Goal: Information Seeking & Learning: Learn about a topic

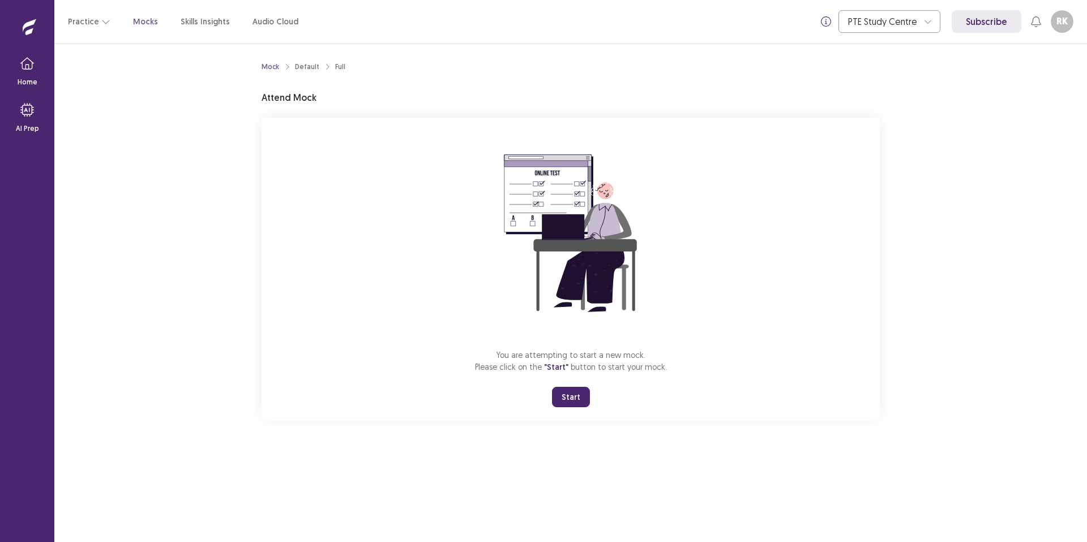
click at [584, 407] on button "Start" at bounding box center [571, 397] width 38 height 20
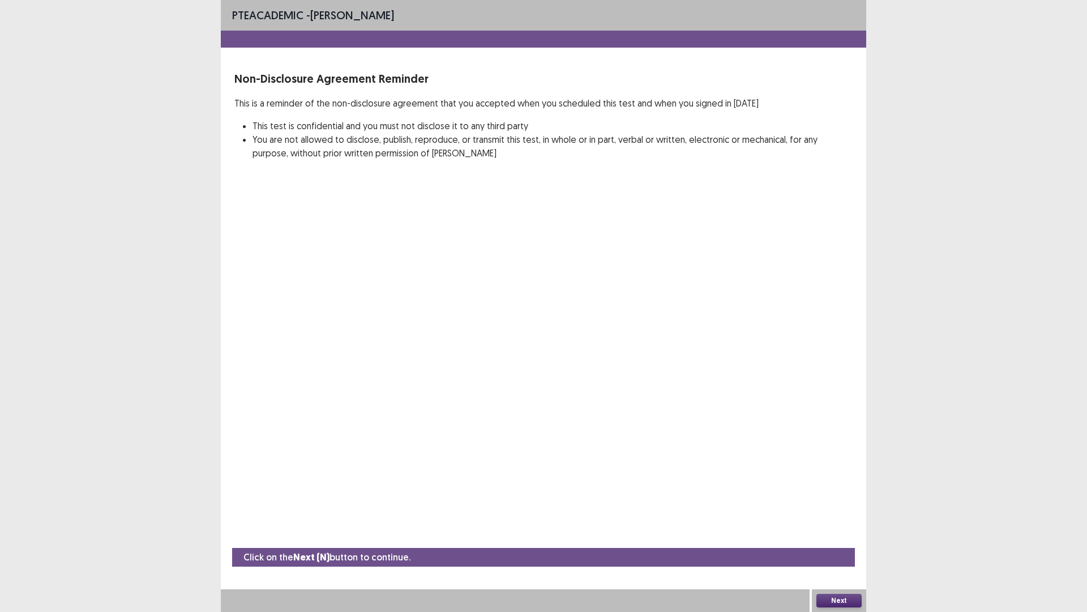
click at [840, 541] on button "Next" at bounding box center [839, 600] width 45 height 14
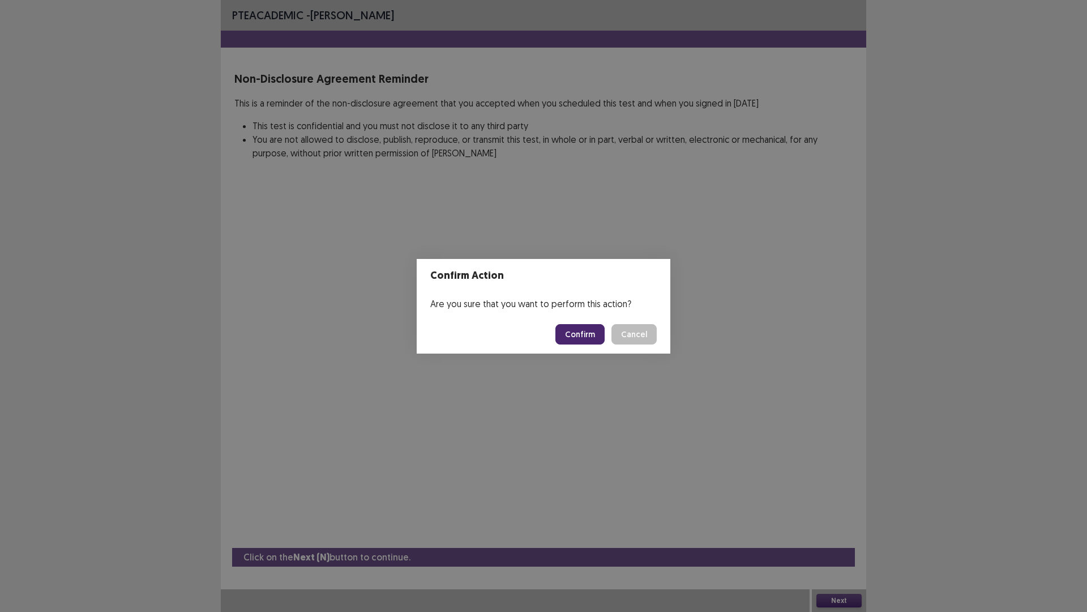
click at [605, 333] on button "Confirm" at bounding box center [579, 334] width 49 height 20
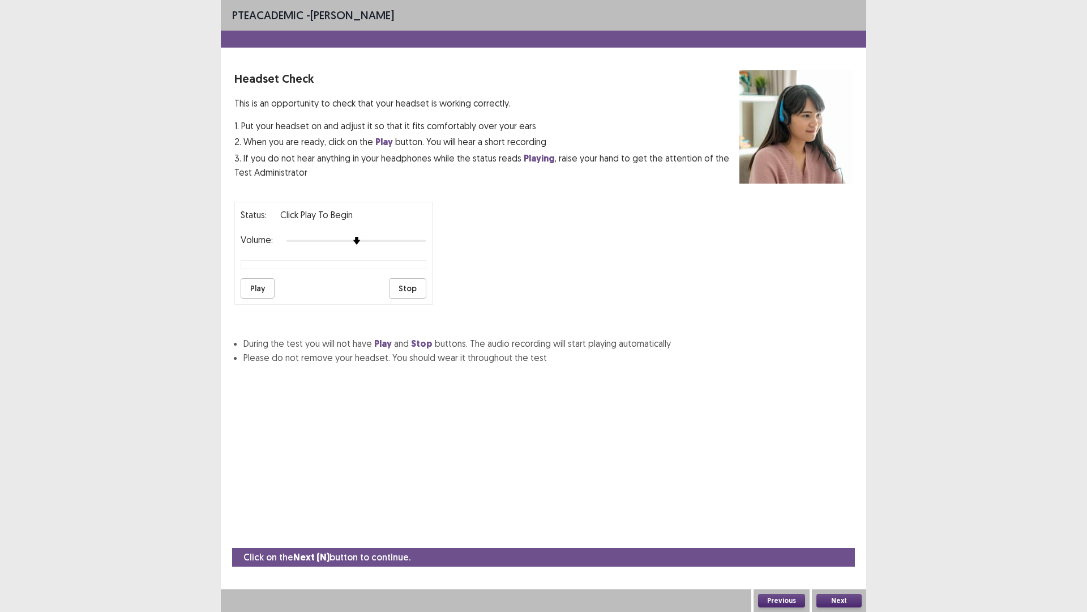
click at [267, 298] on button "Play" at bounding box center [258, 288] width 34 height 20
click at [270, 298] on button "Play" at bounding box center [258, 288] width 34 height 20
click at [375, 245] on img at bounding box center [370, 240] width 9 height 9
click at [264, 298] on button "Play" at bounding box center [258, 288] width 34 height 20
drag, startPoint x: 375, startPoint y: 274, endPoint x: 382, endPoint y: 280, distance: 8.8
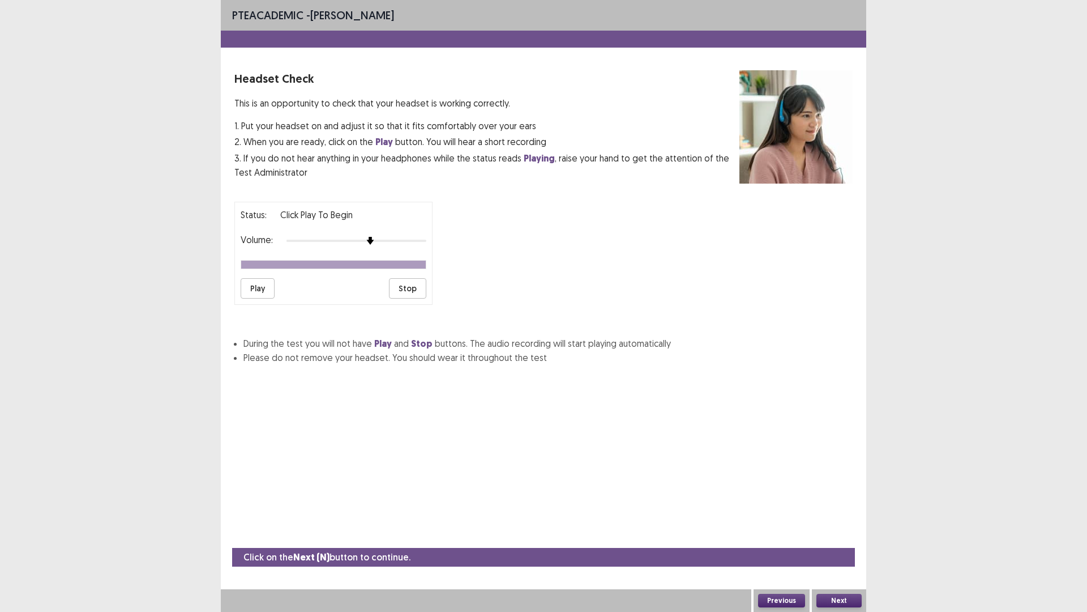
click at [382, 246] on div "Volume:" at bounding box center [334, 240] width 186 height 11
click at [386, 245] on img at bounding box center [384, 240] width 9 height 9
click at [251, 298] on button "Play" at bounding box center [258, 288] width 34 height 20
click at [833, 541] on div "Next" at bounding box center [839, 600] width 54 height 23
click at [836, 541] on button "Next" at bounding box center [839, 600] width 45 height 14
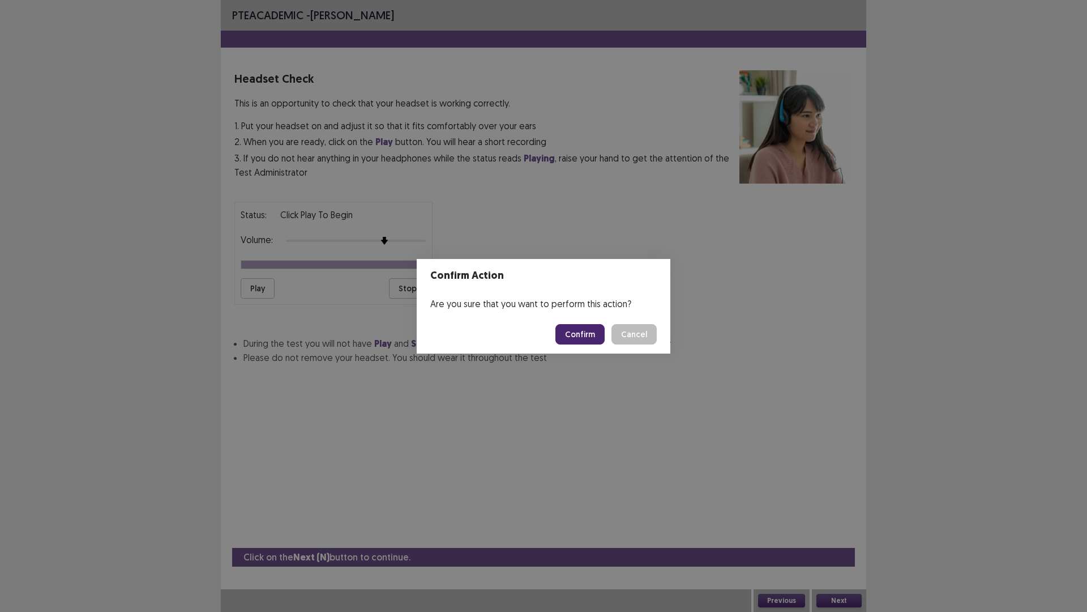
click at [577, 343] on button "Confirm" at bounding box center [579, 334] width 49 height 20
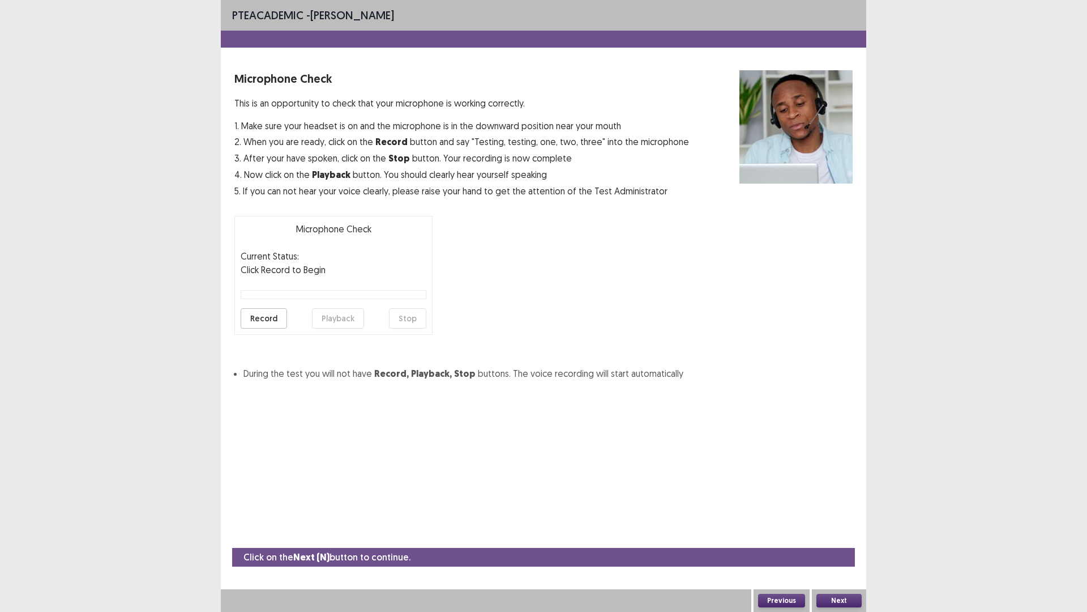
click at [277, 328] on button "Record" at bounding box center [264, 318] width 46 height 20
click at [422, 328] on button "Stop" at bounding box center [407, 318] width 37 height 20
click at [334, 328] on button "Playback" at bounding box center [338, 318] width 52 height 20
click at [848, 541] on button "Next" at bounding box center [839, 600] width 45 height 14
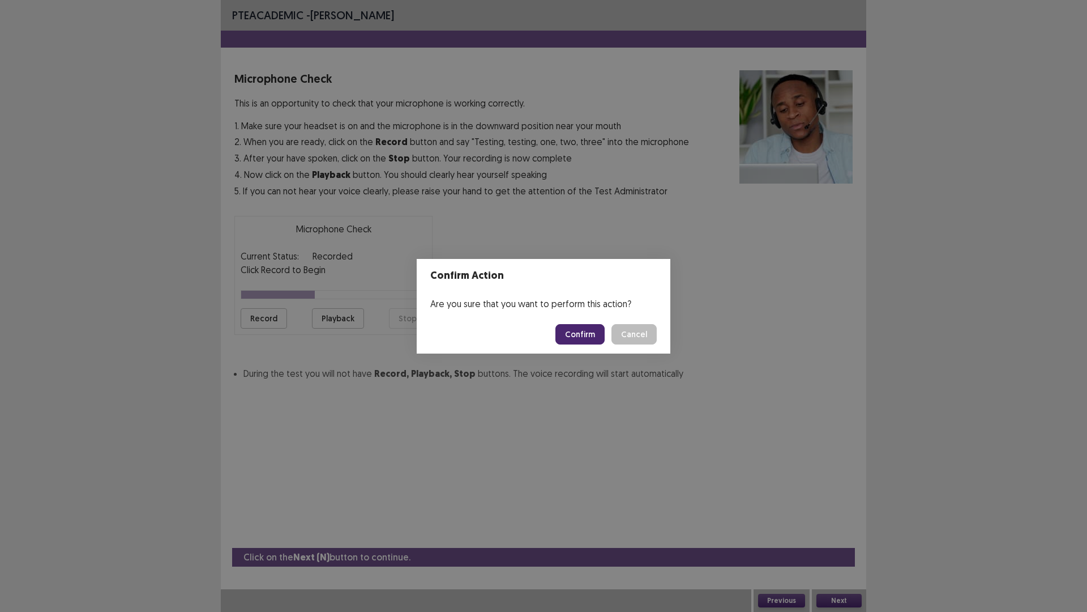
click at [599, 343] on button "Confirm" at bounding box center [579, 334] width 49 height 20
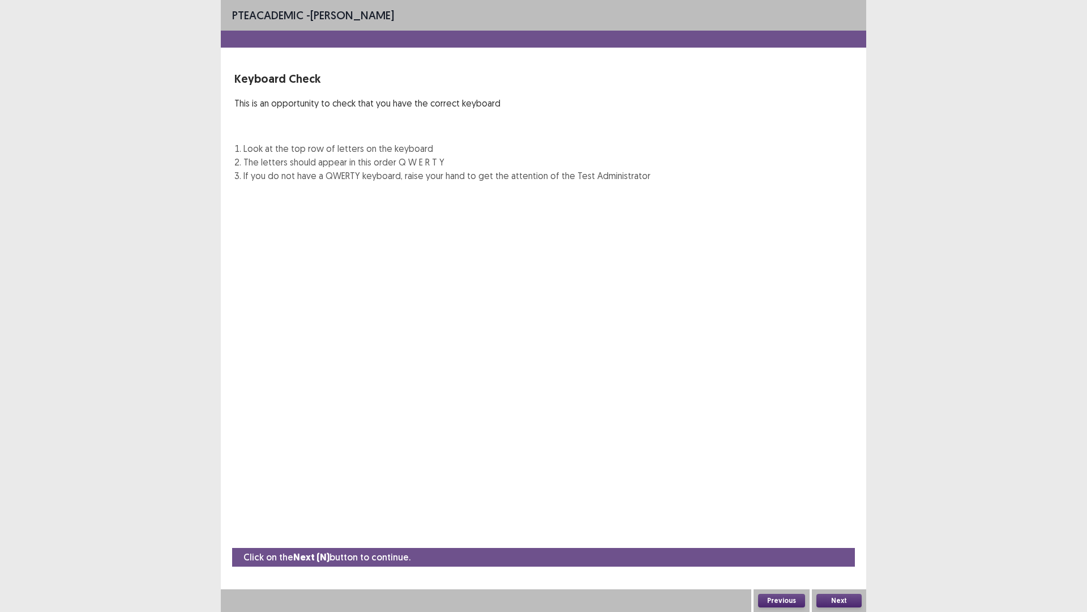
click at [599, 343] on img at bounding box center [451, 269] width 435 height 156
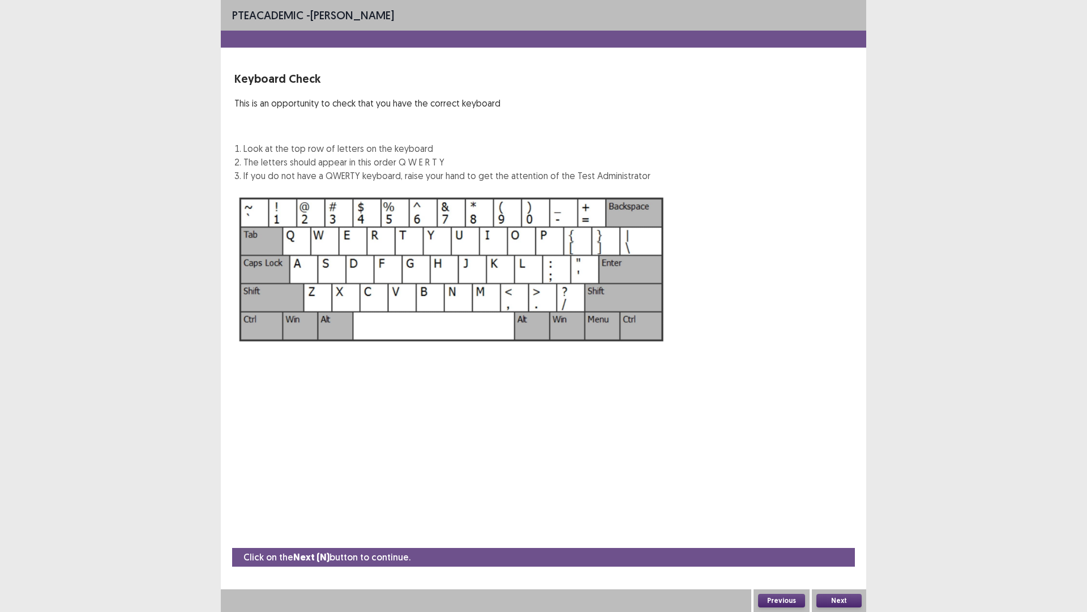
click at [845, 541] on button "Next" at bounding box center [839, 600] width 45 height 14
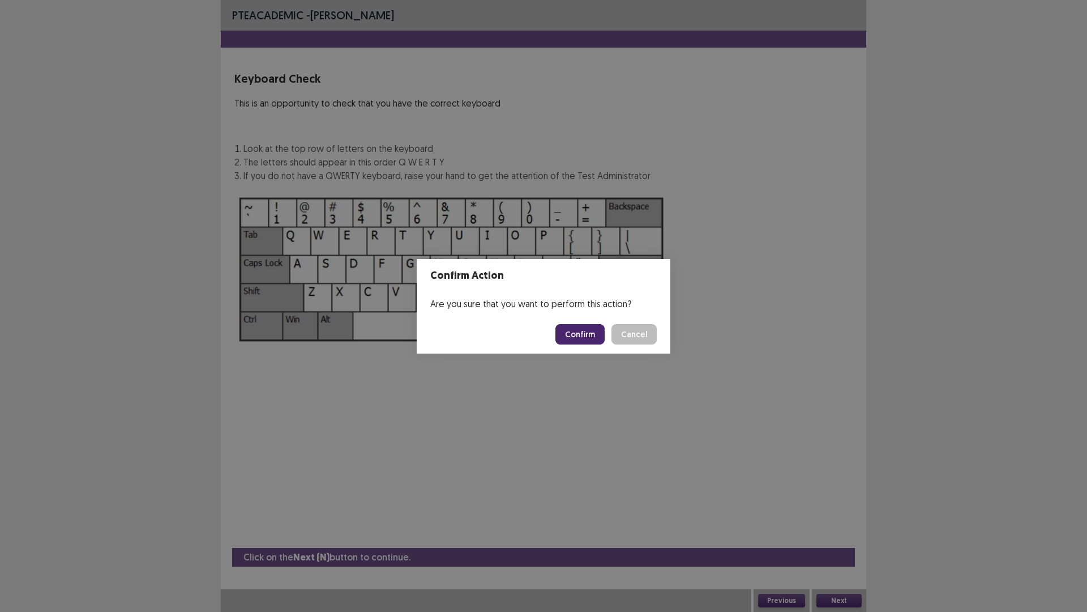
click at [605, 338] on button "Confirm" at bounding box center [579, 334] width 49 height 20
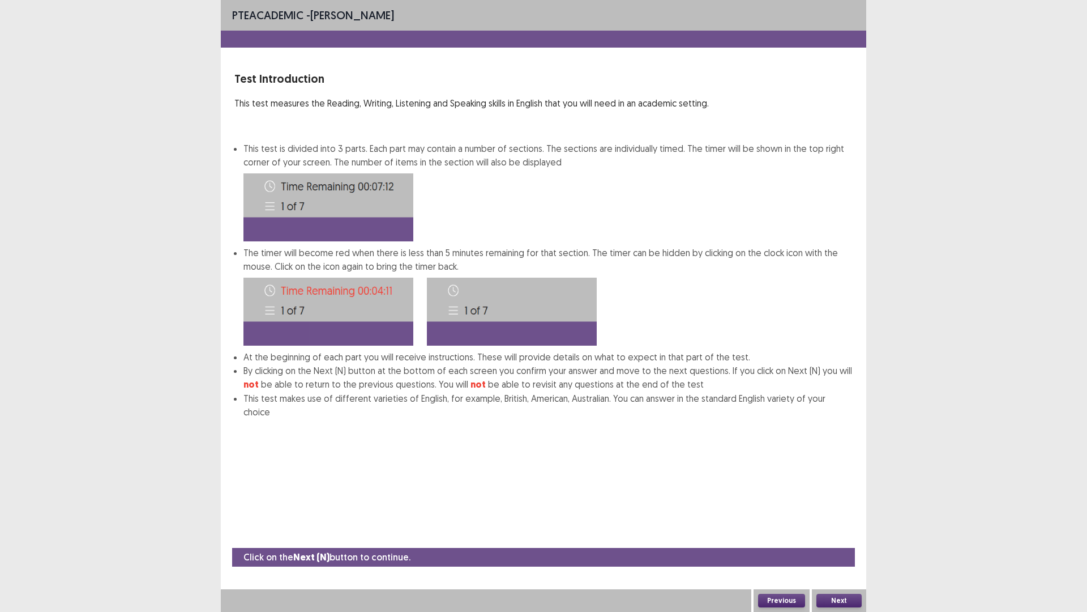
scroll to position [3, 0]
click at [839, 541] on button "Next" at bounding box center [839, 600] width 45 height 14
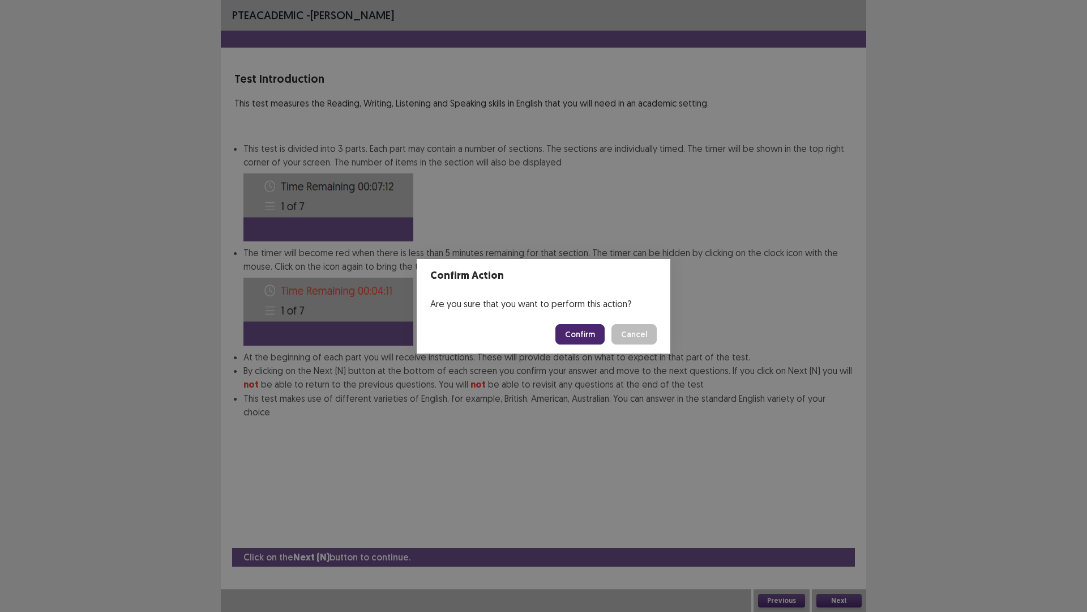
click at [600, 337] on button "Confirm" at bounding box center [579, 334] width 49 height 20
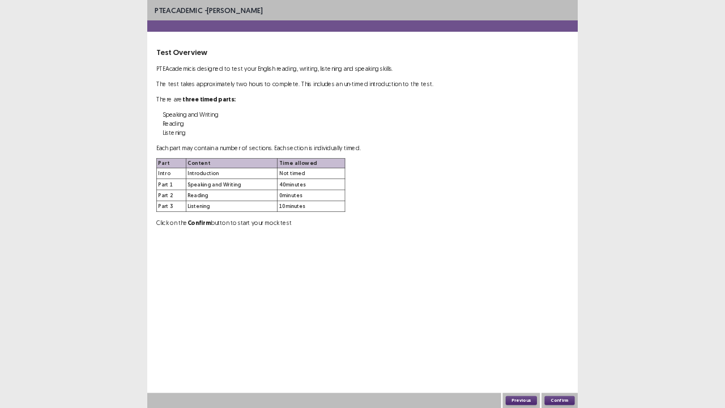
scroll to position [0, 0]
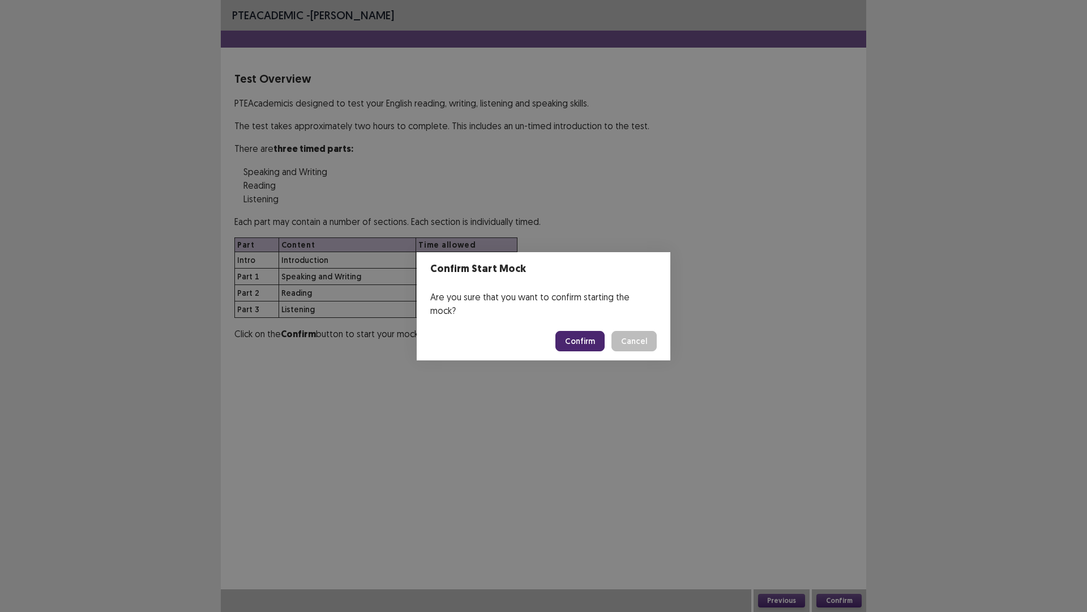
click at [596, 335] on button "Confirm" at bounding box center [579, 341] width 49 height 20
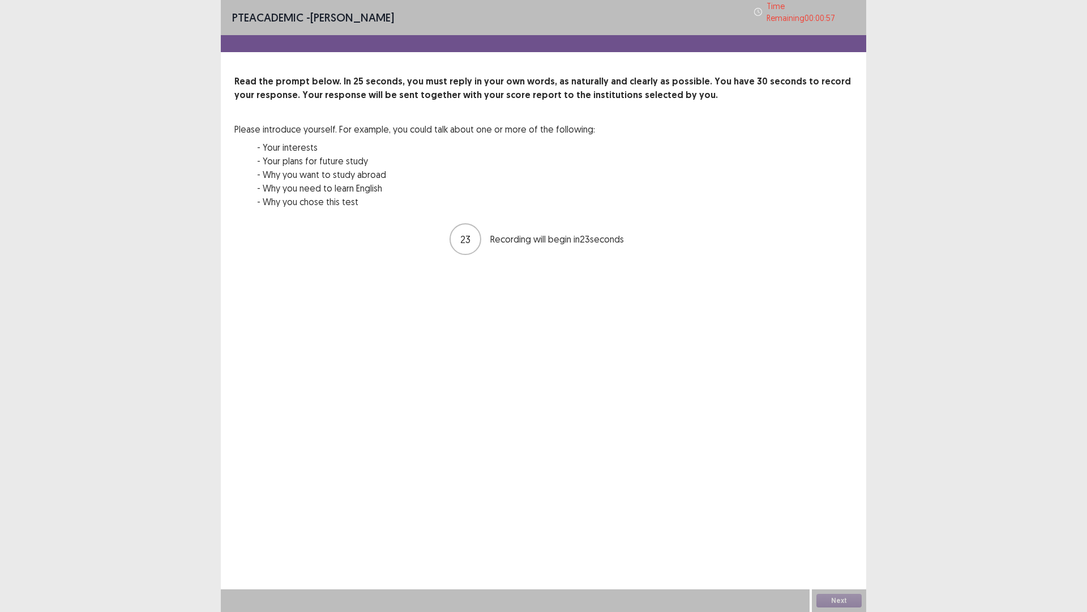
click at [835, 541] on div "Next" at bounding box center [839, 600] width 54 height 23
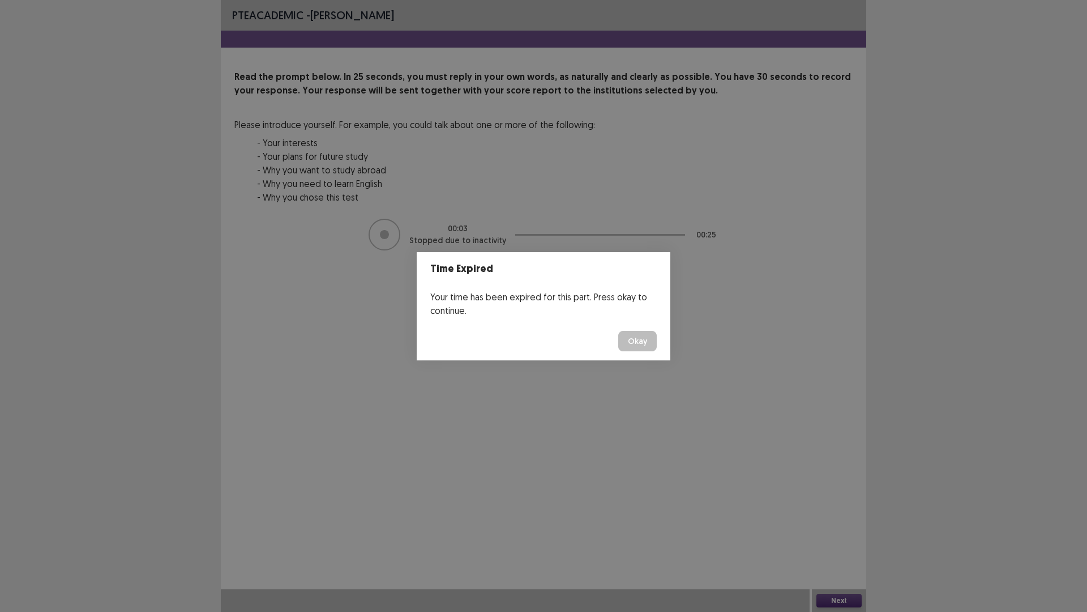
click at [653, 348] on button "Okay" at bounding box center [637, 341] width 39 height 20
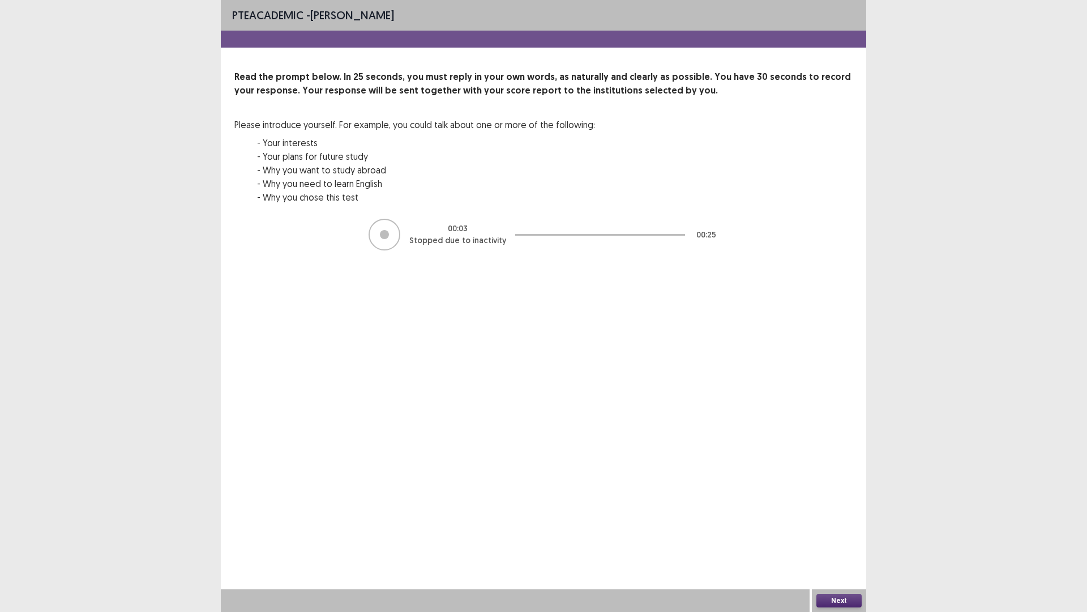
click at [853, 541] on button "Next" at bounding box center [839, 600] width 45 height 14
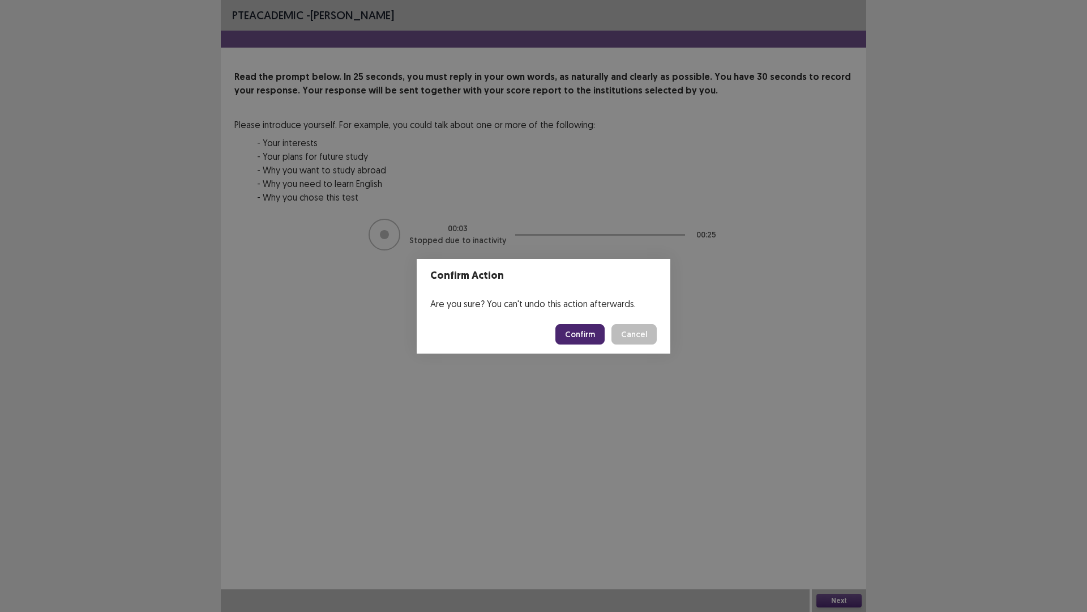
click at [570, 340] on button "Confirm" at bounding box center [579, 334] width 49 height 20
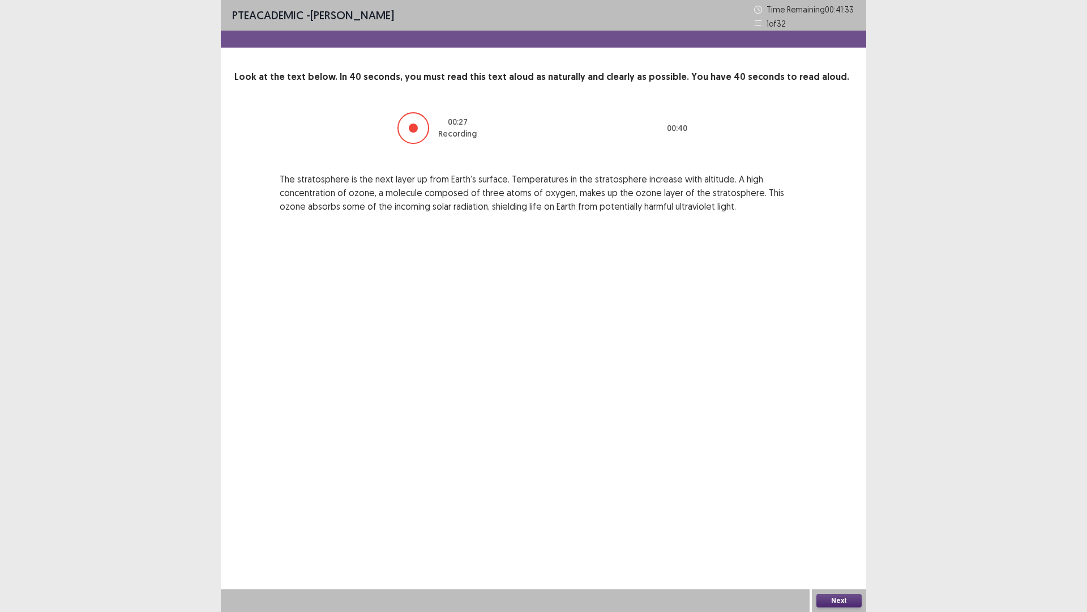
click at [843, 541] on button "Next" at bounding box center [839, 600] width 45 height 14
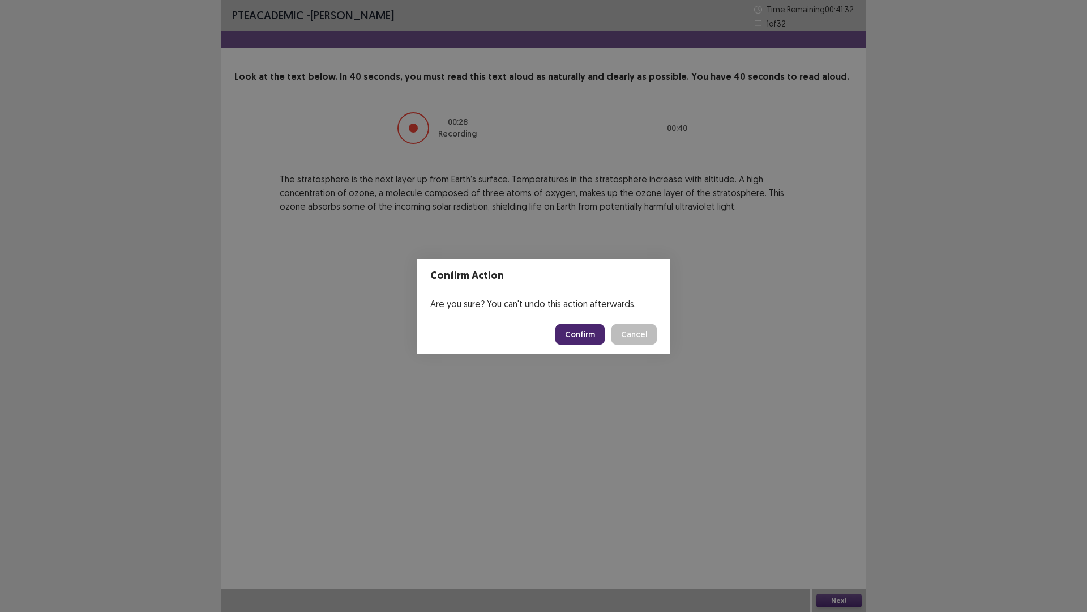
click at [592, 341] on button "Confirm" at bounding box center [579, 334] width 49 height 20
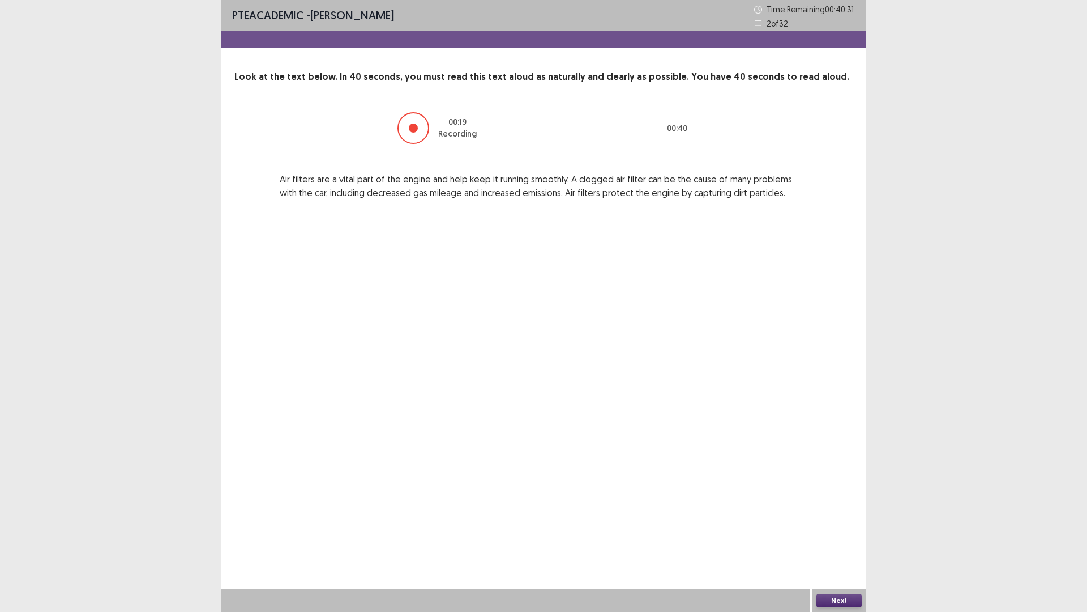
click at [831, 541] on button "Next" at bounding box center [839, 600] width 45 height 14
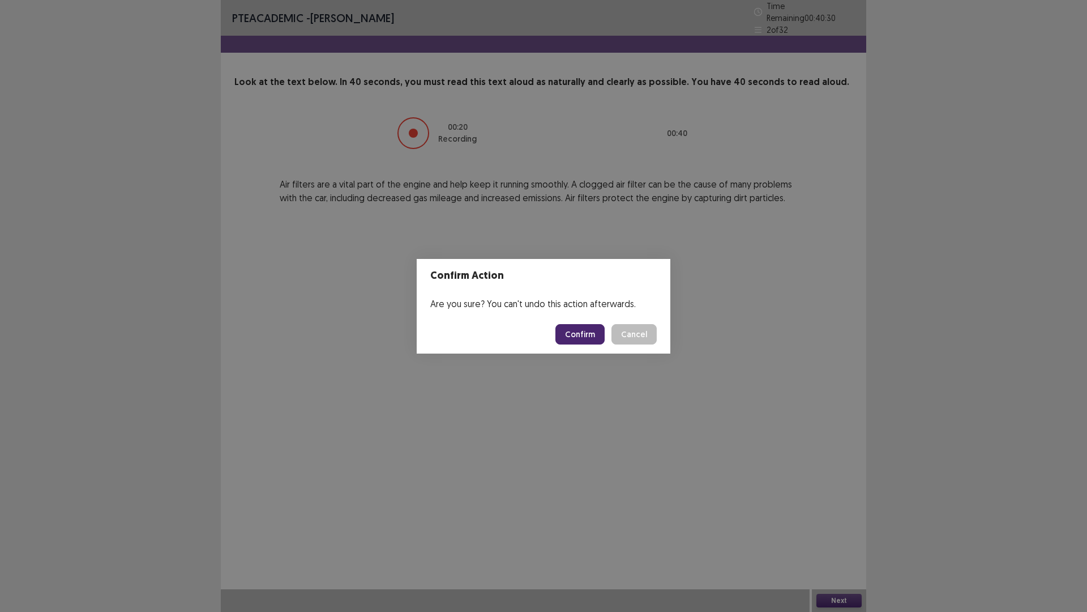
click at [600, 341] on button "Confirm" at bounding box center [579, 334] width 49 height 20
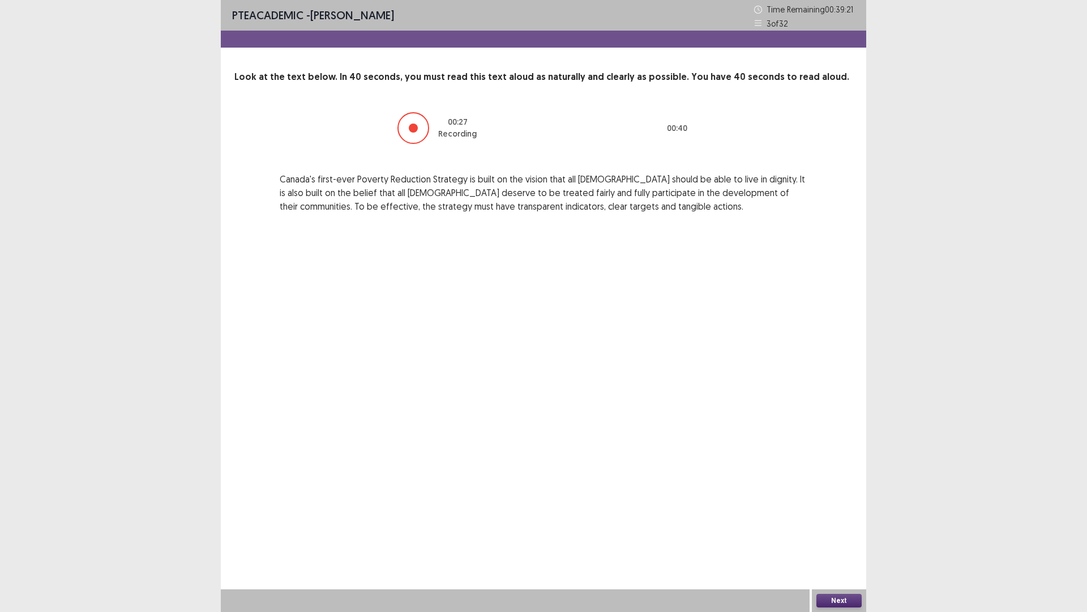
click at [849, 541] on button "Next" at bounding box center [839, 600] width 45 height 14
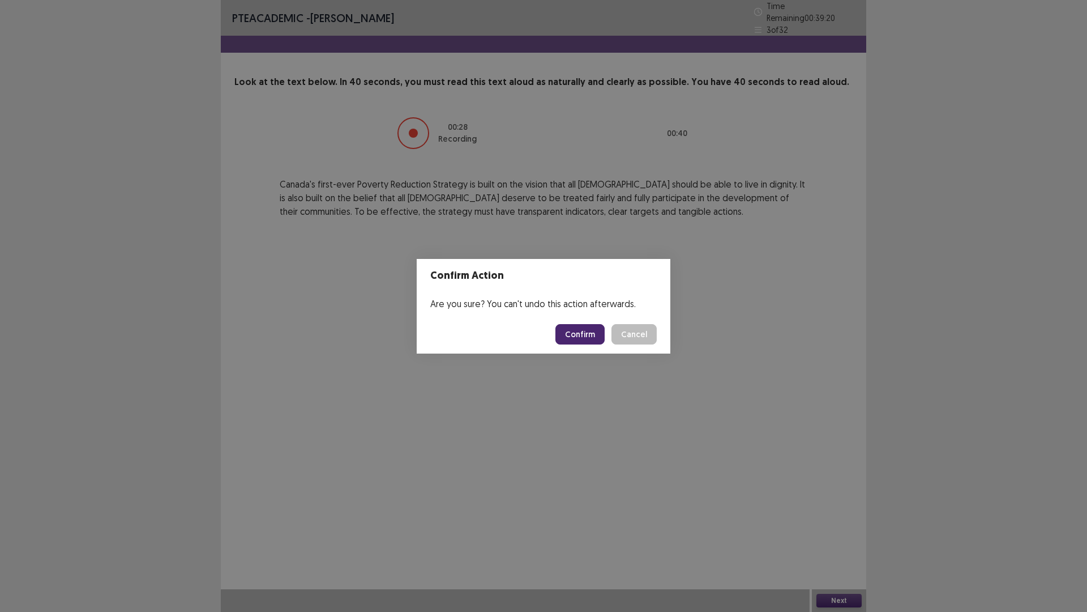
click at [600, 334] on button "Confirm" at bounding box center [579, 334] width 49 height 20
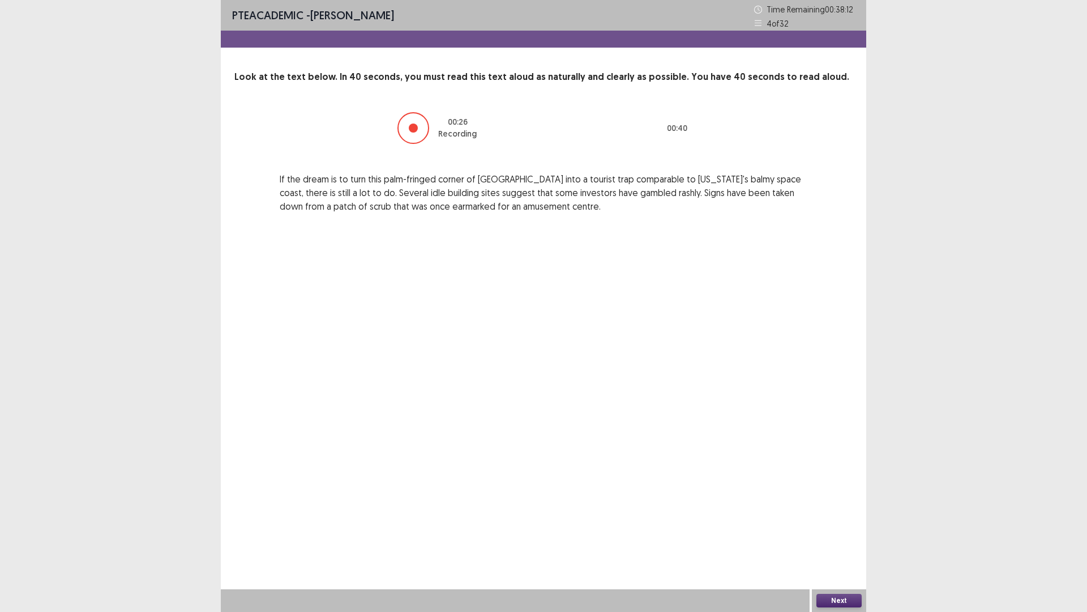
click at [826, 541] on button "Next" at bounding box center [839, 600] width 45 height 14
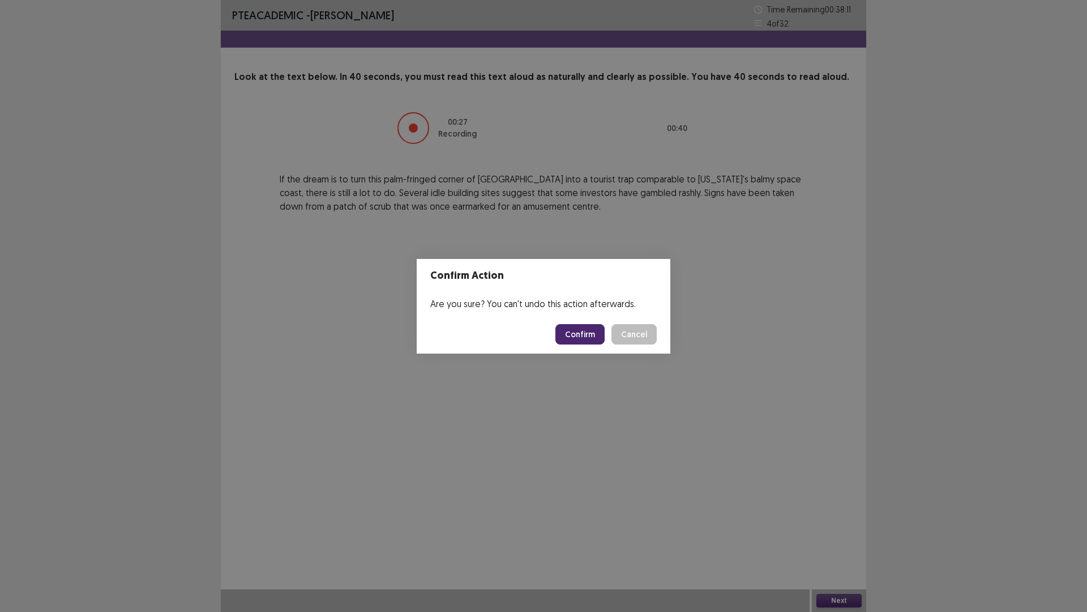
click at [601, 343] on button "Confirm" at bounding box center [579, 334] width 49 height 20
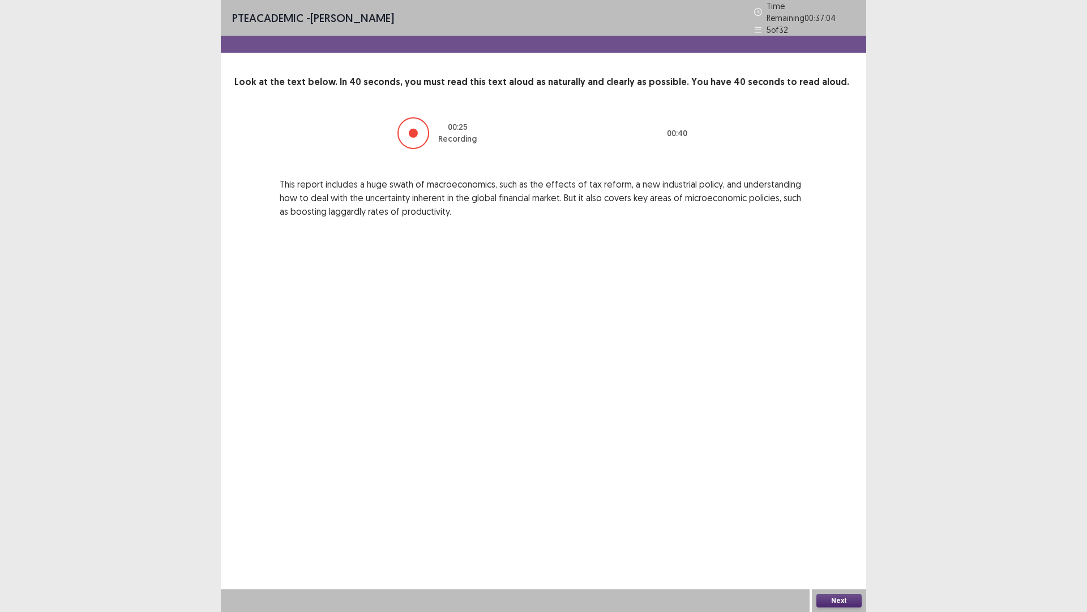
click at [856, 541] on button "Next" at bounding box center [839, 600] width 45 height 14
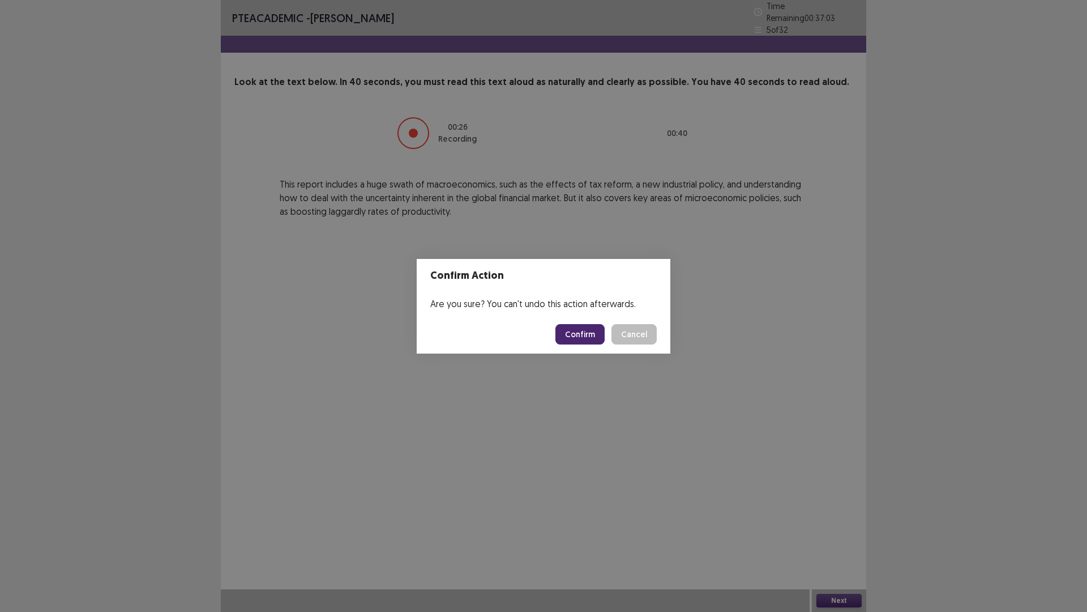
click at [605, 341] on button "Confirm" at bounding box center [579, 334] width 49 height 20
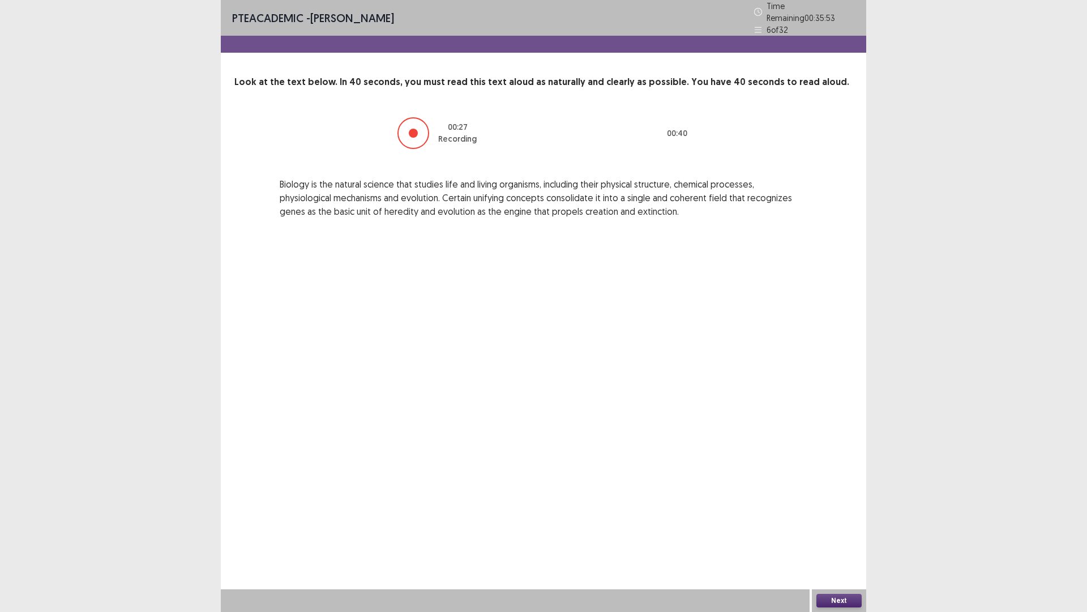
click at [835, 541] on button "Next" at bounding box center [839, 600] width 45 height 14
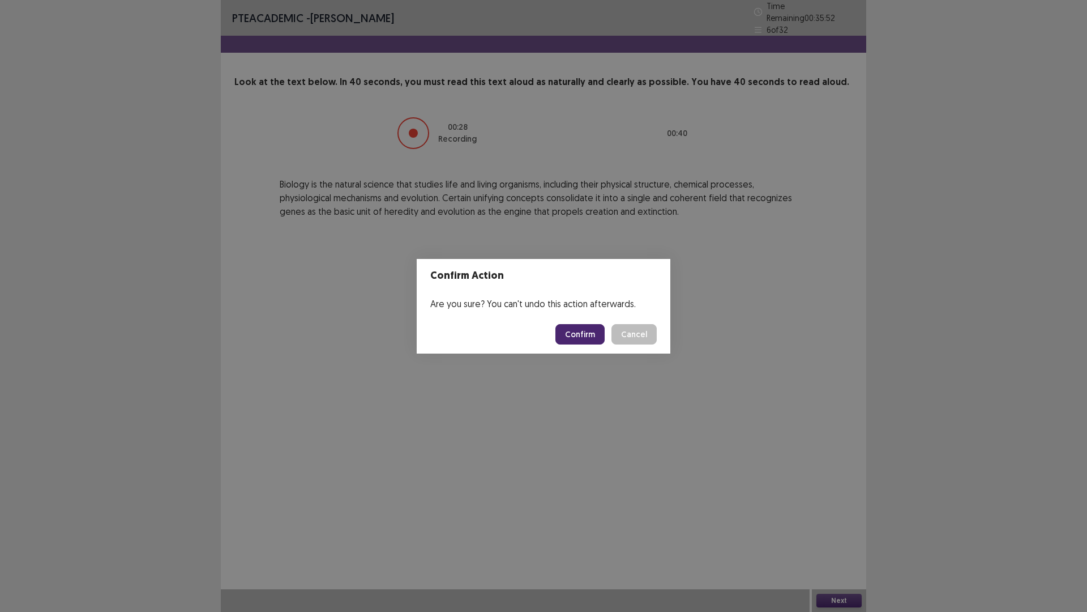
click at [605, 344] on button "Confirm" at bounding box center [579, 334] width 49 height 20
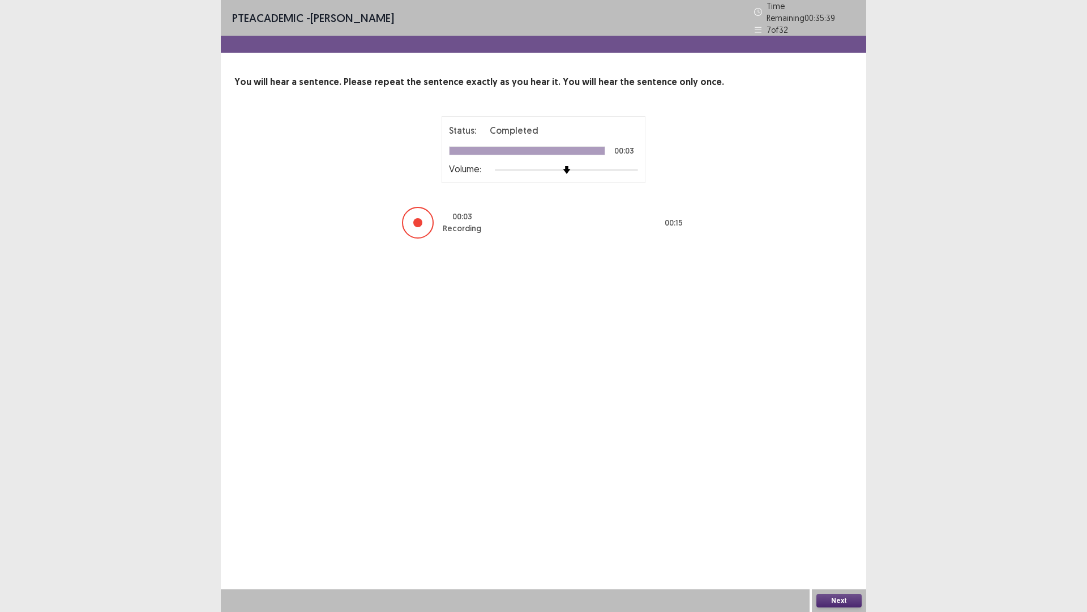
click at [849, 541] on button "Next" at bounding box center [839, 600] width 45 height 14
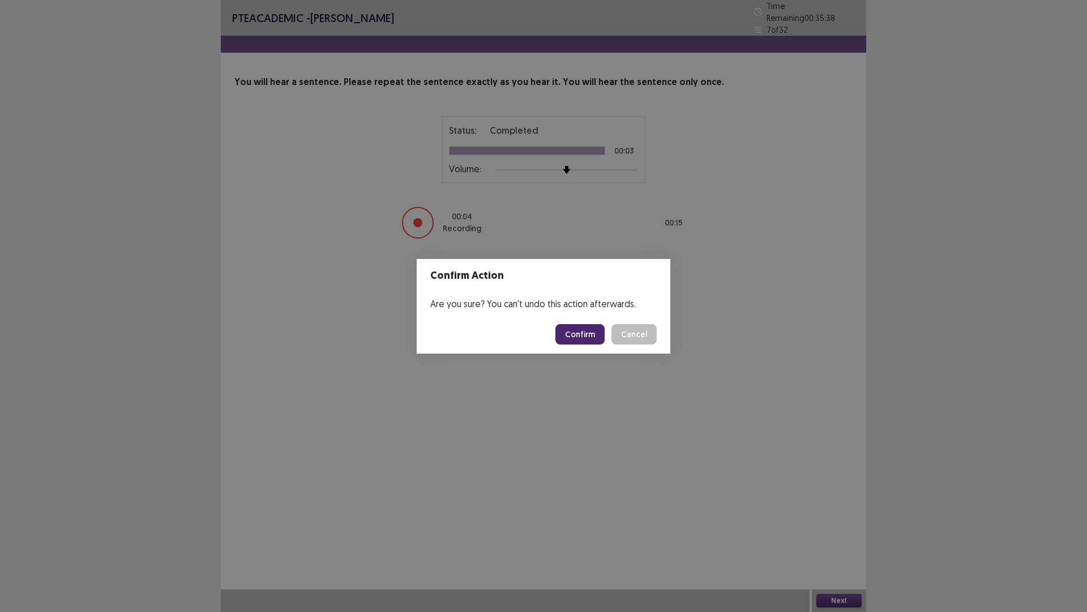
click at [590, 344] on button "Confirm" at bounding box center [579, 334] width 49 height 20
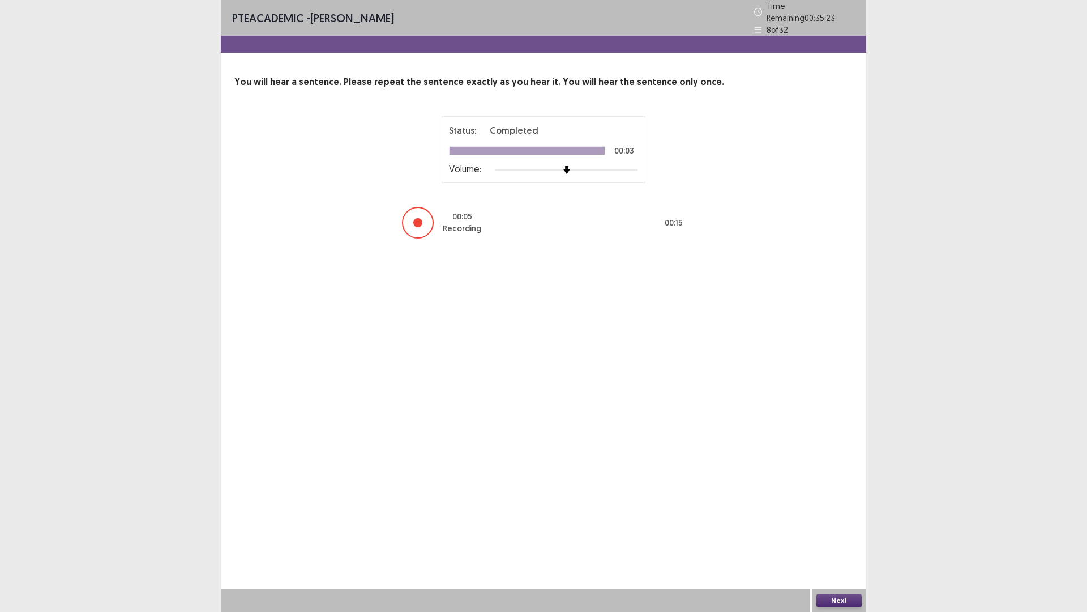
click at [836, 541] on button "Next" at bounding box center [839, 600] width 45 height 14
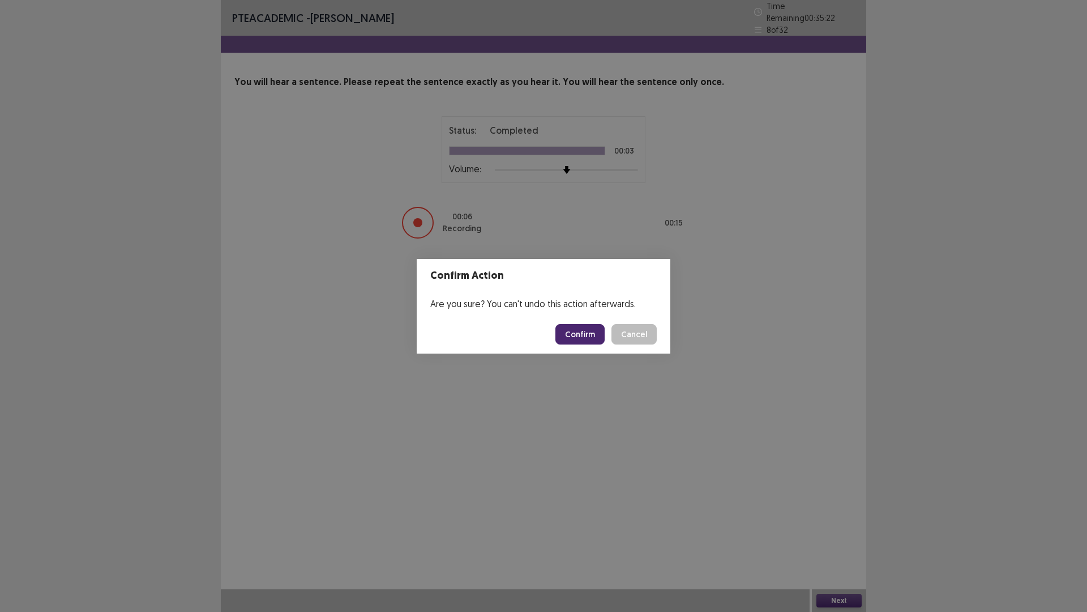
click at [590, 341] on button "Confirm" at bounding box center [579, 334] width 49 height 20
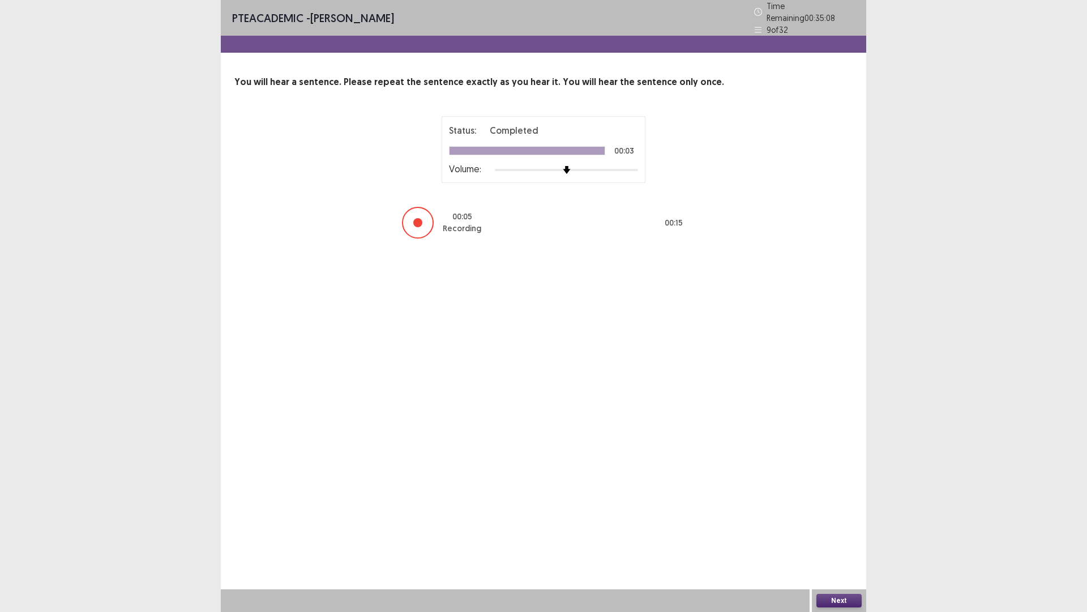
click at [840, 541] on button "Next" at bounding box center [839, 600] width 45 height 14
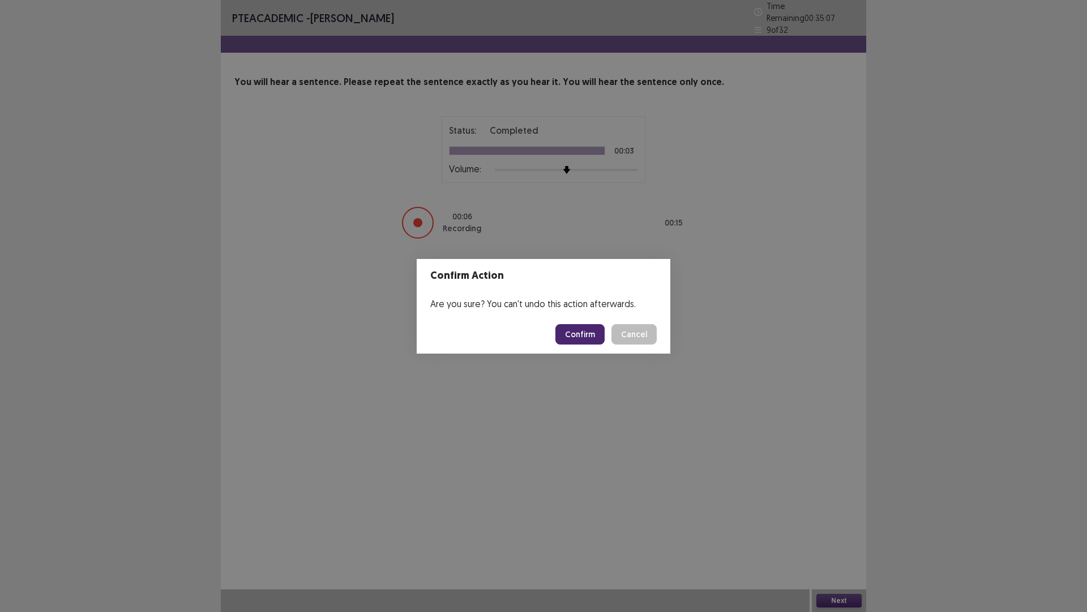
click at [574, 340] on button "Confirm" at bounding box center [579, 334] width 49 height 20
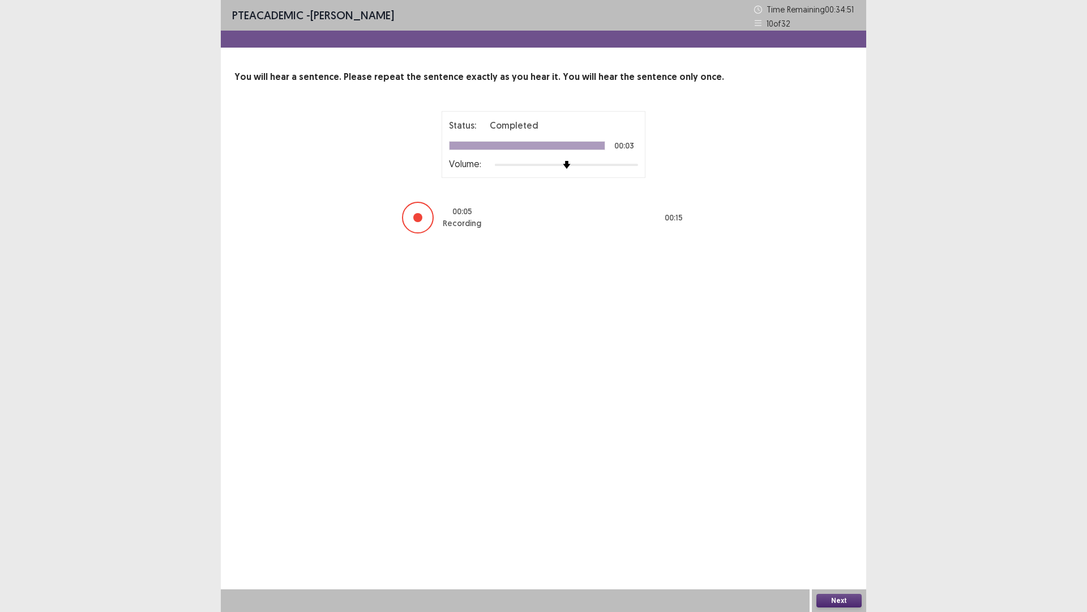
click at [842, 541] on button "Next" at bounding box center [839, 600] width 45 height 14
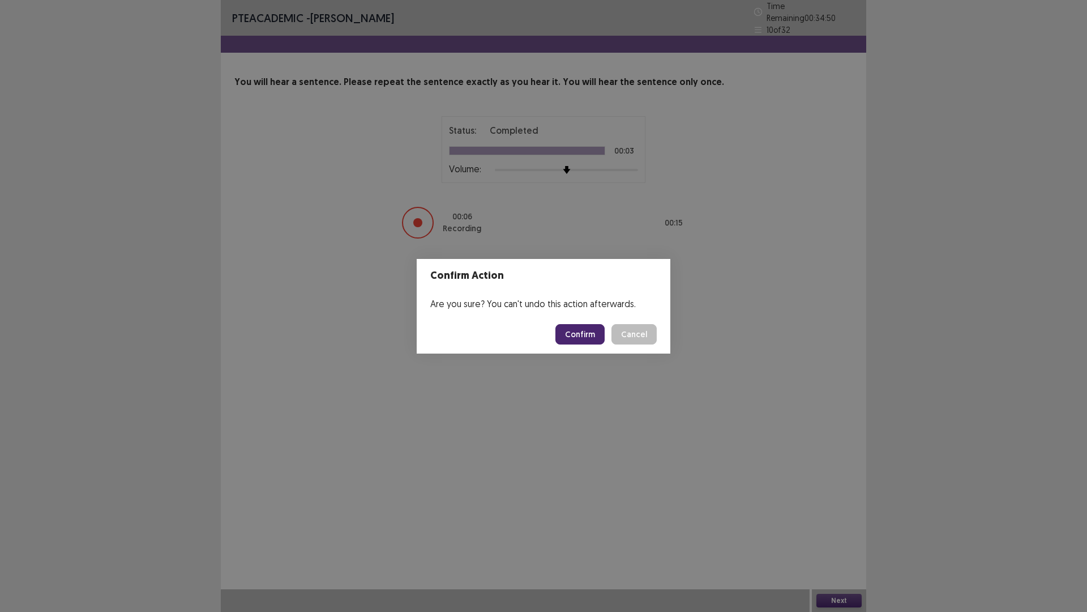
click at [605, 329] on footer "Confirm Cancel" at bounding box center [544, 334] width 254 height 39
click at [600, 342] on button "Confirm" at bounding box center [579, 334] width 49 height 20
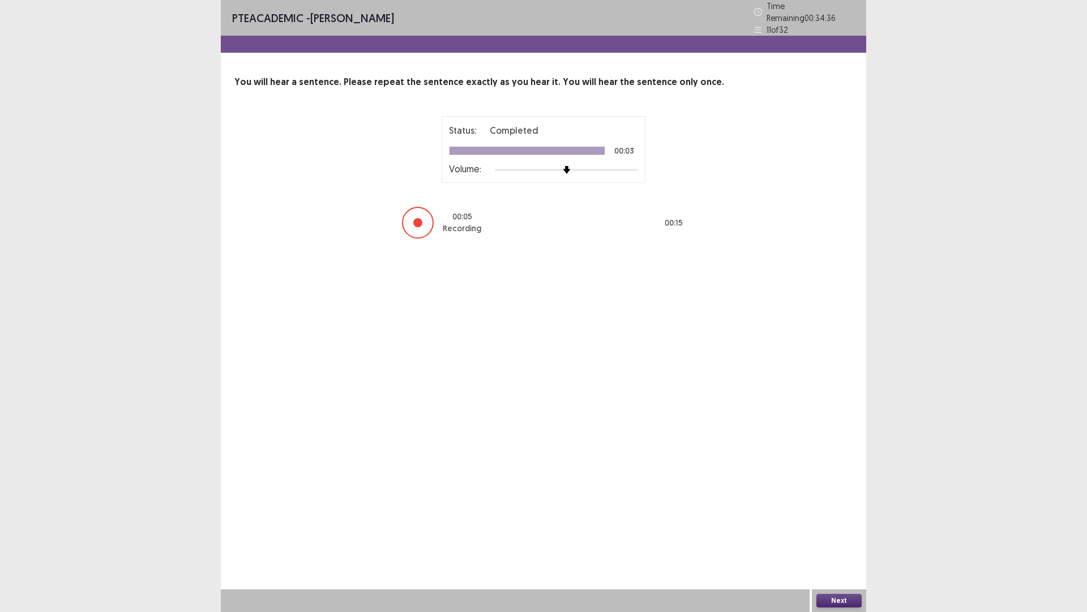
click at [833, 541] on button "Next" at bounding box center [839, 600] width 45 height 14
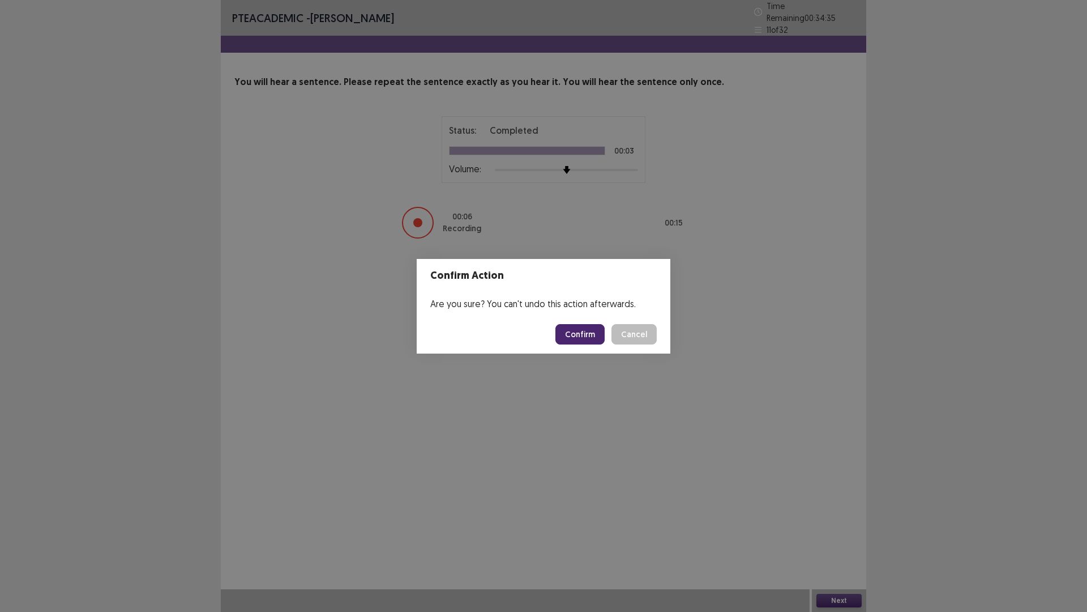
click at [571, 337] on button "Confirm" at bounding box center [579, 334] width 49 height 20
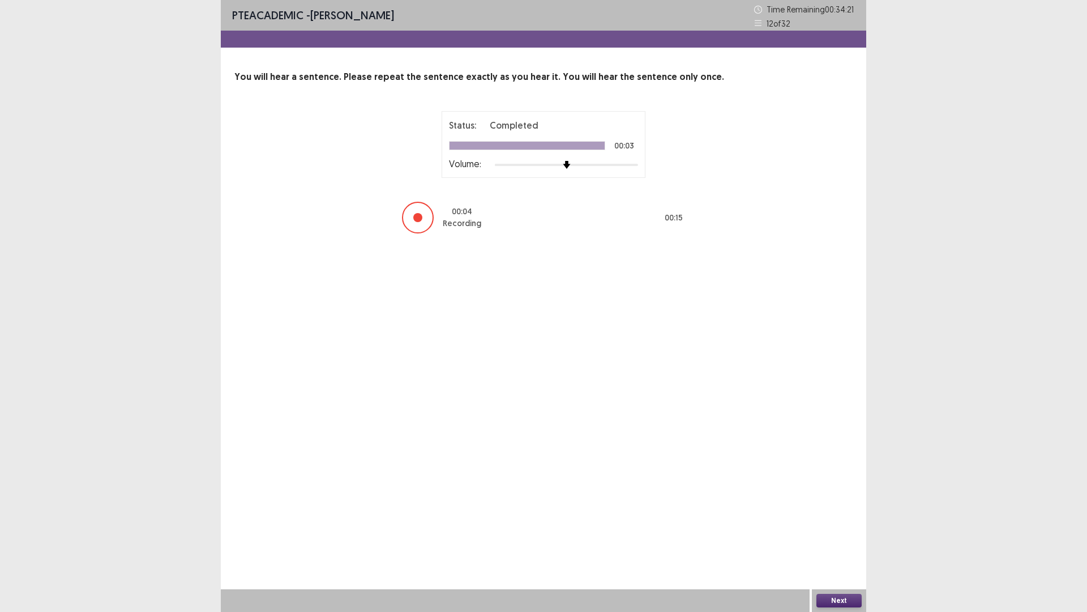
click at [856, 541] on button "Next" at bounding box center [839, 600] width 45 height 14
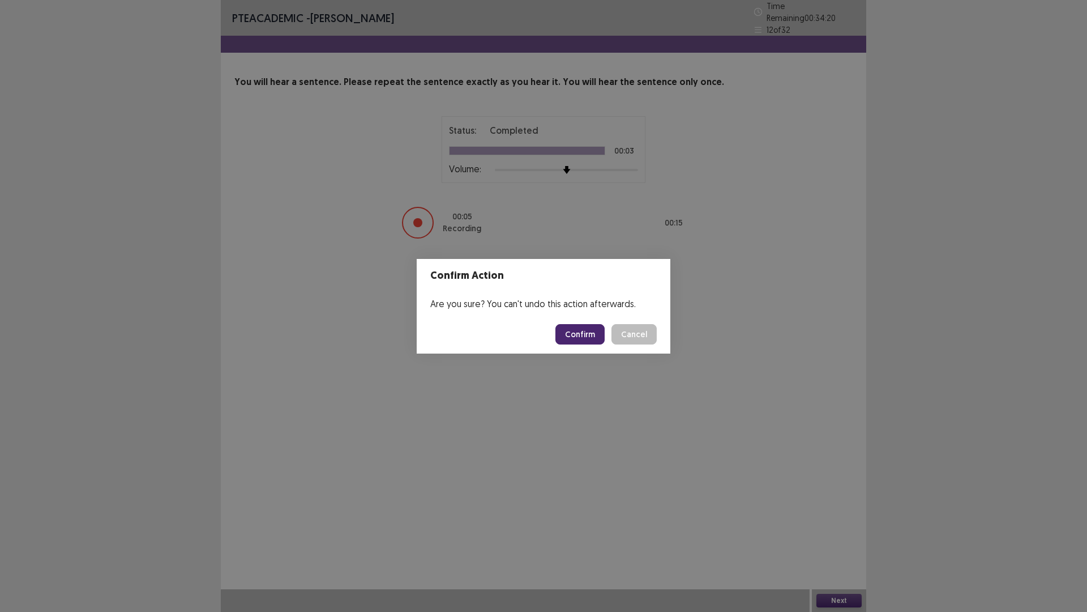
click at [601, 344] on button "Confirm" at bounding box center [579, 334] width 49 height 20
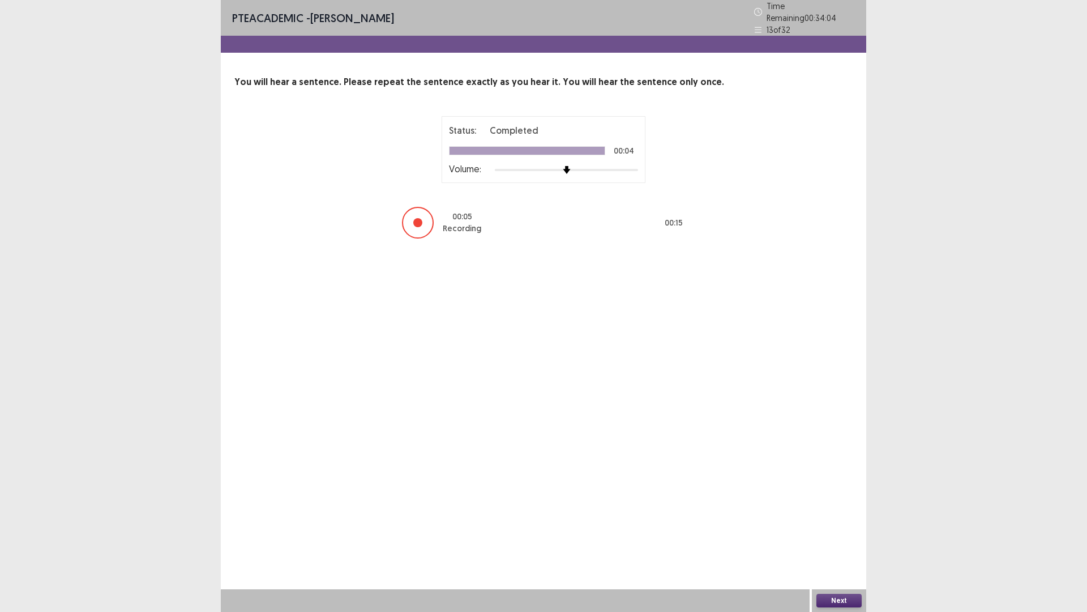
click at [845, 541] on button "Next" at bounding box center [839, 600] width 45 height 14
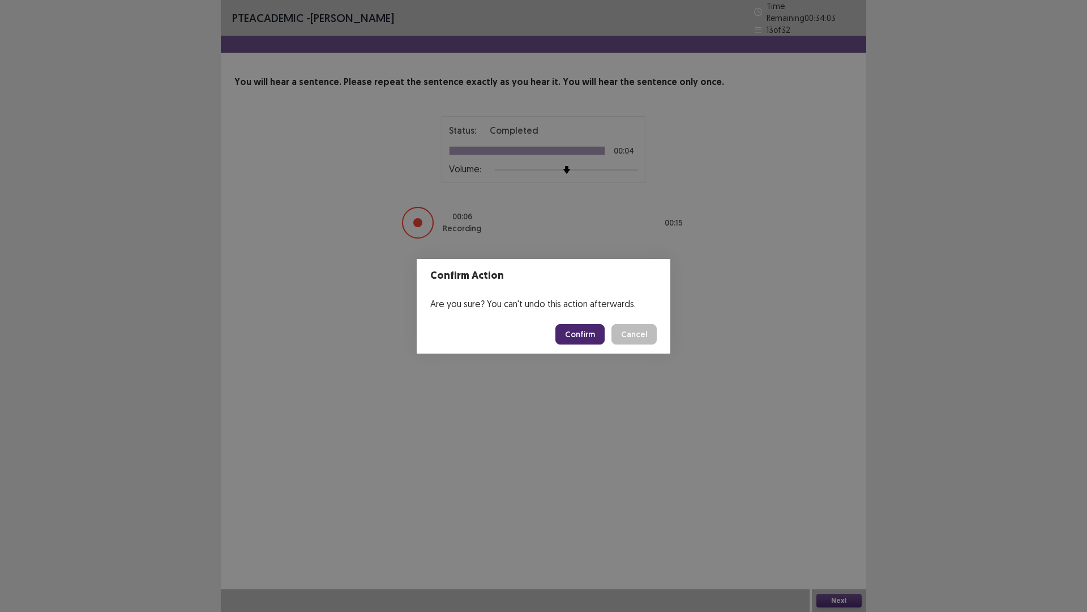
click at [599, 340] on button "Confirm" at bounding box center [579, 334] width 49 height 20
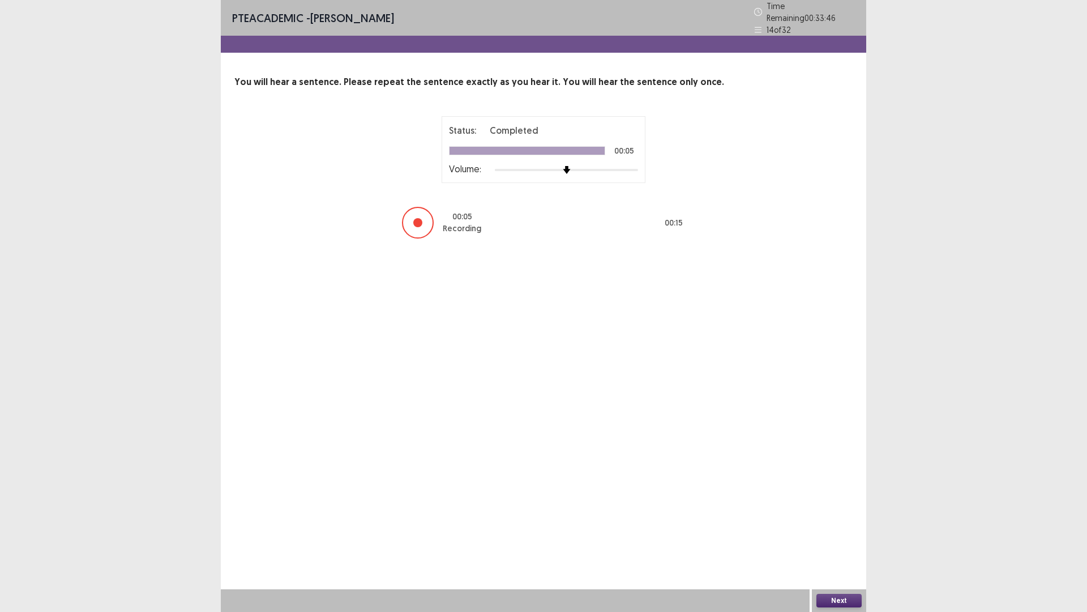
click at [847, 541] on button "Next" at bounding box center [839, 600] width 45 height 14
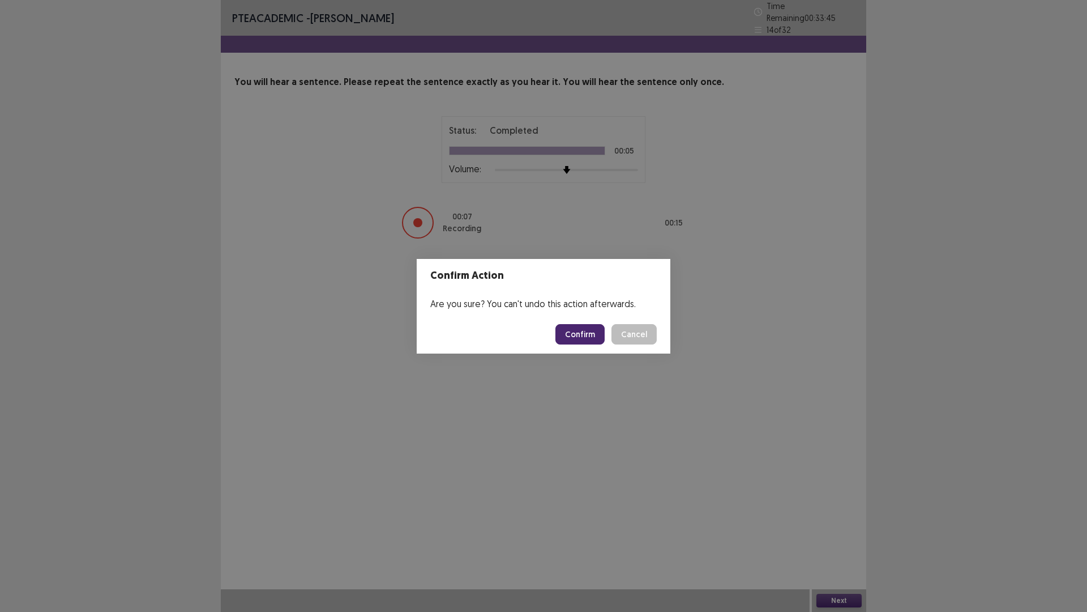
click at [597, 329] on footer "Confirm Cancel" at bounding box center [544, 334] width 254 height 39
click at [596, 332] on button "Confirm" at bounding box center [579, 334] width 49 height 20
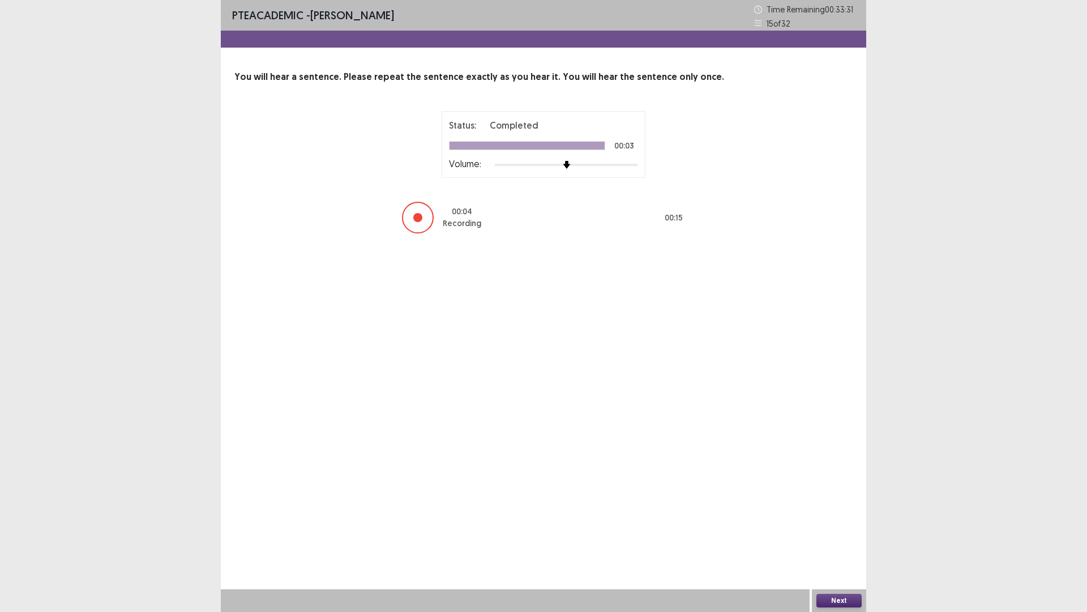
click at [852, 541] on button "Next" at bounding box center [839, 600] width 45 height 14
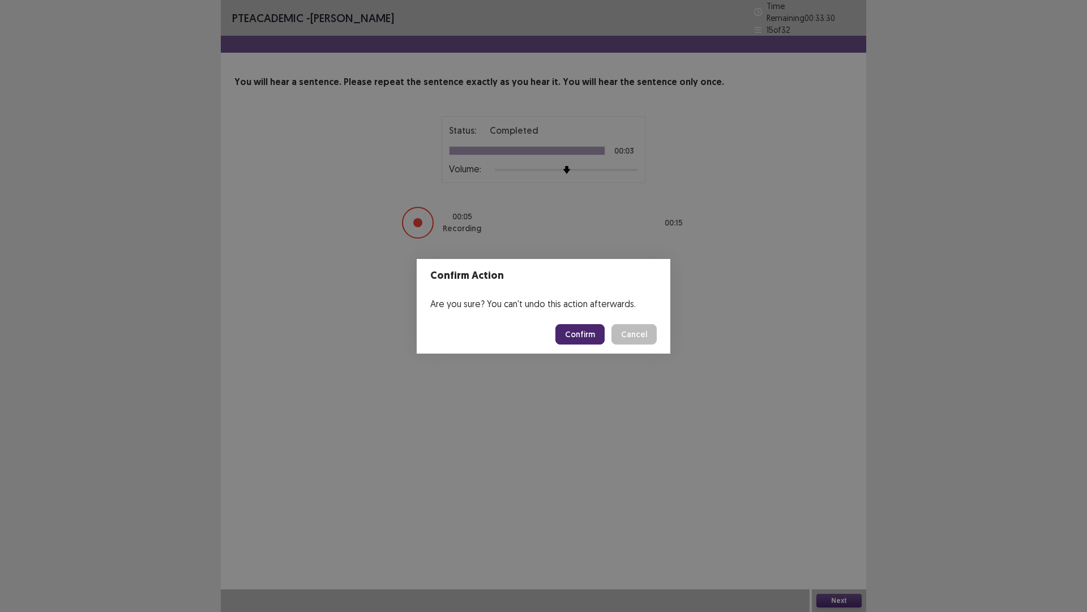
click at [583, 344] on button "Confirm" at bounding box center [579, 334] width 49 height 20
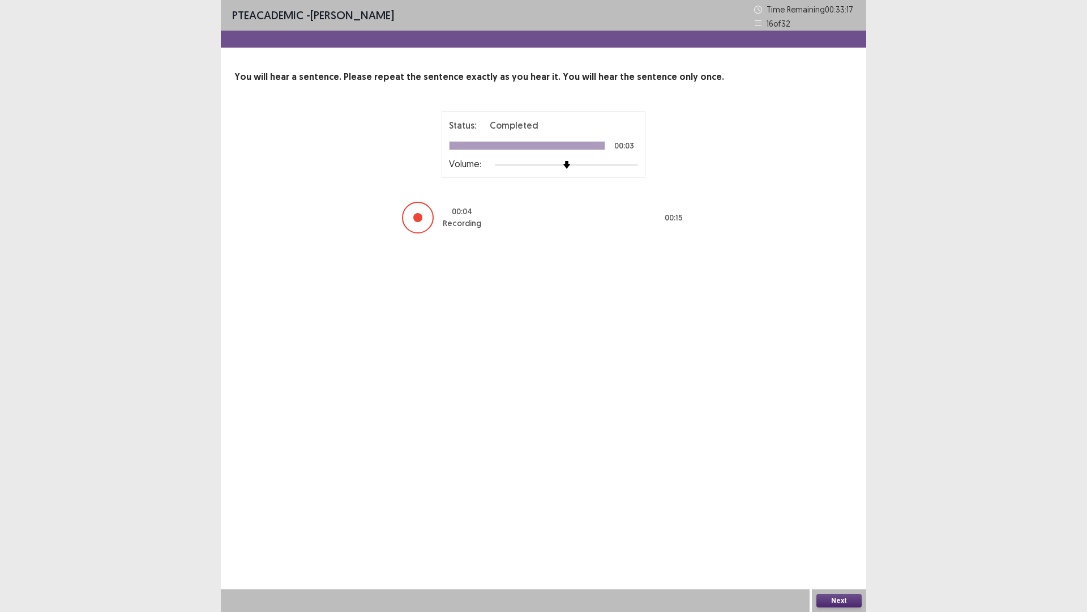
click at [852, 541] on button "Next" at bounding box center [839, 600] width 45 height 14
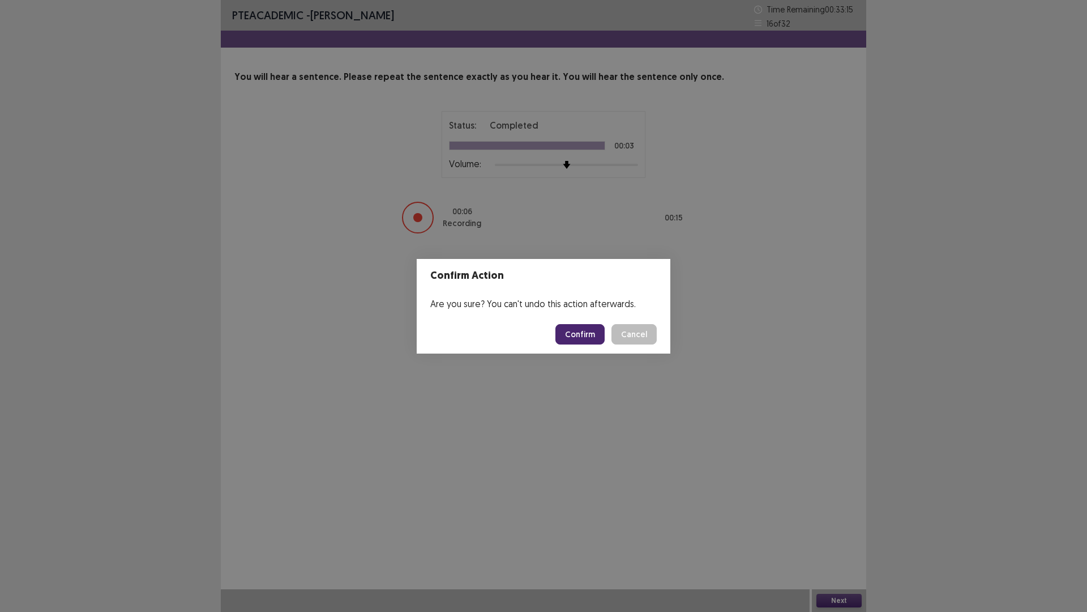
click at [582, 352] on footer "Confirm Cancel" at bounding box center [544, 334] width 254 height 39
click at [580, 336] on button "Confirm" at bounding box center [579, 334] width 49 height 20
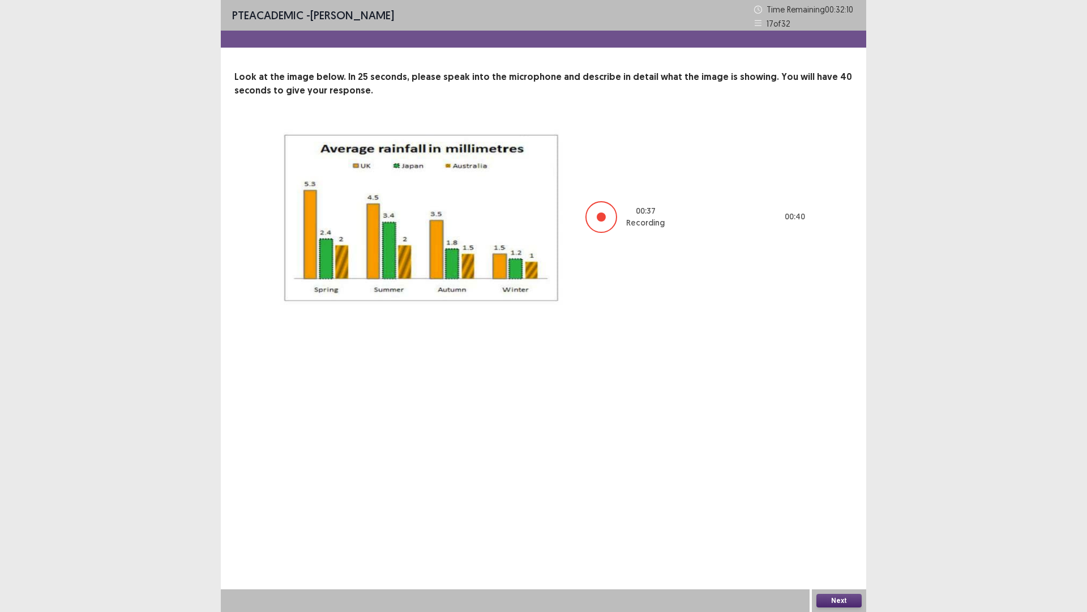
click at [833, 541] on button "Next" at bounding box center [839, 600] width 45 height 14
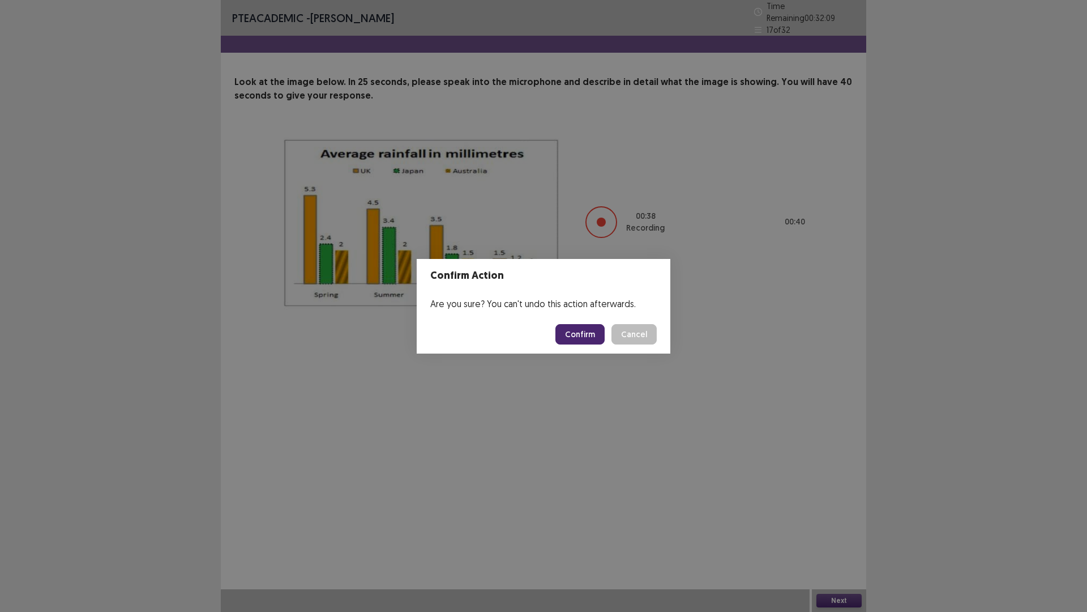
click at [605, 340] on button "Confirm" at bounding box center [579, 334] width 49 height 20
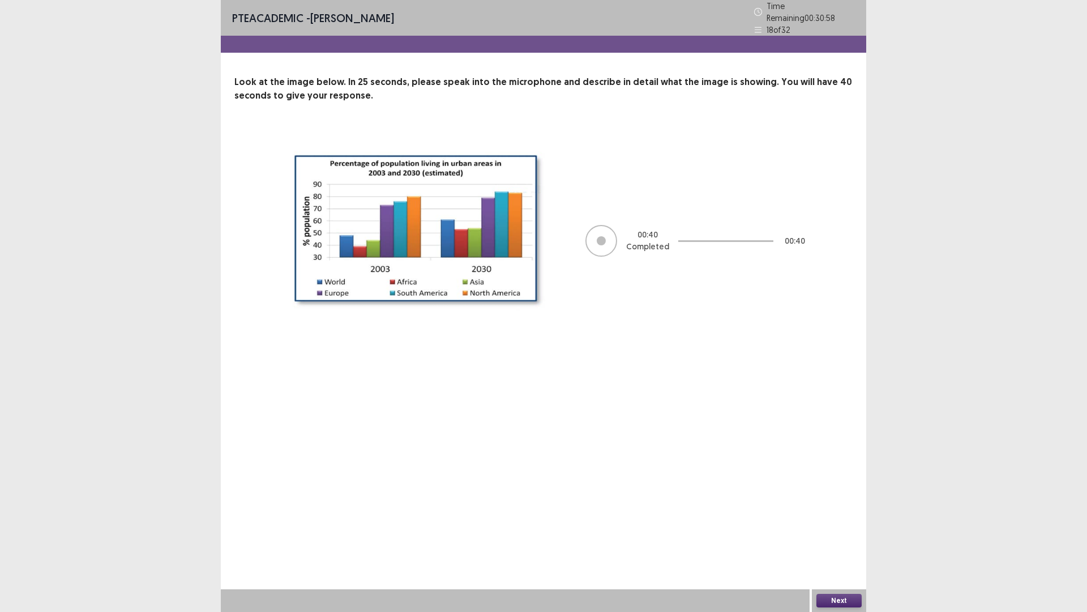
click at [848, 541] on button "Next" at bounding box center [839, 600] width 45 height 14
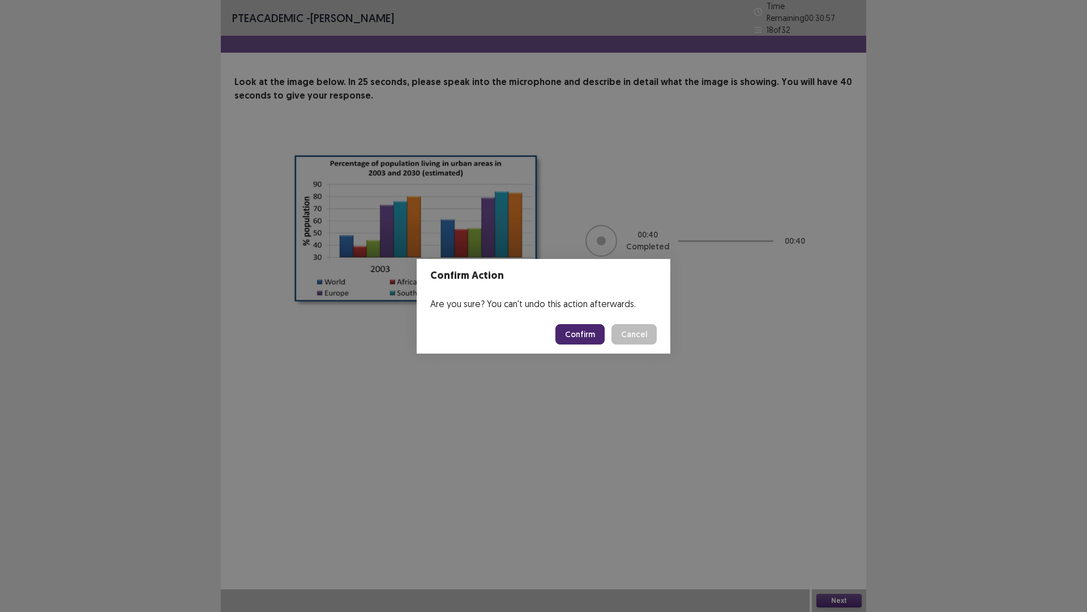
click at [604, 341] on button "Confirm" at bounding box center [579, 334] width 49 height 20
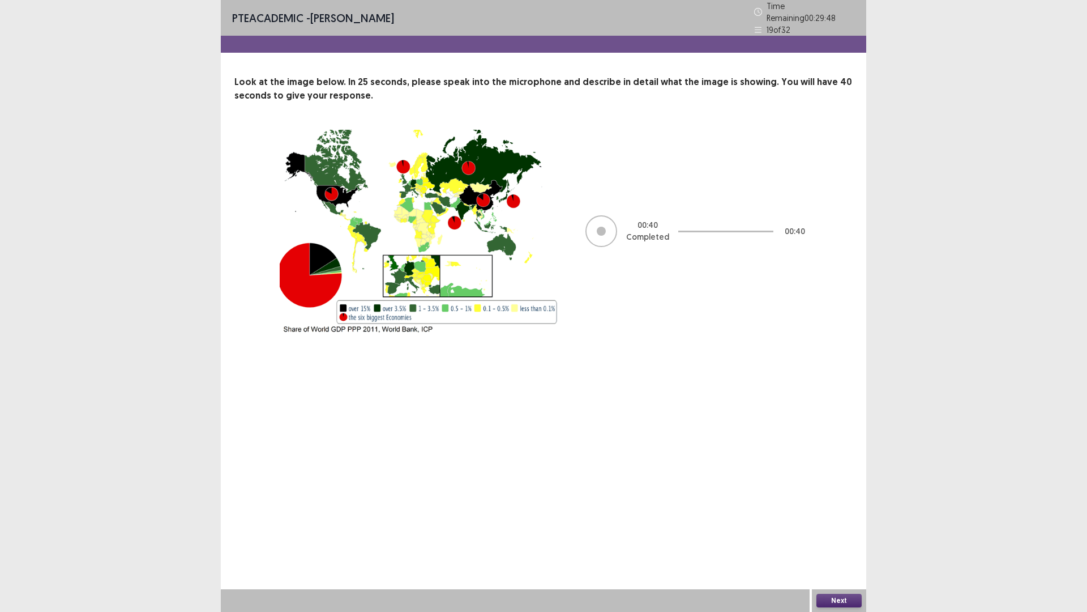
click at [845, 541] on button "Next" at bounding box center [839, 600] width 45 height 14
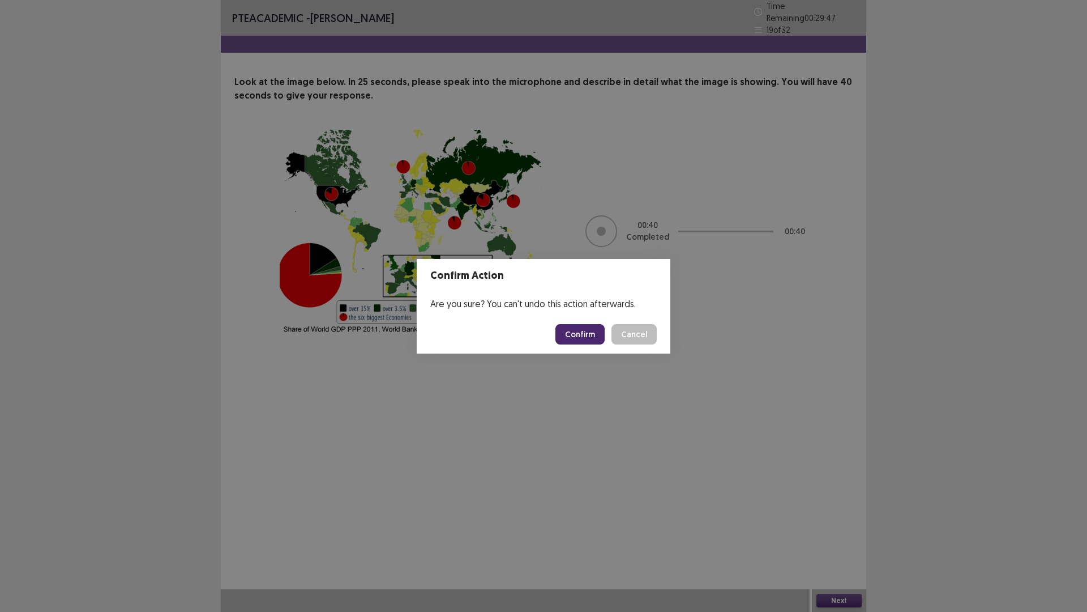
click at [605, 340] on button "Confirm" at bounding box center [579, 334] width 49 height 20
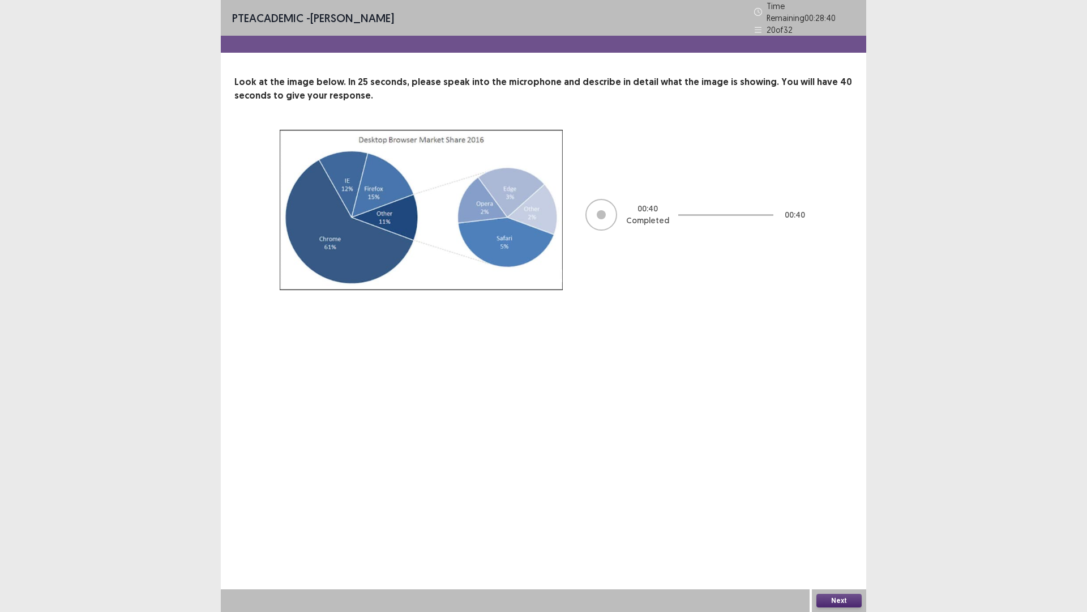
click at [832, 541] on button "Next" at bounding box center [839, 600] width 45 height 14
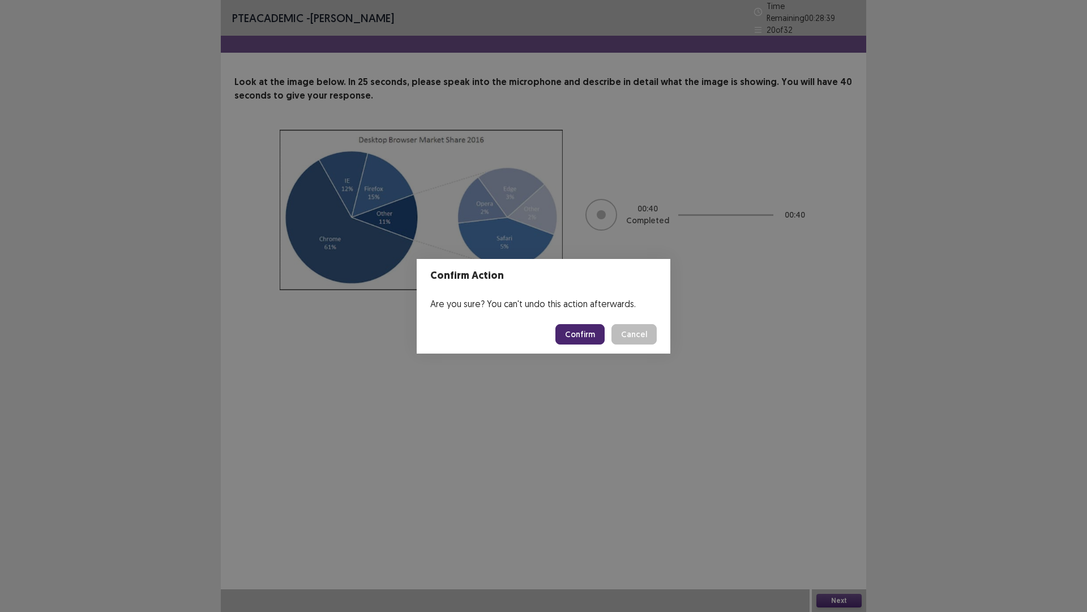
click at [605, 338] on button "Confirm" at bounding box center [579, 334] width 49 height 20
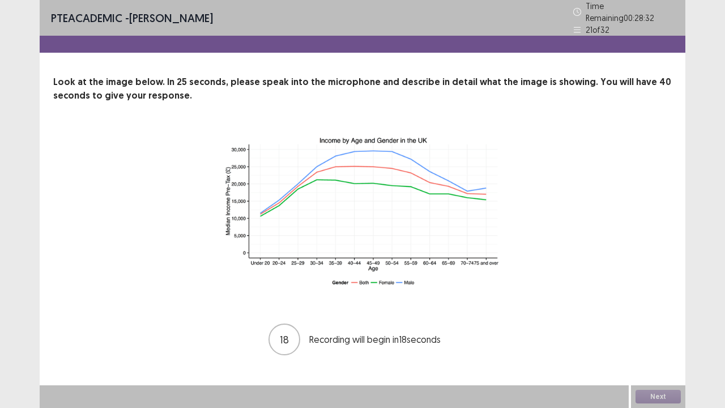
scroll to position [37, 0]
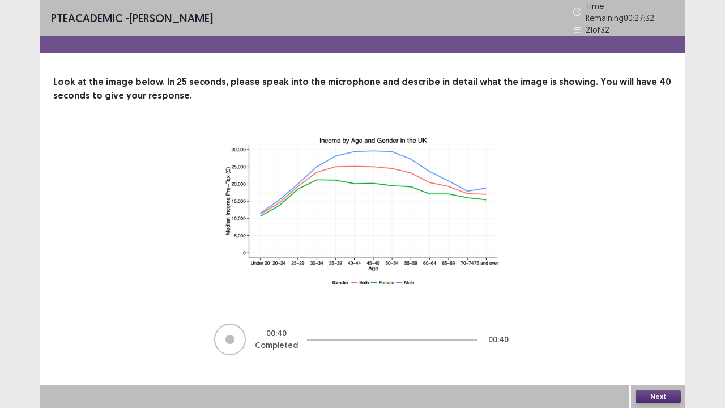
click at [649, 396] on button "Next" at bounding box center [657, 397] width 45 height 14
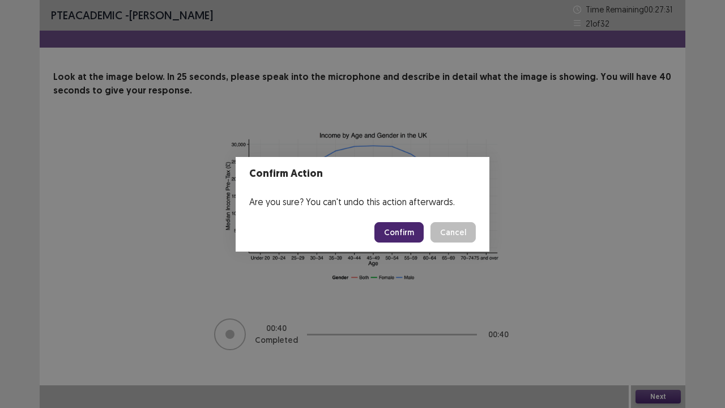
click at [424, 236] on button "Confirm" at bounding box center [398, 232] width 49 height 20
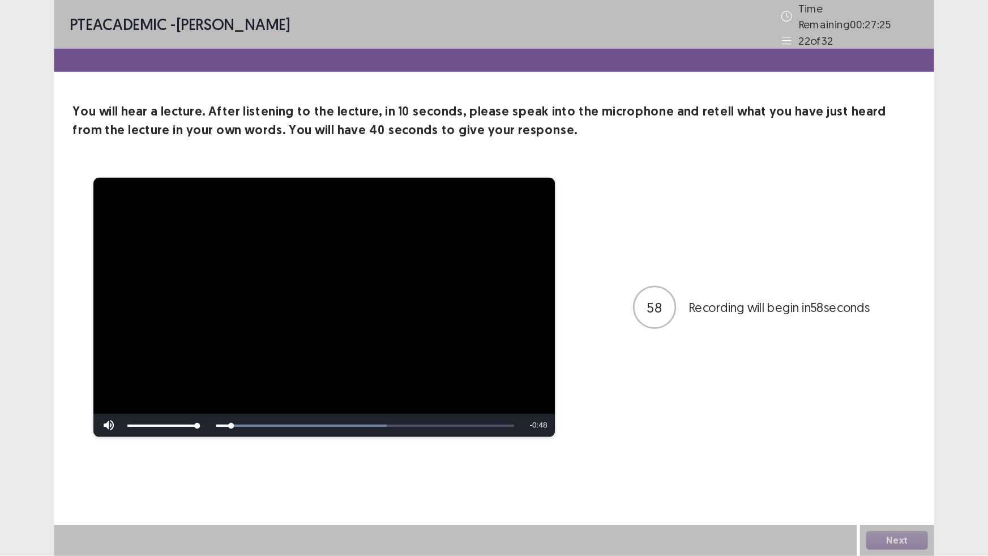
scroll to position [0, 0]
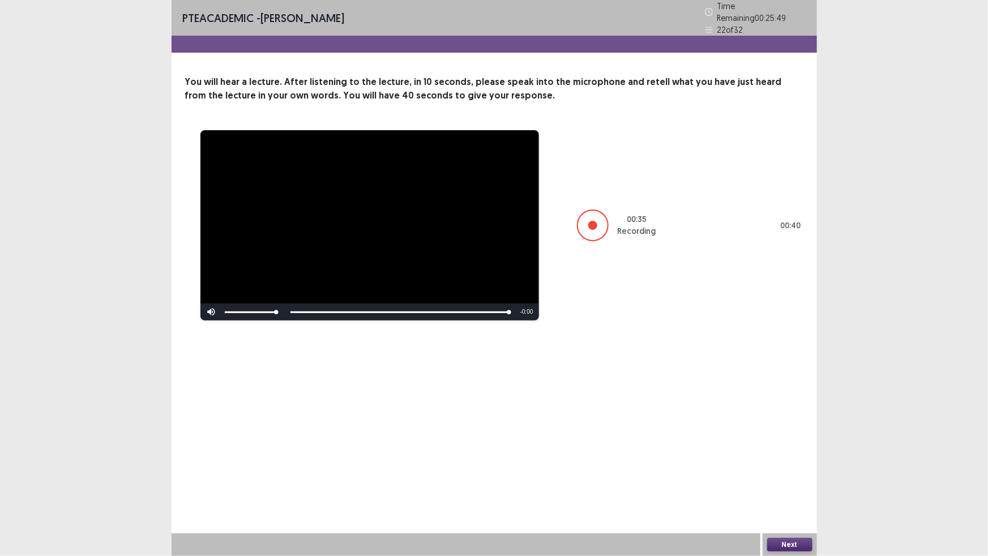
click at [800, 541] on button "Next" at bounding box center [789, 545] width 45 height 14
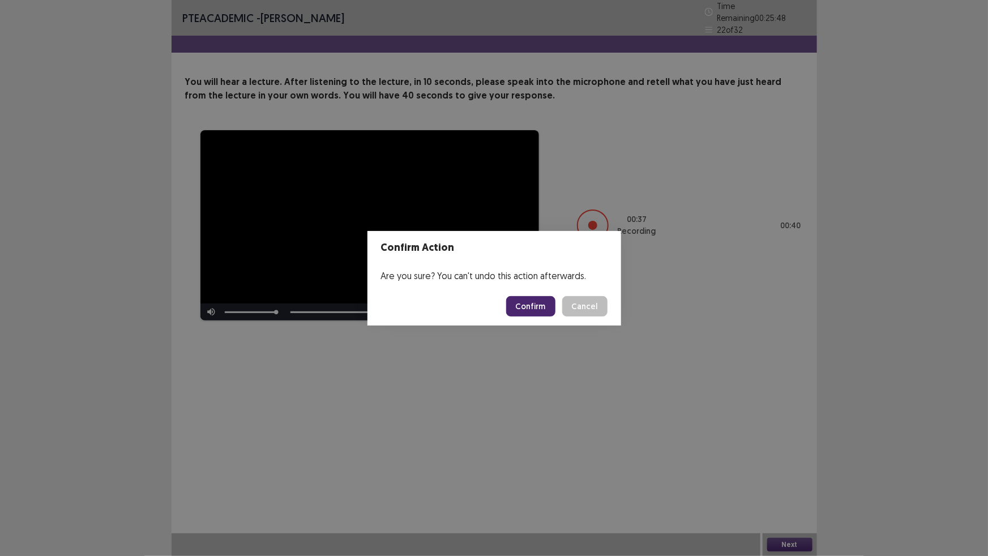
click at [540, 315] on button "Confirm" at bounding box center [530, 306] width 49 height 20
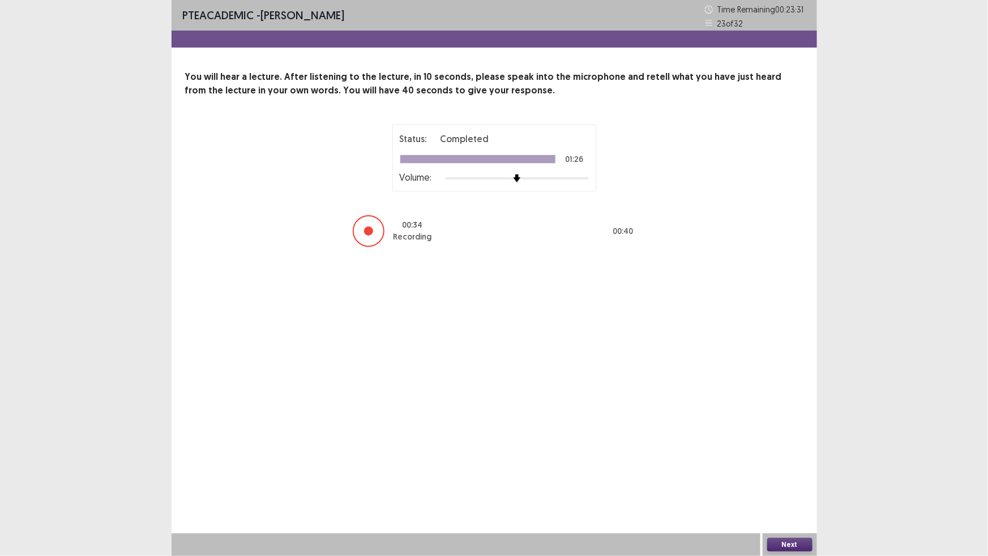
drag, startPoint x: 802, startPoint y: 543, endPoint x: 773, endPoint y: 507, distance: 45.9
click at [803, 536] on div "Next" at bounding box center [790, 544] width 54 height 23
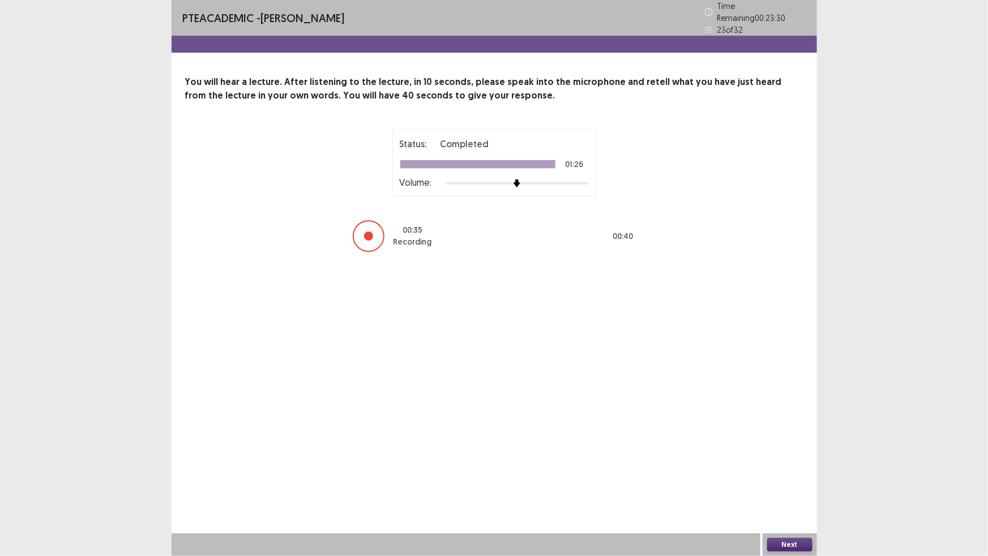
click at [802, 540] on button "Next" at bounding box center [789, 545] width 45 height 14
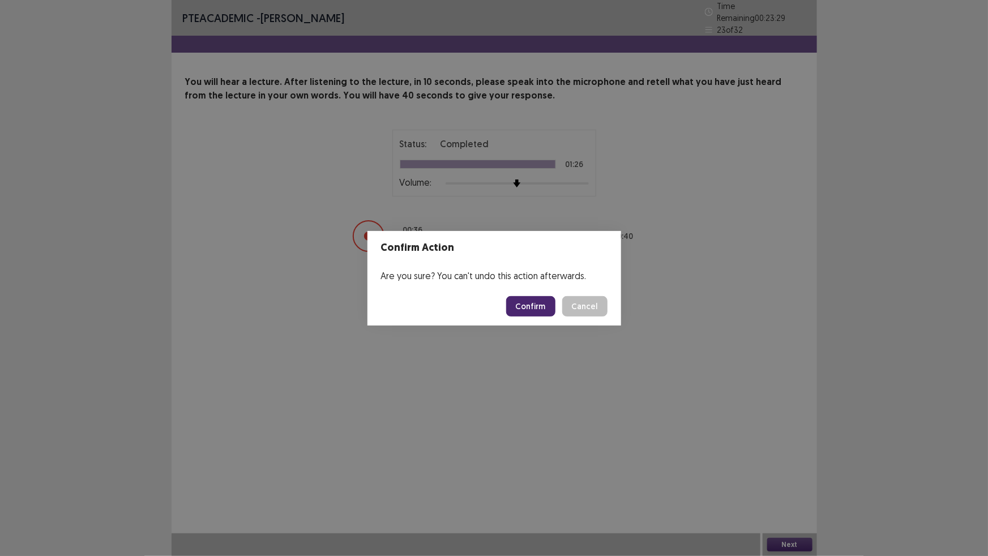
click at [555, 309] on button "Confirm" at bounding box center [530, 306] width 49 height 20
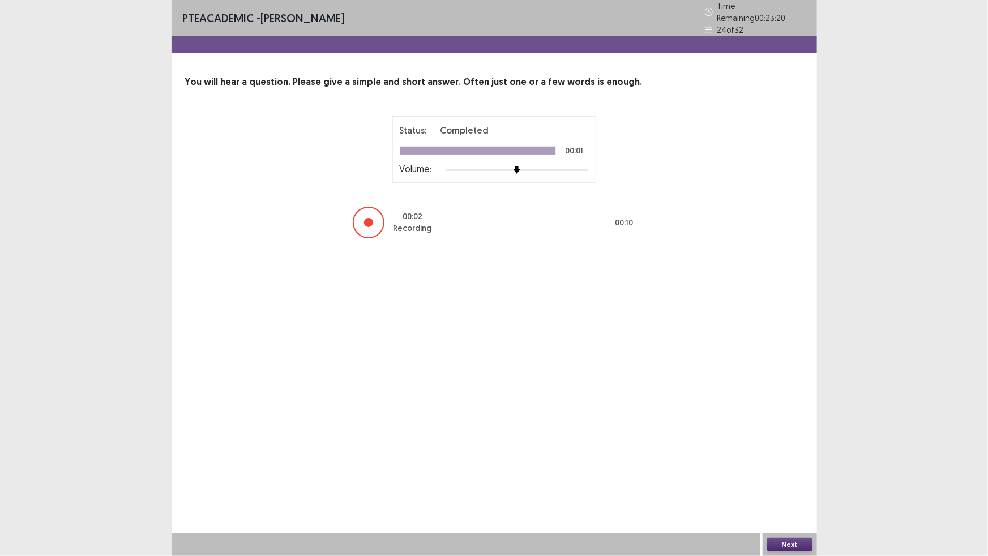
click at [803, 541] on button "Next" at bounding box center [789, 545] width 45 height 14
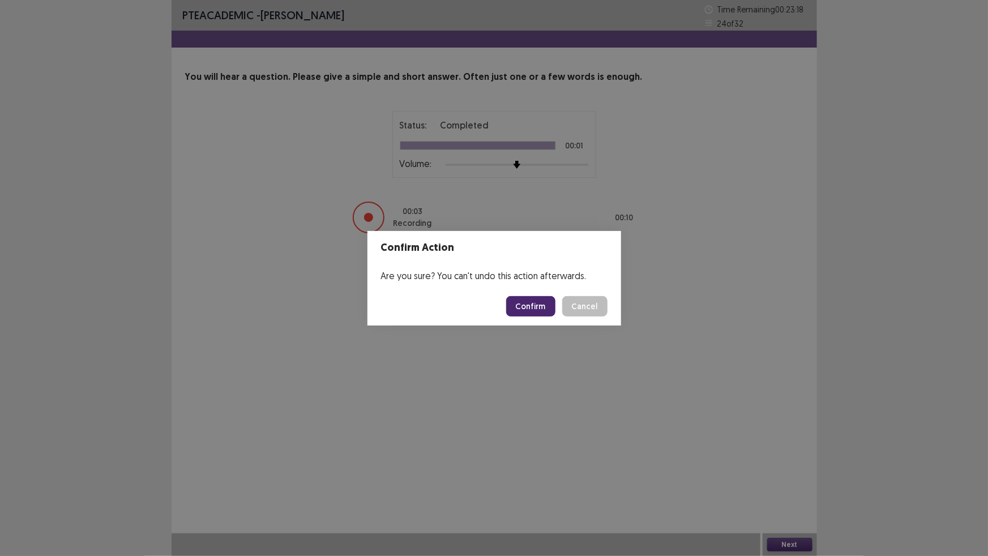
click at [555, 315] on button "Confirm" at bounding box center [530, 306] width 49 height 20
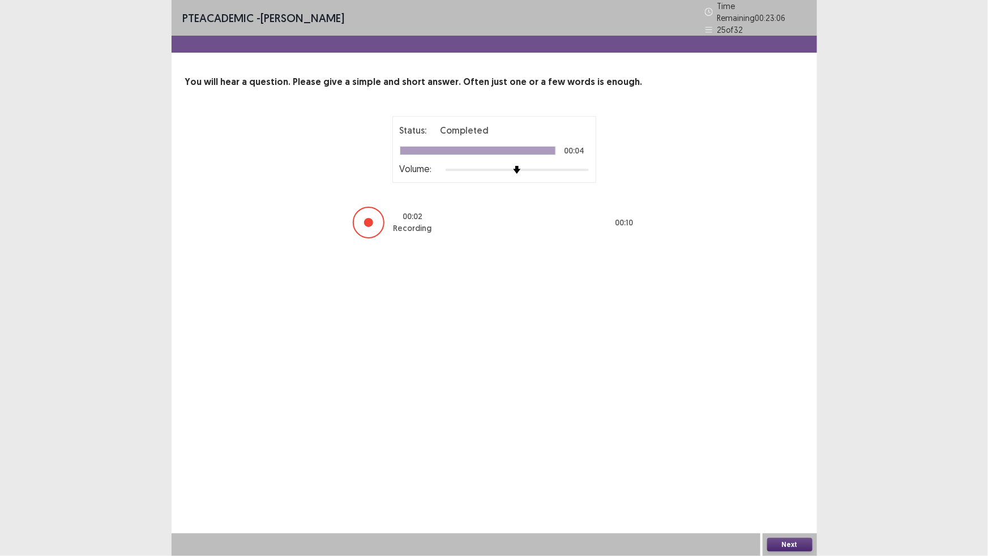
click at [776, 539] on button "Next" at bounding box center [789, 545] width 45 height 14
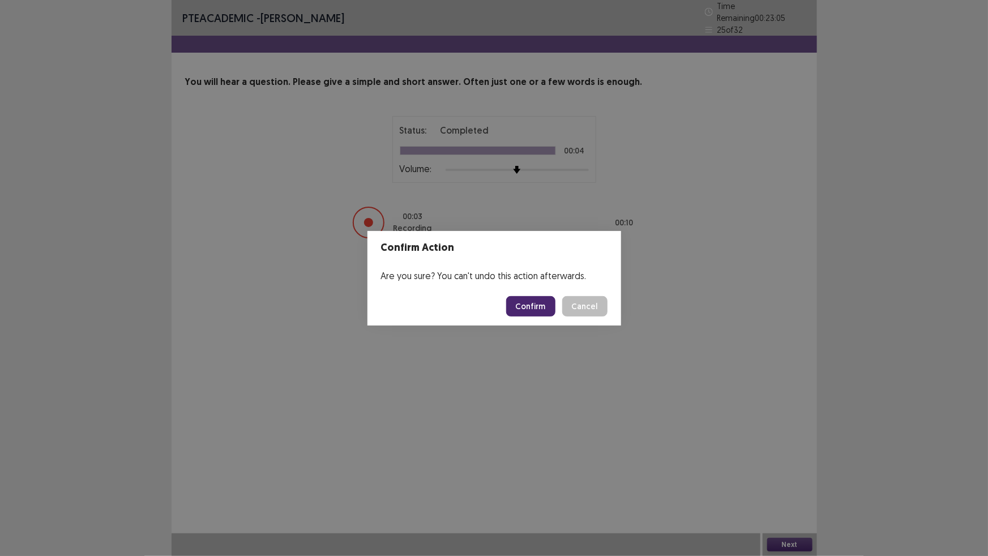
click at [523, 311] on button "Confirm" at bounding box center [530, 306] width 49 height 20
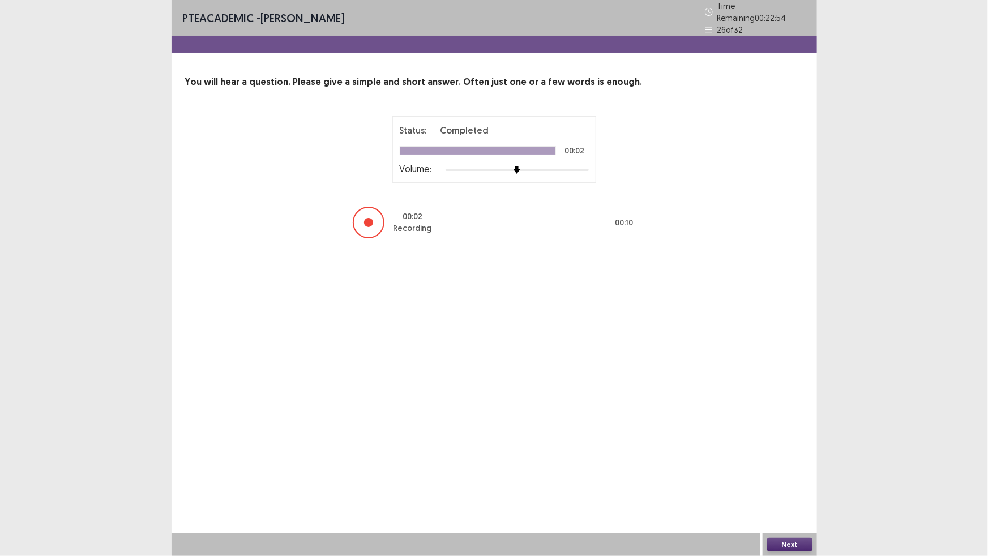
click at [776, 541] on button "Next" at bounding box center [789, 545] width 45 height 14
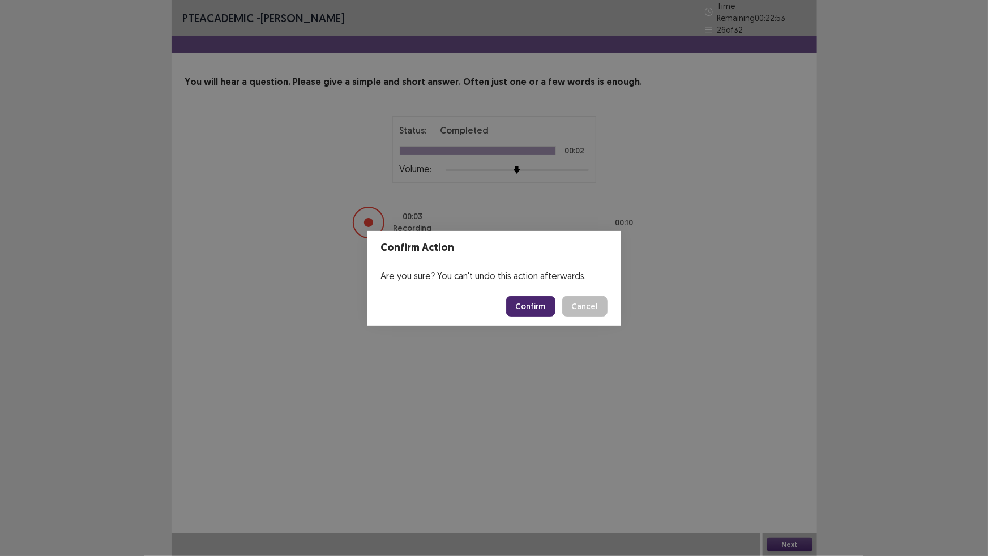
click at [542, 311] on button "Confirm" at bounding box center [530, 306] width 49 height 20
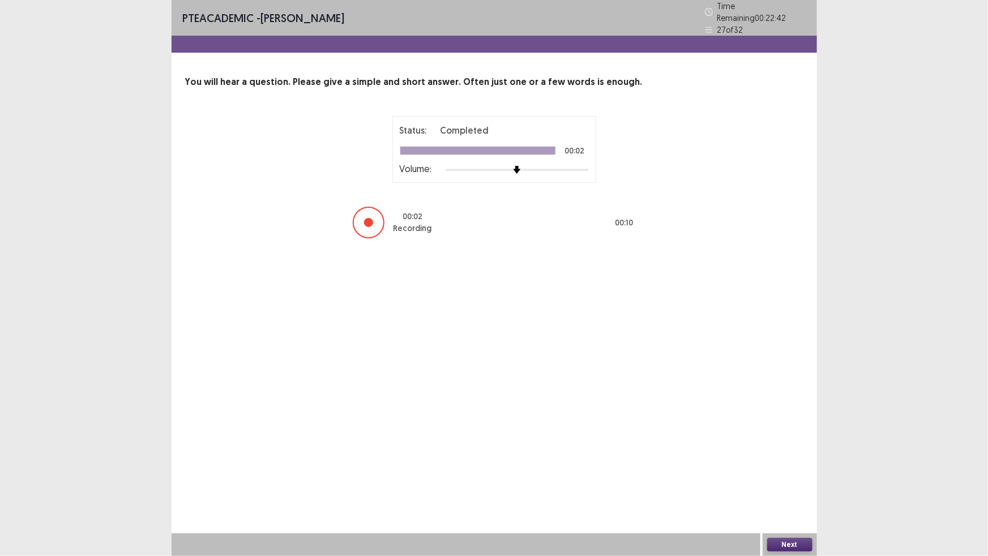
click at [794, 541] on button "Next" at bounding box center [789, 545] width 45 height 14
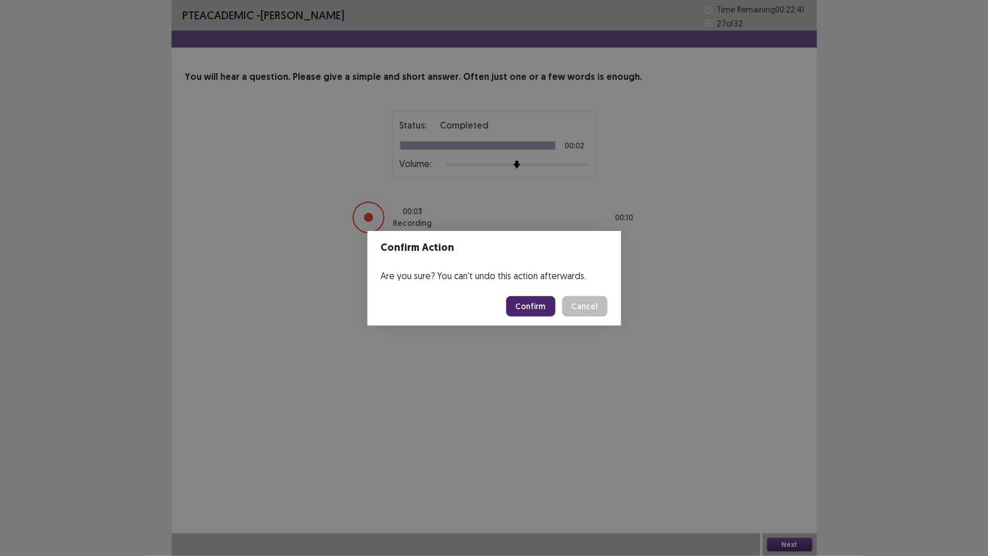
click at [532, 317] on button "Confirm" at bounding box center [530, 306] width 49 height 20
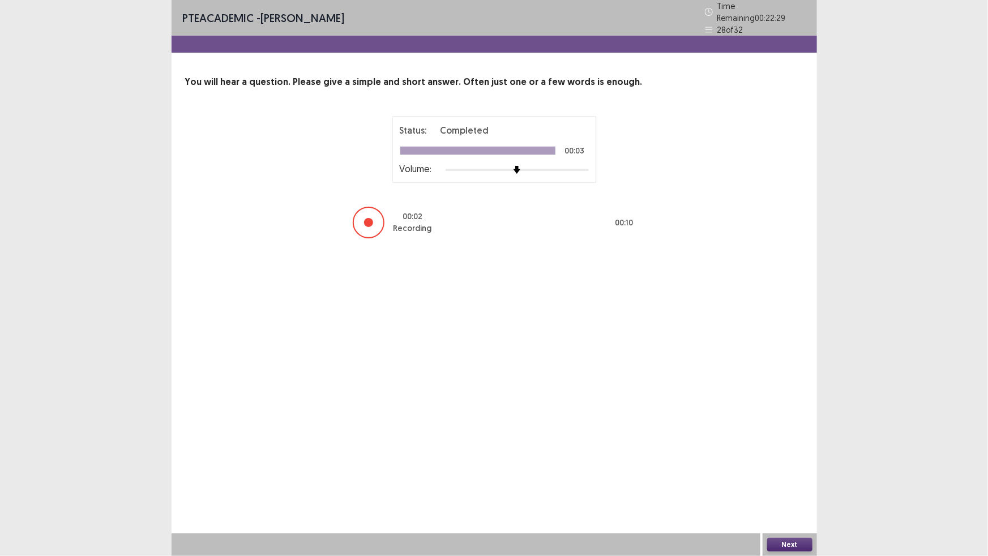
click at [779, 538] on button "Next" at bounding box center [789, 545] width 45 height 14
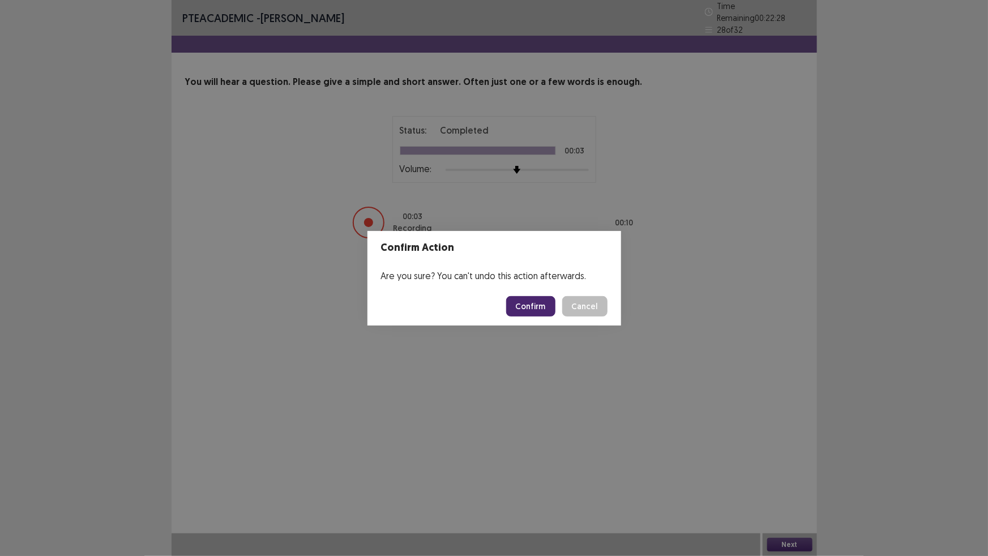
click at [545, 311] on button "Confirm" at bounding box center [530, 306] width 49 height 20
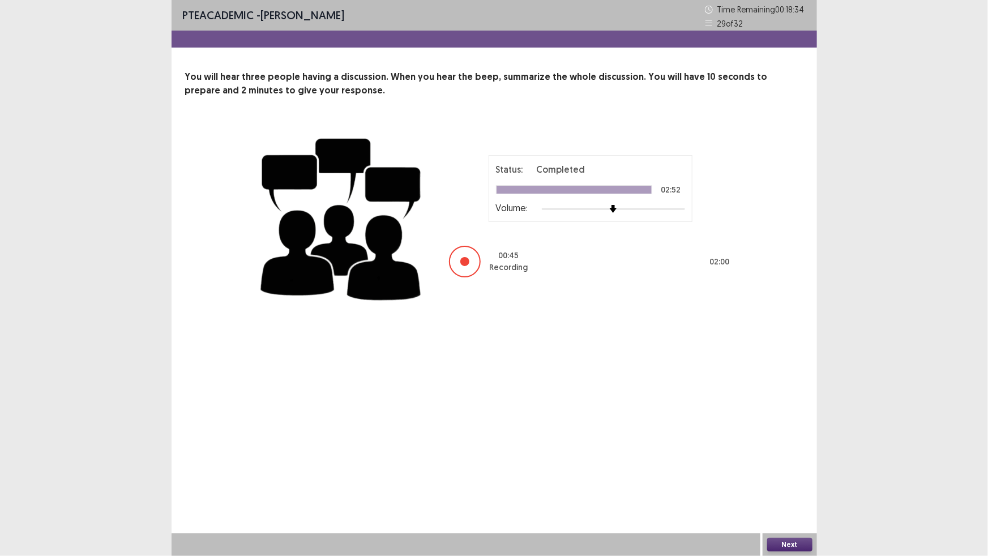
click at [804, 541] on button "Next" at bounding box center [789, 545] width 45 height 14
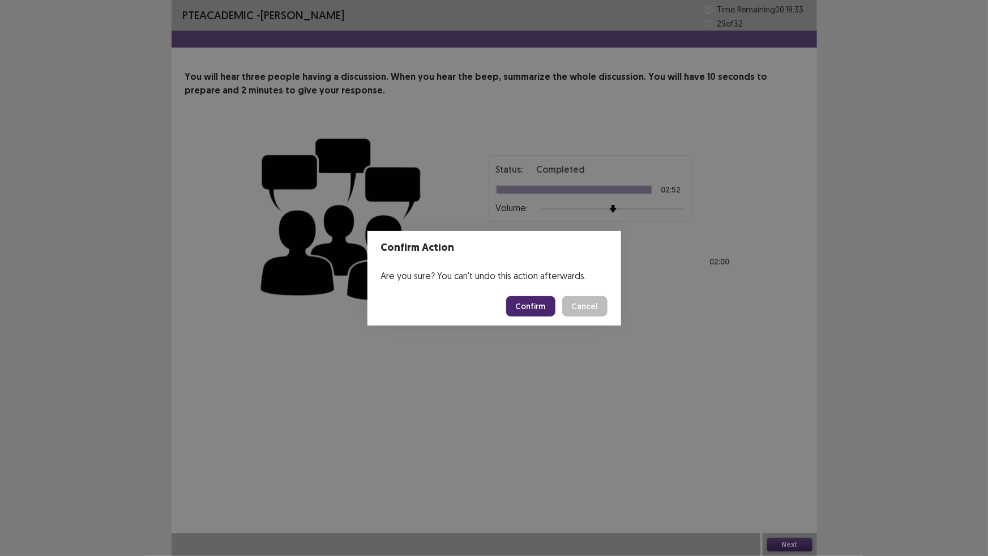
click at [555, 306] on button "Confirm" at bounding box center [530, 306] width 49 height 20
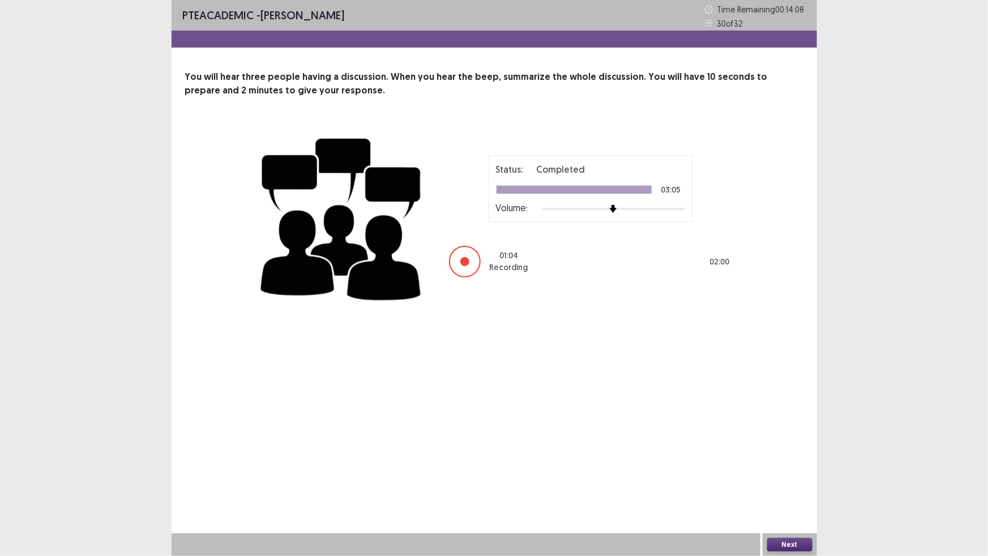
click at [801, 541] on button "Next" at bounding box center [789, 545] width 45 height 14
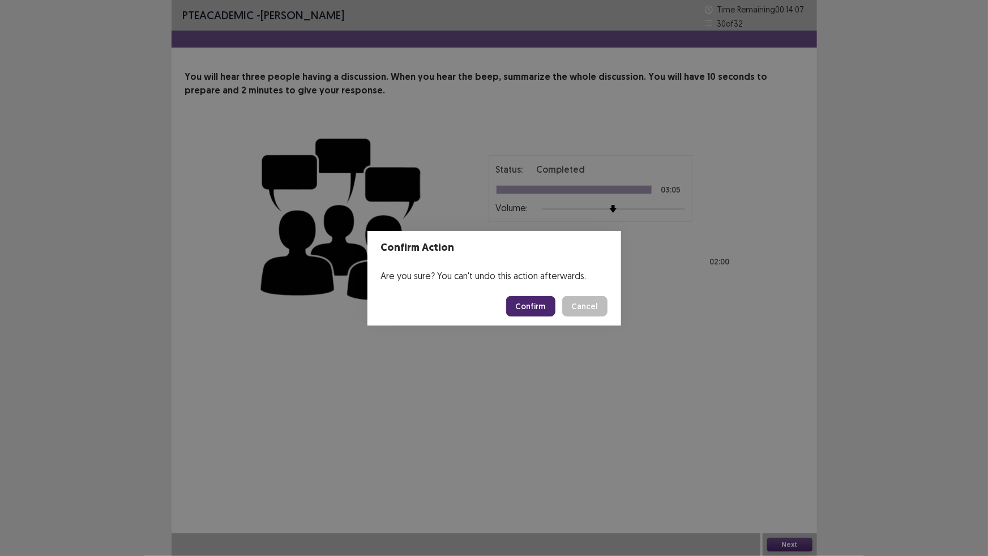
click at [526, 306] on button "Confirm" at bounding box center [530, 306] width 49 height 20
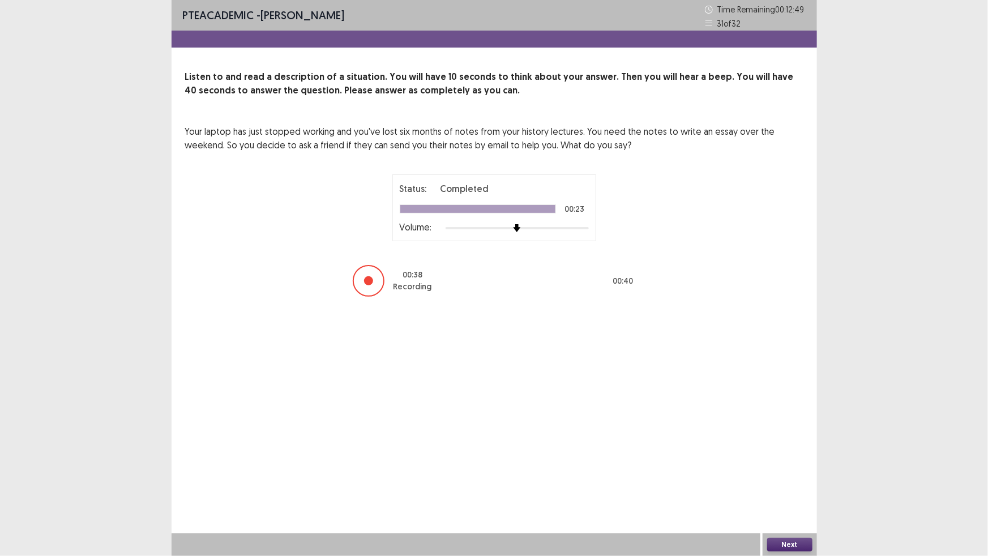
click at [798, 541] on button "Next" at bounding box center [789, 545] width 45 height 14
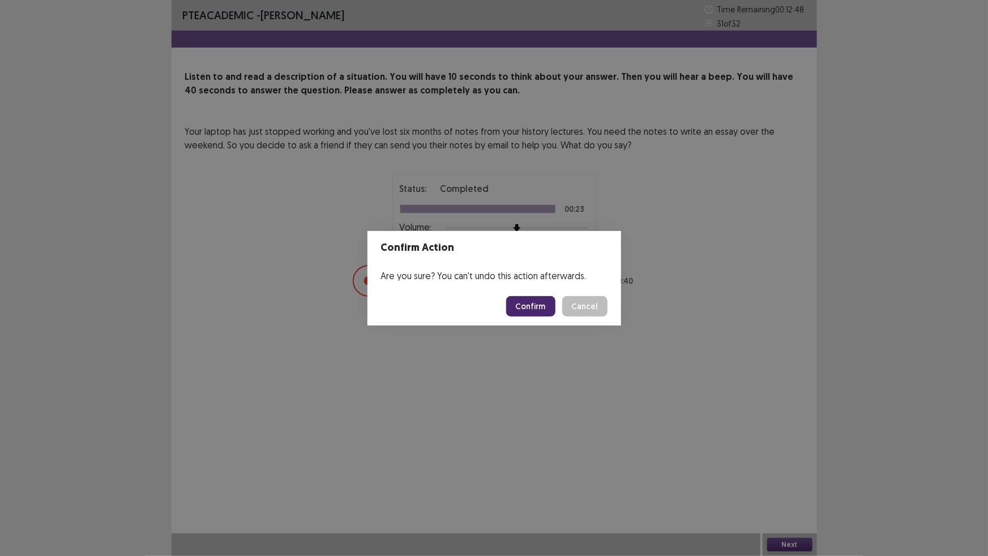
click at [555, 317] on button "Confirm" at bounding box center [530, 306] width 49 height 20
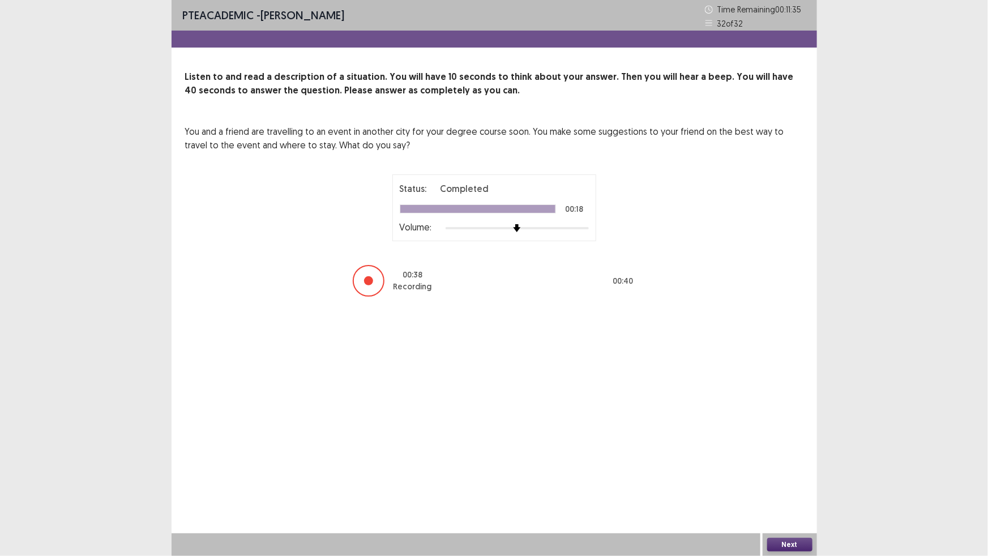
click at [805, 538] on button "Next" at bounding box center [789, 545] width 45 height 14
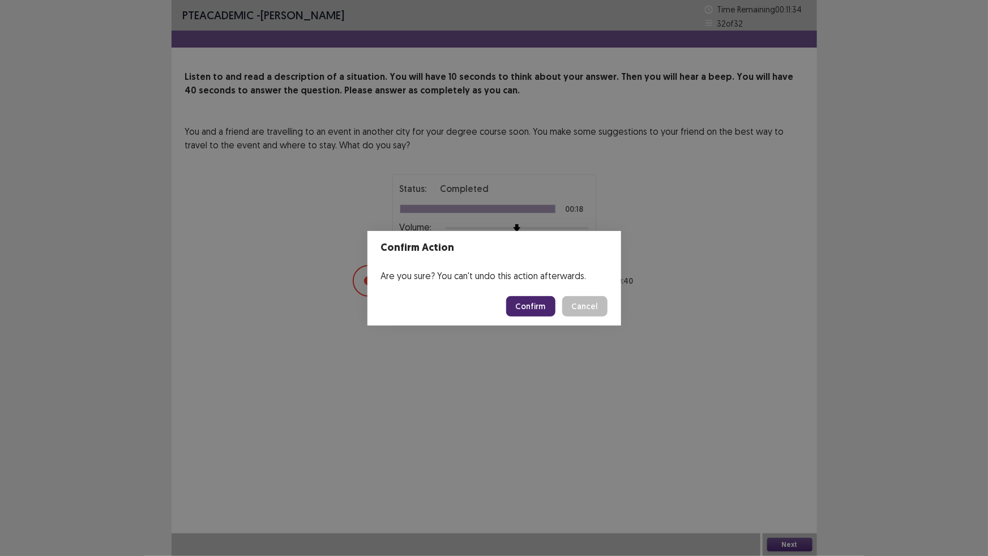
click at [536, 307] on button "Confirm" at bounding box center [530, 306] width 49 height 20
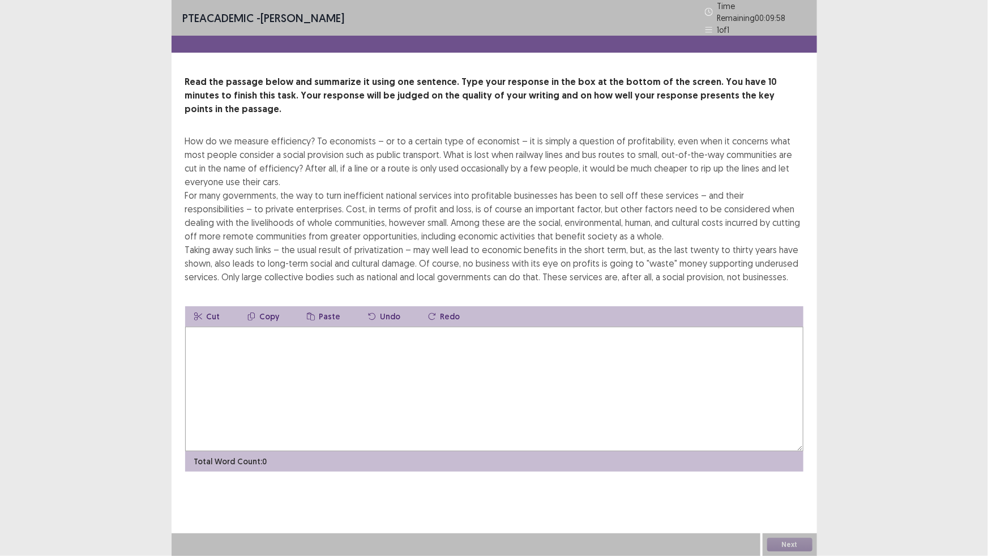
click at [386, 451] on textarea at bounding box center [494, 389] width 618 height 125
click at [385, 451] on textarea at bounding box center [494, 389] width 618 height 125
type textarea "*"
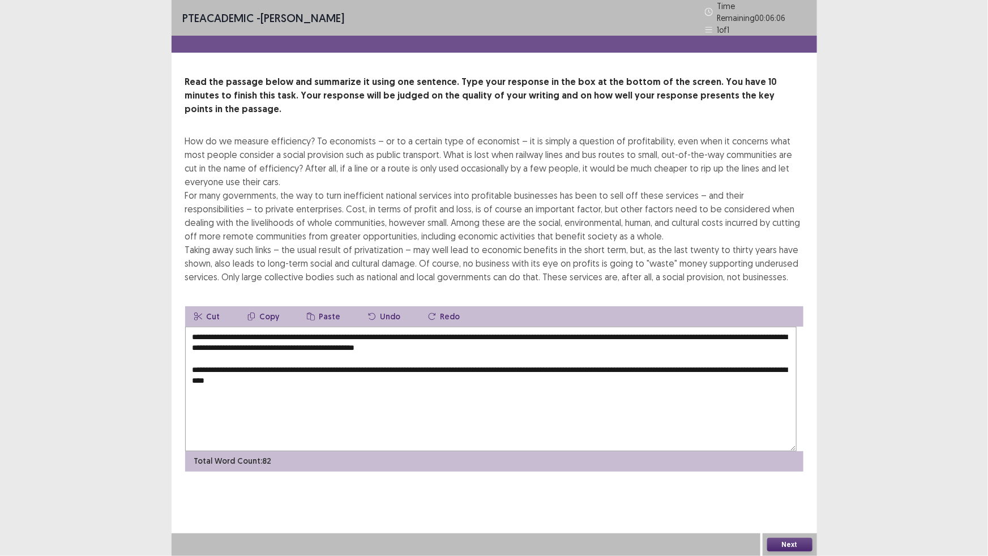
click at [473, 451] on textarea "**********" at bounding box center [491, 389] width 612 height 125
click at [531, 451] on textarea "**********" at bounding box center [491, 389] width 612 height 125
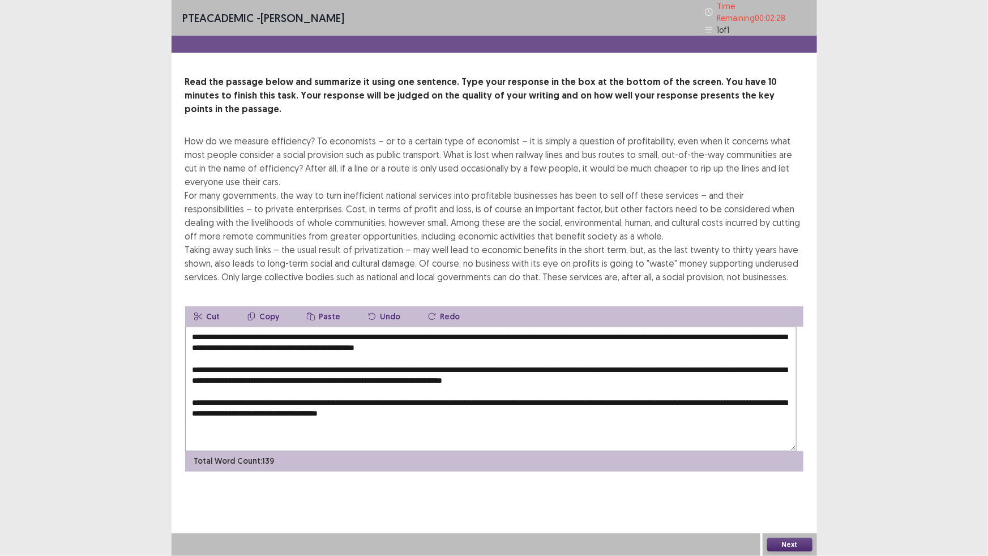
scroll to position [80, 0]
drag, startPoint x: 193, startPoint y: 443, endPoint x: 485, endPoint y: 541, distance: 308.9
click at [485, 541] on div "PTE academic - Ryo K Time Remaining 00 : 02 : 28 1 of 1 Read the passage below …" at bounding box center [495, 278] width 646 height 556
drag, startPoint x: 508, startPoint y: 425, endPoint x: 280, endPoint y: 341, distance: 243.4
click at [280, 327] on button "Copy" at bounding box center [263, 316] width 50 height 20
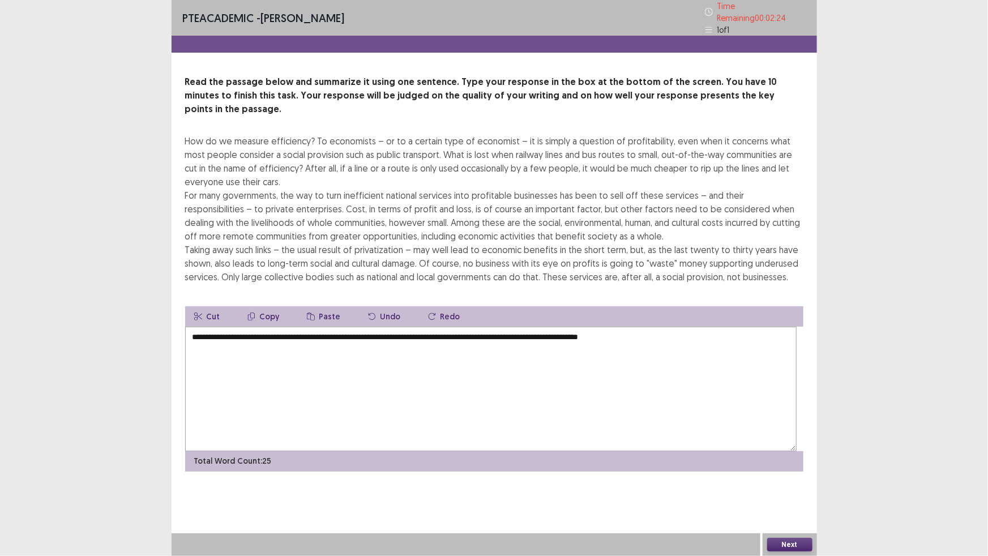
scroll to position [0, 0]
drag, startPoint x: 278, startPoint y: 399, endPoint x: 809, endPoint y: 403, distance: 531.1
click at [809, 403] on div "**********" at bounding box center [495, 273] width 646 height 396
type textarea "*"
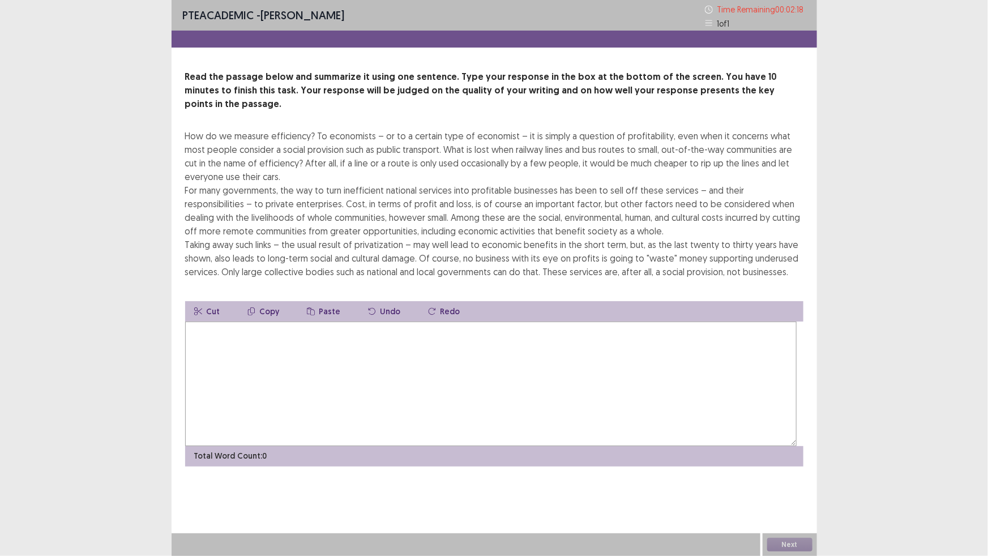
click at [413, 446] on textarea at bounding box center [491, 384] width 612 height 125
click at [281, 446] on textarea "**********" at bounding box center [491, 384] width 612 height 125
click at [412, 446] on textarea "**********" at bounding box center [491, 384] width 612 height 125
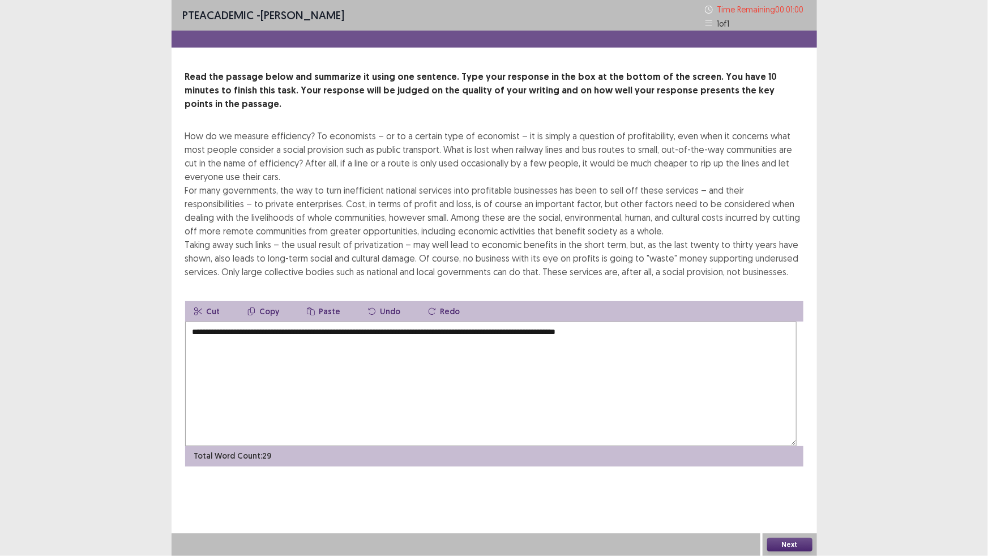
click at [269, 443] on textarea "**********" at bounding box center [491, 384] width 612 height 125
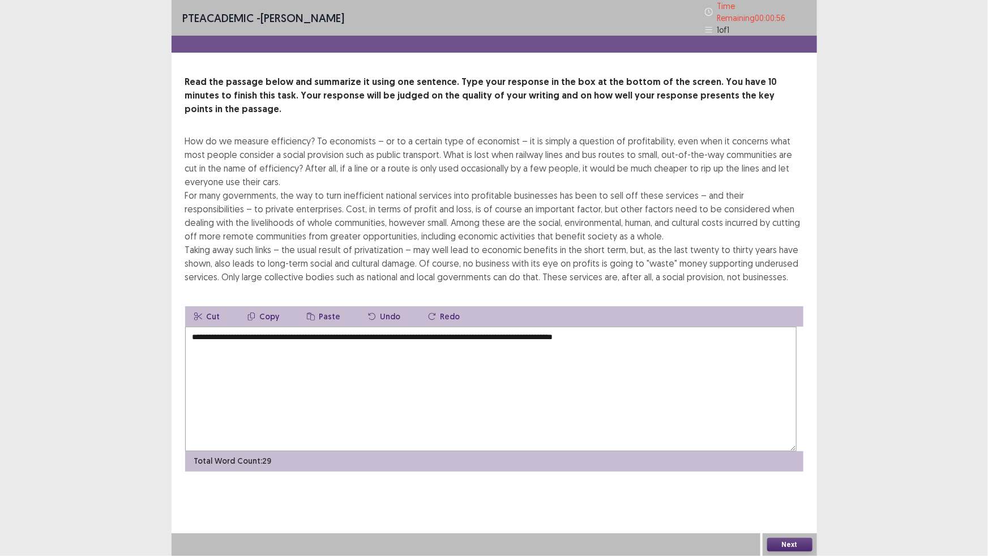
click at [266, 448] on textarea "**********" at bounding box center [491, 389] width 612 height 125
click at [352, 447] on textarea "**********" at bounding box center [491, 389] width 612 height 125
type textarea "**********"
drag, startPoint x: 355, startPoint y: 445, endPoint x: 135, endPoint y: 533, distance: 237.1
click at [135, 533] on div "**********" at bounding box center [494, 278] width 988 height 556
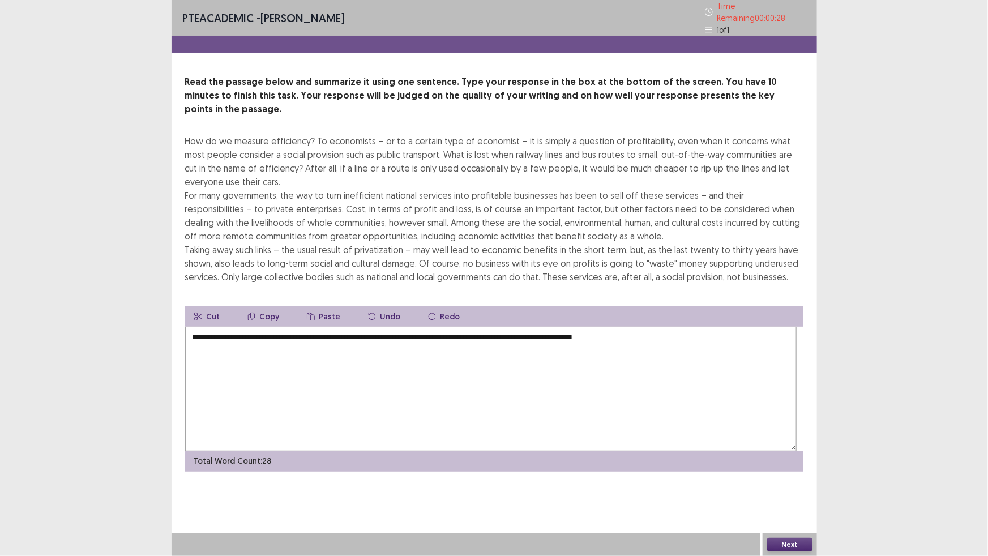
click at [120, 521] on div "**********" at bounding box center [494, 278] width 988 height 556
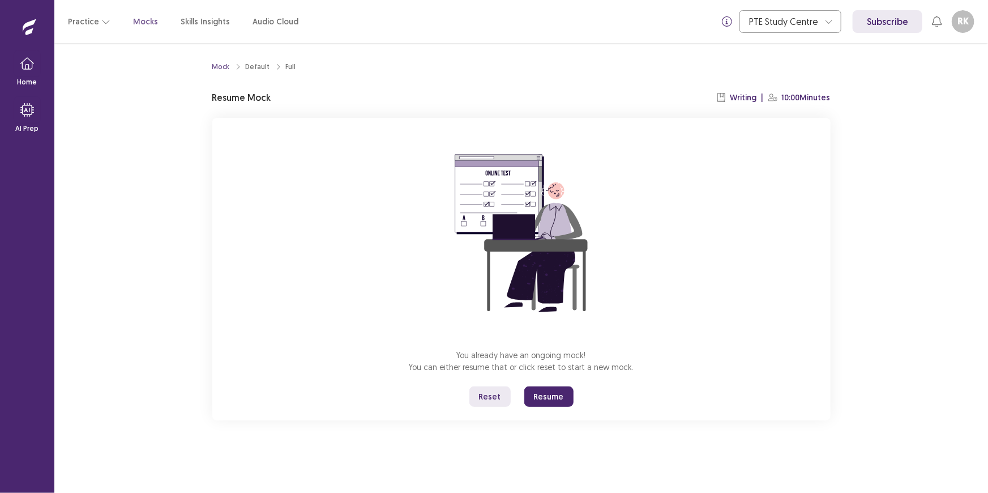
click at [563, 407] on button "Resume" at bounding box center [548, 396] width 49 height 20
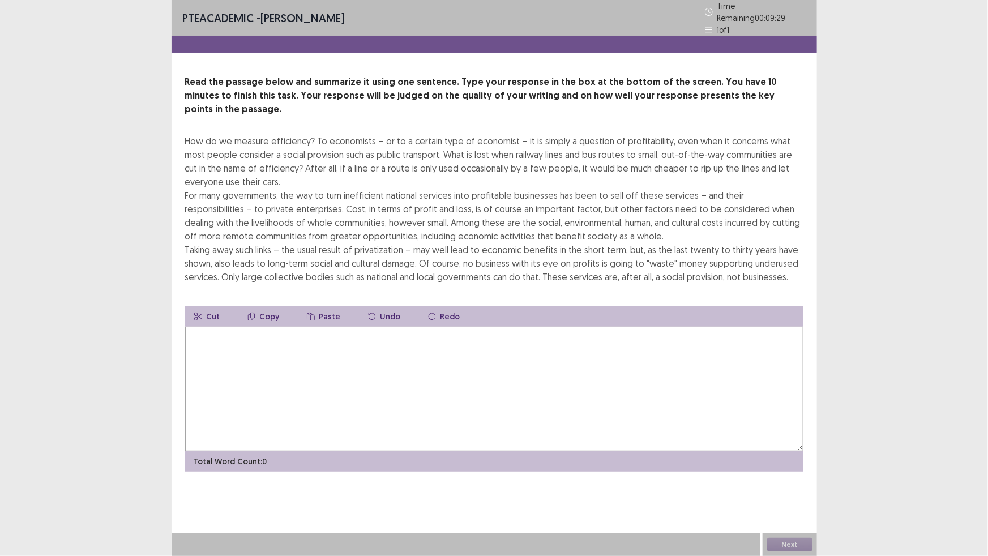
drag, startPoint x: 561, startPoint y: 428, endPoint x: 560, endPoint y: 488, distance: 60.6
click at [561, 464] on div "Cut Copy Paste Undo Redo Total Word Count: 0" at bounding box center [494, 388] width 618 height 165
click at [560, 451] on textarea at bounding box center [494, 389] width 618 height 125
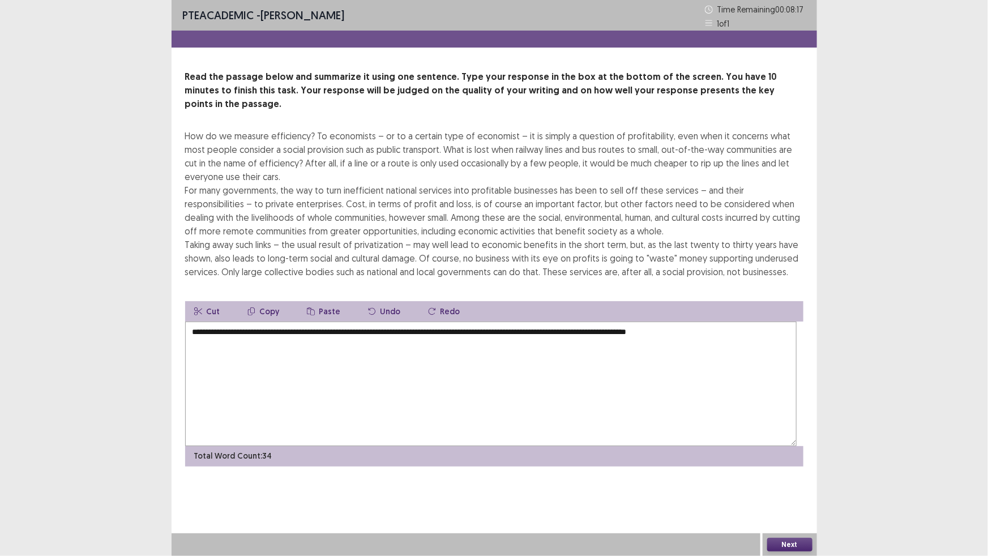
click at [296, 446] on textarea "**********" at bounding box center [491, 384] width 612 height 125
click at [379, 446] on textarea "**********" at bounding box center [491, 384] width 612 height 125
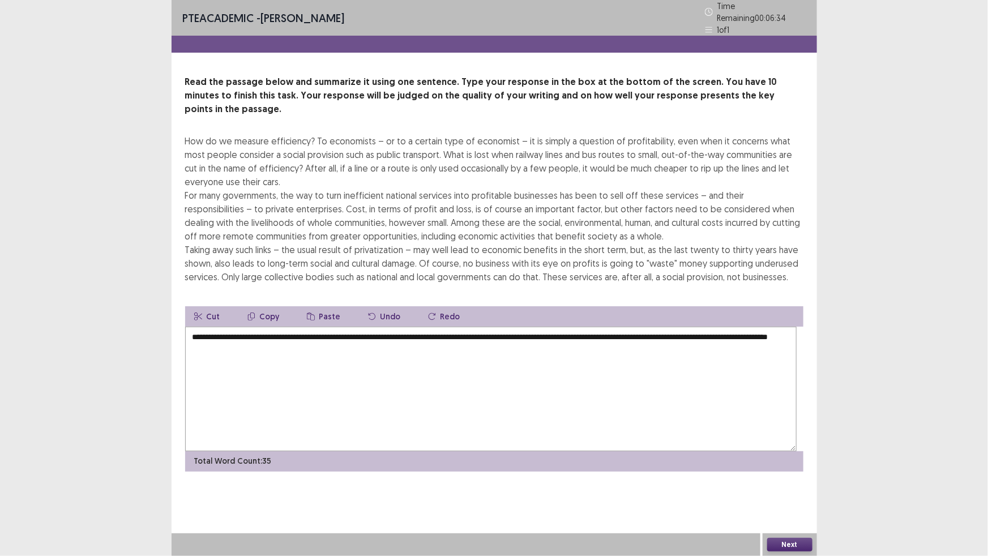
click at [422, 446] on textarea "**********" at bounding box center [491, 389] width 612 height 125
click at [280, 444] on textarea "**********" at bounding box center [491, 389] width 612 height 125
type textarea "**********"
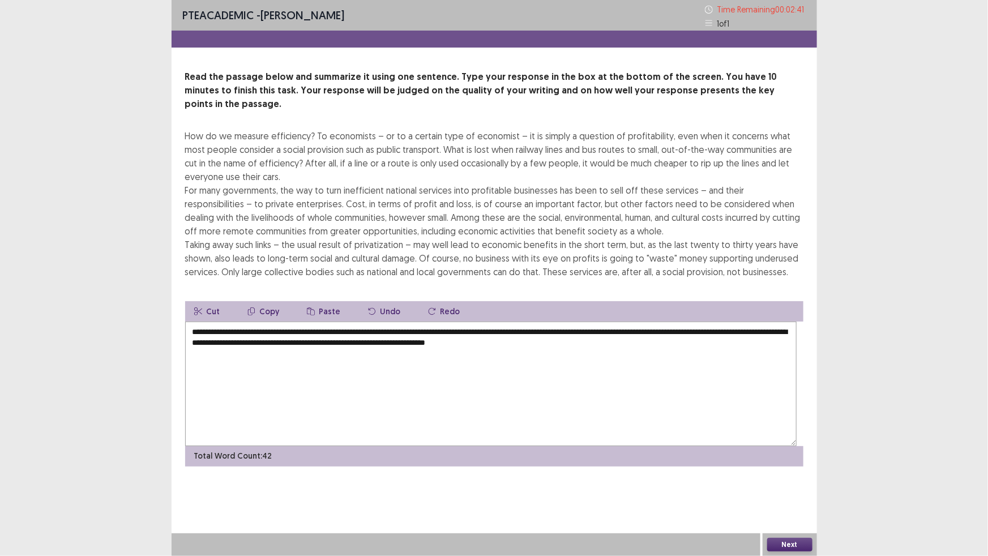
click at [779, 492] on button "Next" at bounding box center [789, 545] width 45 height 14
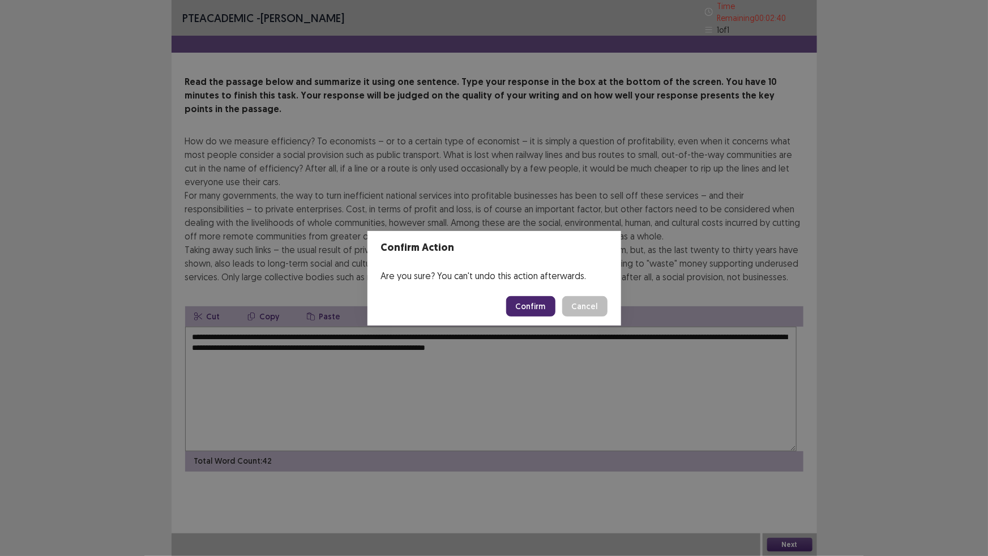
click at [555, 317] on button "Confirm" at bounding box center [530, 306] width 49 height 20
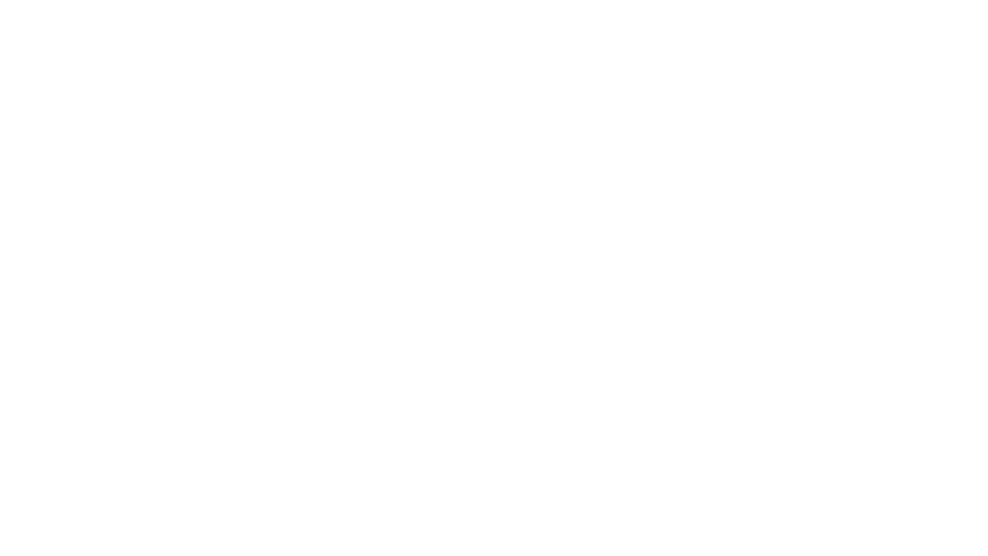
scroll to position [0, 0]
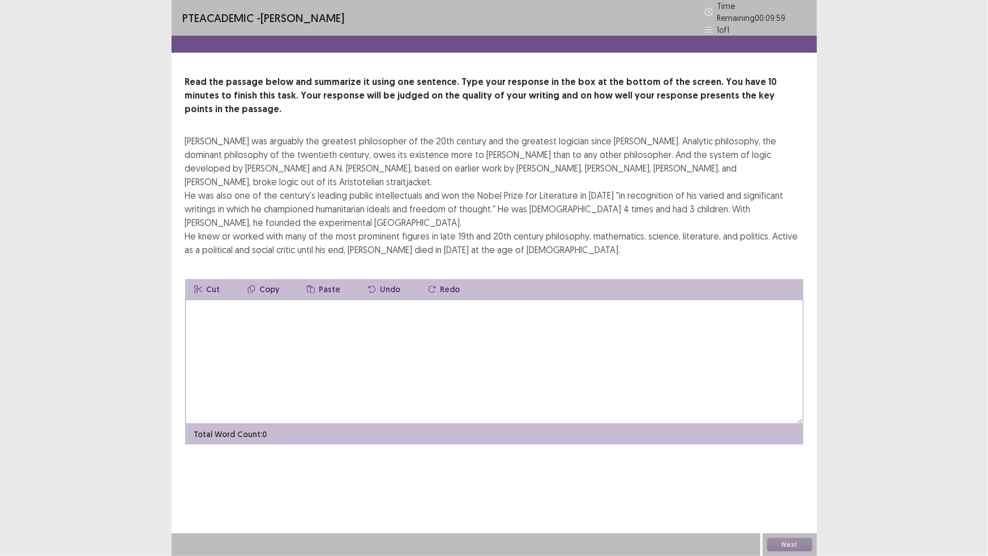
click at [484, 400] on textarea at bounding box center [494, 362] width 618 height 125
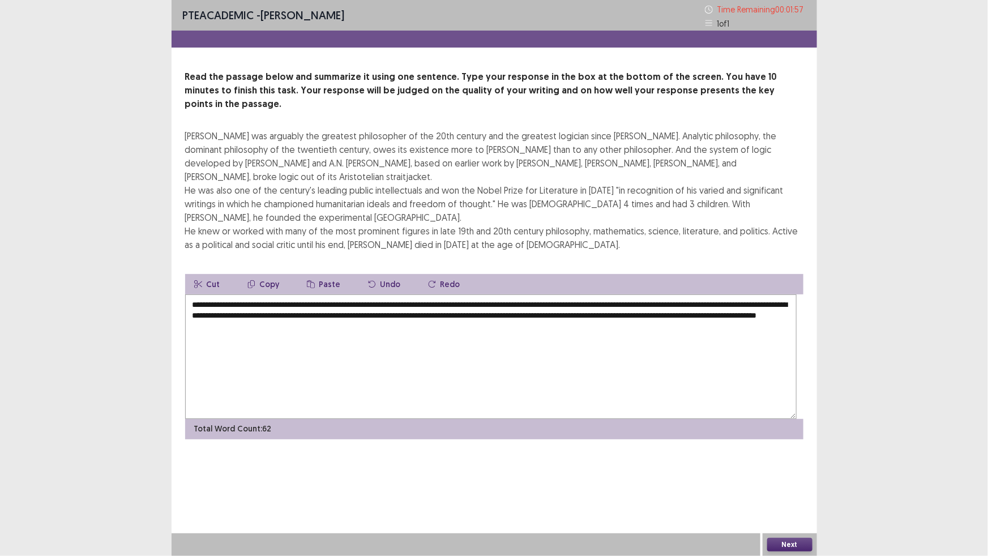
scroll to position [12, 0]
type textarea "**********"
click at [800, 492] on button "Next" at bounding box center [789, 545] width 45 height 14
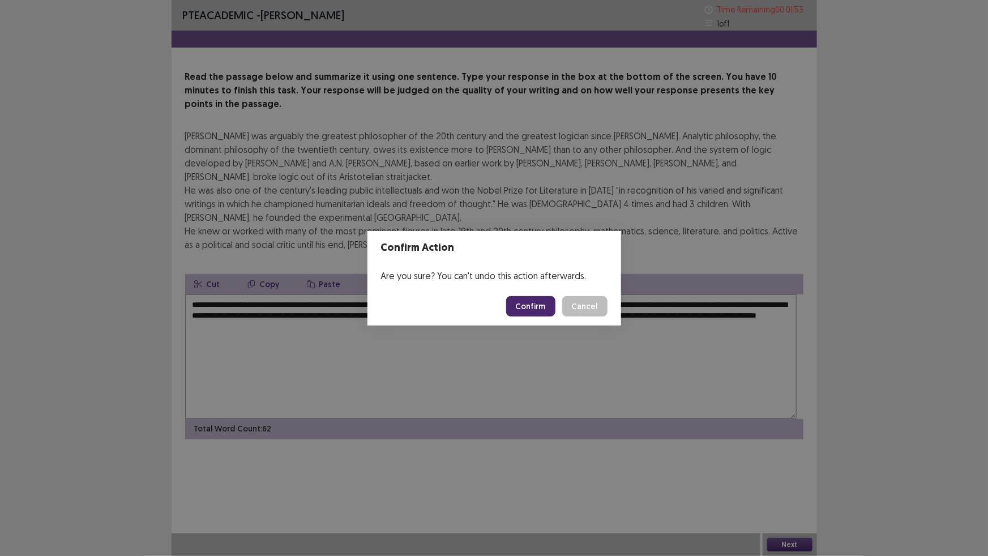
click at [554, 315] on button "Confirm" at bounding box center [530, 306] width 49 height 20
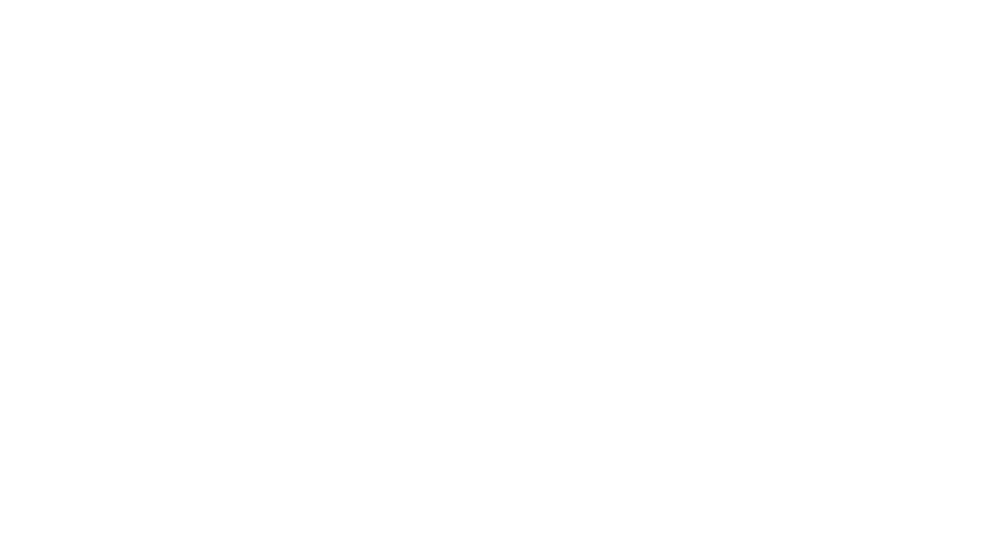
scroll to position [0, 0]
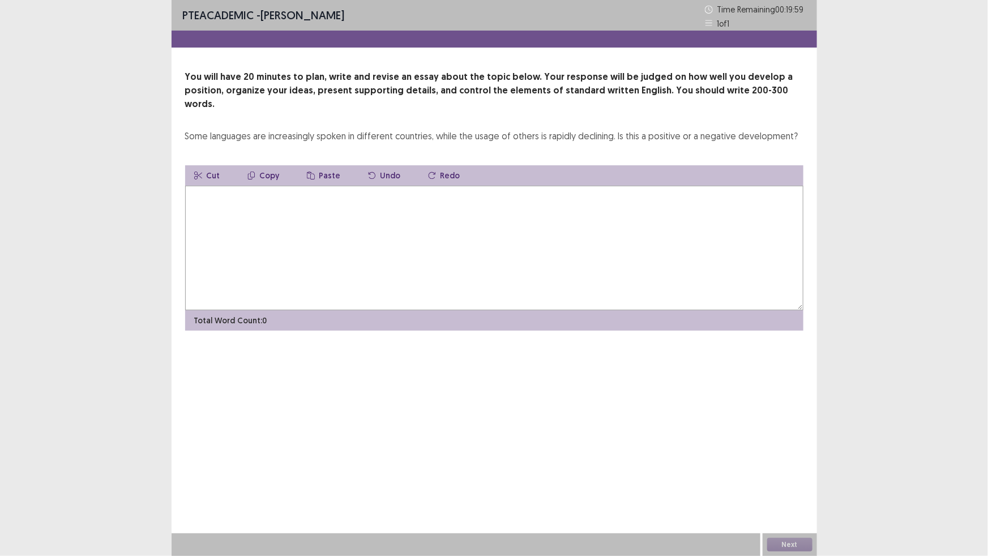
click at [554, 310] on textarea at bounding box center [494, 248] width 618 height 125
click at [476, 293] on textarea at bounding box center [494, 248] width 618 height 125
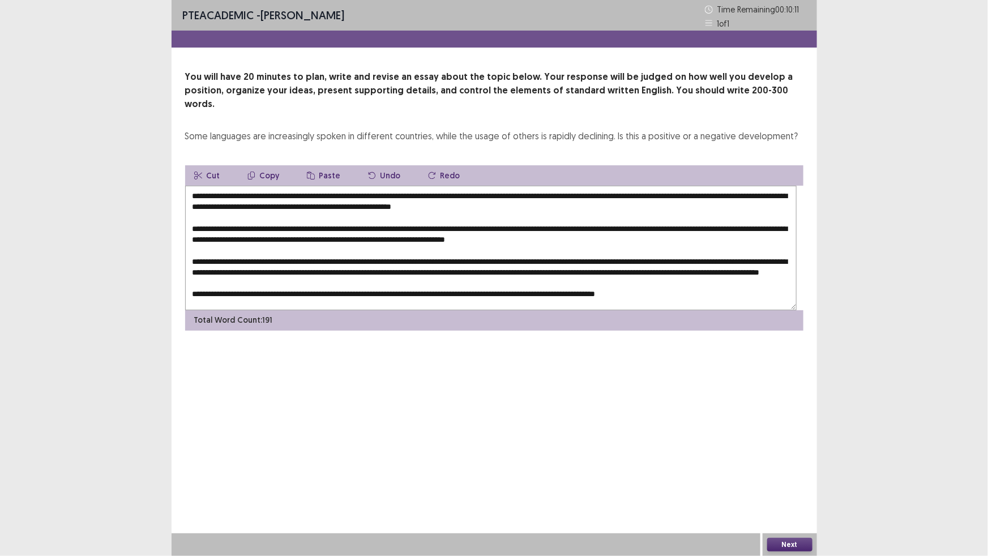
scroll to position [86, 0]
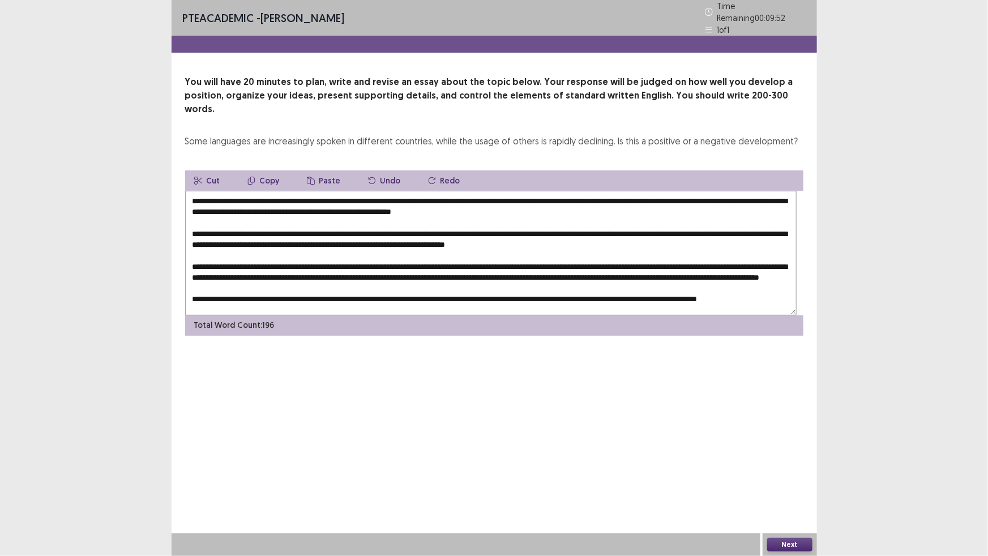
click at [319, 263] on textarea at bounding box center [491, 253] width 612 height 125
click at [351, 264] on textarea at bounding box center [491, 253] width 612 height 125
click at [346, 274] on textarea at bounding box center [491, 253] width 612 height 125
click at [348, 273] on textarea at bounding box center [491, 253] width 612 height 125
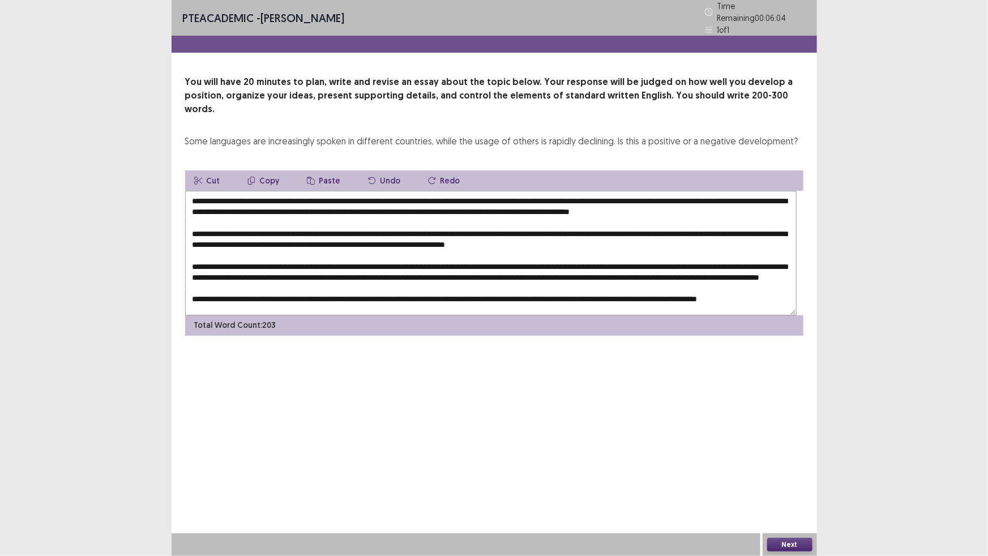
click at [686, 272] on textarea at bounding box center [491, 253] width 612 height 125
click at [689, 273] on textarea at bounding box center [491, 253] width 612 height 125
click at [592, 273] on textarea at bounding box center [491, 253] width 612 height 125
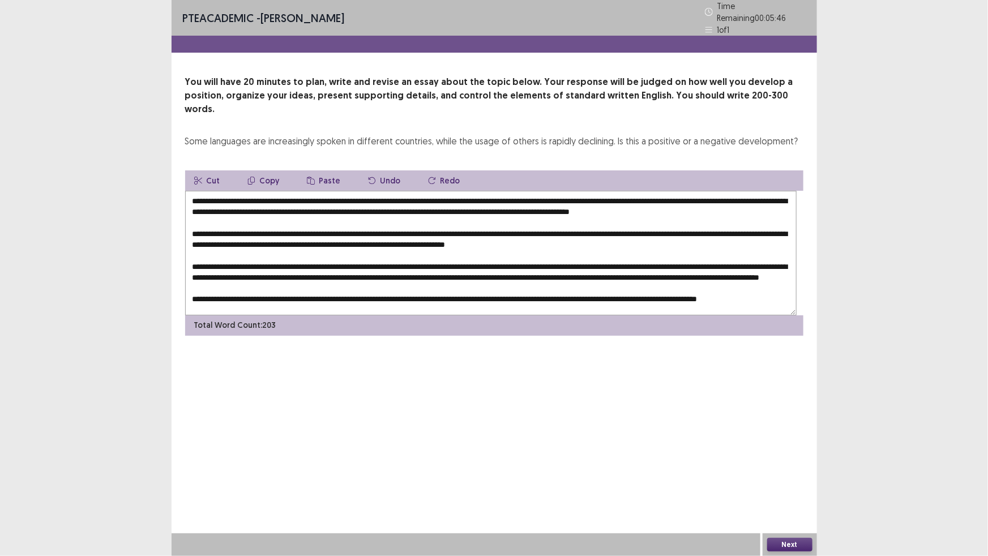
click at [578, 275] on textarea at bounding box center [491, 253] width 612 height 125
click at [576, 286] on textarea at bounding box center [491, 253] width 612 height 125
click at [505, 288] on textarea at bounding box center [491, 253] width 612 height 125
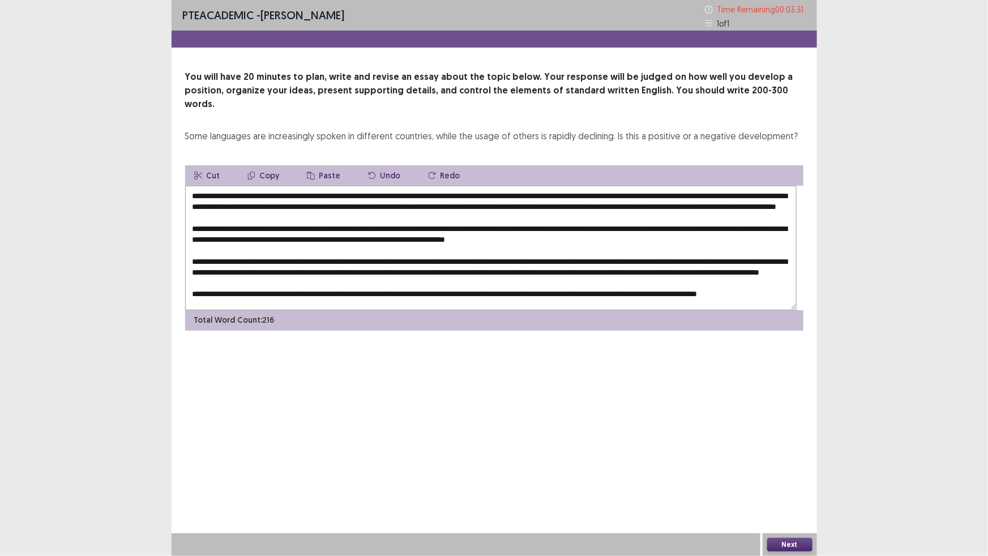
click at [506, 287] on textarea at bounding box center [491, 248] width 612 height 125
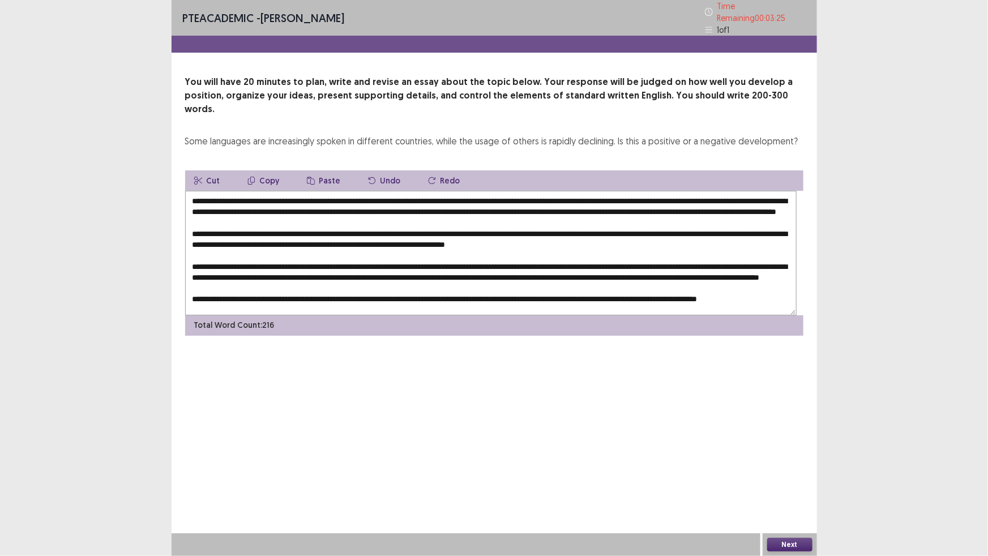
click at [683, 285] on textarea at bounding box center [491, 253] width 612 height 125
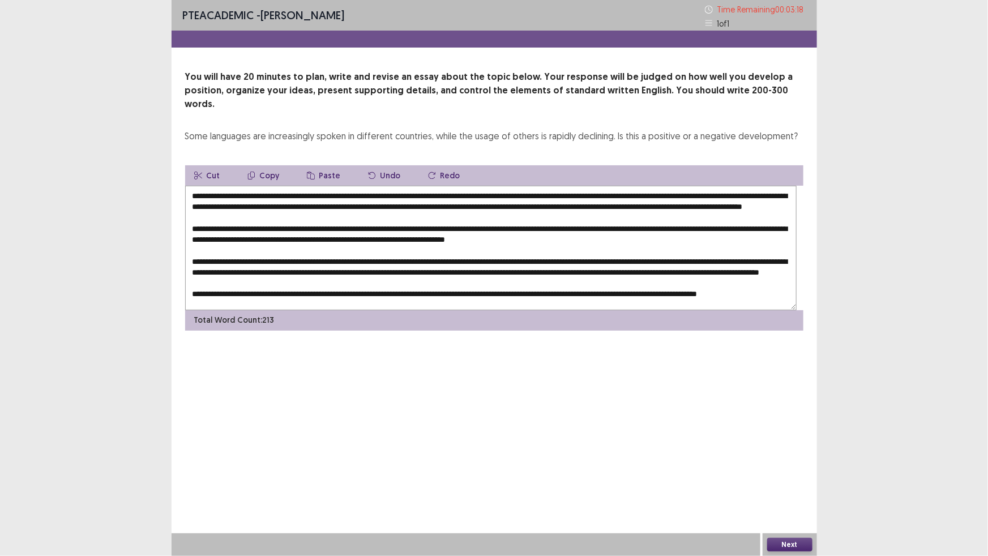
click at [657, 287] on textarea at bounding box center [491, 248] width 612 height 125
click at [361, 310] on textarea at bounding box center [491, 248] width 612 height 125
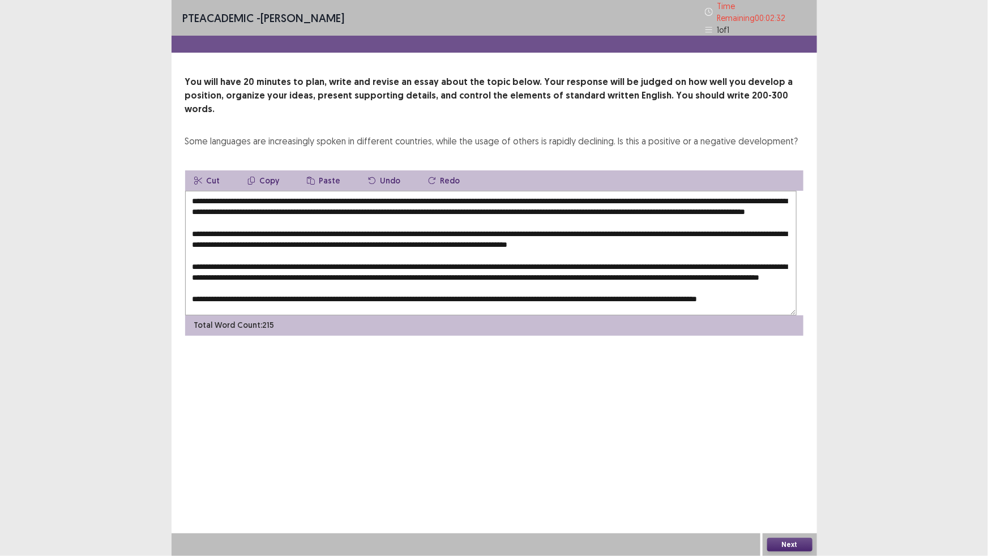
click at [260, 315] on textarea at bounding box center [491, 253] width 612 height 125
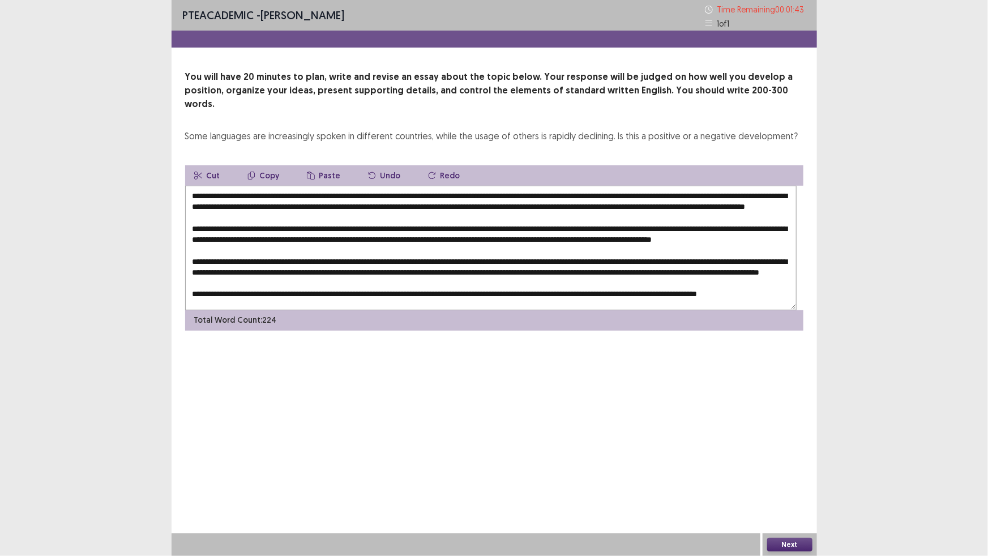
scroll to position [51, 0]
click at [607, 285] on textarea at bounding box center [491, 248] width 612 height 125
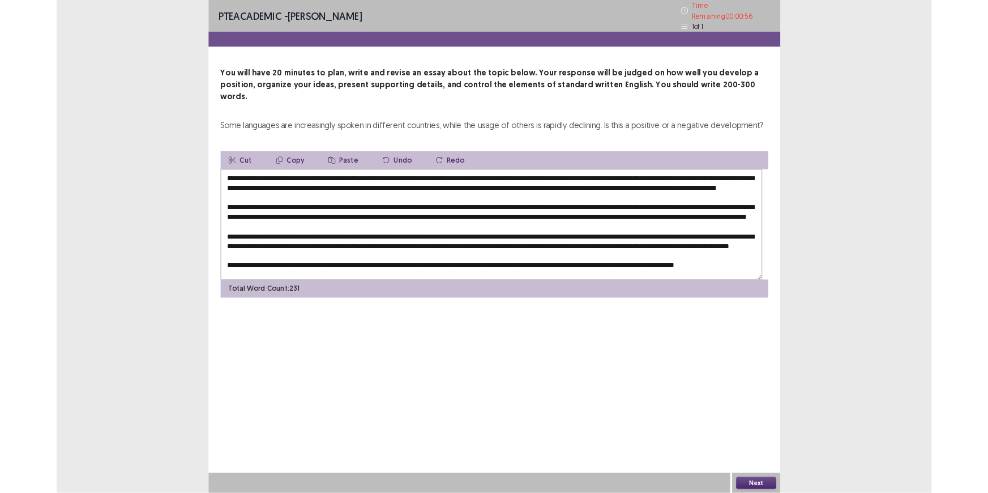
scroll to position [106, 0]
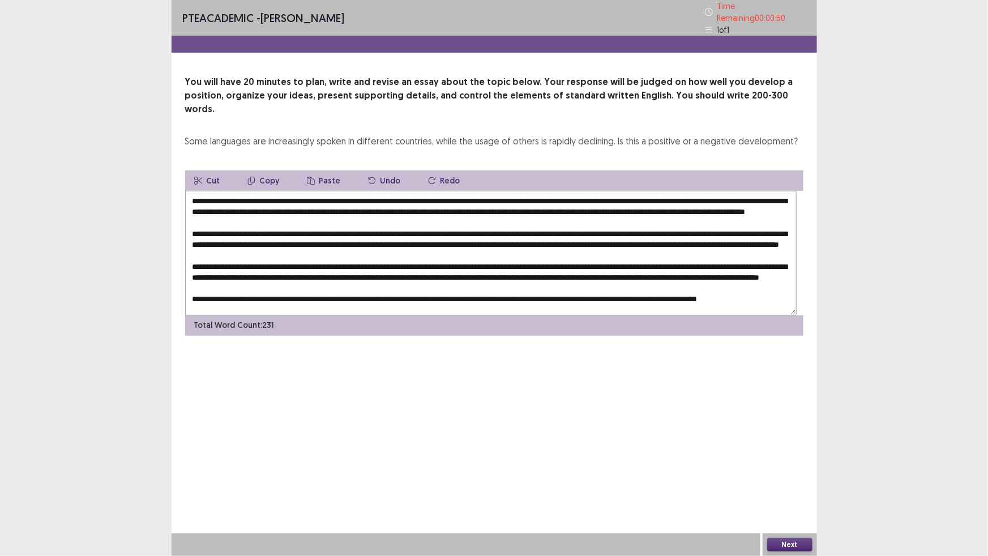
click at [565, 315] on textarea at bounding box center [491, 253] width 612 height 125
click at [687, 315] on textarea at bounding box center [491, 253] width 612 height 125
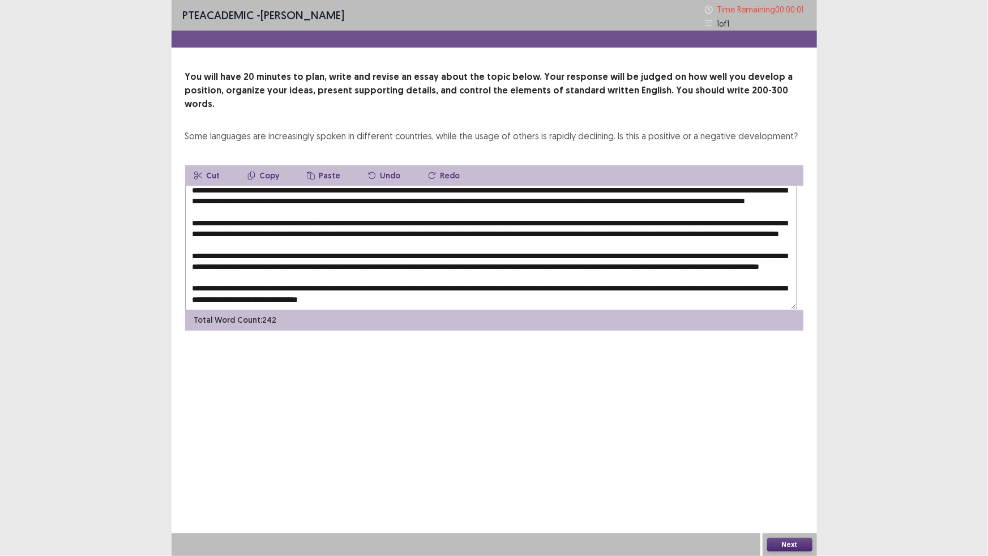
type textarea "**********"
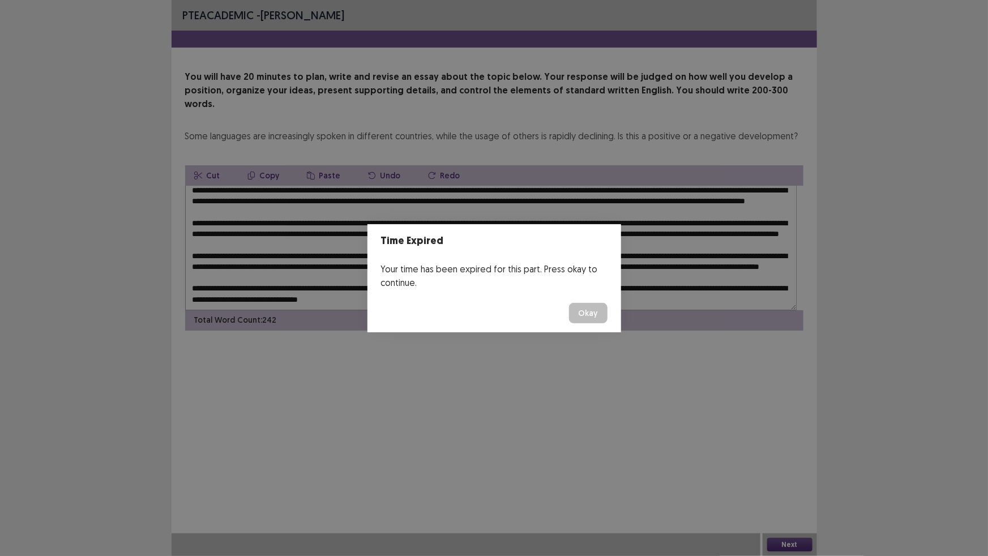
click at [608, 323] on button "Okay" at bounding box center [588, 313] width 39 height 20
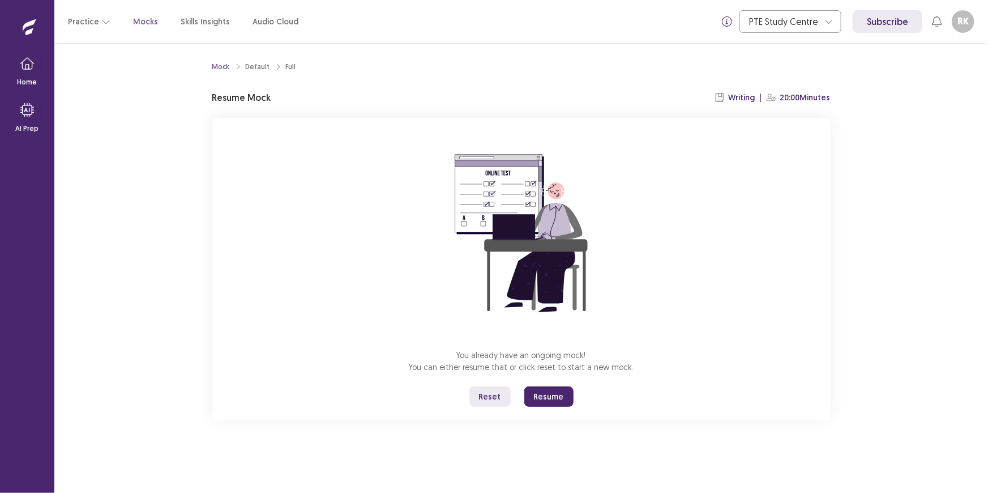
click at [574, 407] on button "Resume" at bounding box center [548, 396] width 49 height 20
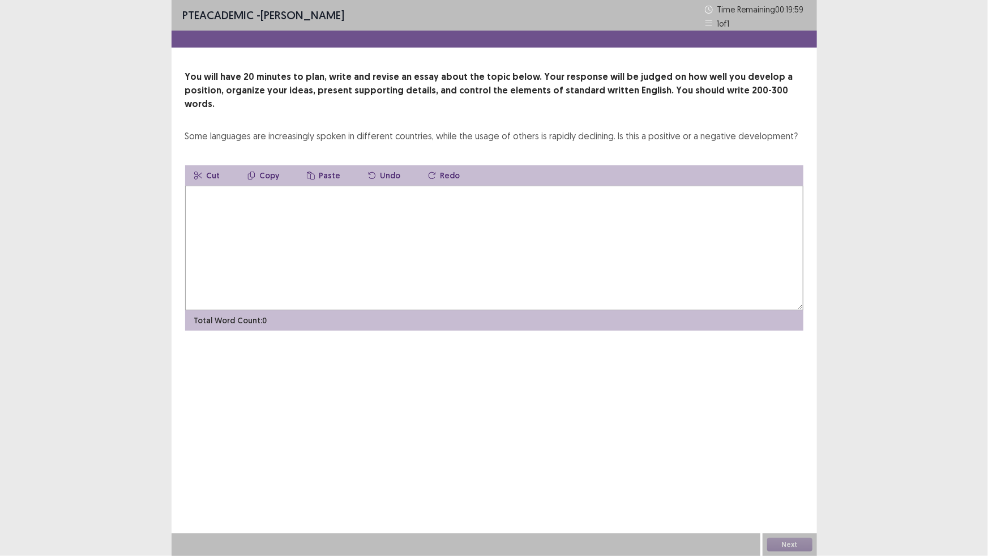
click at [536, 310] on textarea at bounding box center [494, 248] width 618 height 125
click at [685, 266] on textarea at bounding box center [494, 248] width 618 height 125
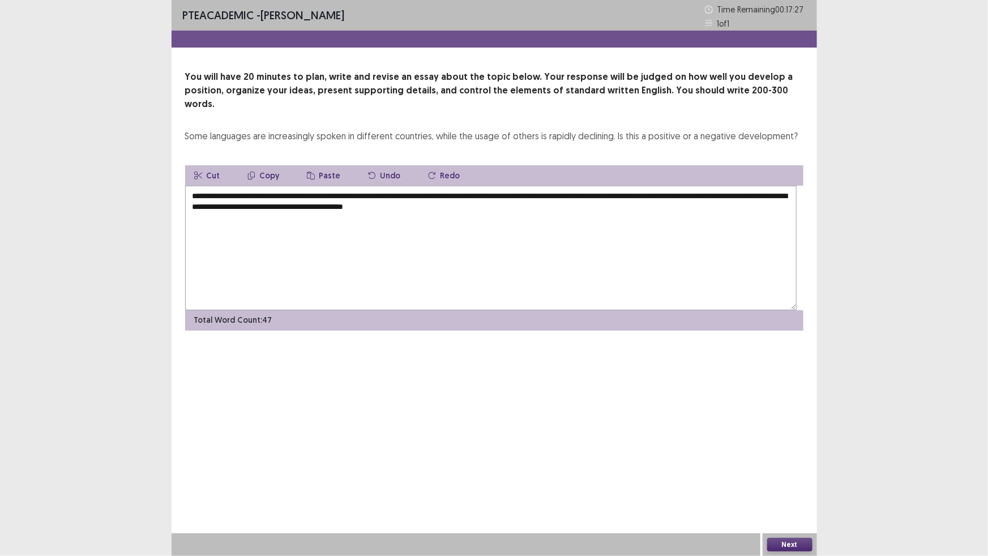
click at [781, 284] on textarea "**********" at bounding box center [491, 248] width 612 height 125
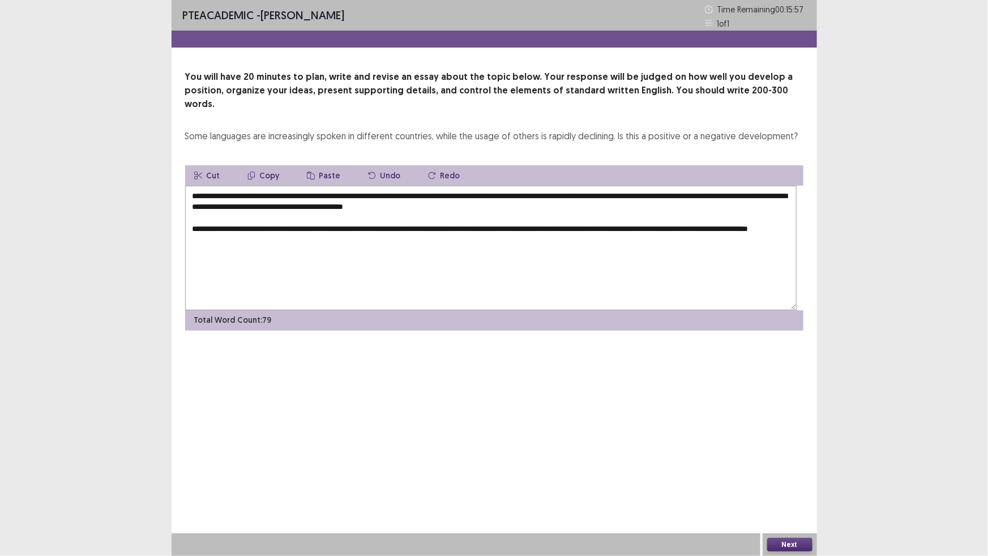
click at [612, 310] on textarea "**********" at bounding box center [491, 248] width 612 height 125
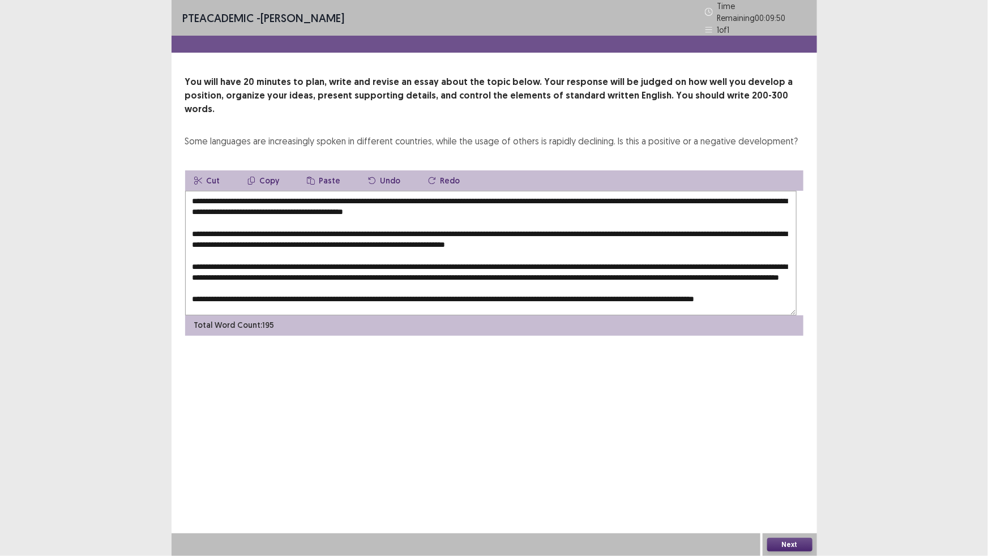
click at [195, 273] on textarea at bounding box center [491, 253] width 612 height 125
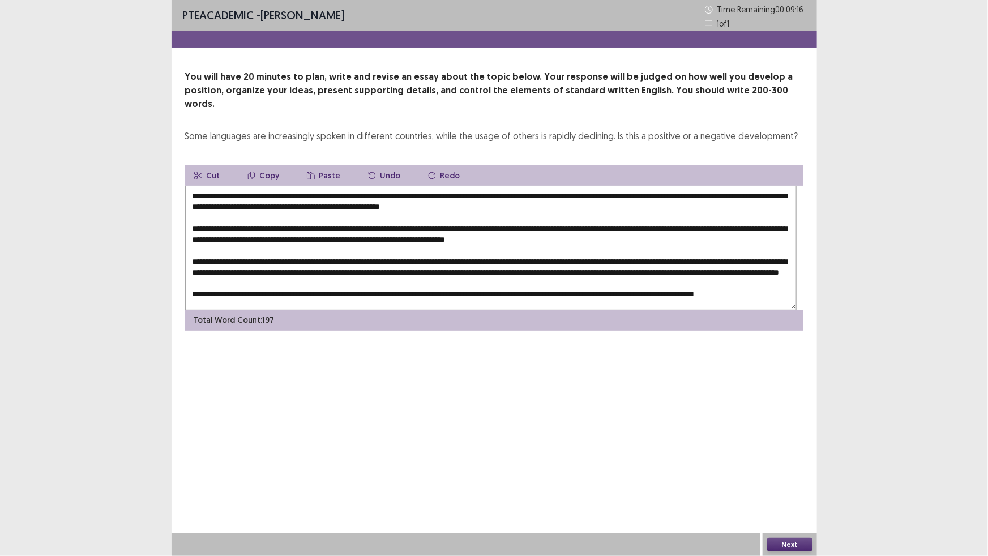
click at [349, 255] on textarea at bounding box center [491, 248] width 612 height 125
click at [311, 288] on textarea at bounding box center [491, 248] width 612 height 125
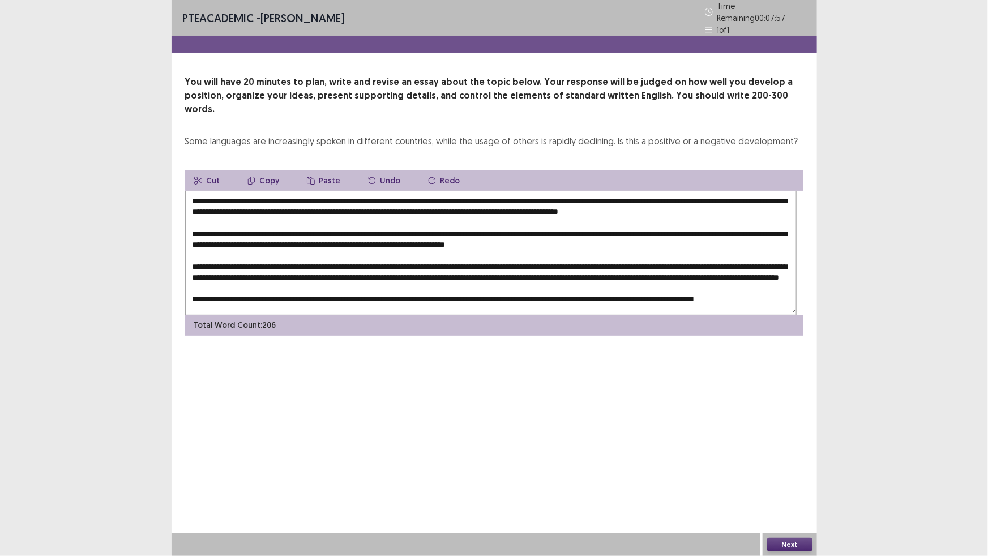
click at [359, 313] on textarea at bounding box center [491, 253] width 612 height 125
click at [263, 313] on textarea at bounding box center [491, 253] width 612 height 125
click at [249, 314] on textarea at bounding box center [491, 253] width 612 height 125
click at [260, 313] on textarea at bounding box center [491, 253] width 612 height 125
click at [341, 312] on textarea at bounding box center [491, 253] width 612 height 125
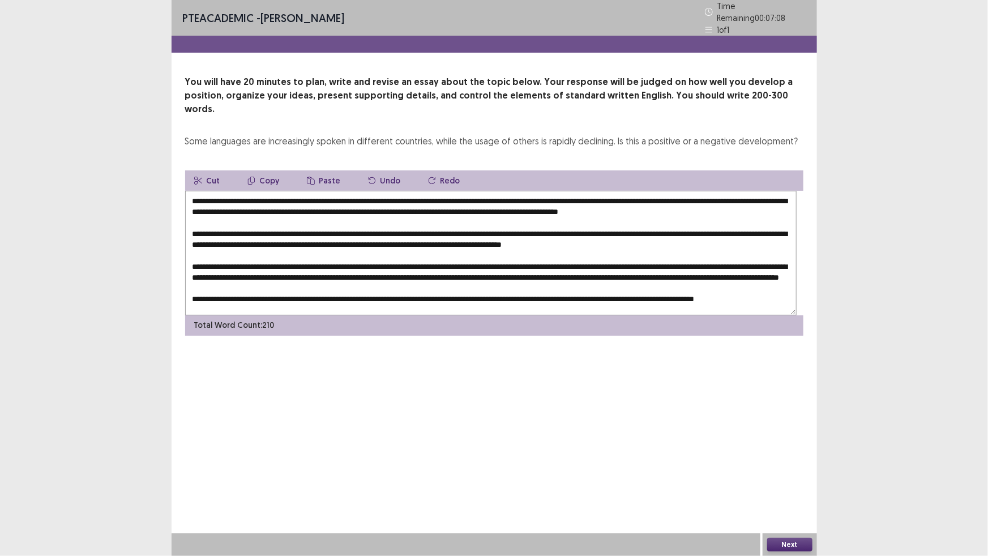
click at [420, 315] on textarea at bounding box center [491, 253] width 612 height 125
click at [450, 313] on textarea at bounding box center [491, 253] width 612 height 125
click at [340, 313] on textarea at bounding box center [491, 253] width 612 height 125
click at [259, 315] on textarea at bounding box center [491, 253] width 612 height 125
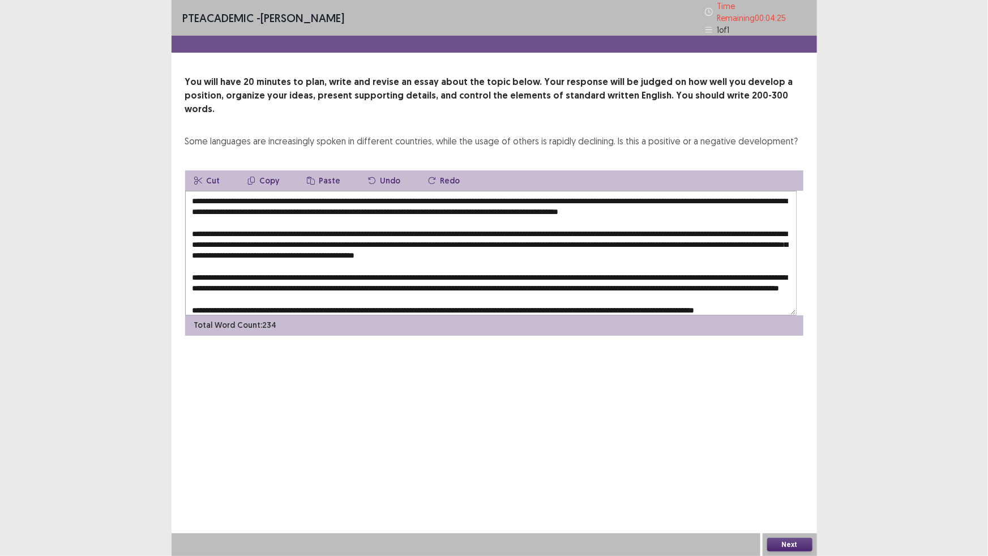
scroll to position [51, 0]
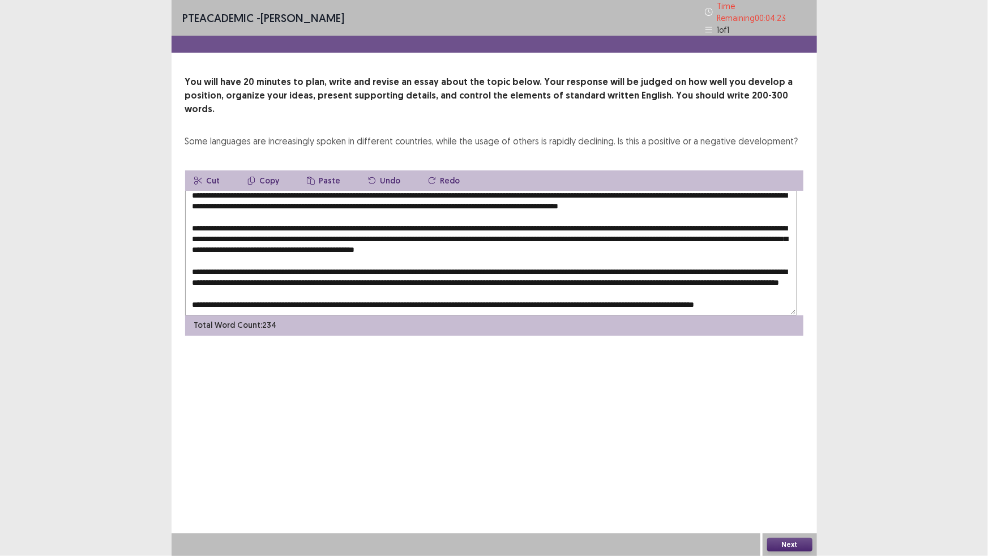
click at [475, 289] on textarea at bounding box center [491, 253] width 612 height 125
click at [482, 294] on textarea at bounding box center [491, 253] width 612 height 125
click at [526, 289] on textarea at bounding box center [491, 253] width 612 height 125
click at [562, 303] on textarea at bounding box center [491, 253] width 612 height 125
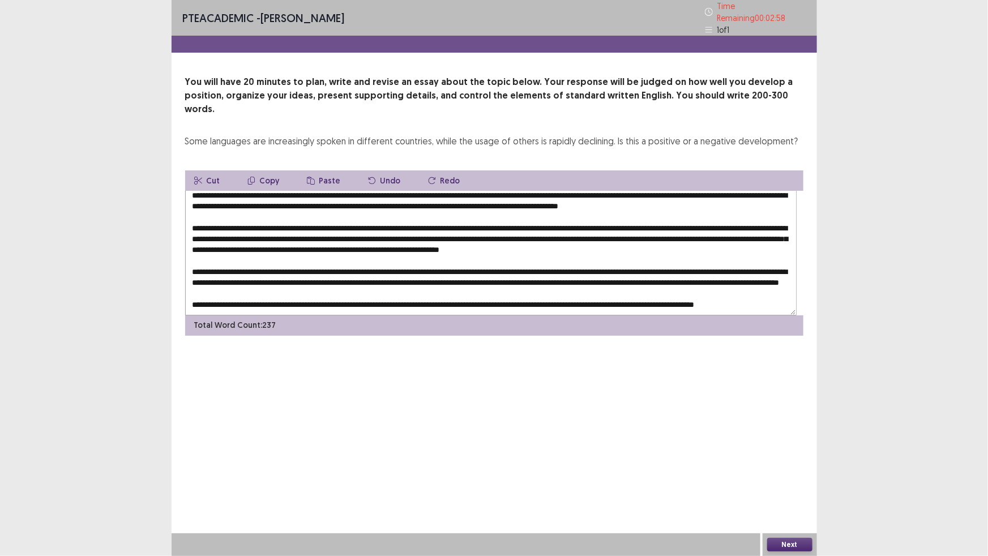
click at [613, 249] on textarea at bounding box center [491, 253] width 612 height 125
click at [568, 275] on textarea at bounding box center [491, 253] width 612 height 125
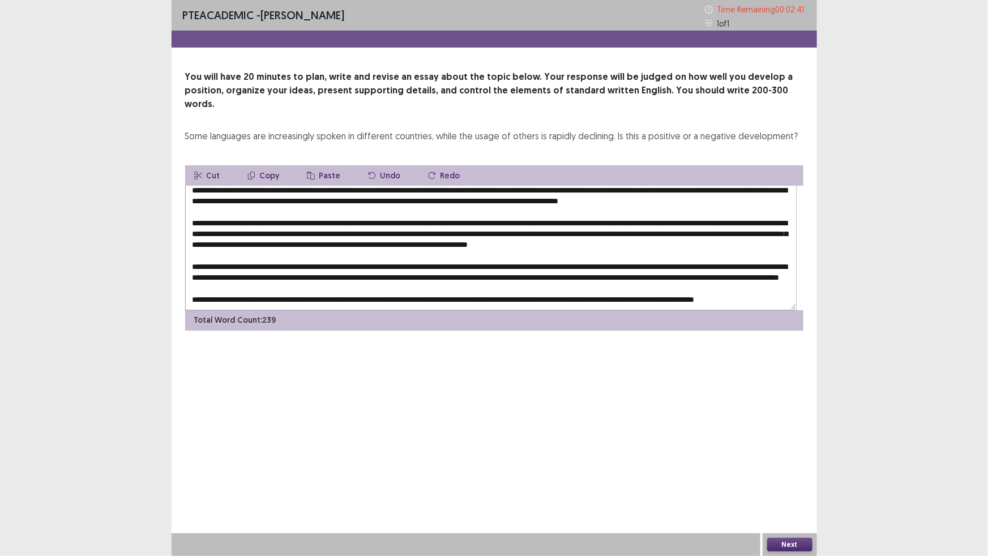
scroll to position [106, 0]
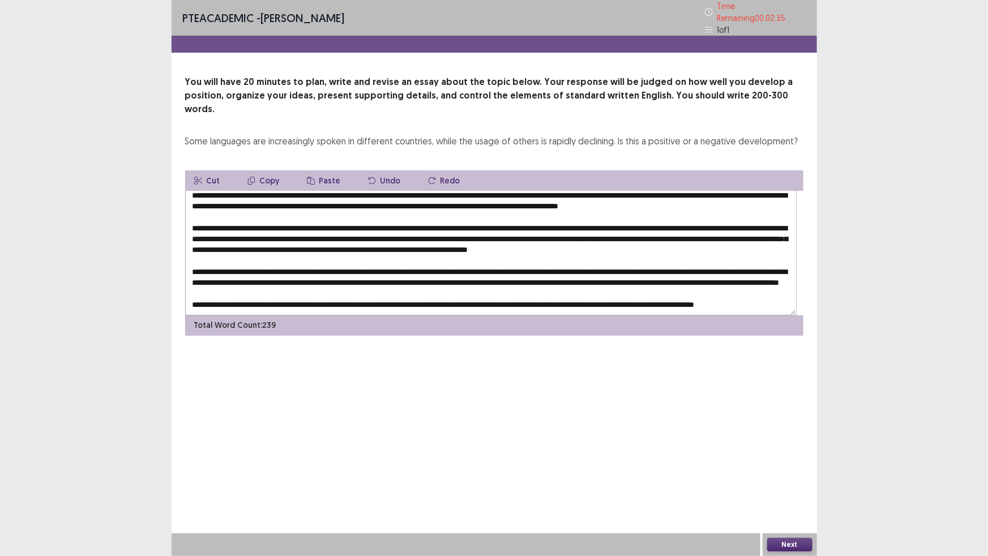
click at [686, 315] on textarea at bounding box center [491, 253] width 612 height 125
click at [688, 315] on textarea at bounding box center [491, 253] width 612 height 125
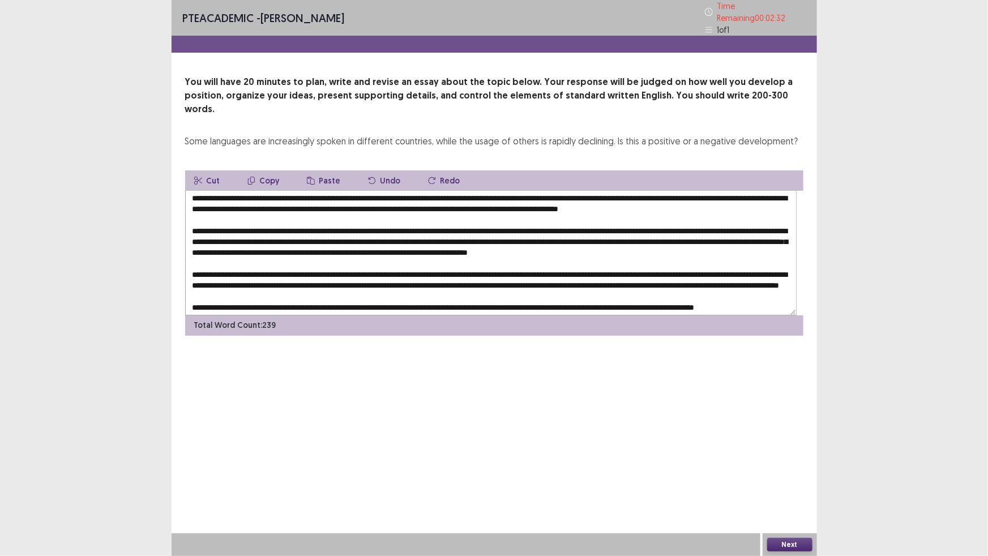
scroll to position [0, 0]
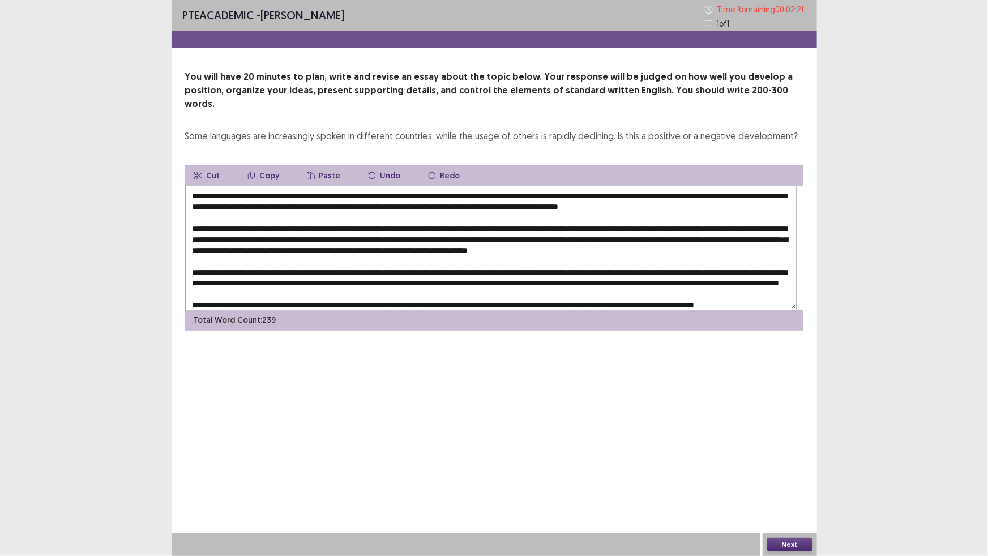
drag, startPoint x: 357, startPoint y: 313, endPoint x: 739, endPoint y: 314, distance: 381.6
click at [739, 310] on textarea at bounding box center [491, 248] width 612 height 125
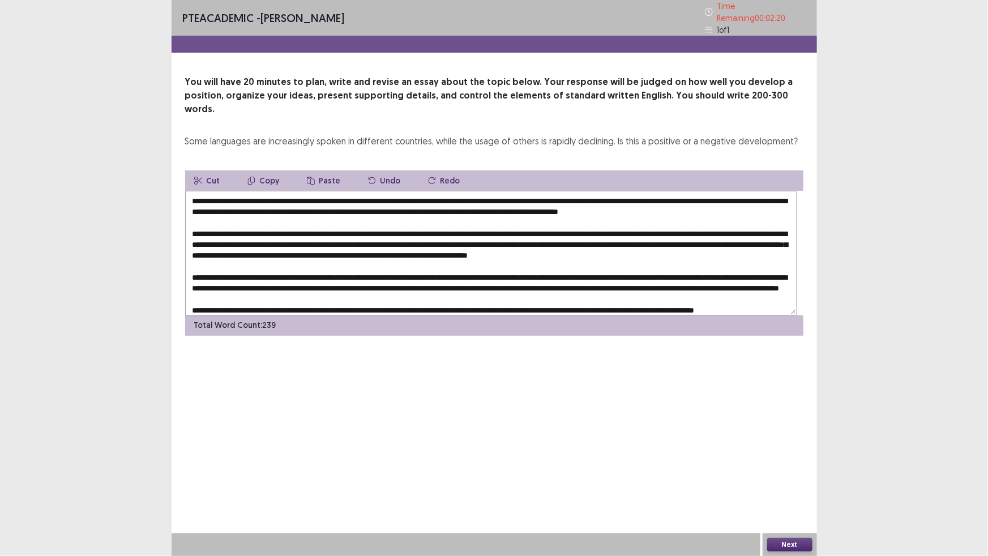
click at [277, 191] on button "Copy" at bounding box center [263, 180] width 50 height 20
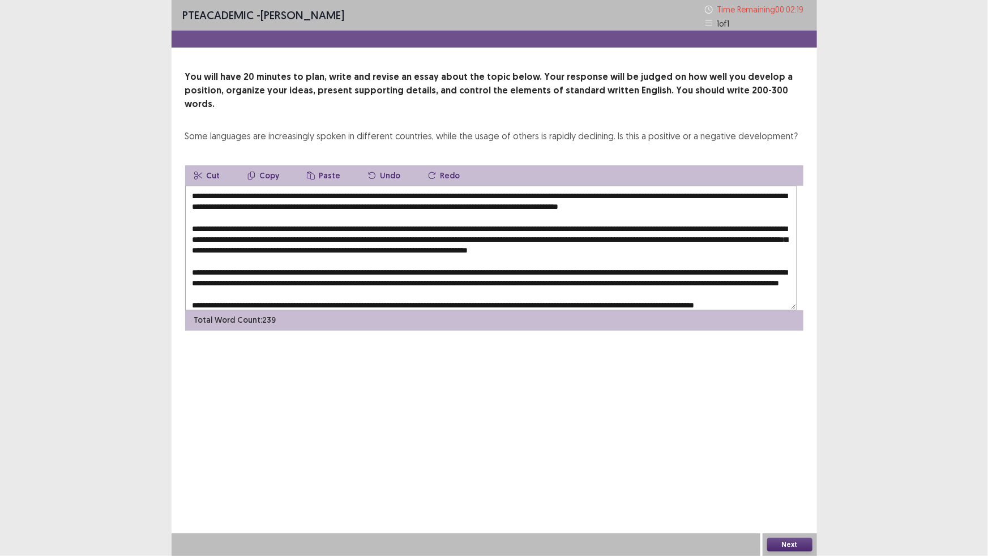
click at [279, 186] on button "Copy" at bounding box center [263, 175] width 50 height 20
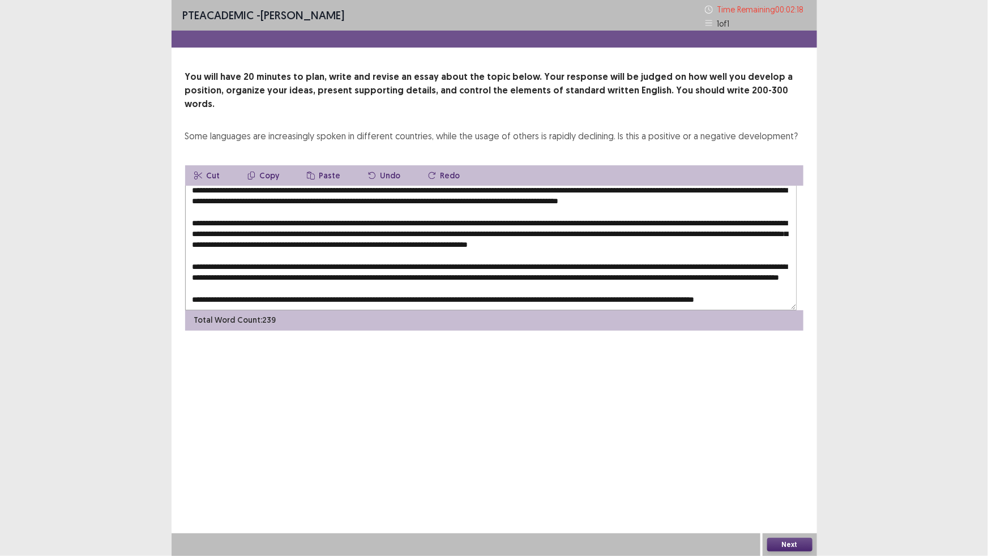
scroll to position [106, 0]
click at [687, 310] on textarea at bounding box center [491, 248] width 612 height 125
click at [350, 186] on button "Paste" at bounding box center [324, 175] width 52 height 20
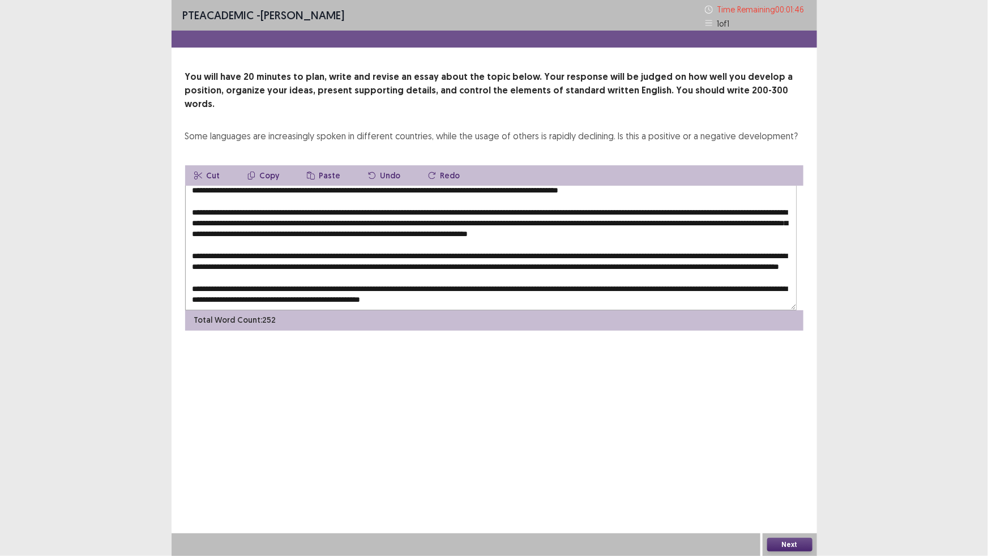
click at [600, 310] on textarea at bounding box center [491, 248] width 612 height 125
click at [568, 262] on textarea at bounding box center [491, 248] width 612 height 125
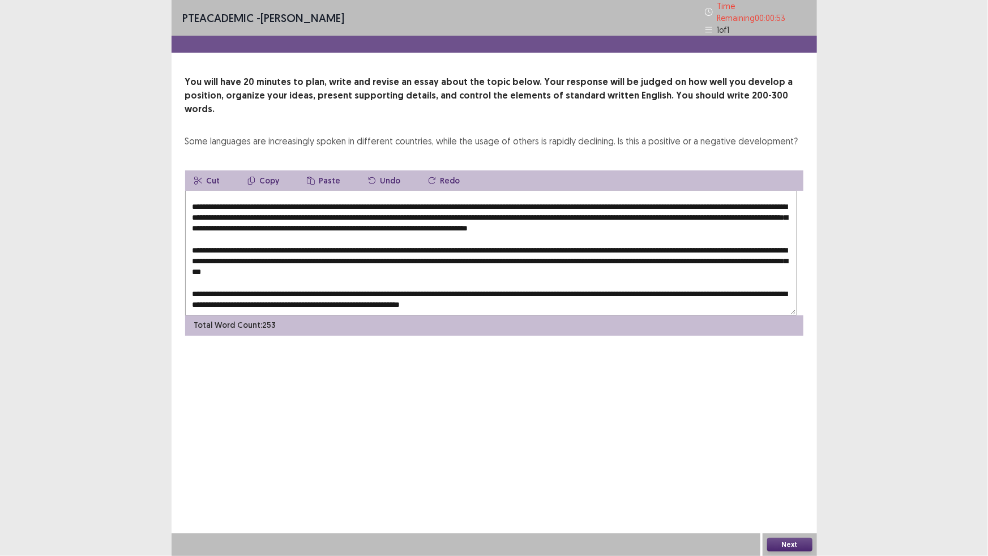
click at [234, 276] on textarea at bounding box center [491, 253] width 612 height 125
click at [216, 275] on textarea at bounding box center [491, 253] width 612 height 125
click at [217, 275] on textarea at bounding box center [491, 253] width 612 height 125
click at [248, 279] on textarea at bounding box center [491, 253] width 612 height 125
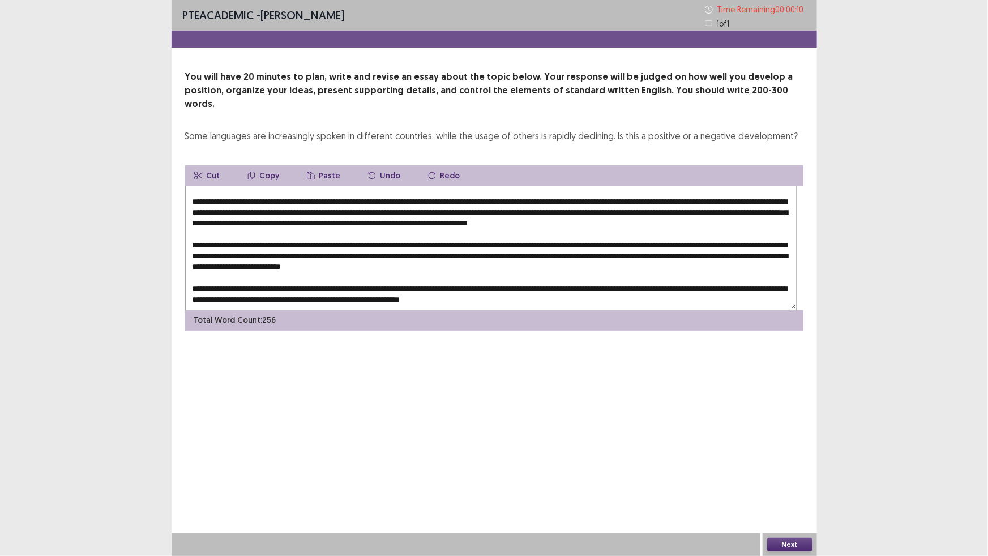
click at [326, 301] on textarea at bounding box center [491, 248] width 612 height 125
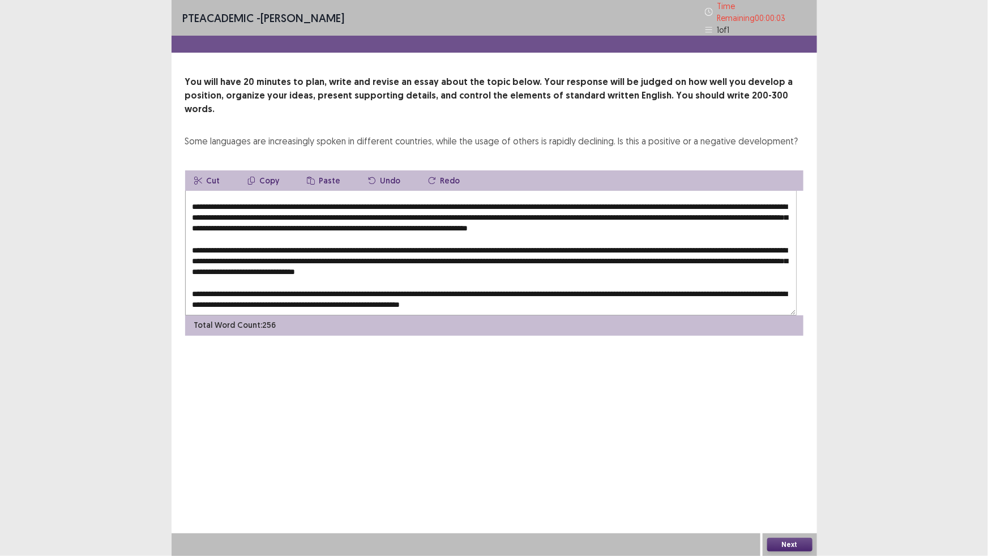
click at [306, 305] on textarea at bounding box center [491, 253] width 612 height 125
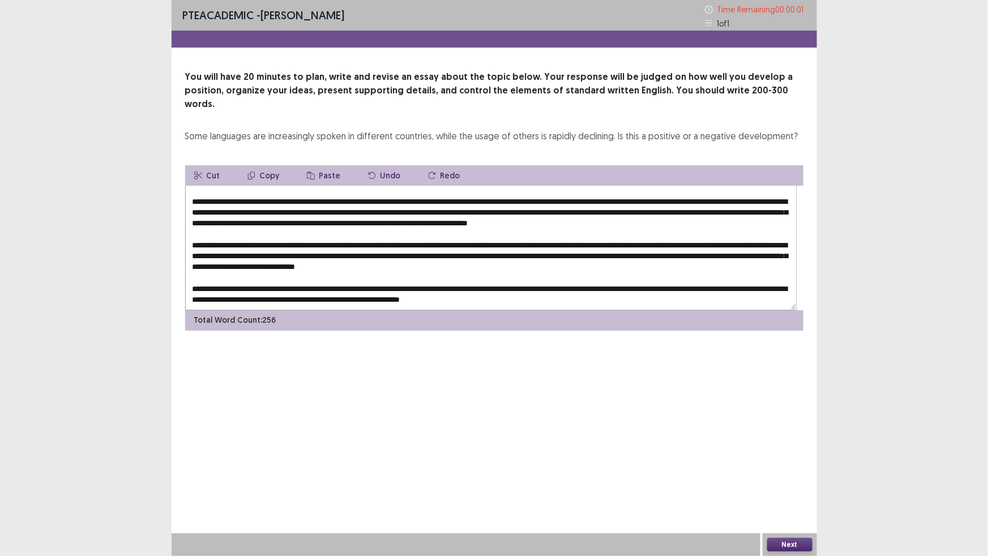
type textarea "**********"
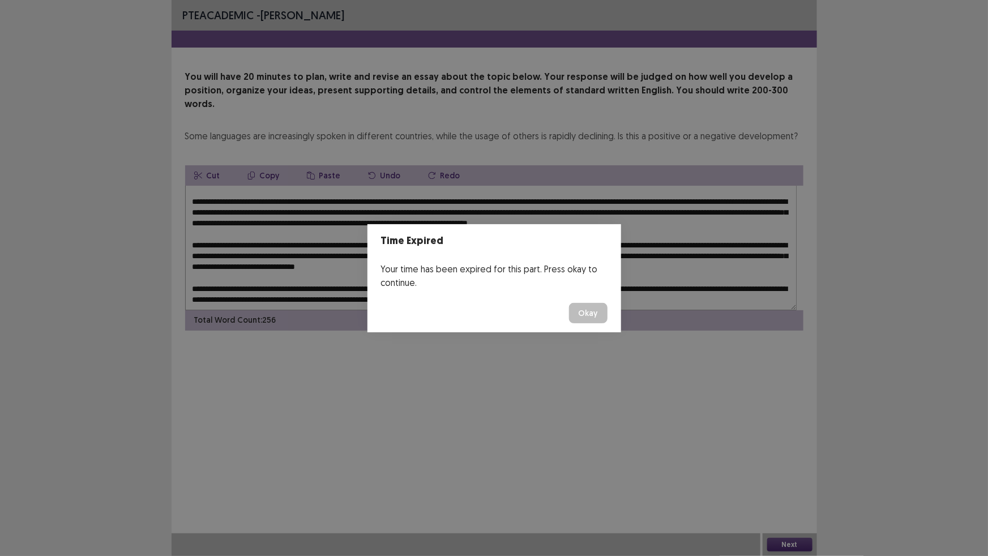
click at [608, 322] on button "Okay" at bounding box center [588, 313] width 39 height 20
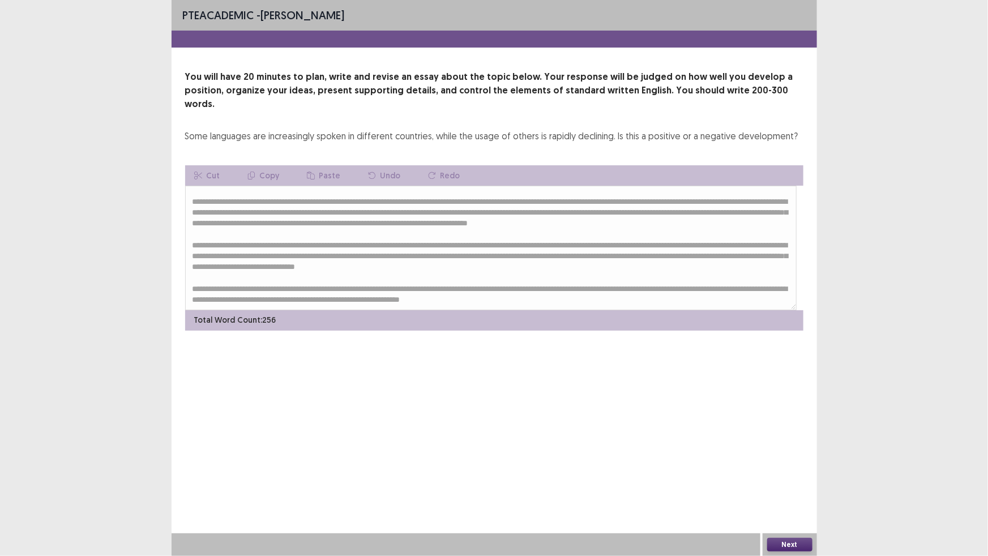
click at [794, 492] on button "Next" at bounding box center [789, 545] width 45 height 14
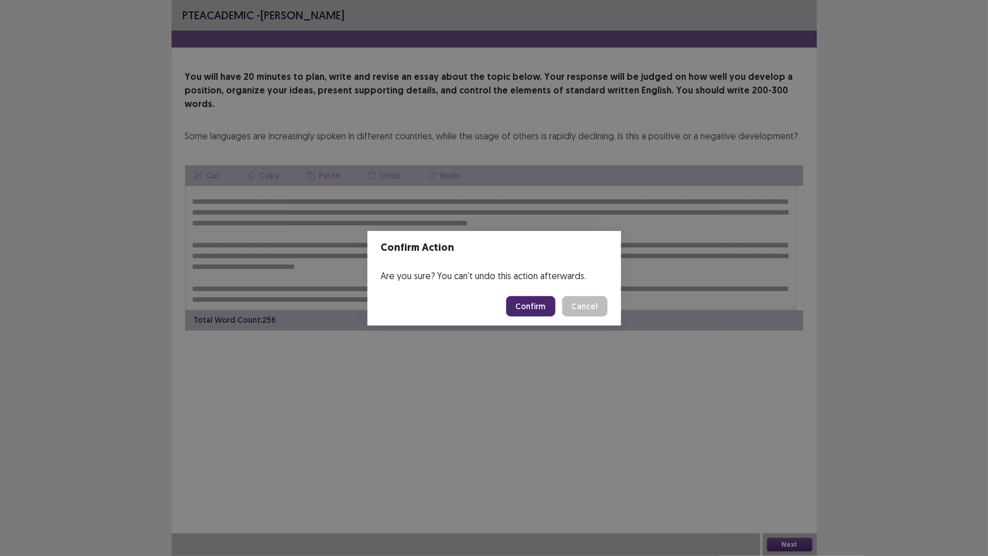
click at [550, 310] on button "Confirm" at bounding box center [530, 306] width 49 height 20
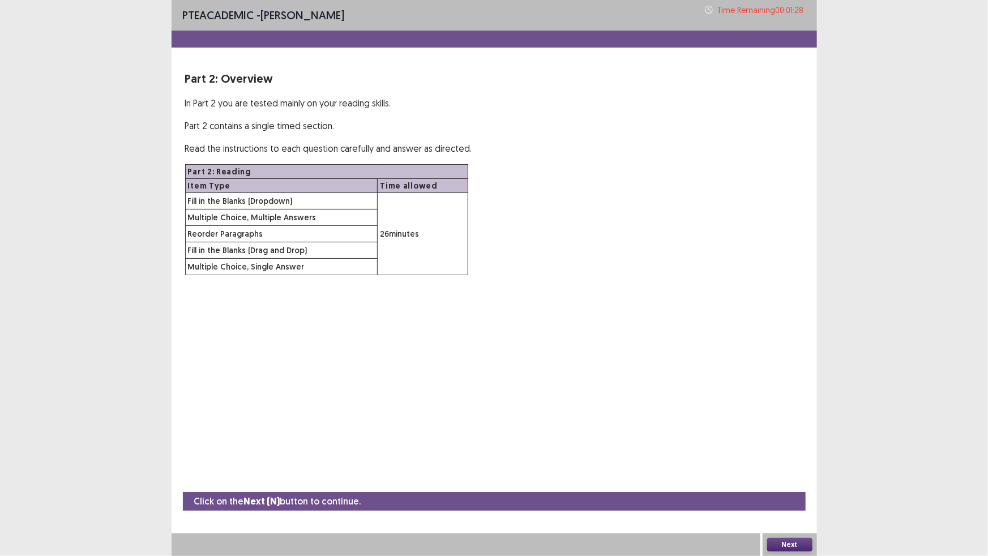
click at [785, 492] on button "Next" at bounding box center [789, 545] width 45 height 14
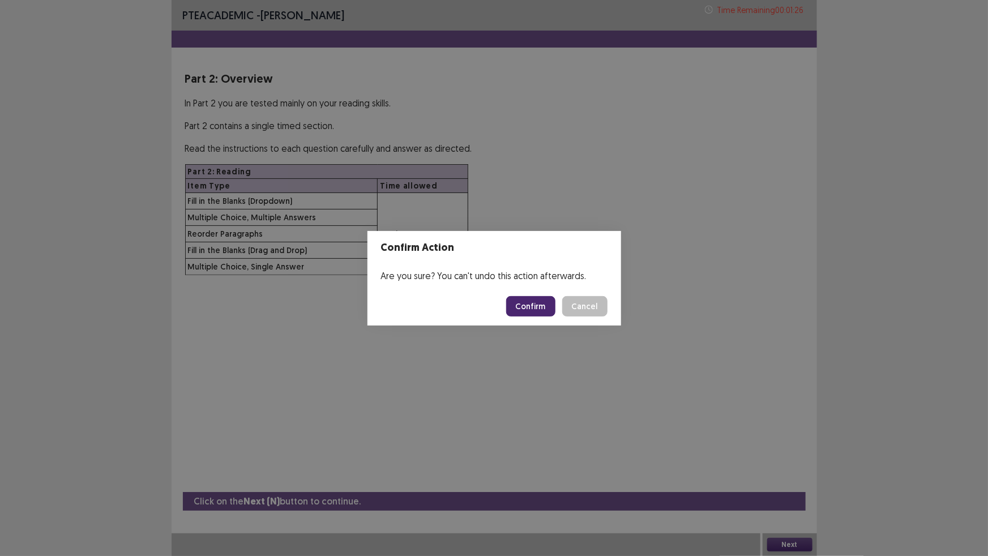
click at [555, 317] on button "Confirm" at bounding box center [530, 306] width 49 height 20
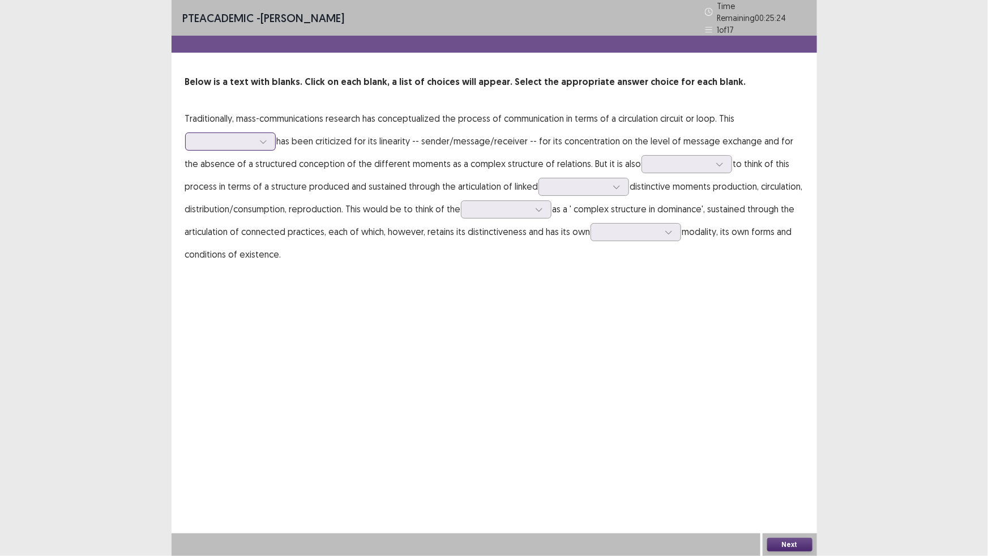
click at [254, 147] on div at bounding box center [224, 141] width 59 height 11
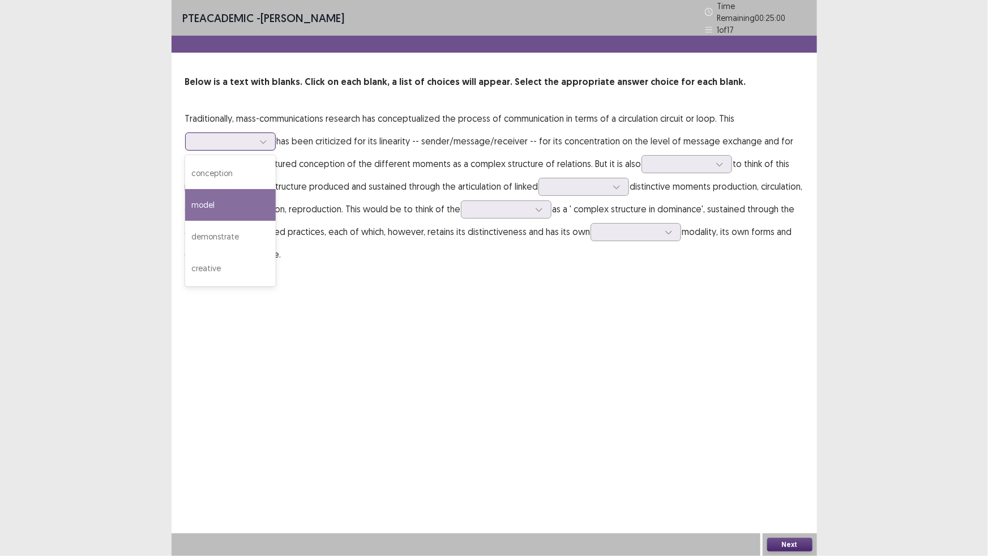
click at [276, 221] on div "model" at bounding box center [230, 205] width 91 height 32
click at [254, 147] on div at bounding box center [224, 141] width 59 height 11
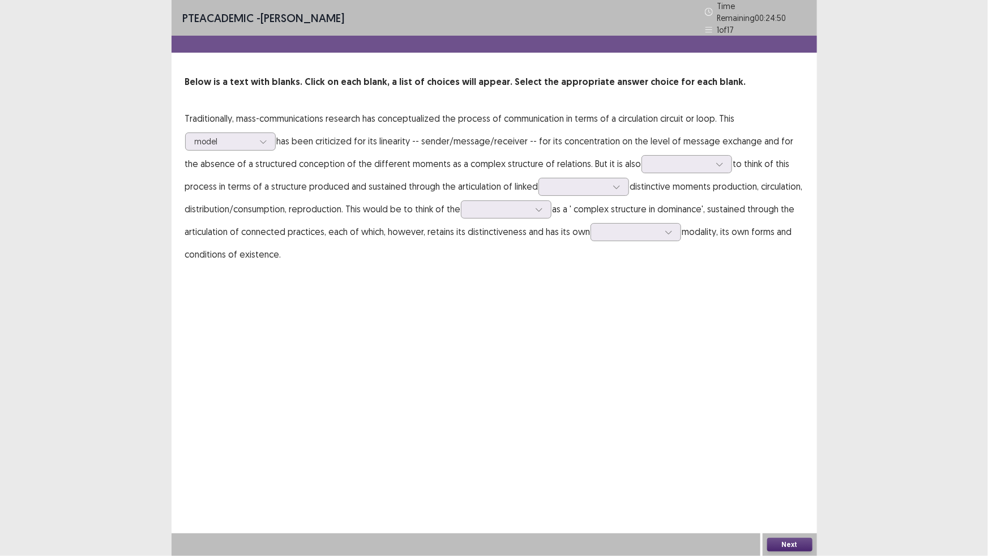
click at [418, 191] on p "Traditionally, mass-communications research has conceptualized the process of c…" at bounding box center [494, 186] width 618 height 159
drag, startPoint x: 230, startPoint y: 555, endPoint x: 485, endPoint y: 467, distance: 269.0
click at [486, 466] on div "PTE academic - Ryo K Time Remaining 00 : 24 : 37 1 of 17 Below is a text with b…" at bounding box center [495, 278] width 646 height 556
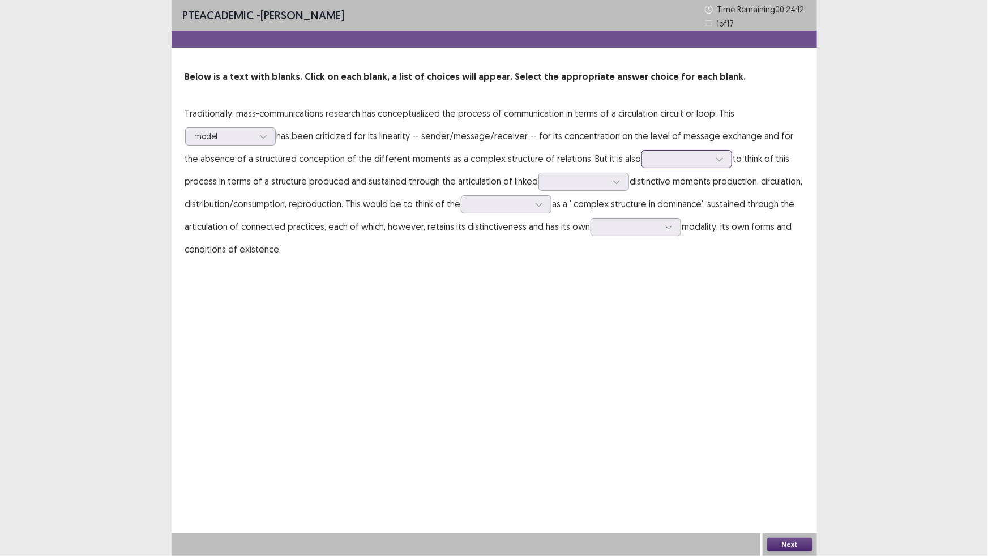
click at [651, 163] on input "text" at bounding box center [652, 159] width 2 height 8
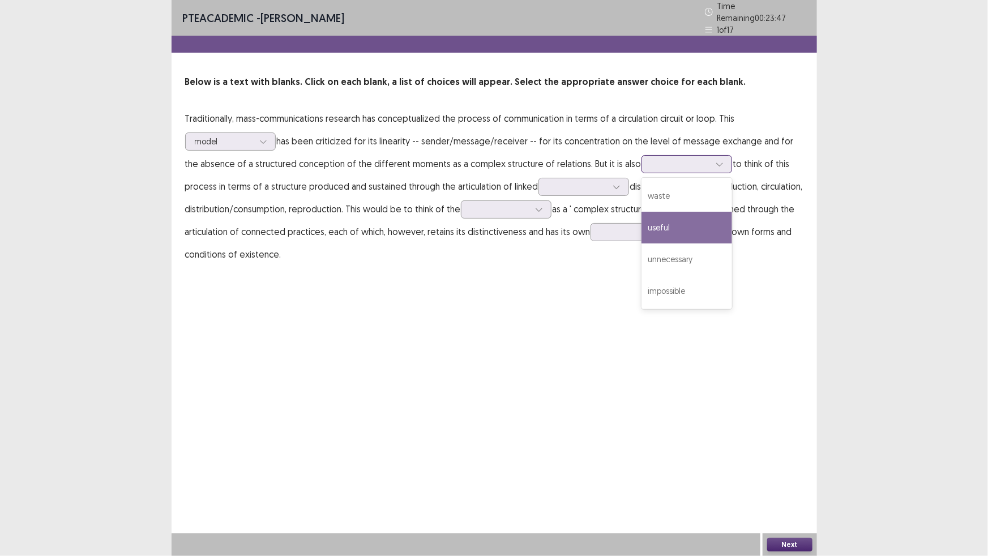
click at [642, 243] on div "useful" at bounding box center [687, 228] width 91 height 32
click at [548, 192] on div at bounding box center [577, 186] width 59 height 11
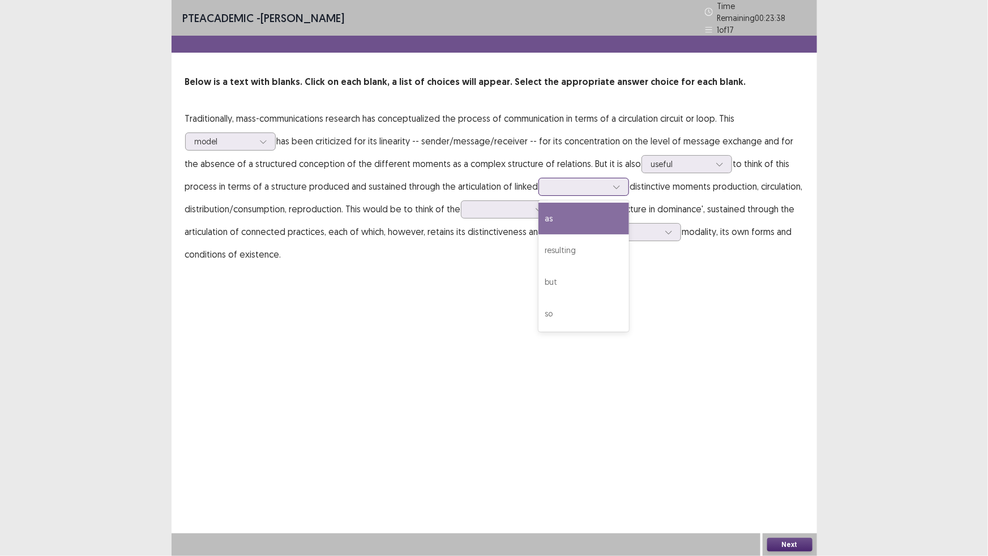
click at [538, 234] on div "as" at bounding box center [583, 219] width 91 height 32
click at [471, 215] on div at bounding box center [500, 209] width 59 height 11
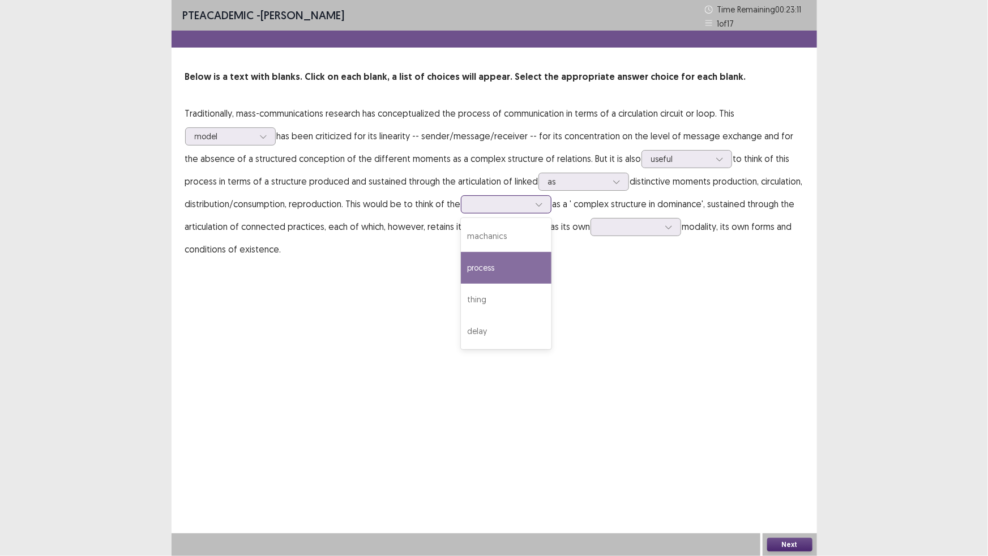
click at [461, 284] on div "process" at bounding box center [506, 268] width 91 height 32
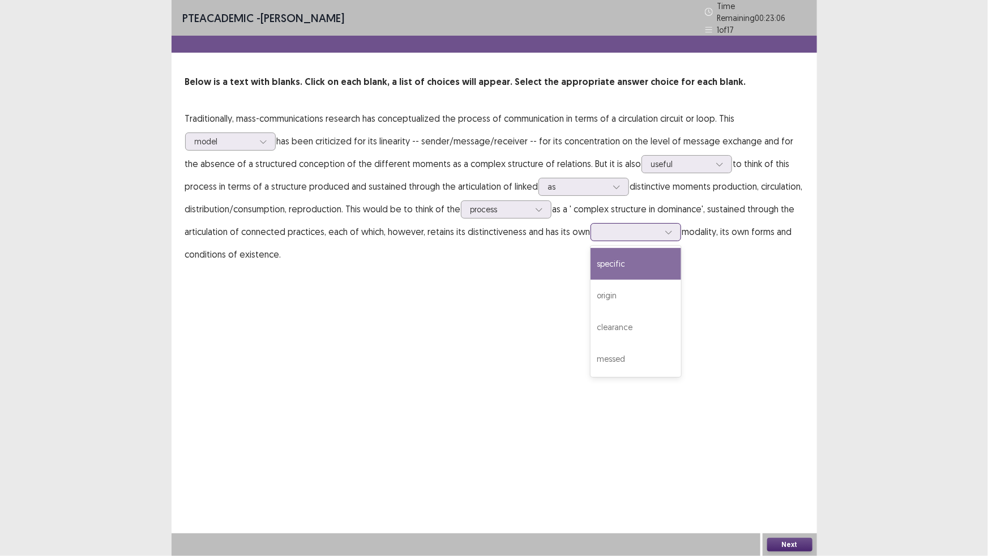
click at [681, 241] on div at bounding box center [636, 232] width 91 height 18
click at [681, 280] on div "specific" at bounding box center [636, 264] width 91 height 32
click at [777, 492] on button "Next" at bounding box center [789, 545] width 45 height 14
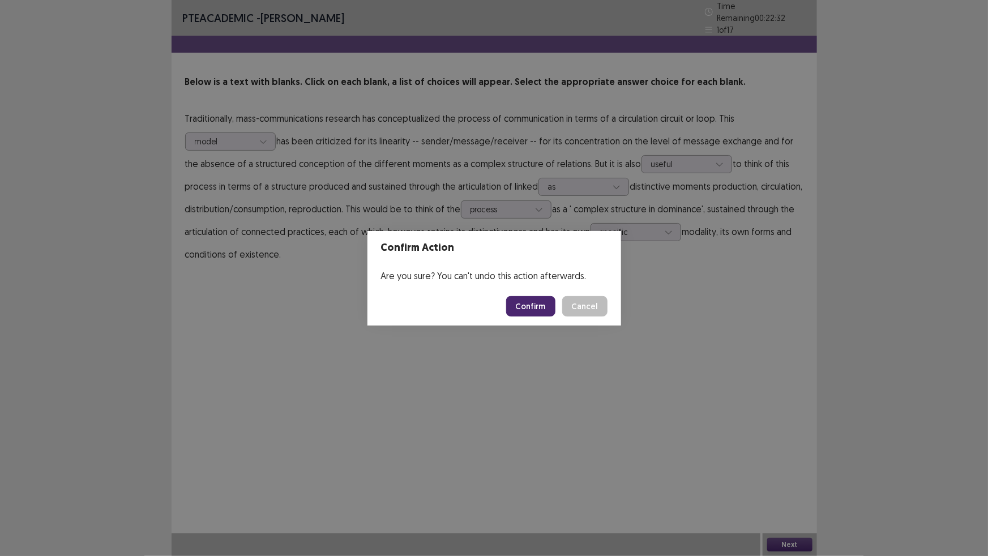
click at [555, 311] on button "Confirm" at bounding box center [530, 306] width 49 height 20
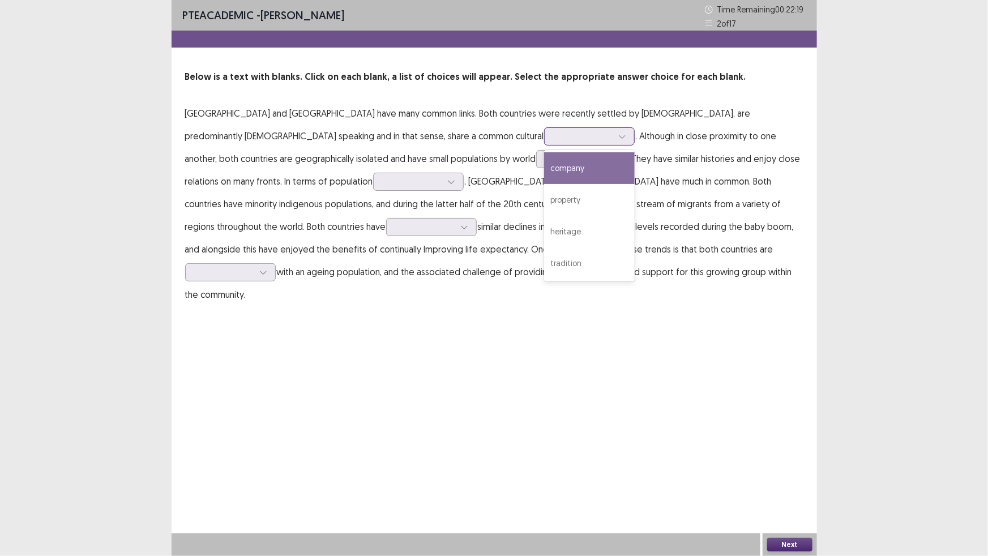
click at [566, 146] on div at bounding box center [589, 136] width 91 height 18
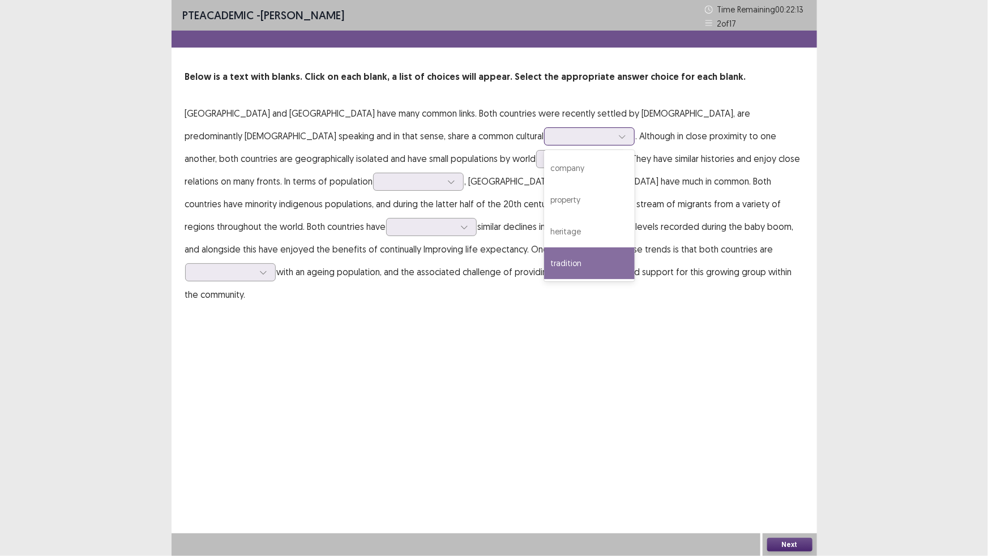
click at [623, 279] on div "tradition" at bounding box center [589, 263] width 91 height 32
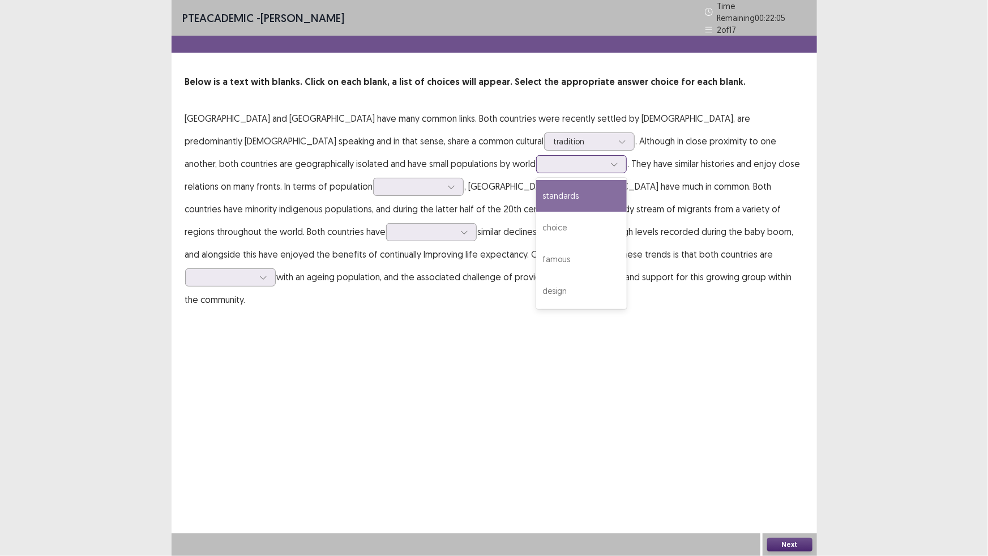
click at [605, 169] on div at bounding box center [575, 164] width 59 height 11
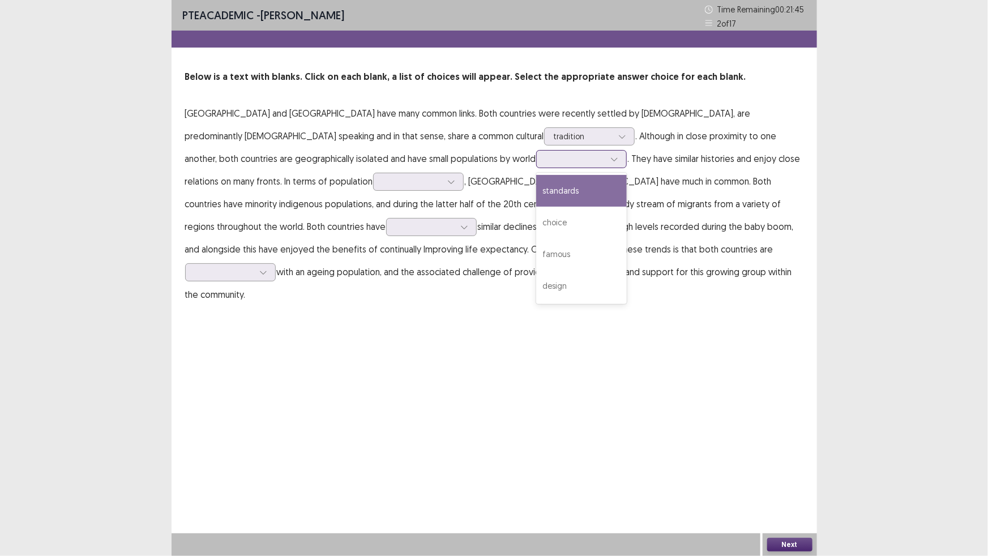
click at [627, 207] on div "standards" at bounding box center [581, 191] width 91 height 32
click at [605, 164] on div at bounding box center [575, 158] width 59 height 11
click at [627, 207] on div "standards" at bounding box center [581, 191] width 91 height 32
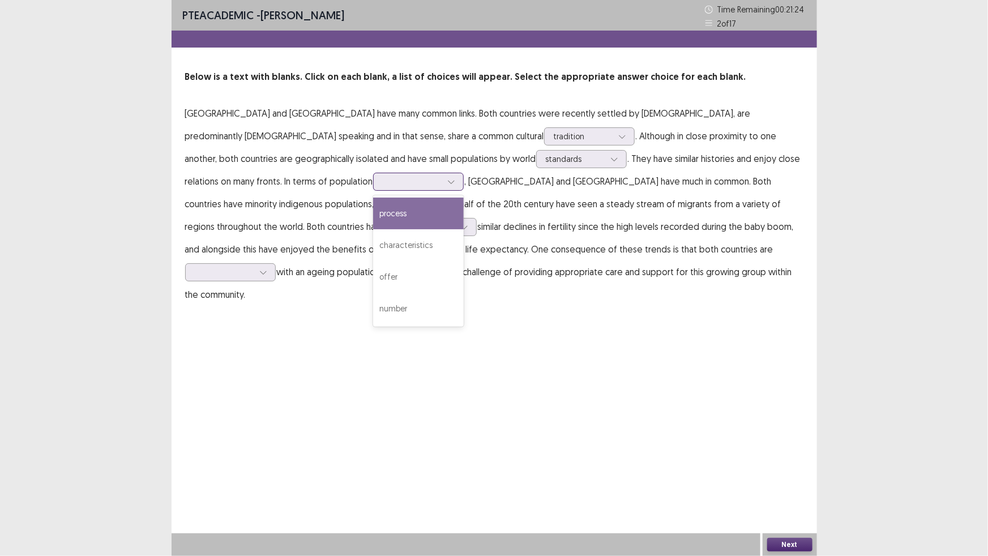
click at [442, 187] on div at bounding box center [412, 181] width 59 height 11
click at [577, 243] on p "Australia and New Zealand have many common links. Both countries were recently …" at bounding box center [494, 204] width 618 height 204
click at [442, 187] on div at bounding box center [412, 181] width 59 height 11
click at [464, 261] on div "characteristics" at bounding box center [418, 245] width 91 height 32
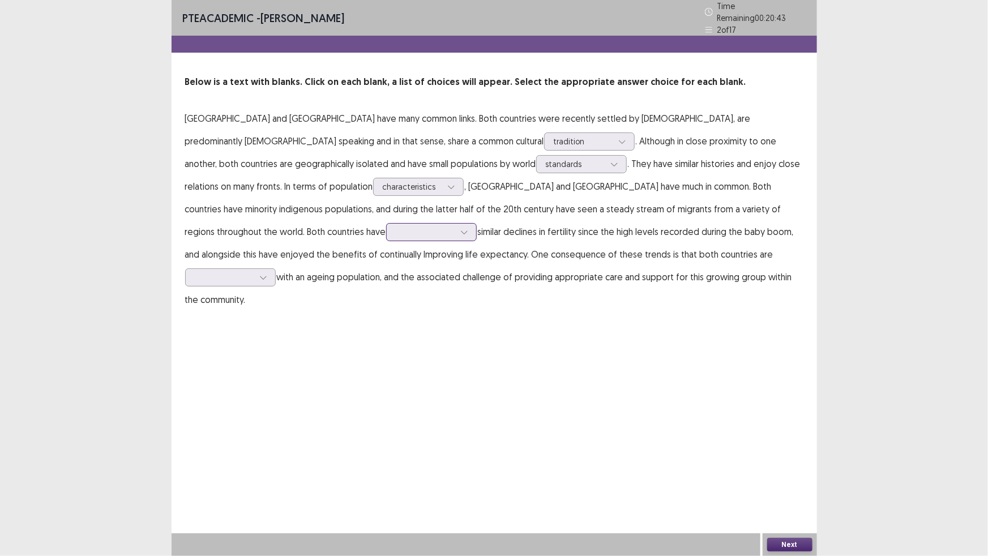
click at [456, 241] on div at bounding box center [464, 232] width 17 height 17
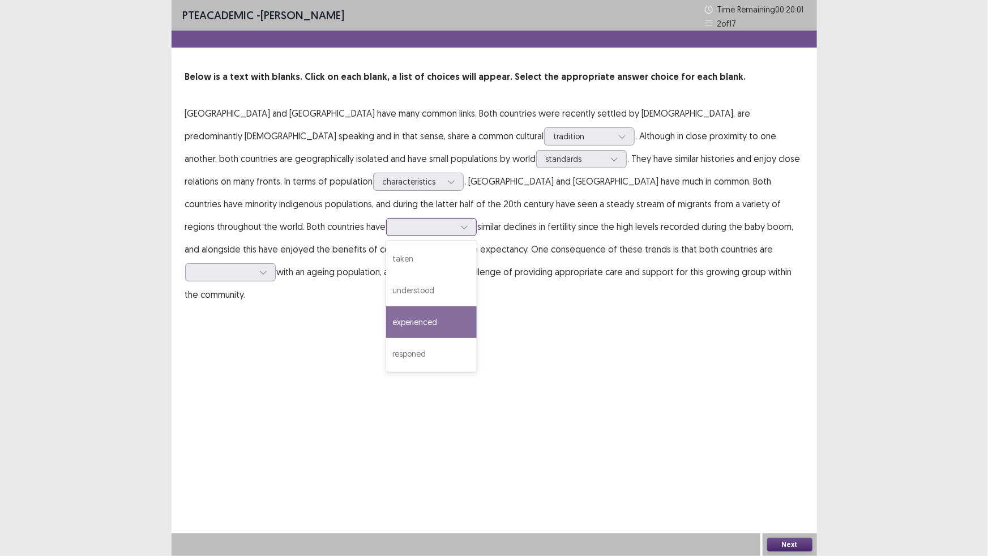
click at [386, 338] on div "experienced" at bounding box center [431, 322] width 91 height 32
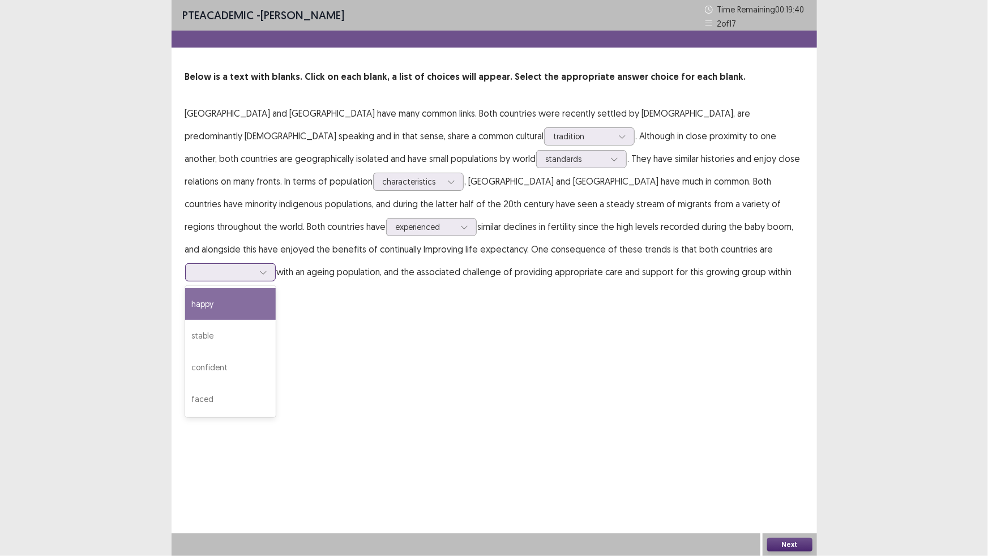
click at [271, 281] on div at bounding box center [263, 272] width 17 height 17
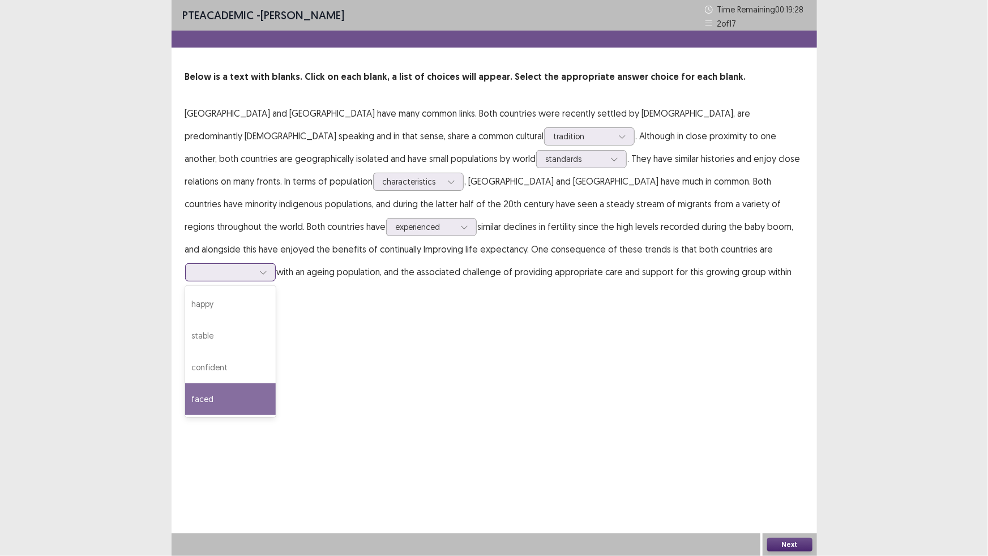
click at [231, 415] on div "faced" at bounding box center [230, 399] width 91 height 32
click at [788, 492] on button "Next" at bounding box center [789, 545] width 45 height 14
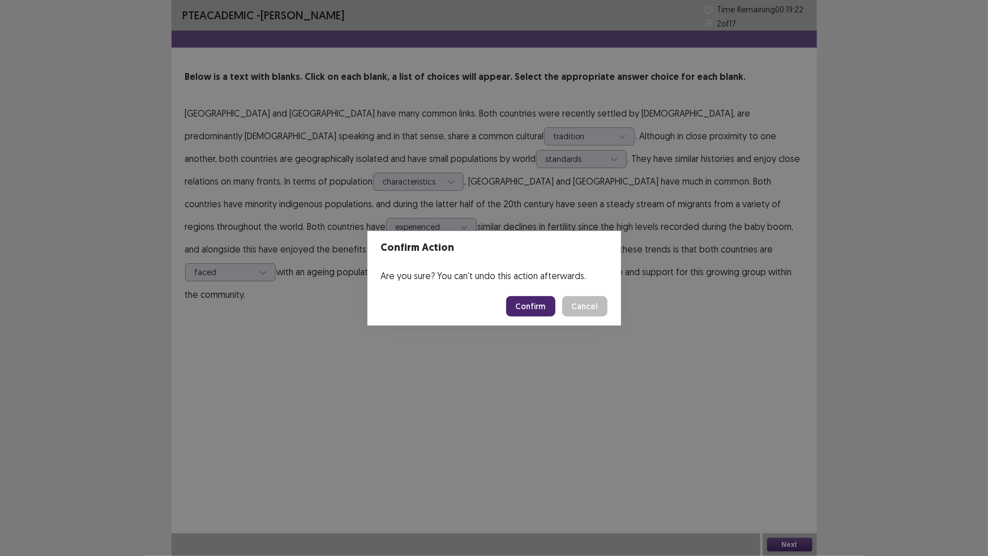
click at [555, 311] on button "Confirm" at bounding box center [530, 306] width 49 height 20
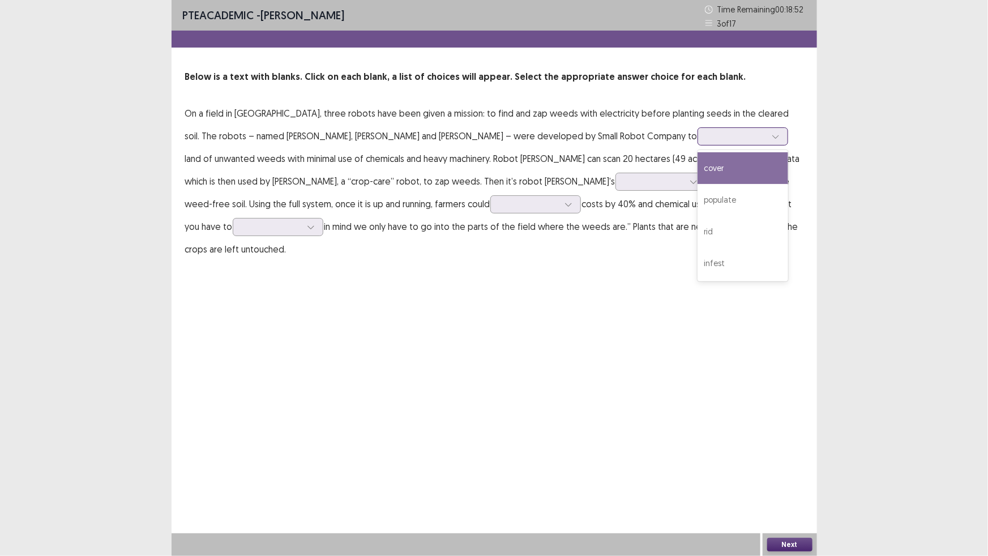
click at [767, 145] on div at bounding box center [775, 136] width 17 height 17
drag, startPoint x: 257, startPoint y: 290, endPoint x: 272, endPoint y: 207, distance: 84.6
click at [272, 207] on p "On a field in England, three robots have been given a mission: to find and zap …" at bounding box center [494, 181] width 618 height 159
click at [772, 140] on icon at bounding box center [776, 136] width 8 height 8
click at [698, 184] on div "cover" at bounding box center [743, 168] width 91 height 32
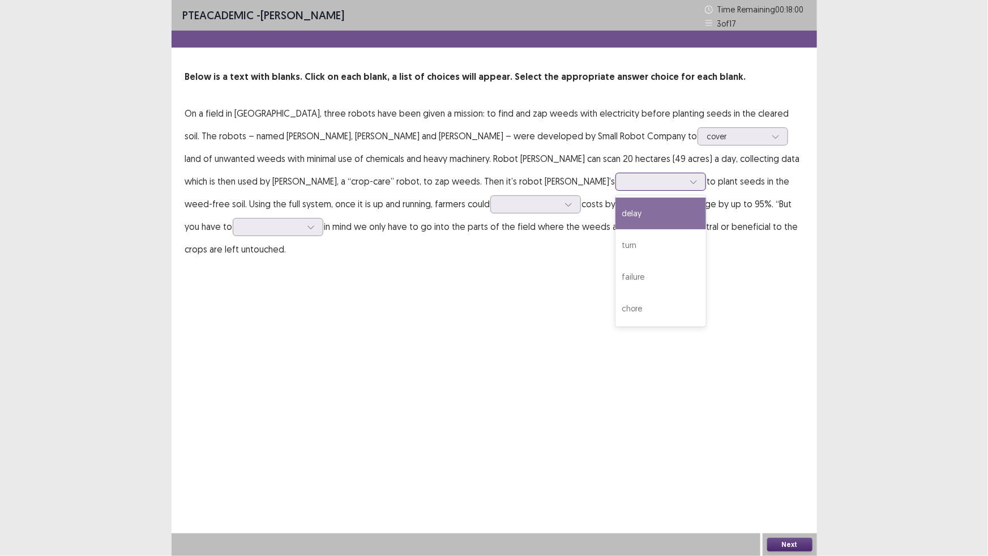
click at [625, 187] on div at bounding box center [654, 181] width 59 height 11
click at [615, 261] on div "turn" at bounding box center [660, 245] width 91 height 32
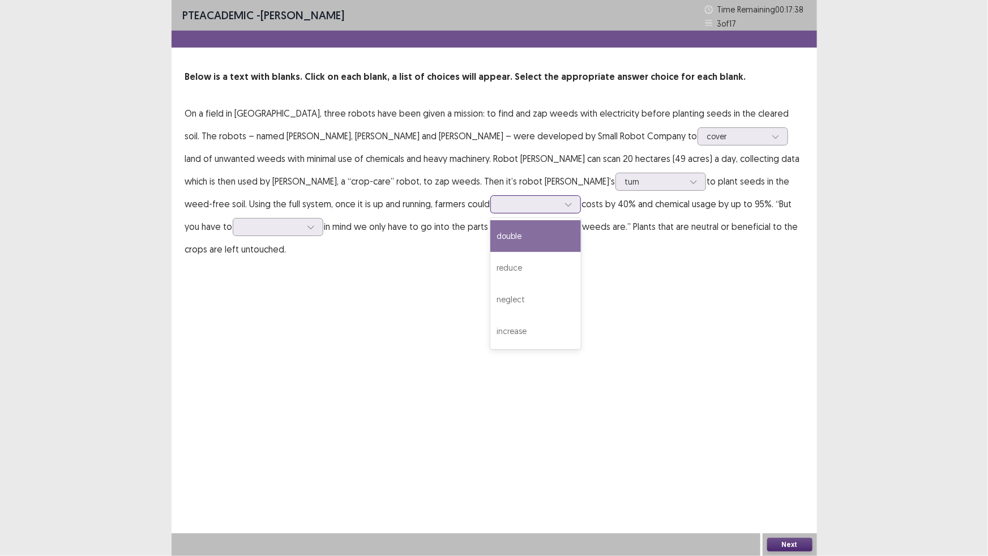
click at [500, 210] on div at bounding box center [529, 204] width 59 height 11
click at [490, 284] on div "reduce" at bounding box center [535, 268] width 91 height 32
click at [634, 260] on p "On a field in England, three robots have been given a mission: to find and zap …" at bounding box center [494, 181] width 618 height 159
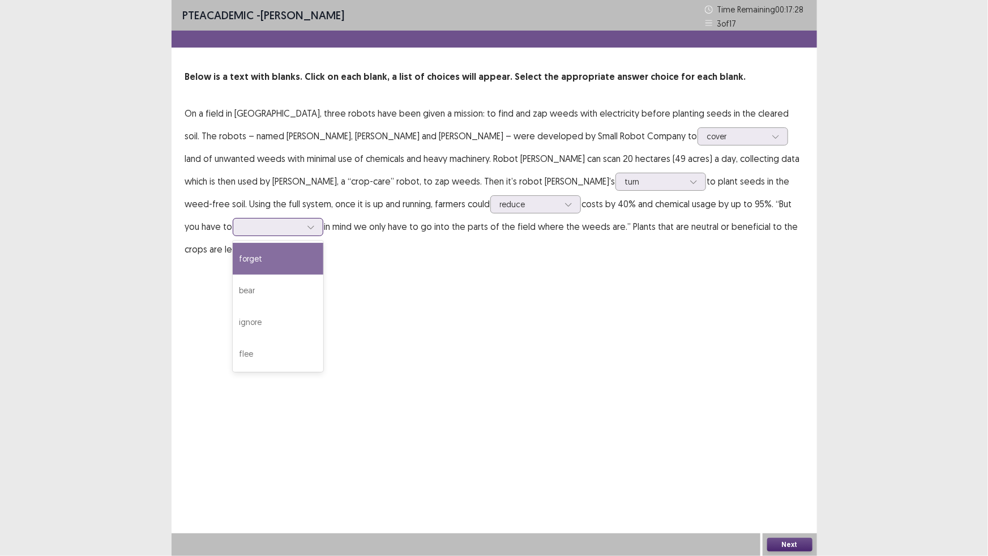
click at [323, 236] on div at bounding box center [278, 227] width 91 height 18
click at [323, 306] on div "bear" at bounding box center [278, 291] width 91 height 32
click at [781, 492] on button "Next" at bounding box center [789, 545] width 45 height 14
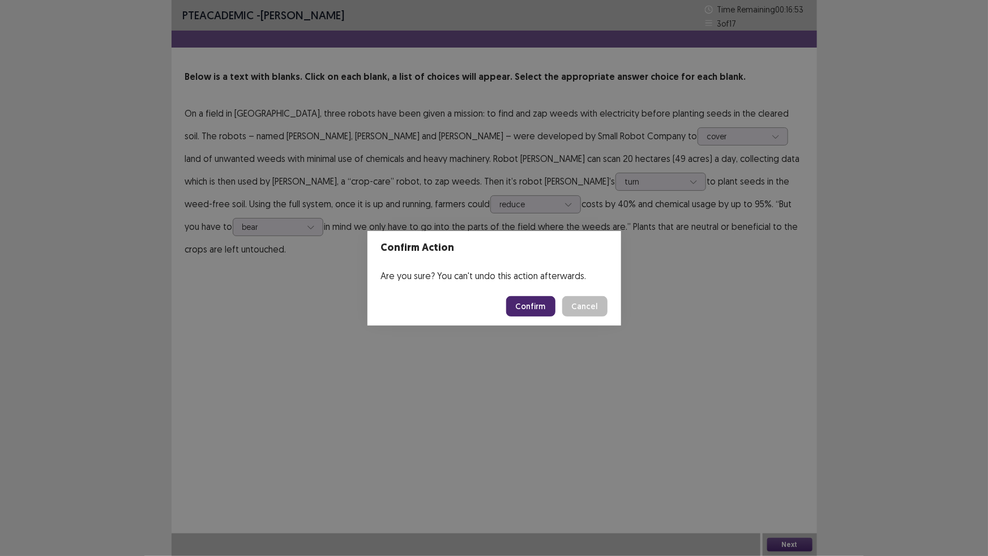
click at [553, 316] on button "Confirm" at bounding box center [530, 306] width 49 height 20
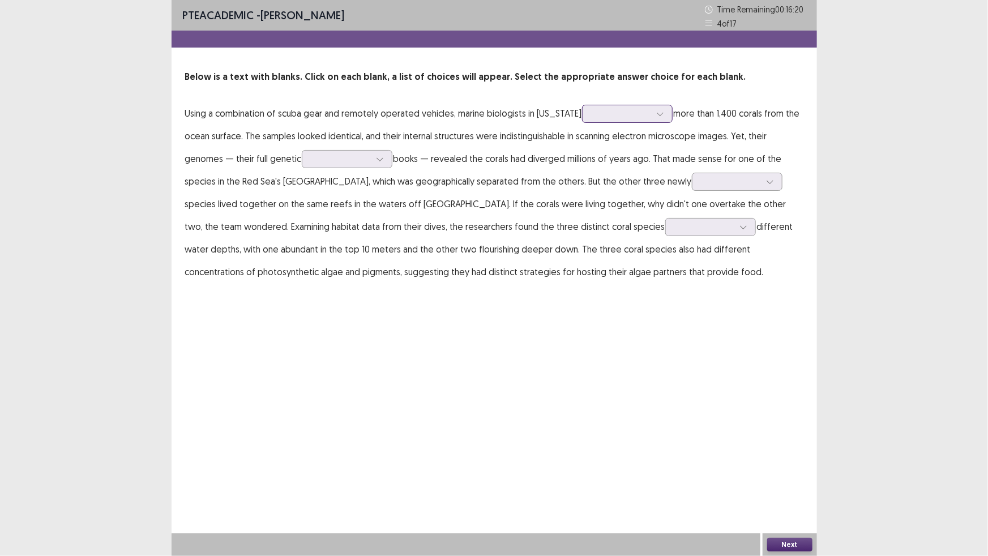
click at [651, 119] on div at bounding box center [621, 113] width 59 height 11
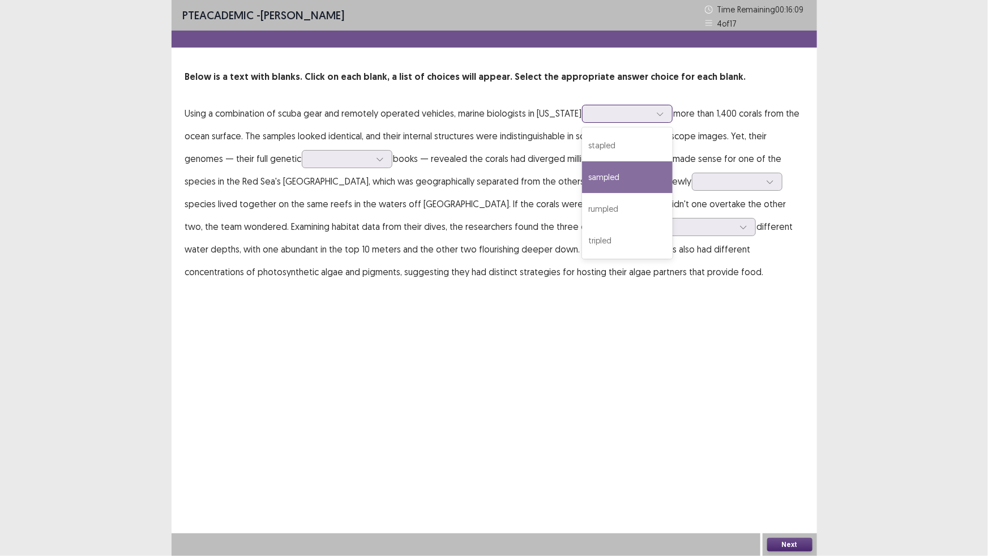
click at [673, 193] on div "sampled" at bounding box center [627, 177] width 91 height 32
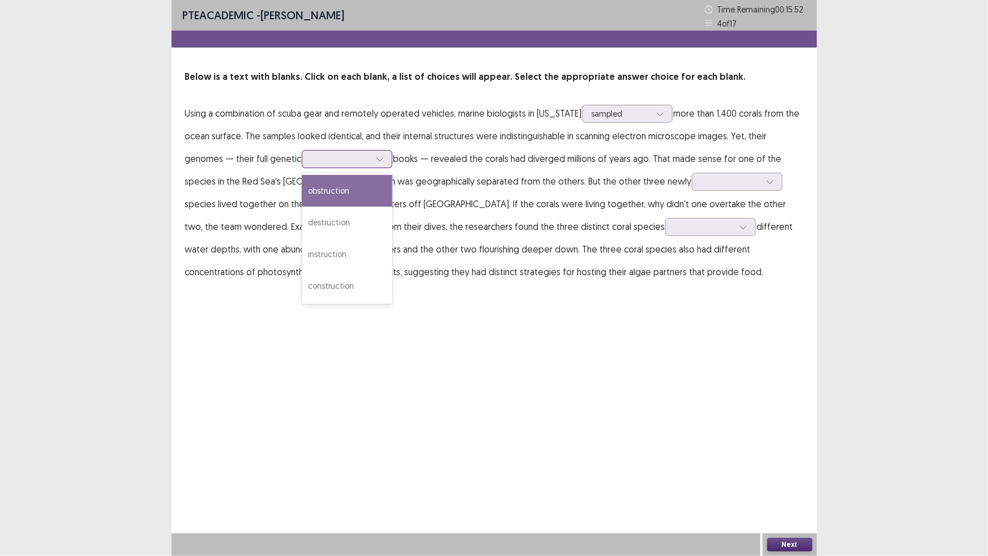
click at [370, 164] on div at bounding box center [340, 158] width 59 height 11
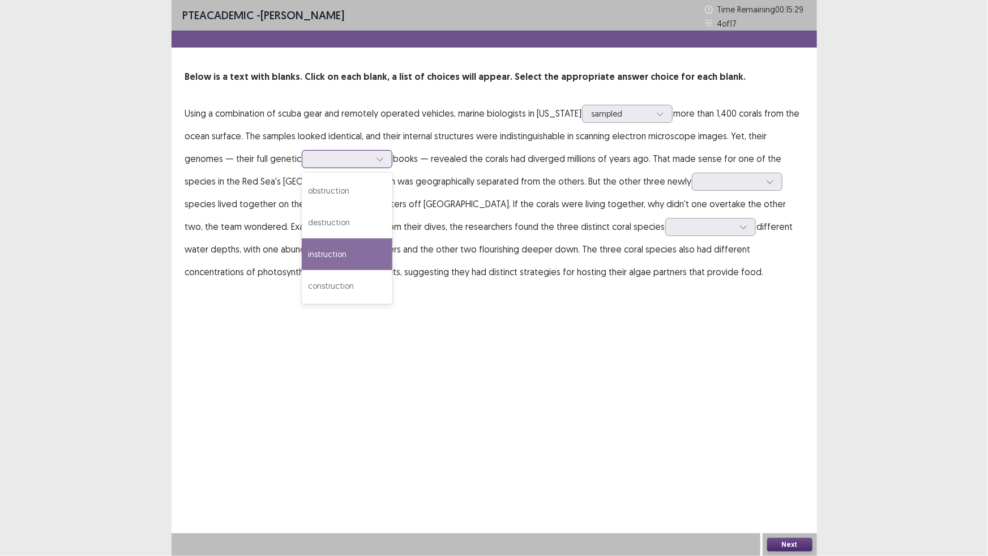
click at [392, 270] on div "instruction" at bounding box center [347, 254] width 91 height 32
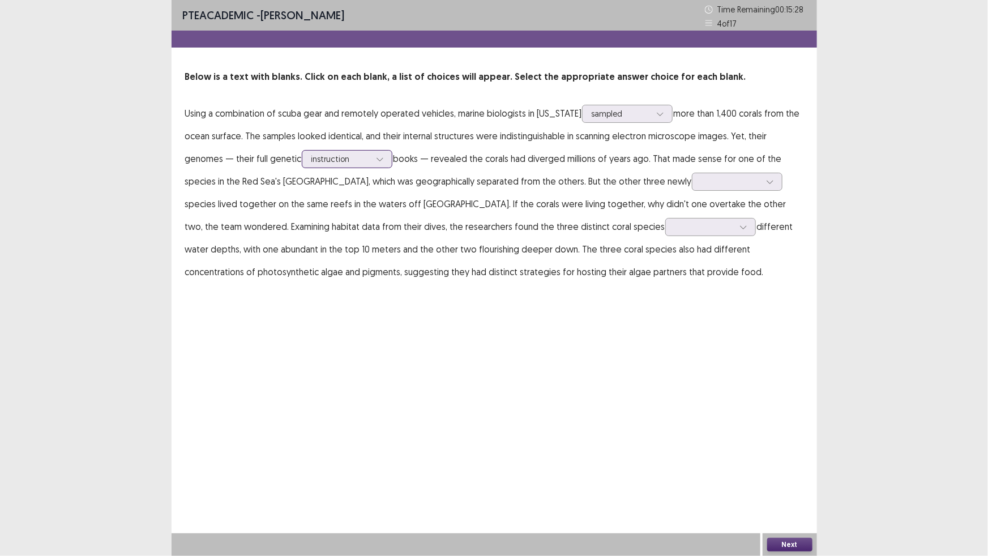
click at [392, 168] on div "instruction" at bounding box center [347, 159] width 91 height 18
click at [548, 242] on p "Using a combination of scuba gear and remotely operated vehicles, marine biolog…" at bounding box center [494, 192] width 618 height 181
click at [702, 187] on div at bounding box center [731, 181] width 59 height 11
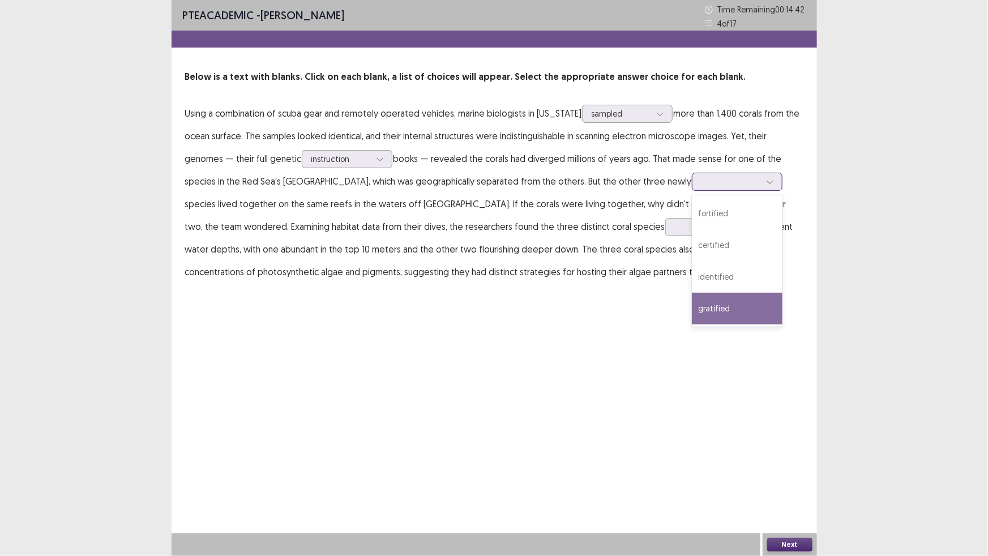
click at [692, 324] on div "gratified" at bounding box center [737, 309] width 91 height 32
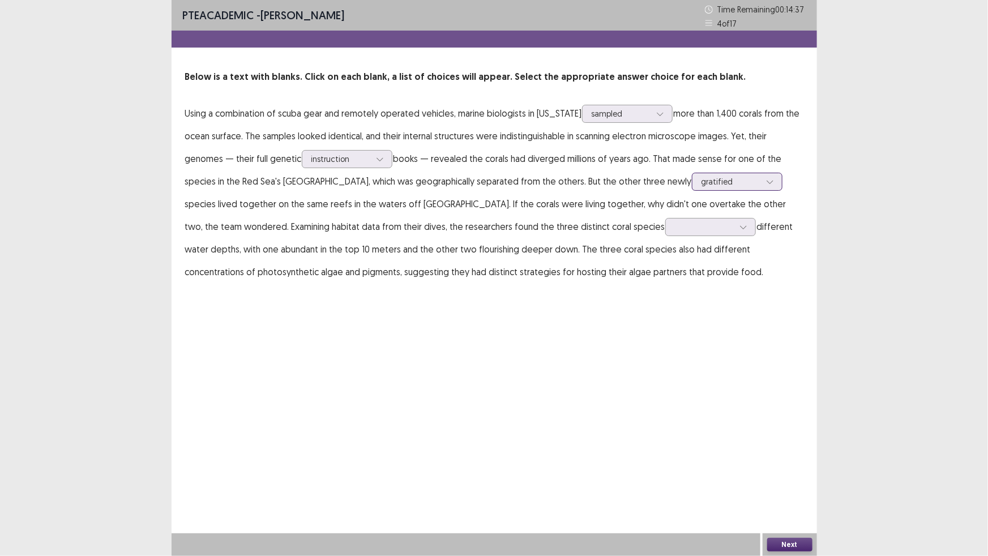
click at [702, 190] on div "gratified" at bounding box center [731, 181] width 59 height 17
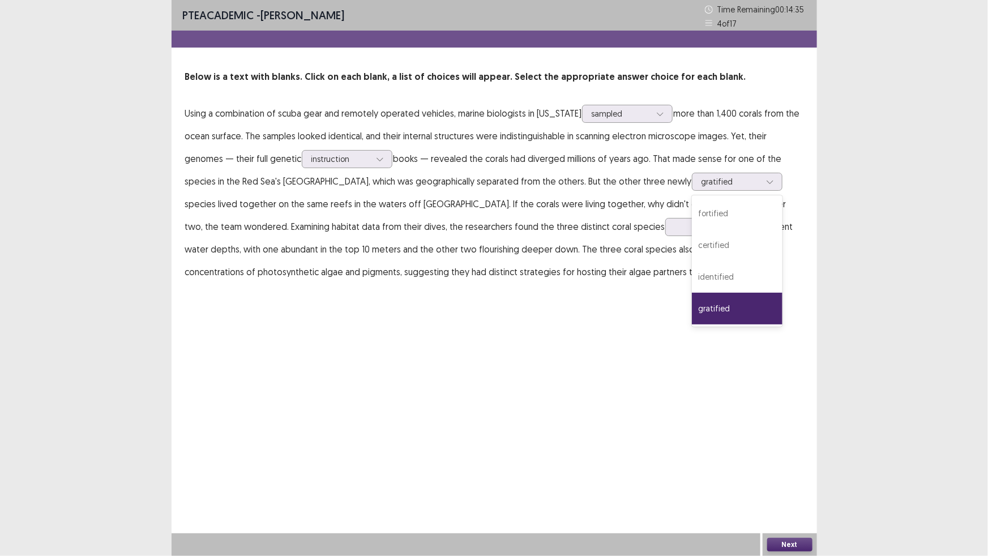
click at [681, 267] on p "Using a combination of scuba gear and remotely operated vehicles, marine biolog…" at bounding box center [494, 192] width 618 height 181
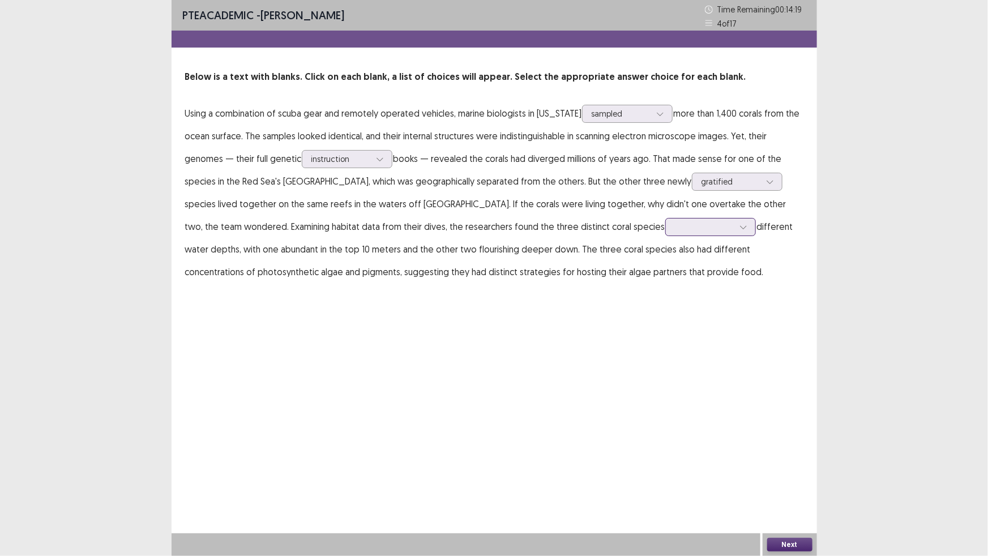
click at [735, 236] on div at bounding box center [743, 227] width 17 height 17
click at [665, 306] on div "despised" at bounding box center [710, 291] width 91 height 32
click at [801, 492] on button "Next" at bounding box center [789, 545] width 45 height 14
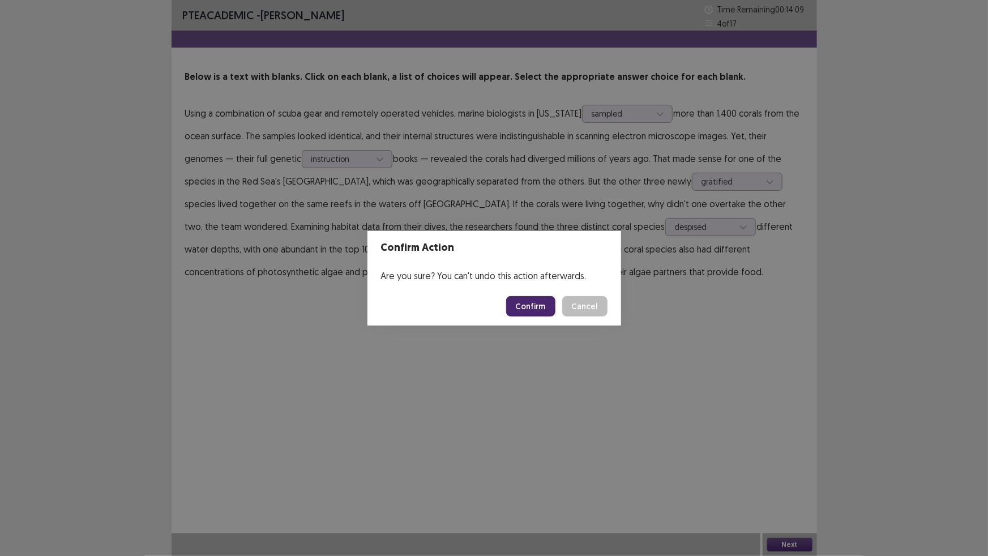
click at [555, 310] on button "Confirm" at bounding box center [530, 306] width 49 height 20
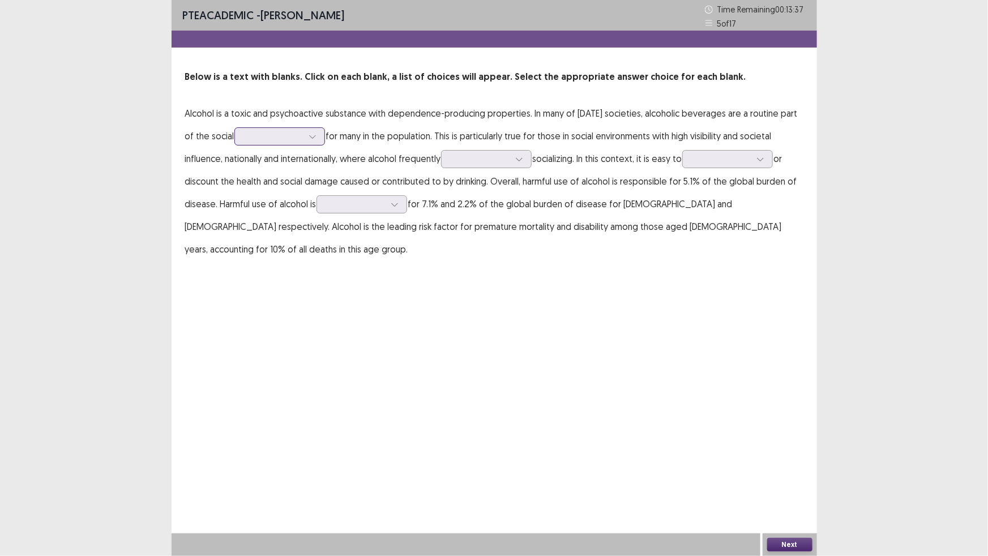
click at [303, 142] on div at bounding box center [273, 136] width 59 height 11
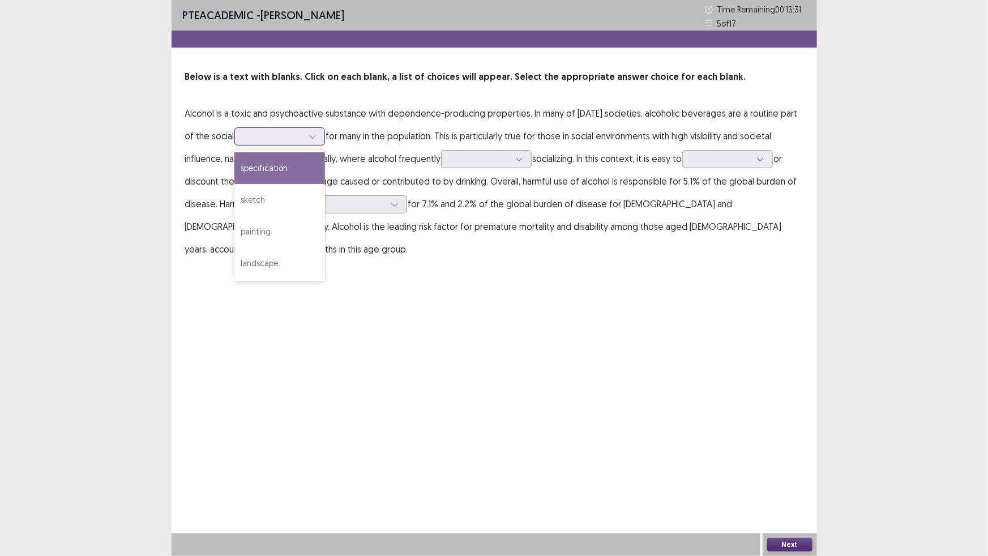
click at [325, 184] on div "specification" at bounding box center [279, 168] width 91 height 32
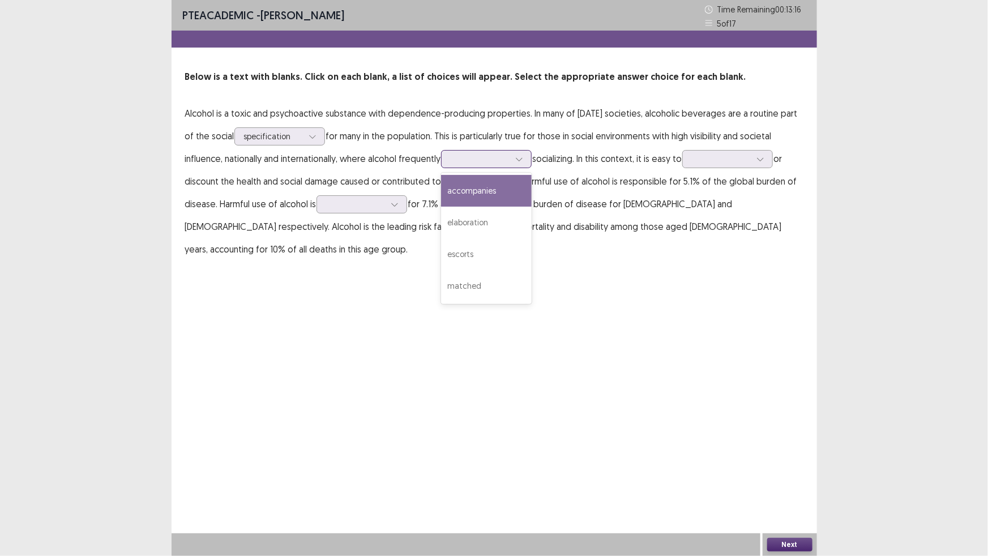
click at [451, 164] on div at bounding box center [480, 158] width 59 height 11
click at [441, 207] on div "accompanies" at bounding box center [486, 191] width 91 height 32
click at [451, 164] on div at bounding box center [480, 158] width 59 height 11
click at [441, 207] on div "accompanies" at bounding box center [486, 191] width 91 height 32
click at [533, 258] on p "Alcohol is a toxic and psychoactive substance with dependence-producing propert…" at bounding box center [494, 181] width 618 height 159
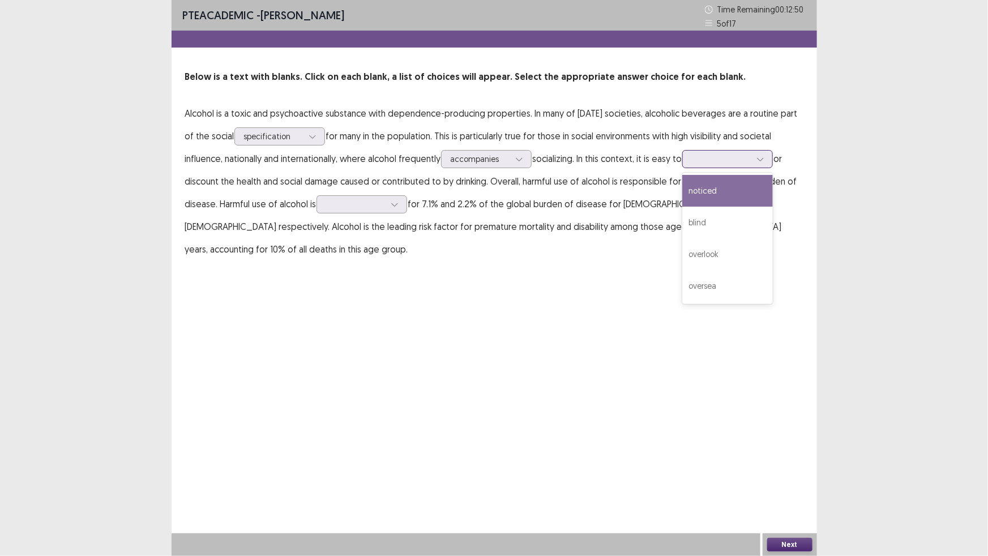
click at [692, 163] on input "text" at bounding box center [693, 159] width 2 height 8
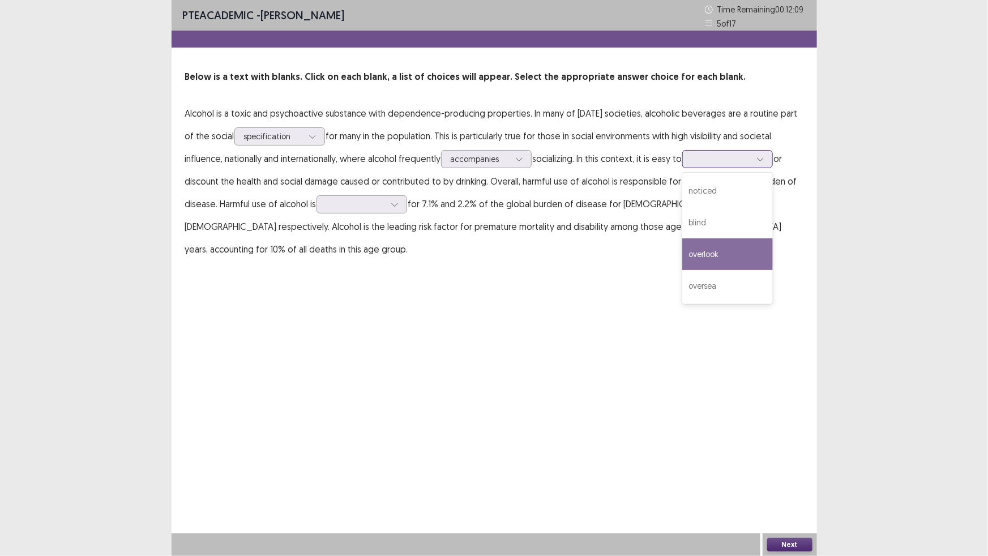
click at [682, 270] on div "overlook" at bounding box center [727, 254] width 91 height 32
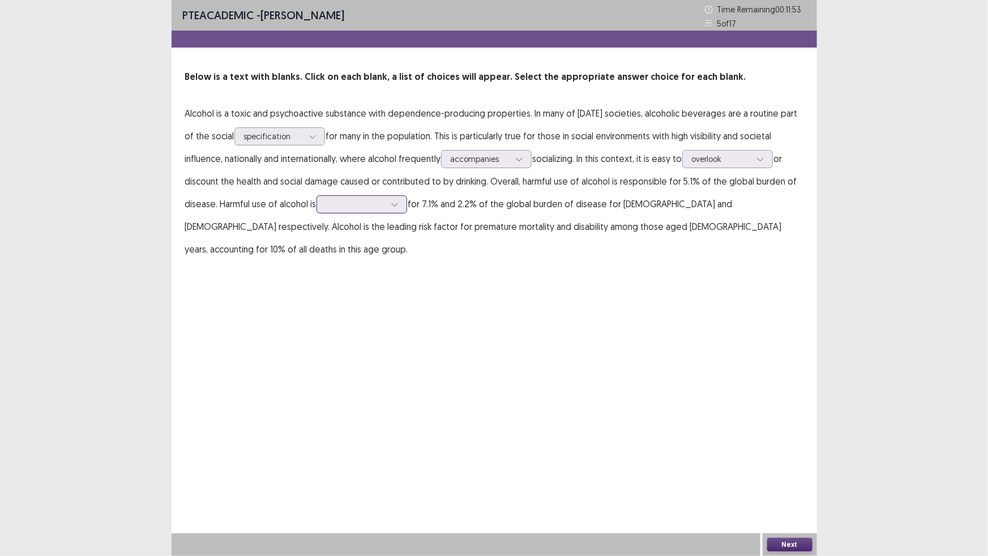
click at [380, 210] on div at bounding box center [355, 204] width 59 height 11
click at [387, 284] on div "accountable" at bounding box center [362, 268] width 91 height 32
click at [793, 492] on button "Next" at bounding box center [789, 545] width 45 height 14
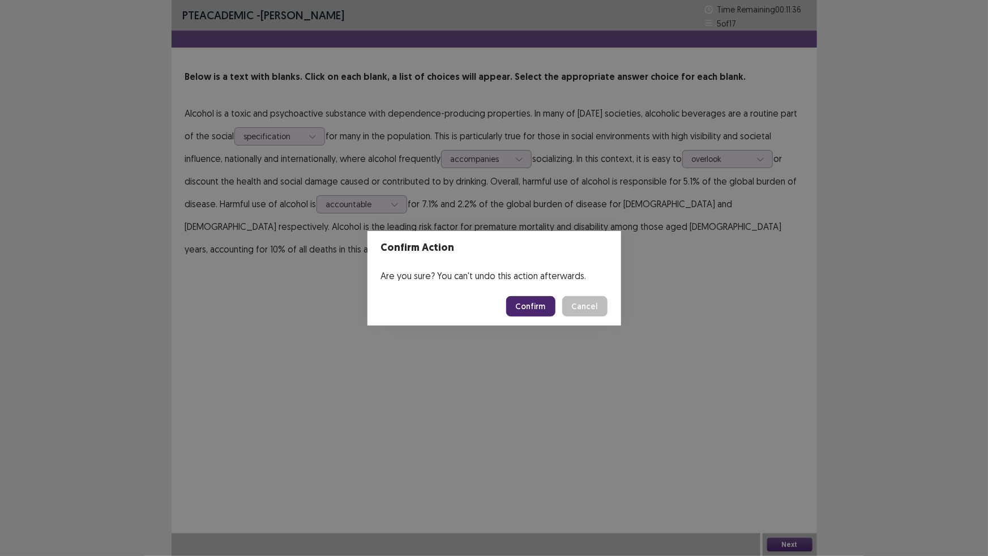
click at [541, 310] on button "Confirm" at bounding box center [530, 306] width 49 height 20
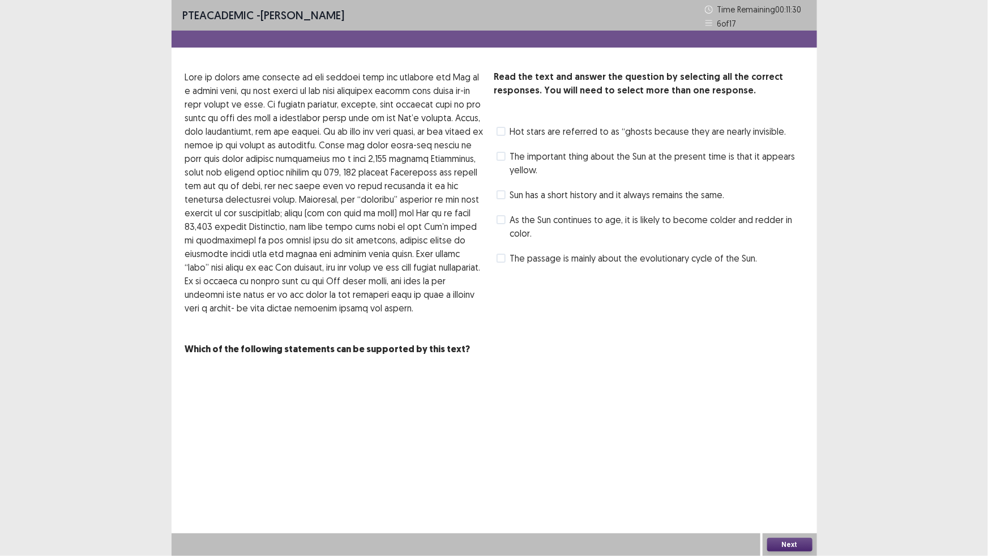
click at [499, 199] on span at bounding box center [501, 194] width 9 height 9
click at [502, 198] on icon at bounding box center [501, 195] width 7 height 6
click at [499, 161] on span at bounding box center [501, 156] width 9 height 9
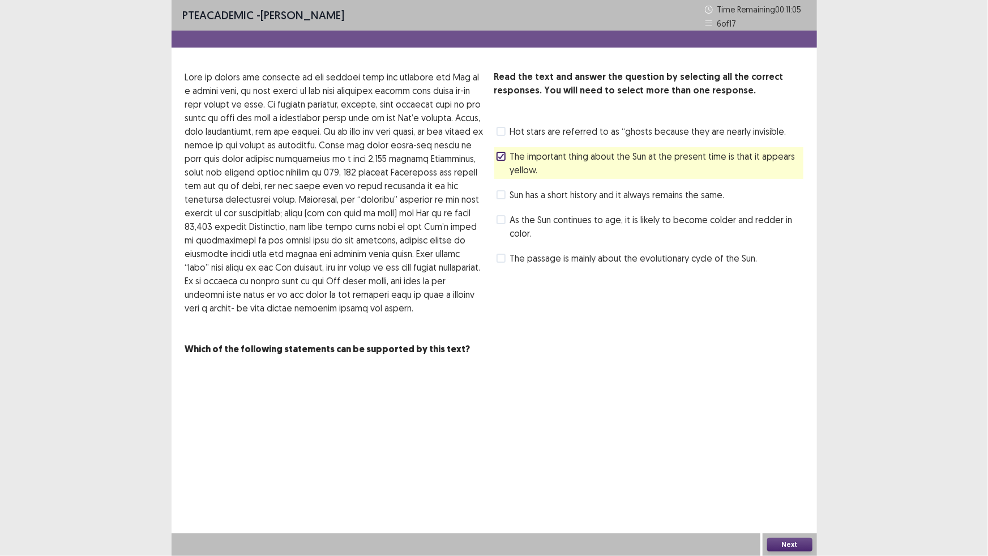
click at [502, 263] on span at bounding box center [501, 258] width 9 height 9
click at [501, 159] on icon at bounding box center [501, 156] width 7 height 6
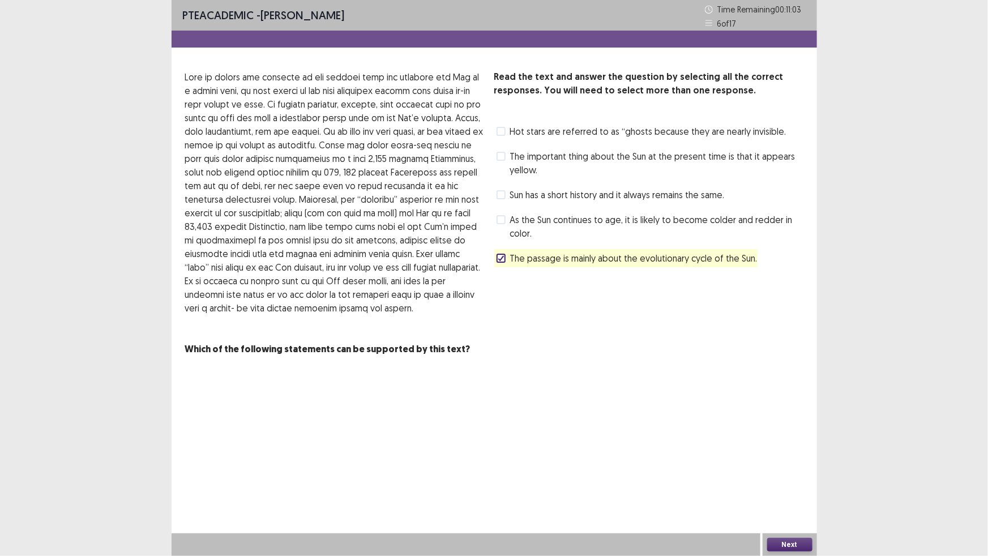
click at [798, 492] on button "Next" at bounding box center [789, 545] width 45 height 14
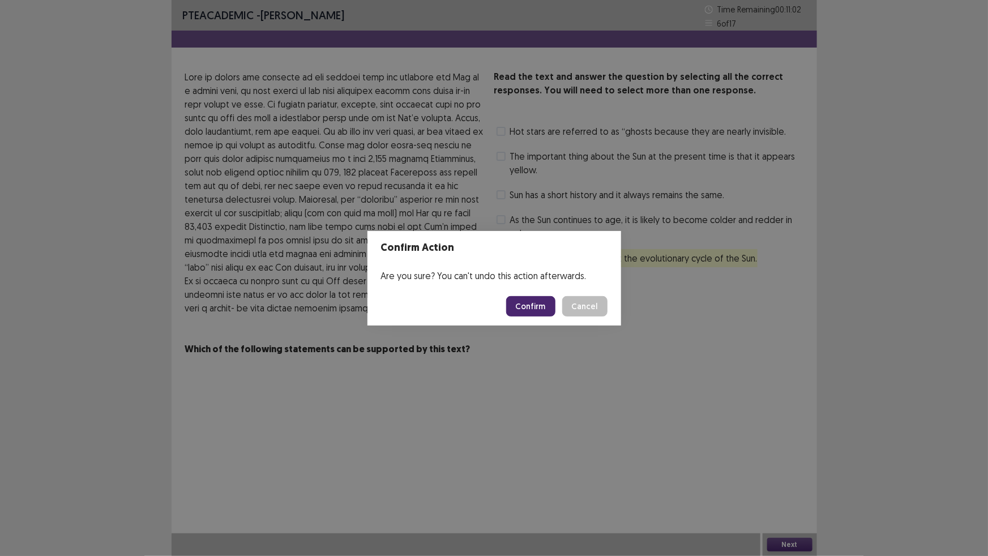
click at [536, 305] on button "Confirm" at bounding box center [530, 306] width 49 height 20
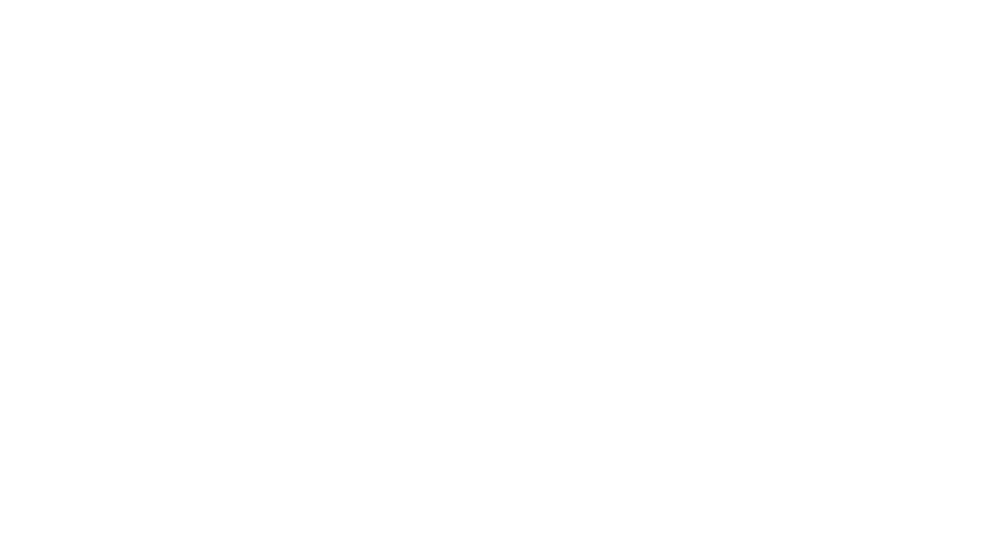
scroll to position [0, 0]
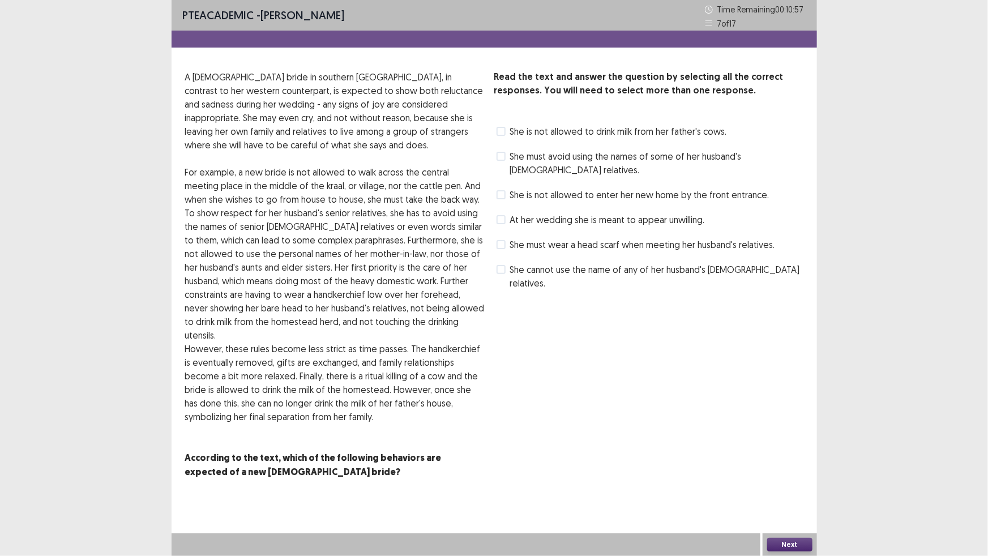
click at [509, 251] on label "She must wear a head scarf when meeting her husband's relatives." at bounding box center [636, 245] width 279 height 14
click at [503, 199] on span at bounding box center [501, 194] width 9 height 9
click at [799, 492] on button "Next" at bounding box center [789, 545] width 45 height 14
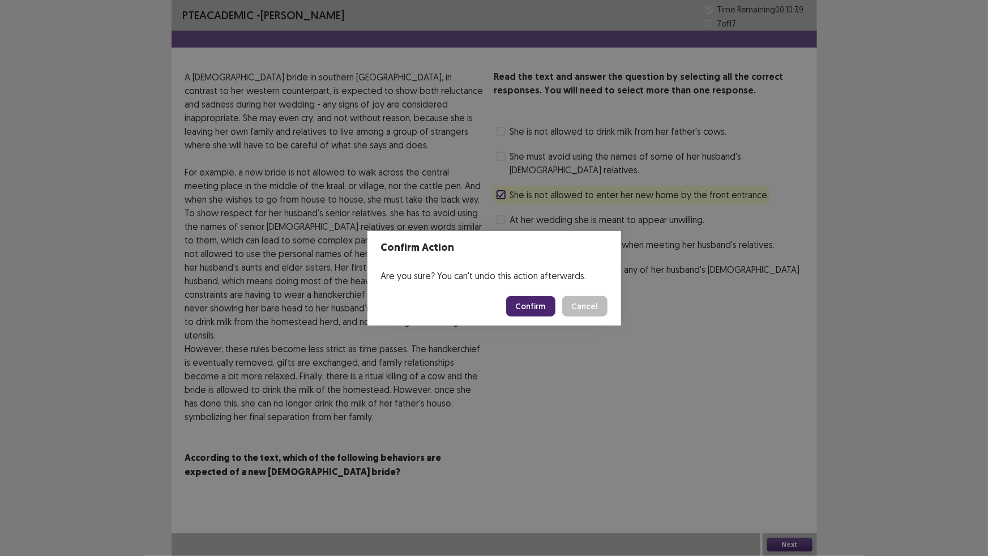
click at [554, 313] on button "Confirm" at bounding box center [530, 306] width 49 height 20
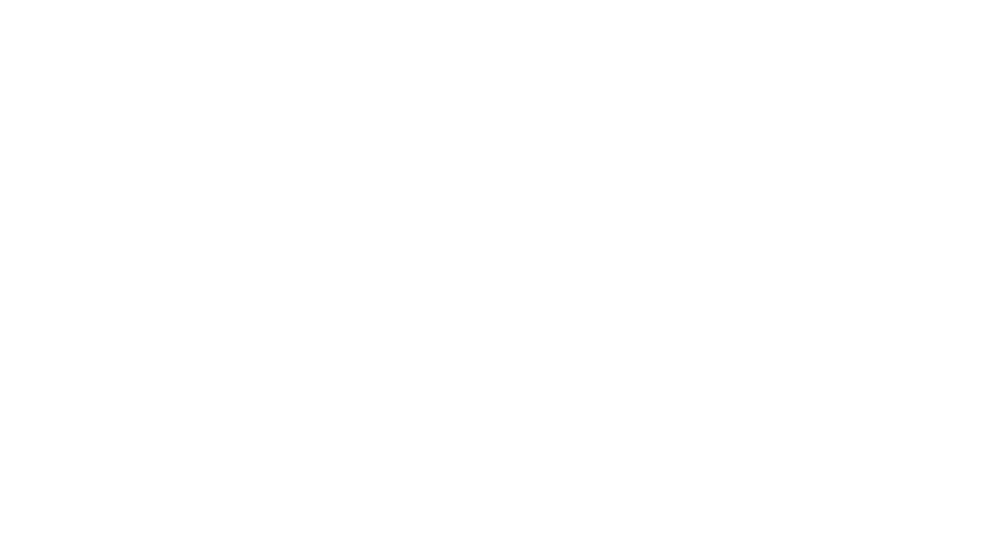
scroll to position [0, 0]
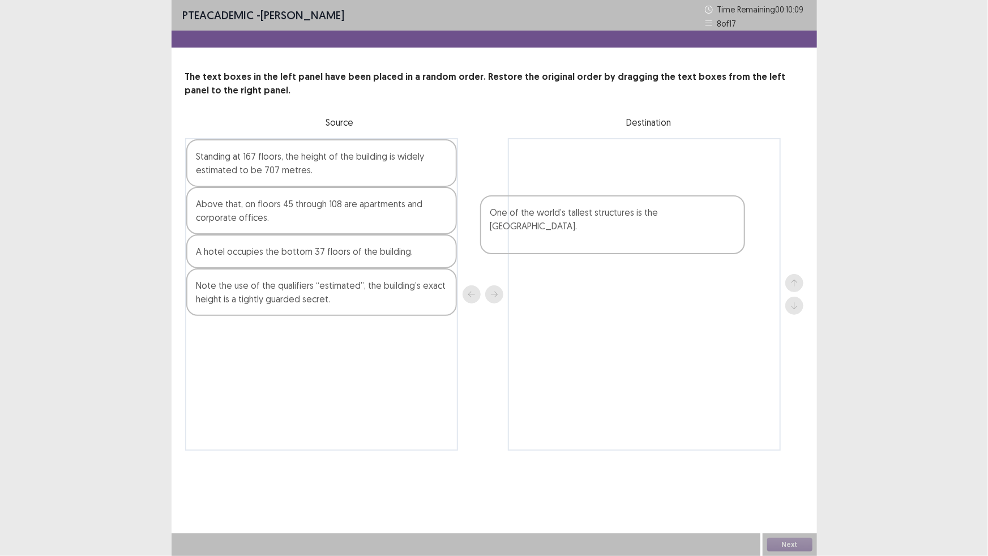
drag, startPoint x: 347, startPoint y: 391, endPoint x: 644, endPoint y: 230, distance: 338.7
click at [644, 230] on div "Standing at 167 floors, the height of the building is widely estimated to be 70…" at bounding box center [494, 294] width 618 height 313
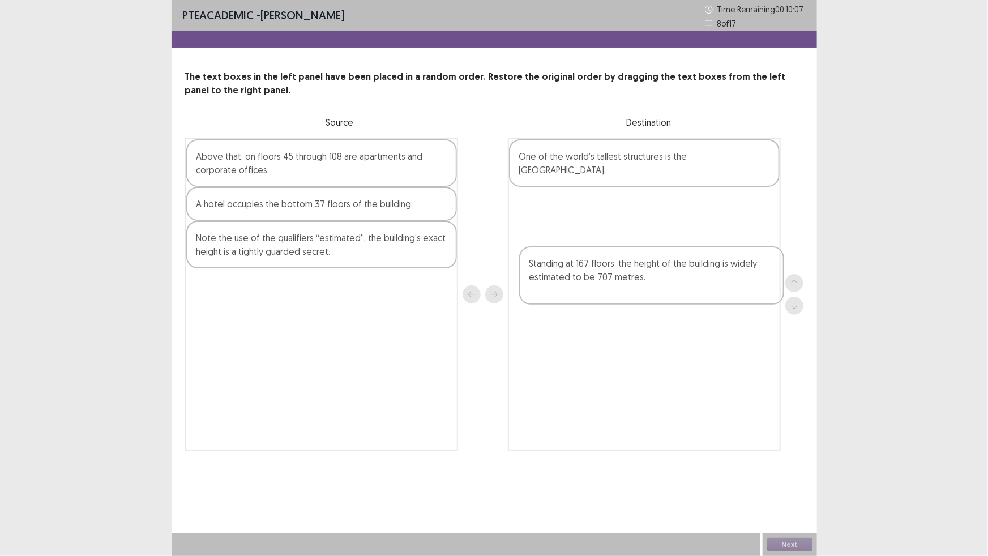
drag, startPoint x: 327, startPoint y: 215, endPoint x: 662, endPoint y: 289, distance: 343.9
click at [662, 289] on div "Standing at 167 floors, the height of the building is widely estimated to be 70…" at bounding box center [494, 294] width 618 height 313
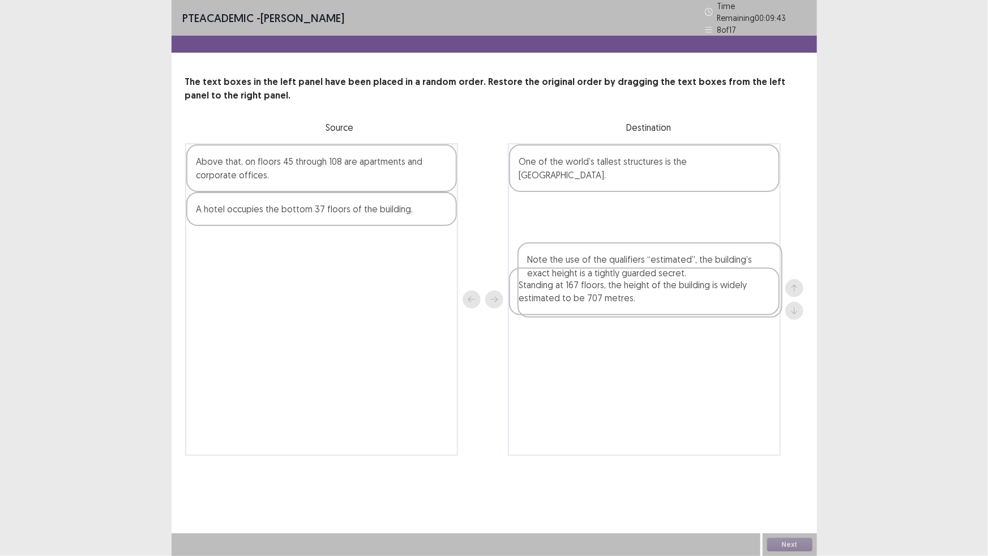
drag, startPoint x: 222, startPoint y: 350, endPoint x: 553, endPoint y: 298, distance: 334.8
click at [553, 298] on div "Above that, on floors 45 through 108 are apartments and corporate offices. A ho…" at bounding box center [494, 299] width 618 height 313
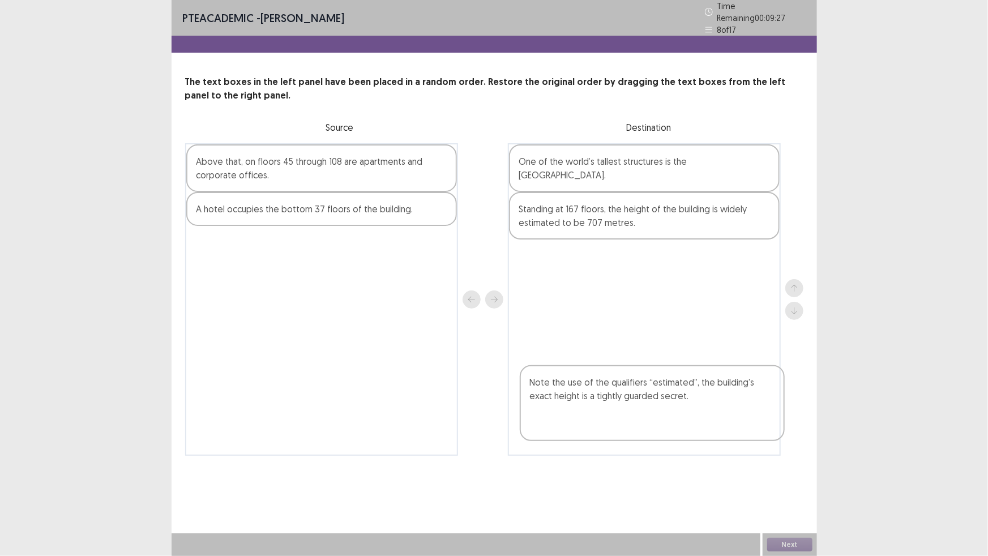
drag, startPoint x: 557, startPoint y: 289, endPoint x: 570, endPoint y: 425, distance: 136.5
click at [570, 425] on div "One of the world’s tallest structures is the Burj Dubai. Note the use of the qu…" at bounding box center [644, 299] width 273 height 313
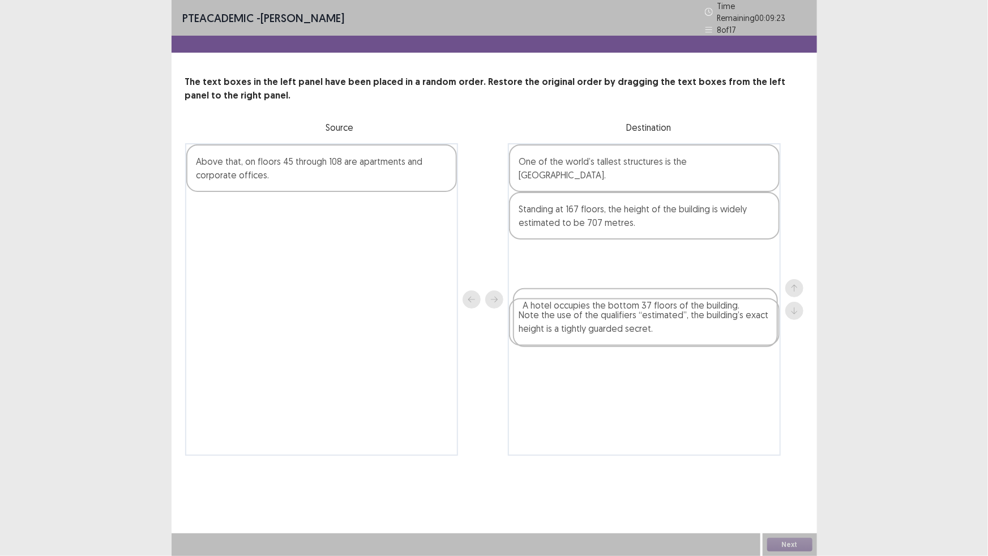
drag, startPoint x: 271, startPoint y: 260, endPoint x: 601, endPoint y: 317, distance: 335.0
click at [601, 317] on div "Above that, on floors 45 through 108 are apartments and corporate offices. A ho…" at bounding box center [494, 299] width 618 height 313
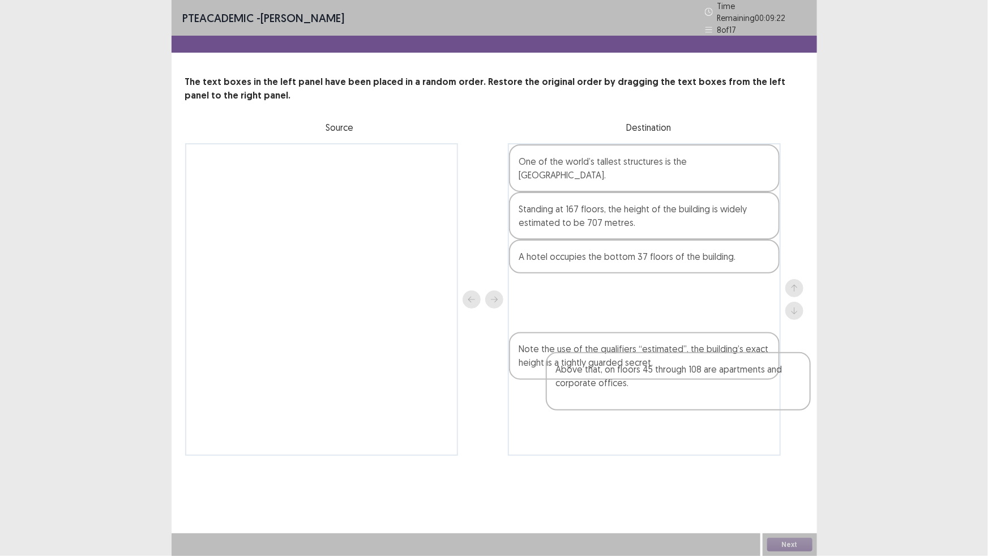
drag, startPoint x: 310, startPoint y: 207, endPoint x: 665, endPoint y: 386, distance: 398.1
click at [665, 386] on div "Above that, on floors 45 through 108 are apartments and corporate offices. One …" at bounding box center [494, 299] width 618 height 313
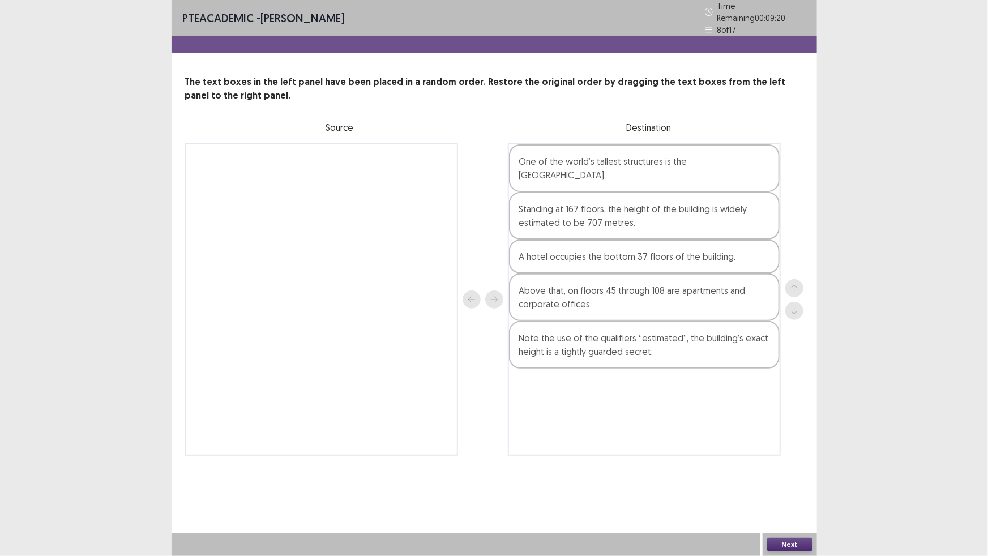
click at [783, 492] on button "Next" at bounding box center [789, 545] width 45 height 14
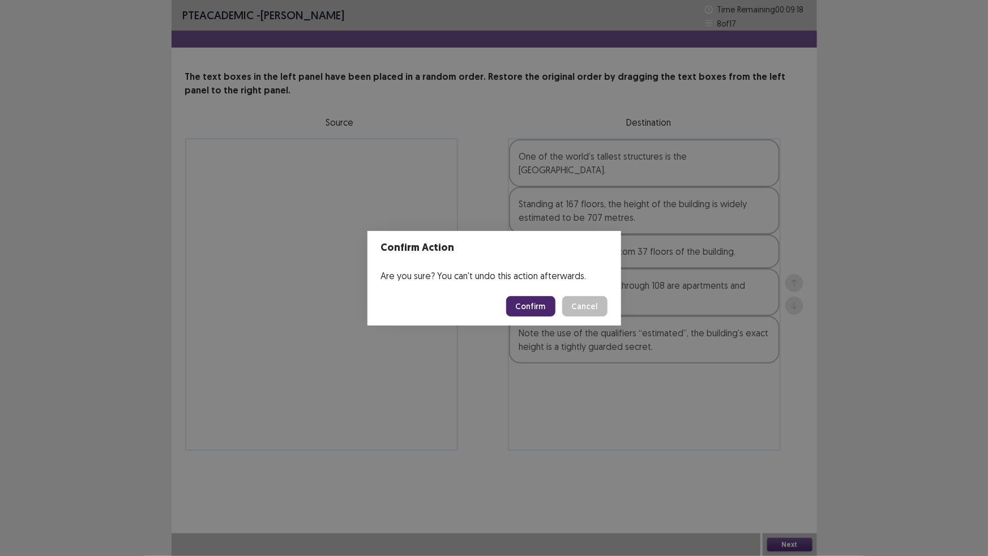
click at [544, 303] on button "Confirm" at bounding box center [530, 306] width 49 height 20
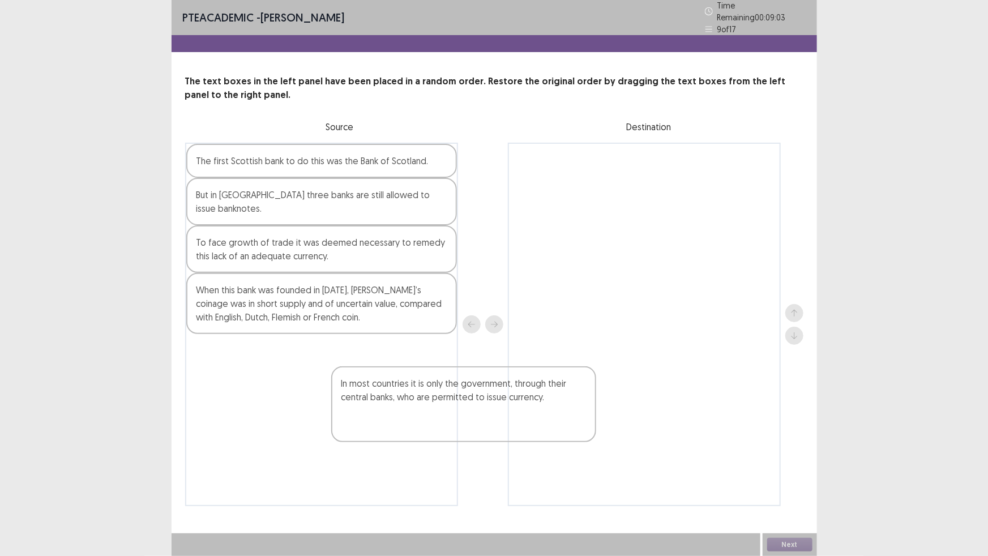
scroll to position [4, 0]
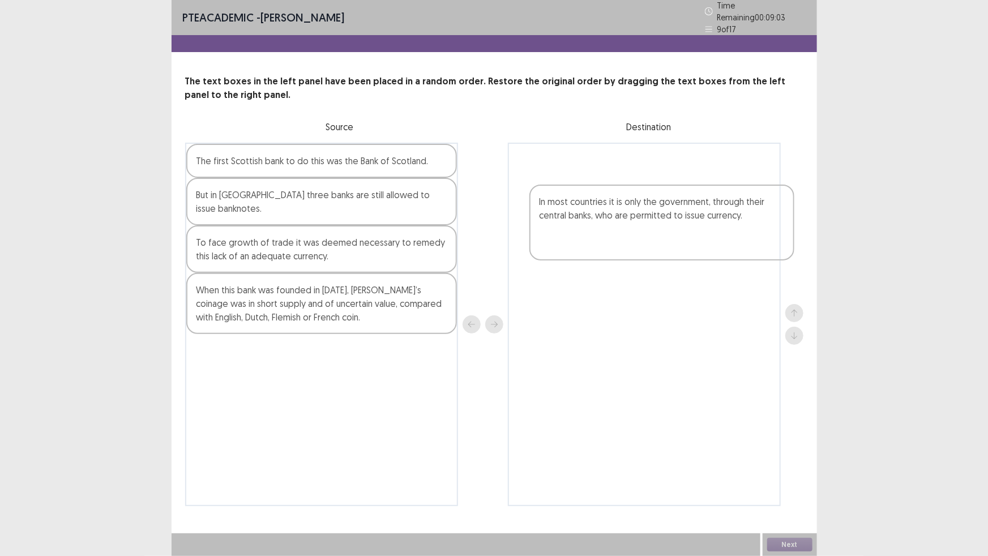
drag, startPoint x: 306, startPoint y: 489, endPoint x: 639, endPoint y: 224, distance: 426.0
click at [639, 224] on div "The first Scottish bank to do this was the Bank of Scotland. But in Scotland th…" at bounding box center [494, 325] width 618 height 364
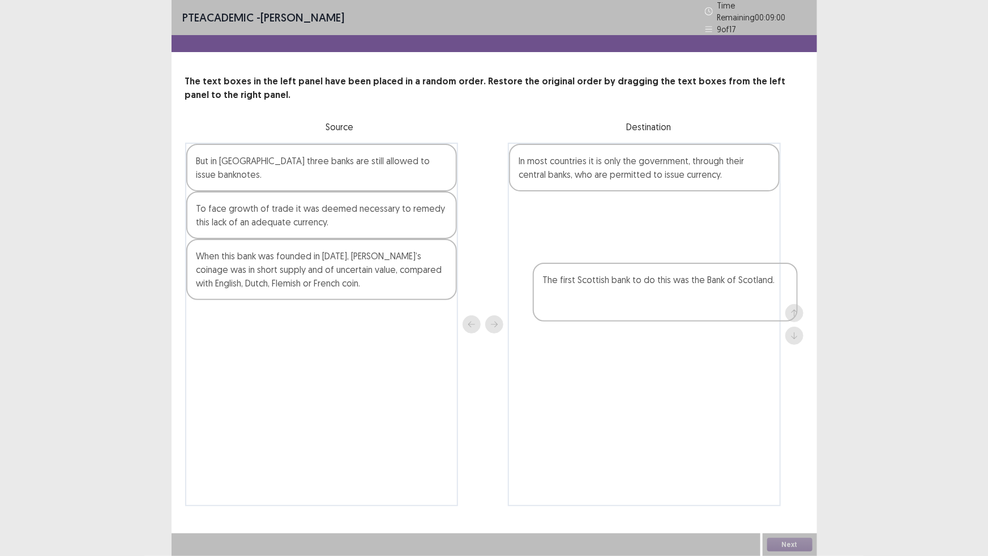
drag, startPoint x: 324, startPoint y: 213, endPoint x: 672, endPoint y: 310, distance: 360.4
click at [672, 310] on div "The first Scottish bank to do this was the Bank of Scotland. But in Scotland th…" at bounding box center [494, 325] width 618 height 364
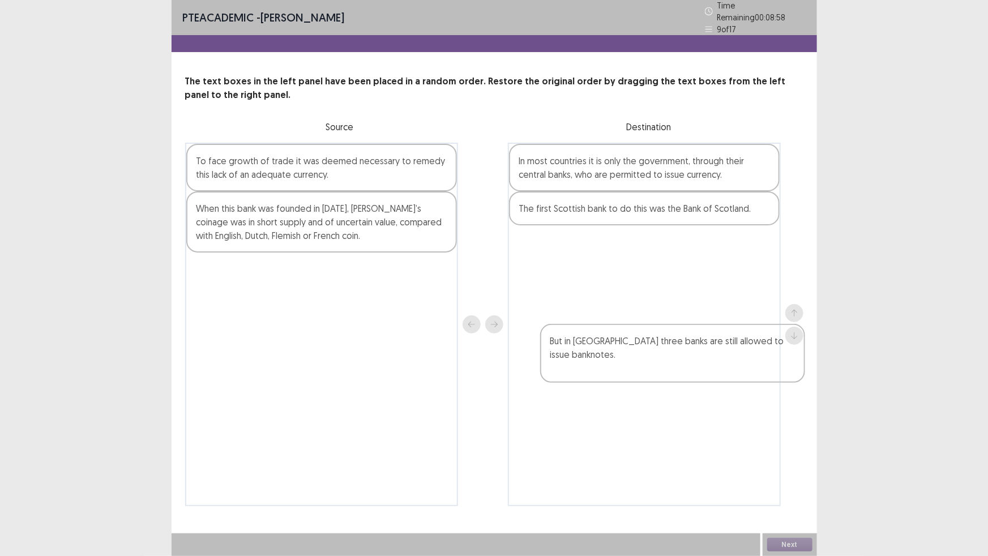
drag, startPoint x: 304, startPoint y: 215, endPoint x: 660, endPoint y: 375, distance: 390.5
click at [660, 375] on div "But in Scotland three banks are still allowed to issue banknotes. To face growt…" at bounding box center [494, 325] width 618 height 364
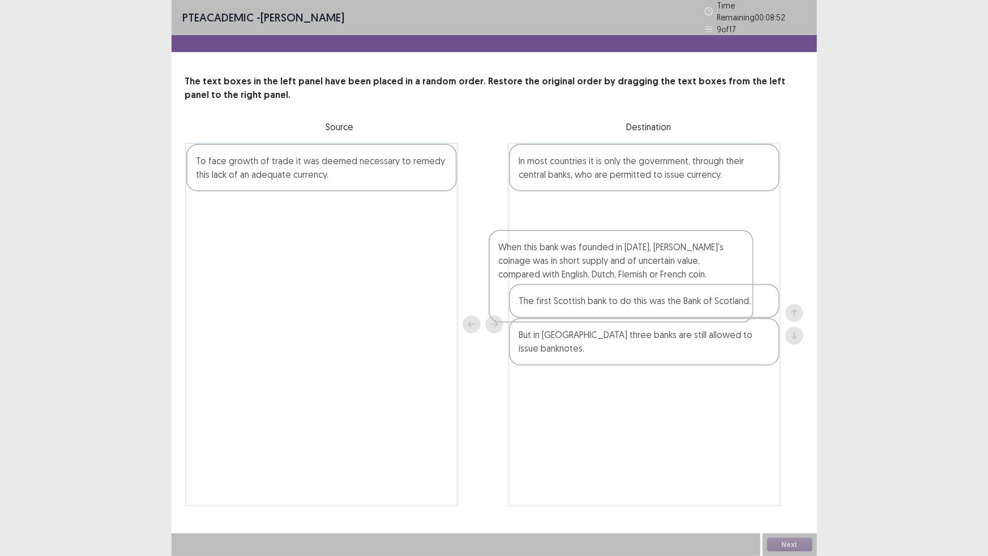
drag, startPoint x: 315, startPoint y: 320, endPoint x: 619, endPoint y: 302, distance: 304.6
click at [619, 302] on div "To face growth of trade it was deemed necessary to remedy this lack of an adequ…" at bounding box center [494, 325] width 618 height 364
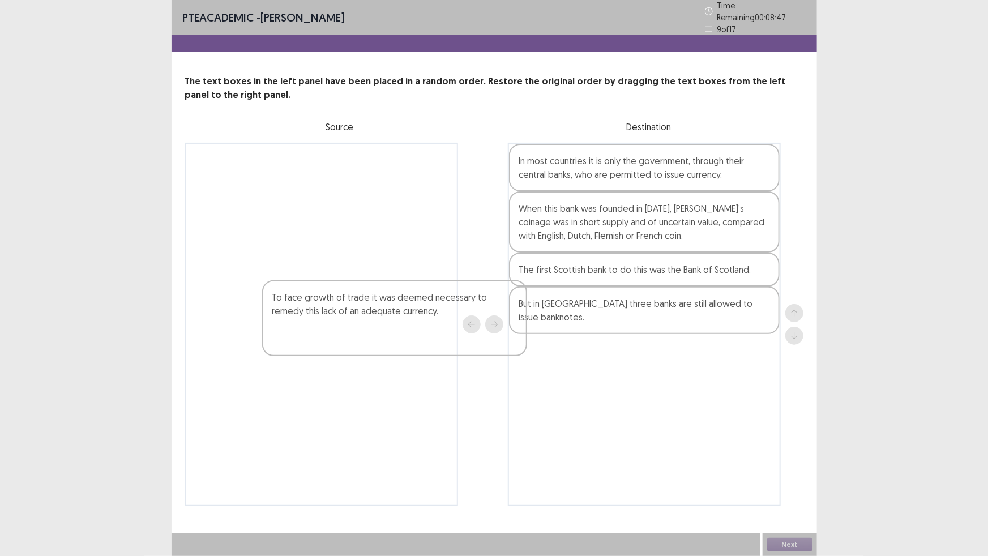
scroll to position [41, 0]
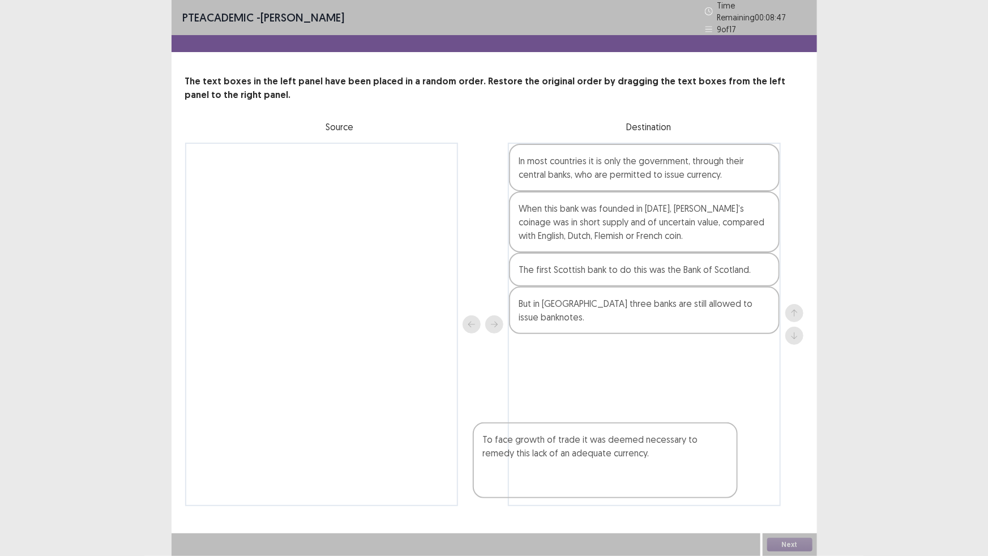
drag, startPoint x: 229, startPoint y: 215, endPoint x: 520, endPoint y: 463, distance: 382.3
click at [519, 464] on div "To face growth of trade it was deemed necessary to remedy this lack of an adequ…" at bounding box center [494, 325] width 618 height 364
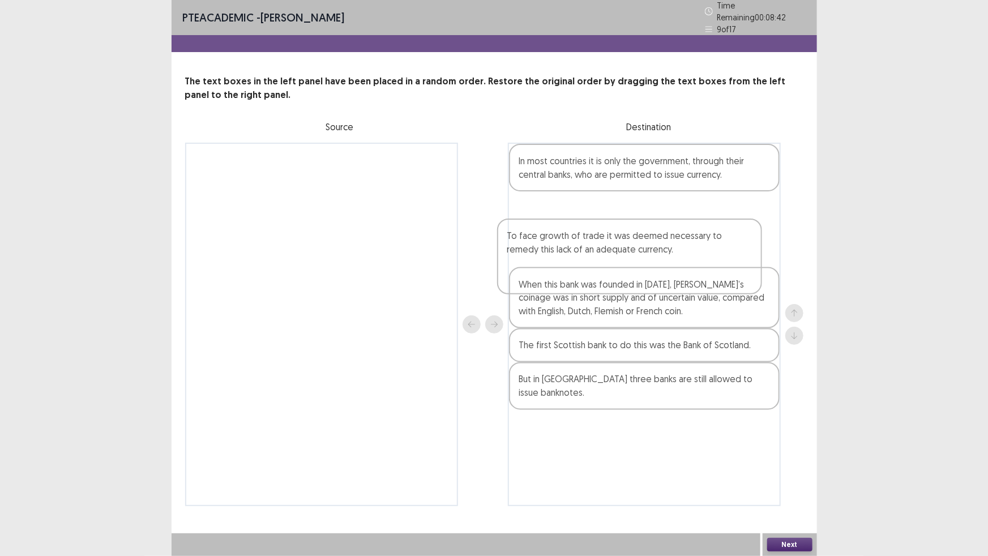
drag, startPoint x: 596, startPoint y: 465, endPoint x: 582, endPoint y: 251, distance: 213.9
click at [582, 251] on div "In most countries it is only the government, through their central banks, who a…" at bounding box center [644, 325] width 273 height 364
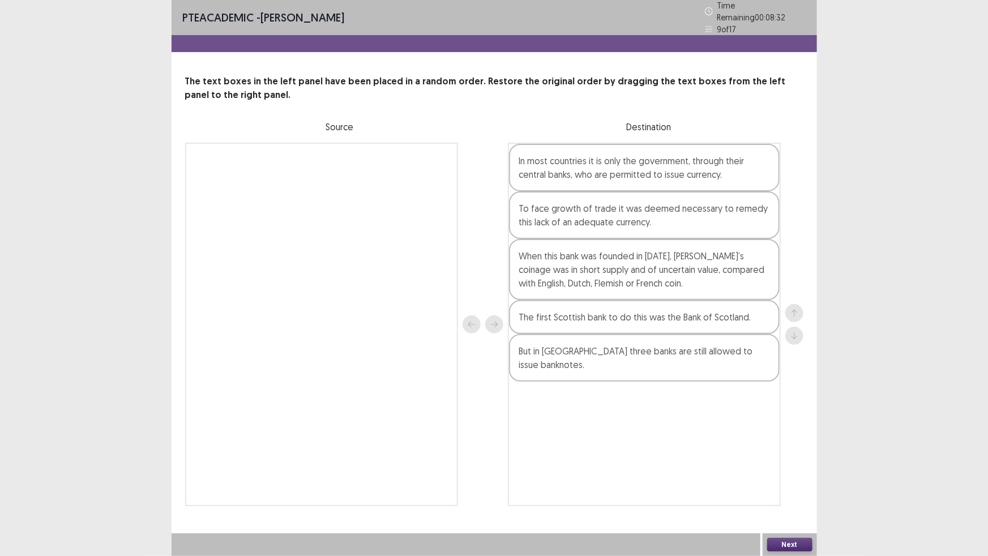
click at [785, 492] on button "Next" at bounding box center [789, 545] width 45 height 14
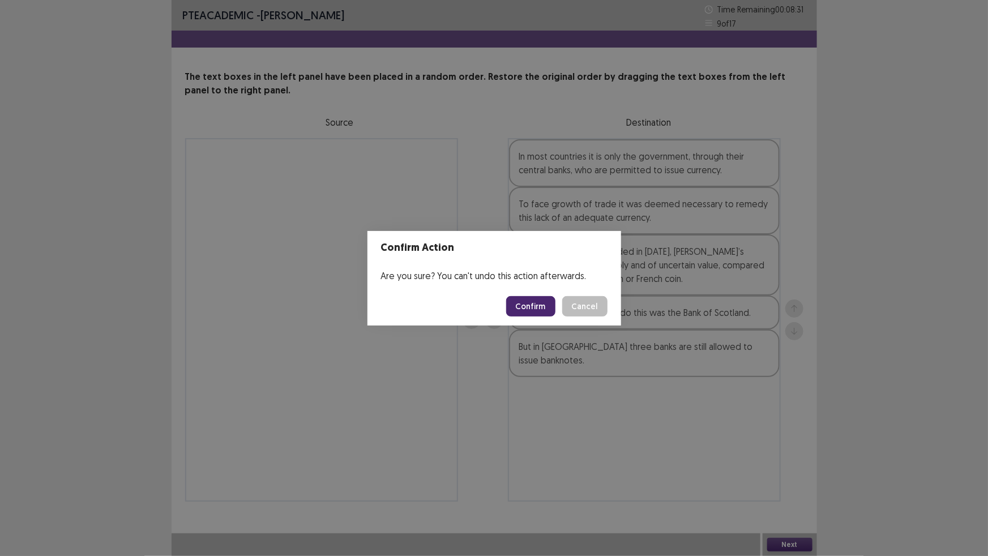
click at [528, 307] on button "Confirm" at bounding box center [530, 306] width 49 height 20
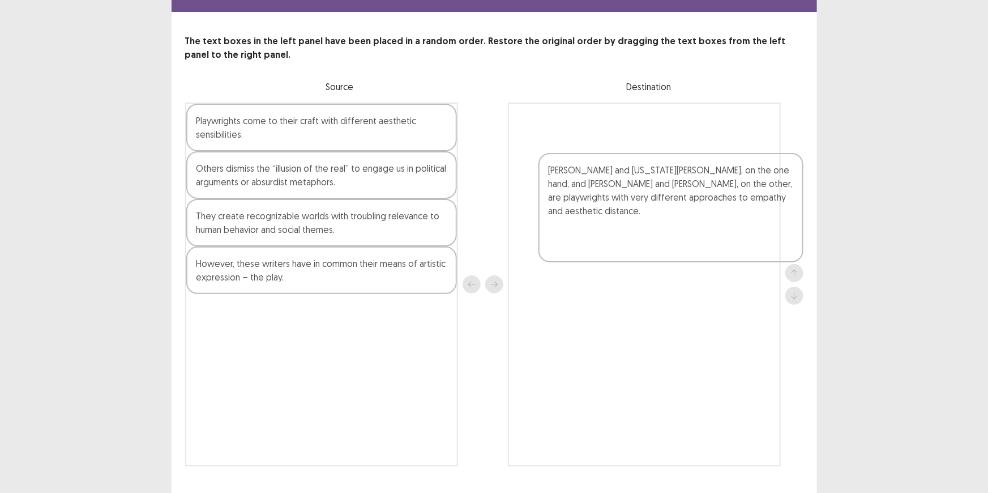
drag, startPoint x: 336, startPoint y: 170, endPoint x: 686, endPoint y: 188, distance: 350.4
click at [686, 188] on div "Thornton Wilder and Tennessee Williams, on the one hand, and Bertolt Brecht and…" at bounding box center [494, 284] width 618 height 364
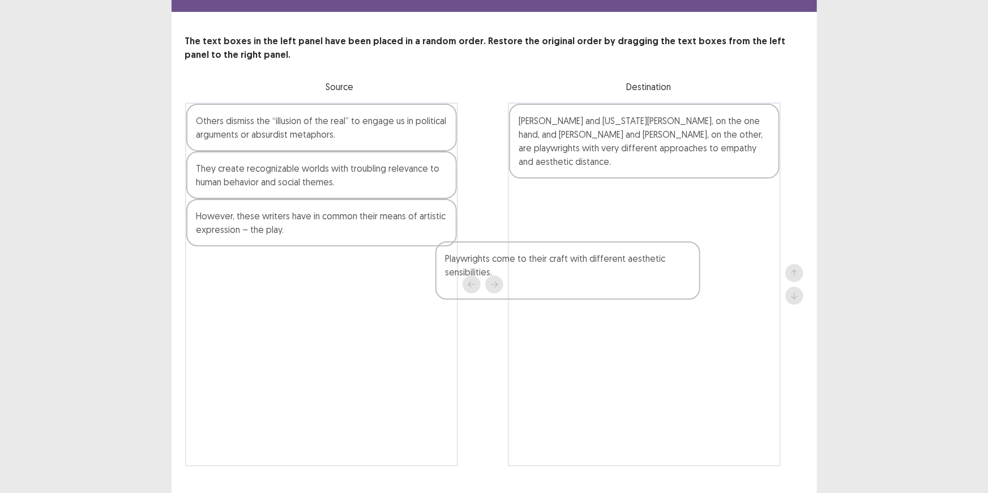
drag, startPoint x: 310, startPoint y: 176, endPoint x: 582, endPoint y: 304, distance: 300.1
click at [582, 304] on div "Playwrights come to their craft with different aesthetic sensibilities. Others …" at bounding box center [494, 284] width 618 height 364
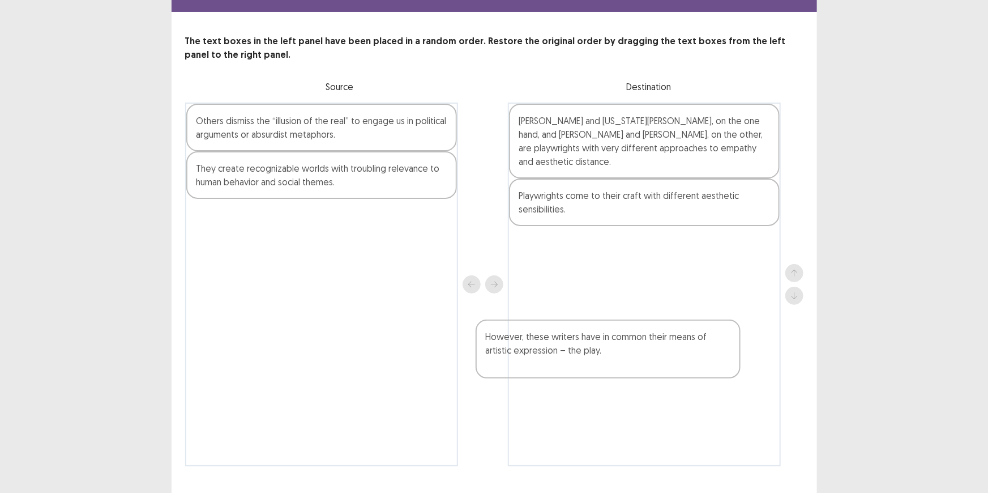
drag, startPoint x: 249, startPoint y: 308, endPoint x: 552, endPoint y: 367, distance: 309.2
click at [552, 367] on div "Others dismiss the “illusion of the real” to engage us in political arguments o…" at bounding box center [494, 284] width 618 height 364
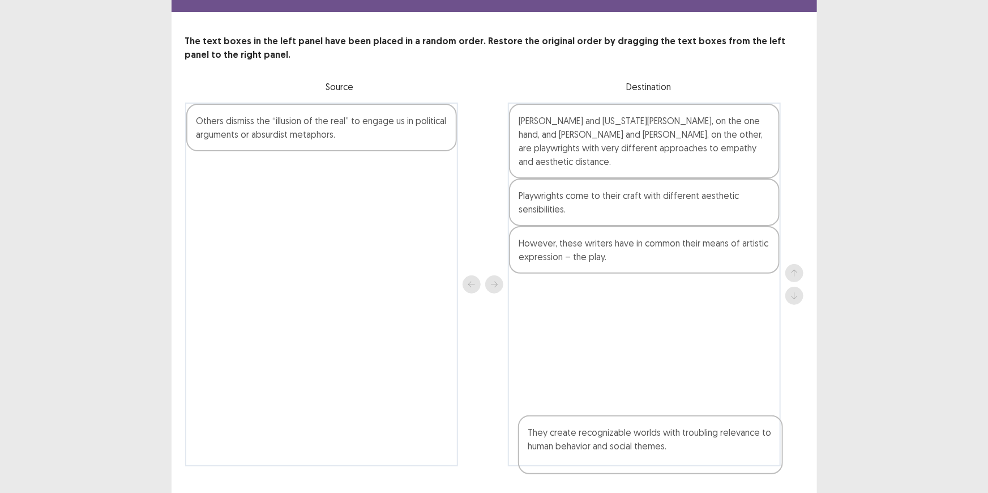
scroll to position [104, 0]
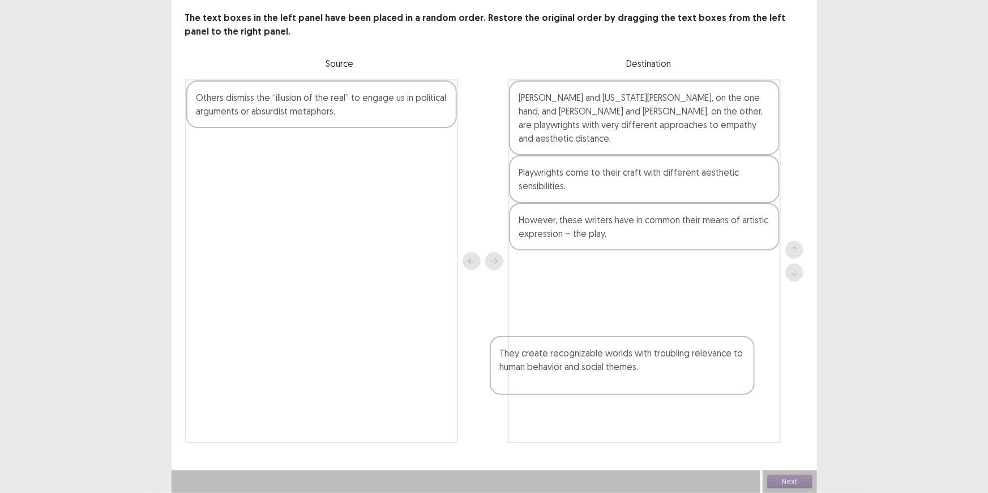
drag, startPoint x: 254, startPoint y: 249, endPoint x: 563, endPoint y: 380, distance: 335.9
click at [563, 380] on div "Others dismiss the “illusion of the real” to engage us in political arguments o…" at bounding box center [494, 261] width 618 height 364
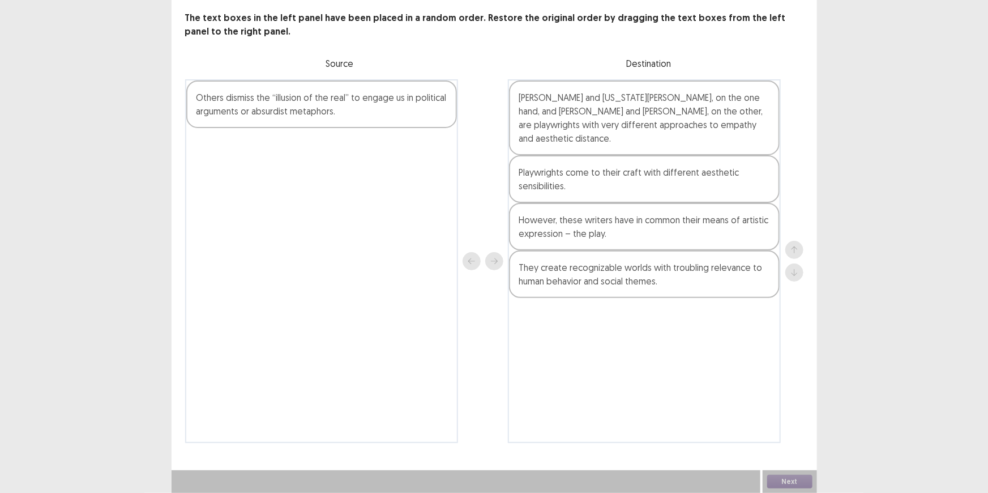
scroll to position [104, 0]
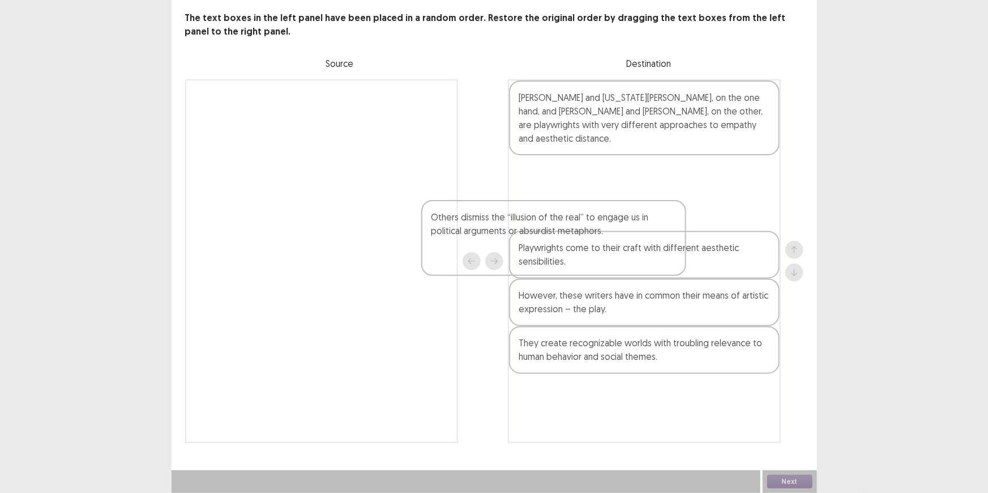
drag, startPoint x: 296, startPoint y: 121, endPoint x: 567, endPoint y: 251, distance: 300.9
click at [567, 251] on div "Others dismiss the “illusion of the real” to engage us in political arguments o…" at bounding box center [494, 261] width 618 height 364
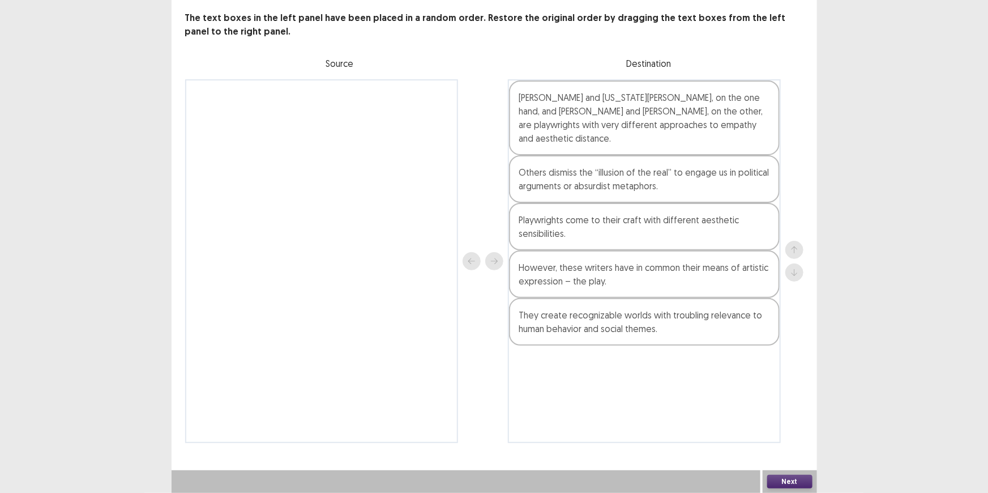
click at [793, 472] on div "Next" at bounding box center [790, 481] width 54 height 23
drag, startPoint x: 793, startPoint y: 483, endPoint x: 792, endPoint y: 477, distance: 5.9
click at [792, 477] on button "Next" at bounding box center [789, 482] width 45 height 14
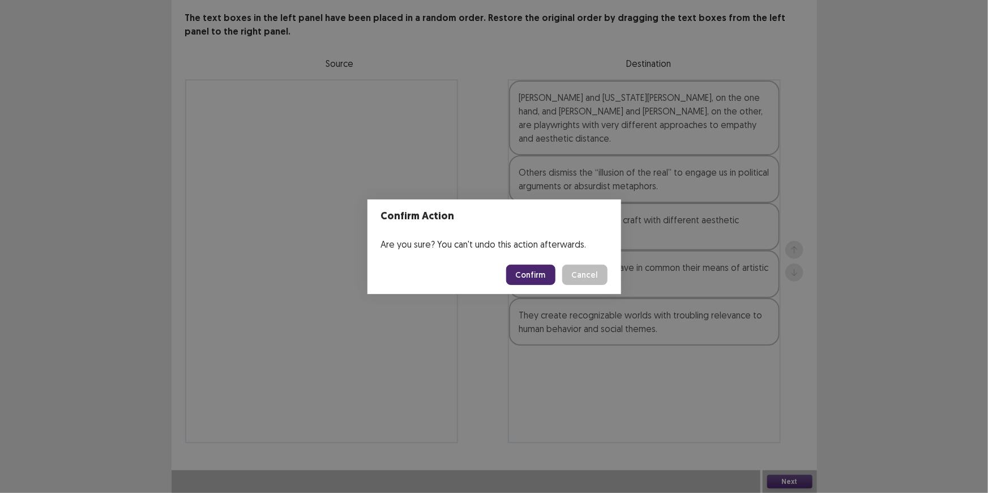
click at [555, 279] on button "Confirm" at bounding box center [530, 274] width 49 height 20
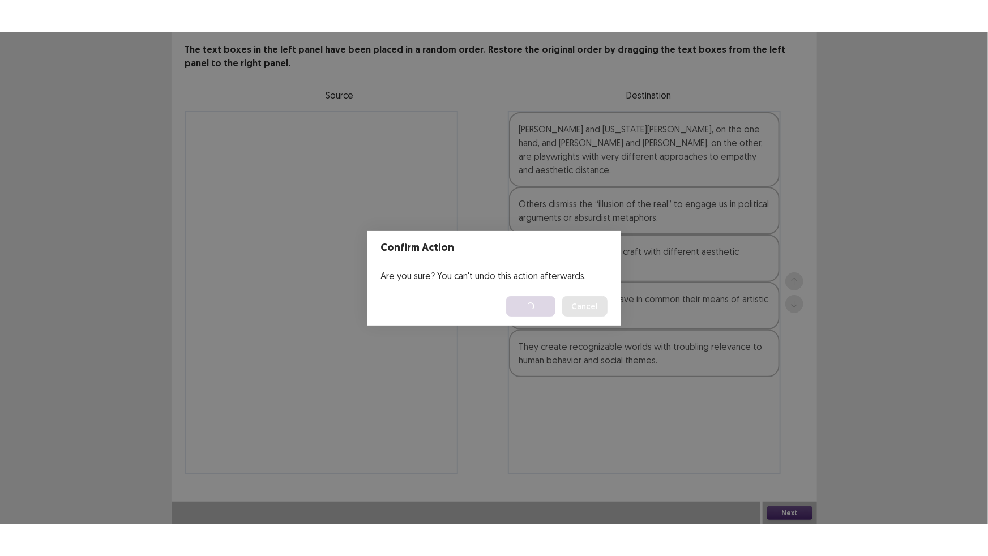
scroll to position [0, 0]
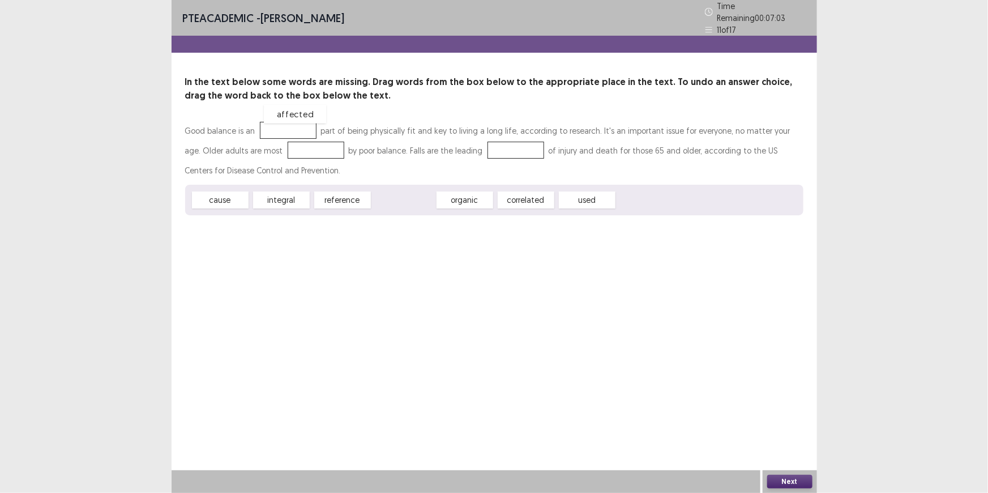
drag, startPoint x: 409, startPoint y: 246, endPoint x: 300, endPoint y: 160, distance: 138.7
drag, startPoint x: 330, startPoint y: 157, endPoint x: 477, endPoint y: 184, distance: 149.7
drag, startPoint x: 426, startPoint y: 247, endPoint x: 327, endPoint y: 156, distance: 135.1
drag, startPoint x: 206, startPoint y: 245, endPoint x: 656, endPoint y: 187, distance: 454.5
click at [791, 478] on button "Next" at bounding box center [789, 482] width 45 height 14
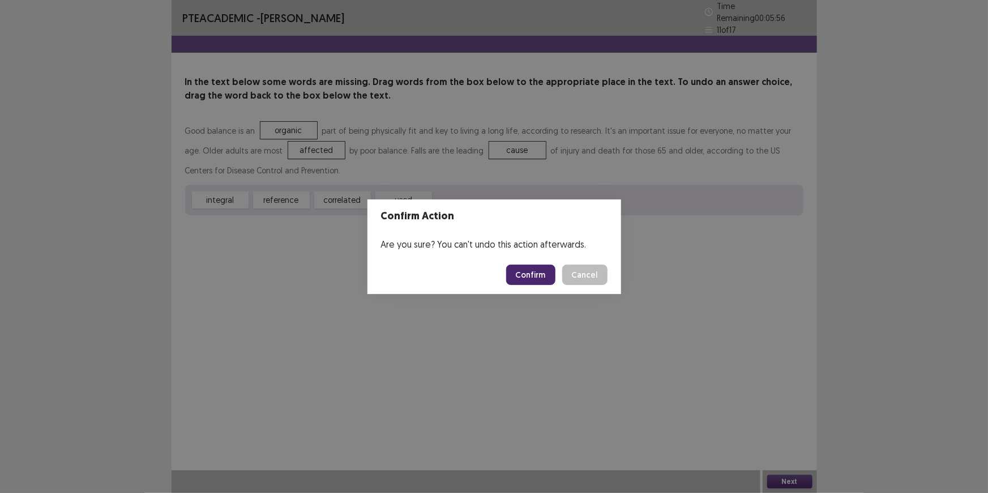
click at [548, 280] on button "Confirm" at bounding box center [530, 274] width 49 height 20
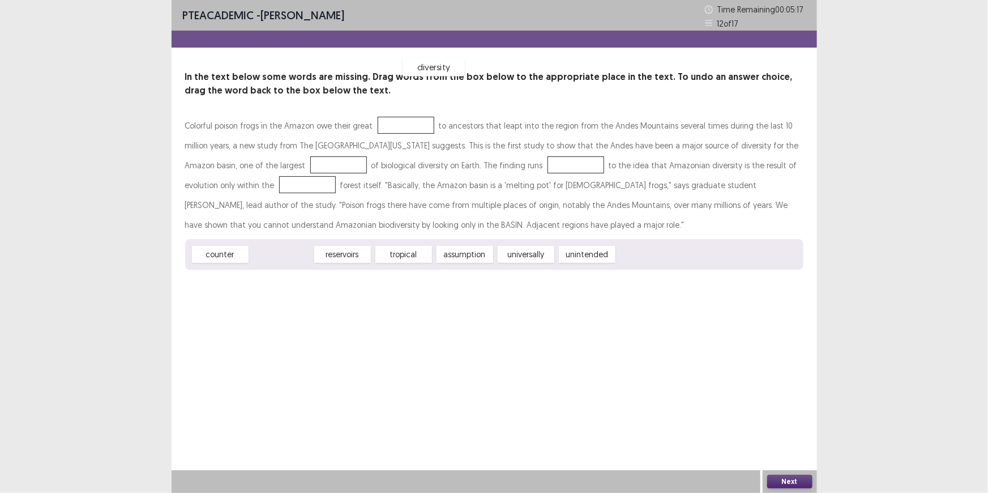
drag, startPoint x: 293, startPoint y: 346, endPoint x: 447, endPoint y: 159, distance: 242.2
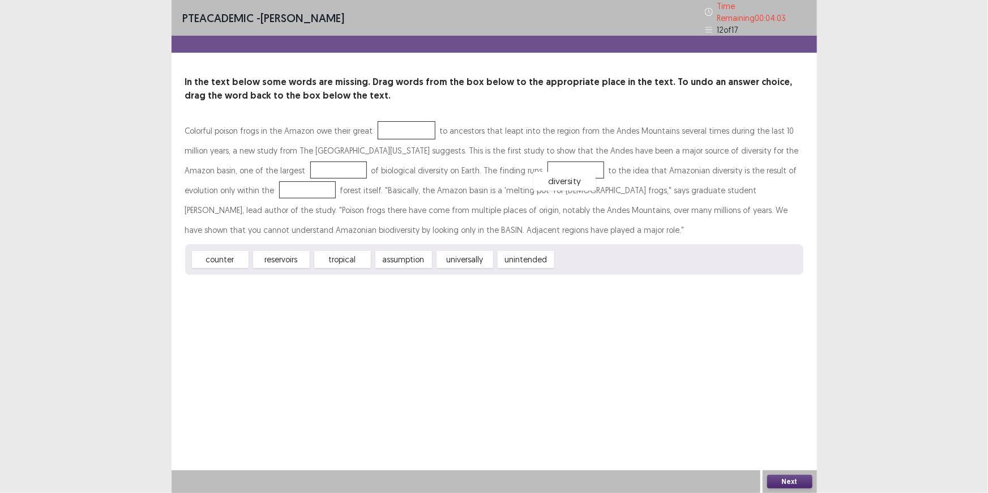
drag, startPoint x: 439, startPoint y: 151, endPoint x: 597, endPoint y: 202, distance: 166.0
drag, startPoint x: 439, startPoint y: 344, endPoint x: 469, endPoint y: 159, distance: 187.7
drag, startPoint x: 403, startPoint y: 348, endPoint x: 447, endPoint y: 157, distance: 195.9
drag, startPoint x: 232, startPoint y: 339, endPoint x: 293, endPoint y: 229, distance: 126.2
drag, startPoint x: 408, startPoint y: 347, endPoint x: 467, endPoint y: 330, distance: 60.9
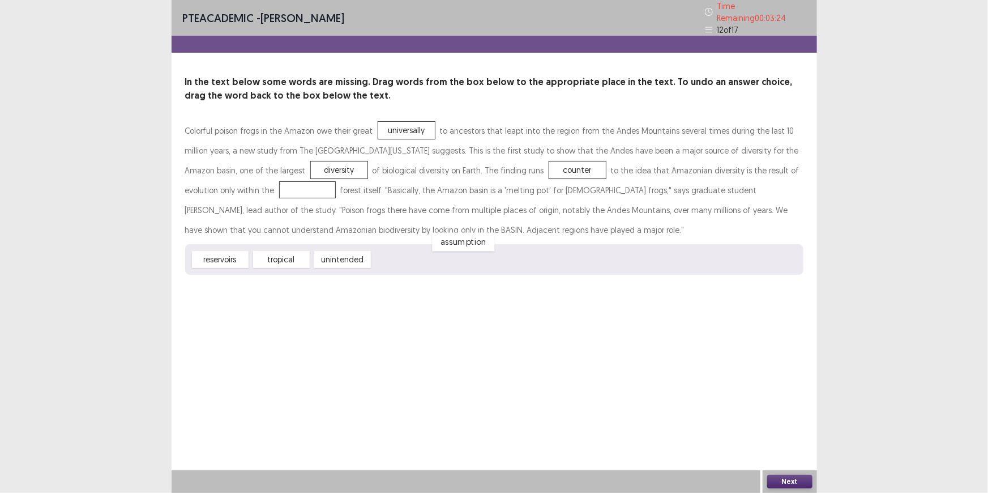
click at [467, 251] on div "assumption" at bounding box center [463, 242] width 62 height 19
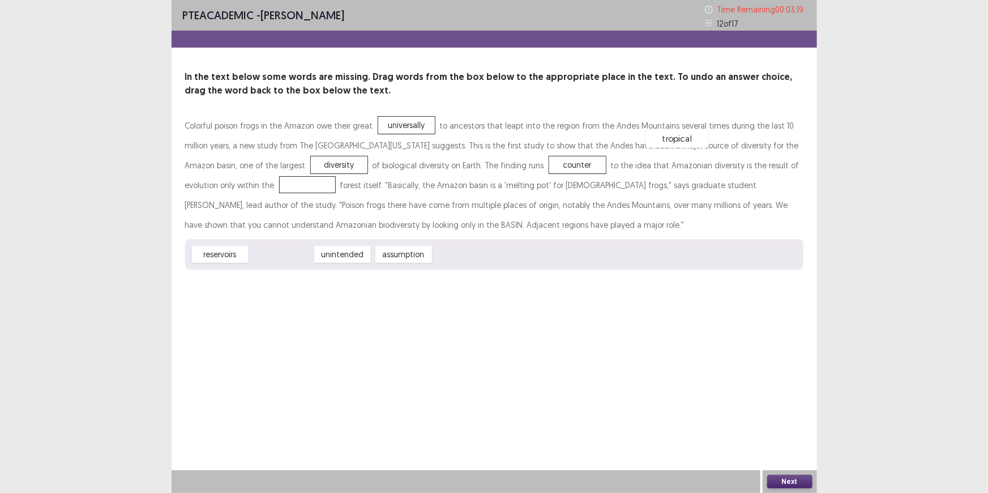
drag, startPoint x: 297, startPoint y: 343, endPoint x: 693, endPoint y: 226, distance: 412.5
click at [803, 476] on button "Next" at bounding box center [789, 482] width 45 height 14
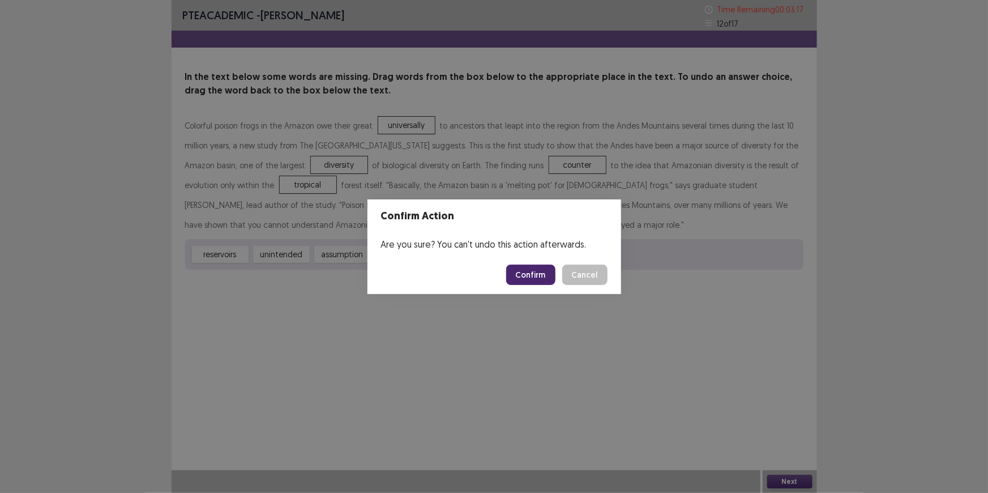
click at [537, 285] on button "Confirm" at bounding box center [530, 274] width 49 height 20
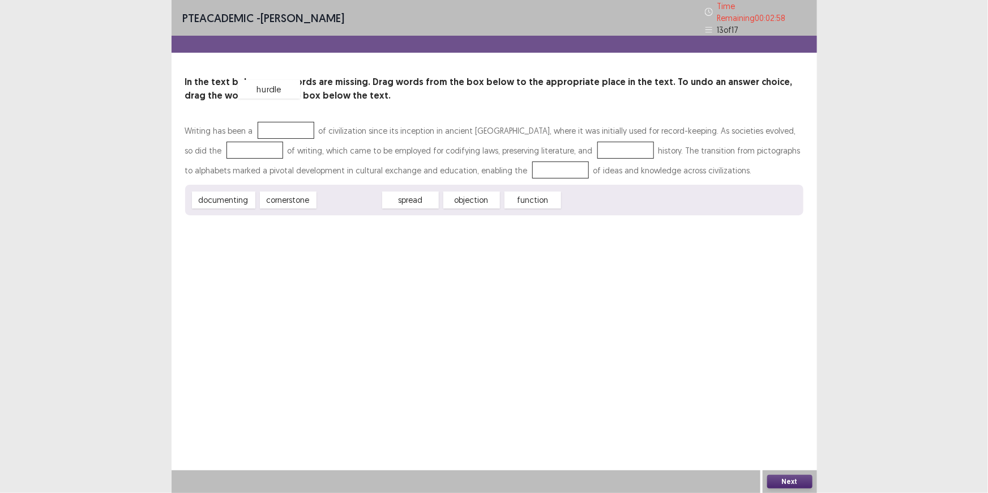
drag, startPoint x: 374, startPoint y: 272, endPoint x: 294, endPoint y: 161, distance: 136.3
drag, startPoint x: 460, startPoint y: 272, endPoint x: 318, endPoint y: 155, distance: 184.6
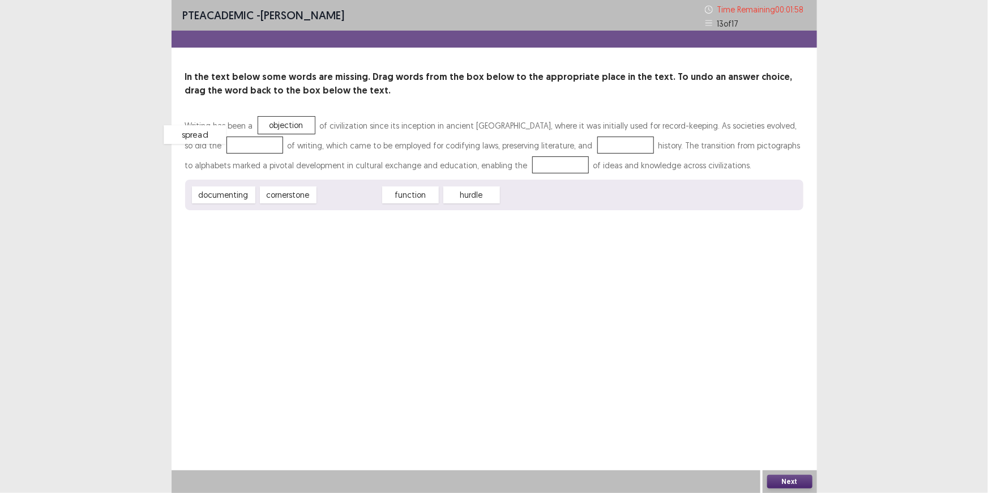
drag, startPoint x: 379, startPoint y: 270, endPoint x: 225, endPoint y: 210, distance: 165.5
drag, startPoint x: 297, startPoint y: 271, endPoint x: 273, endPoint y: 232, distance: 46.2
drag, startPoint x: 252, startPoint y: 270, endPoint x: 254, endPoint y: 276, distance: 5.9
click at [254, 207] on div "documenting" at bounding box center [227, 198] width 70 height 19
drag, startPoint x: 303, startPoint y: 273, endPoint x: 345, endPoint y: 179, distance: 102.7
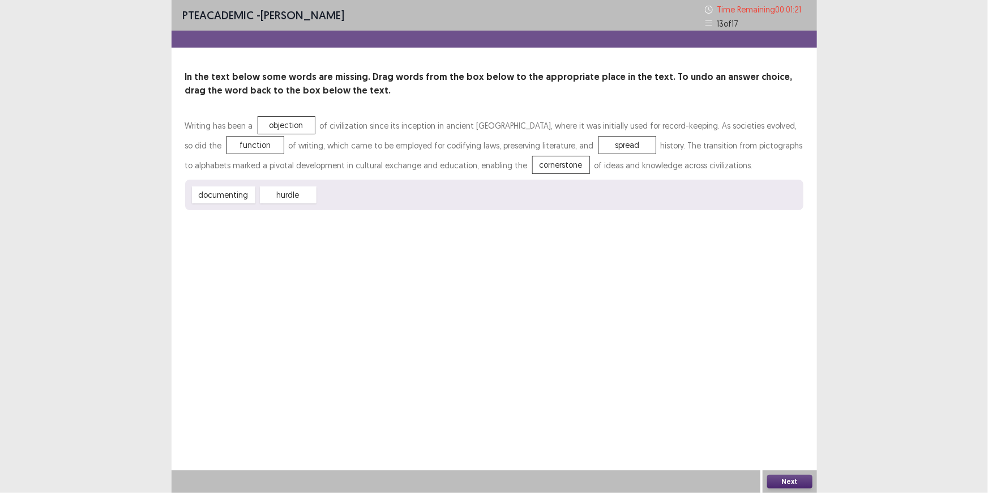
click at [803, 477] on button "Next" at bounding box center [789, 482] width 45 height 14
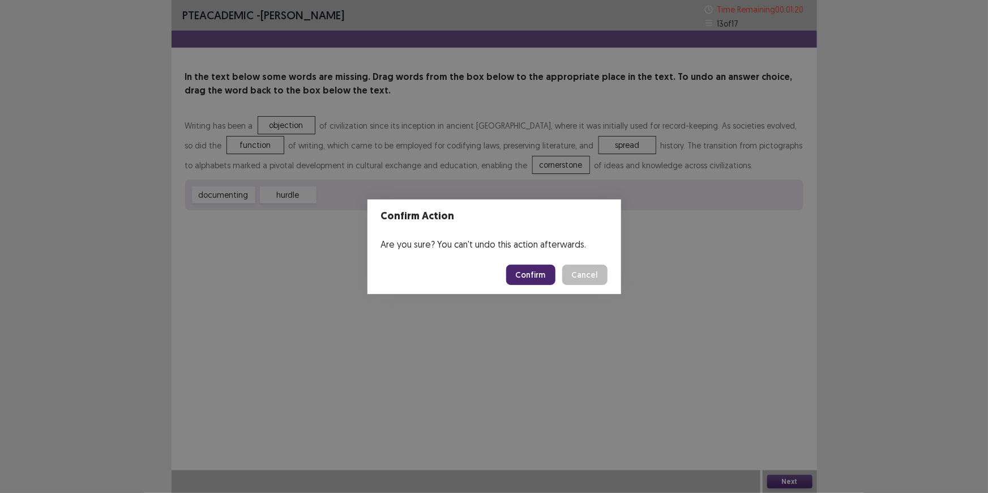
click at [555, 279] on button "Confirm" at bounding box center [530, 274] width 49 height 20
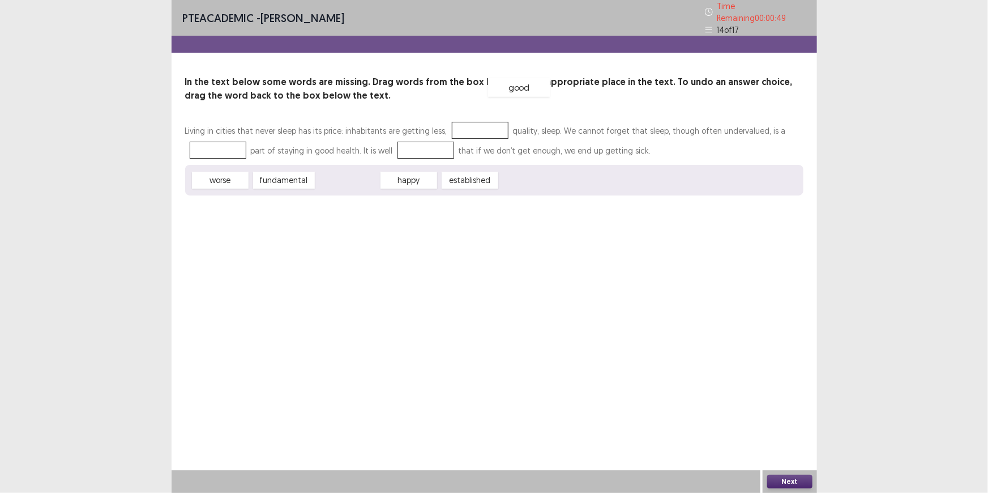
drag, startPoint x: 368, startPoint y: 246, endPoint x: 540, endPoint y: 153, distance: 195.1
drag, startPoint x: 314, startPoint y: 247, endPoint x: 332, endPoint y: 178, distance: 72.1
drag, startPoint x: 279, startPoint y: 246, endPoint x: 576, endPoint y: 188, distance: 302.9
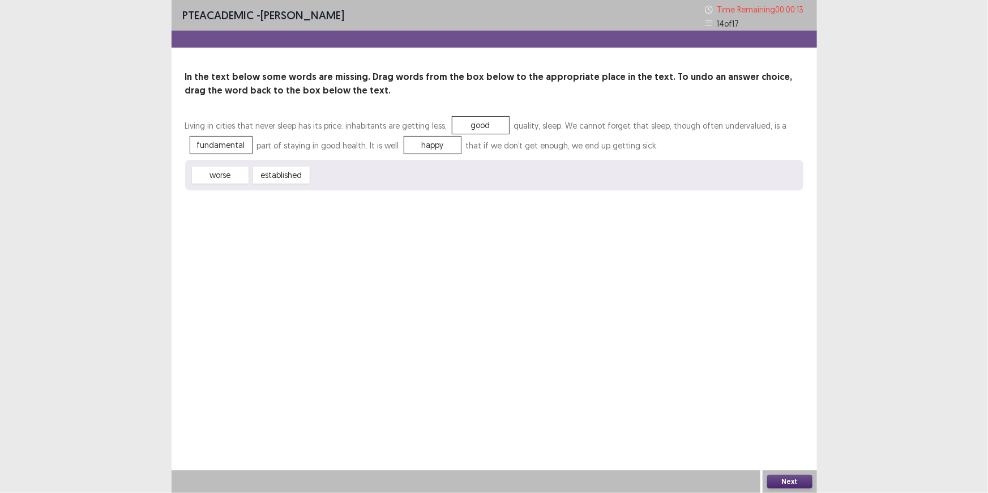
click at [797, 481] on button "Next" at bounding box center [789, 482] width 45 height 14
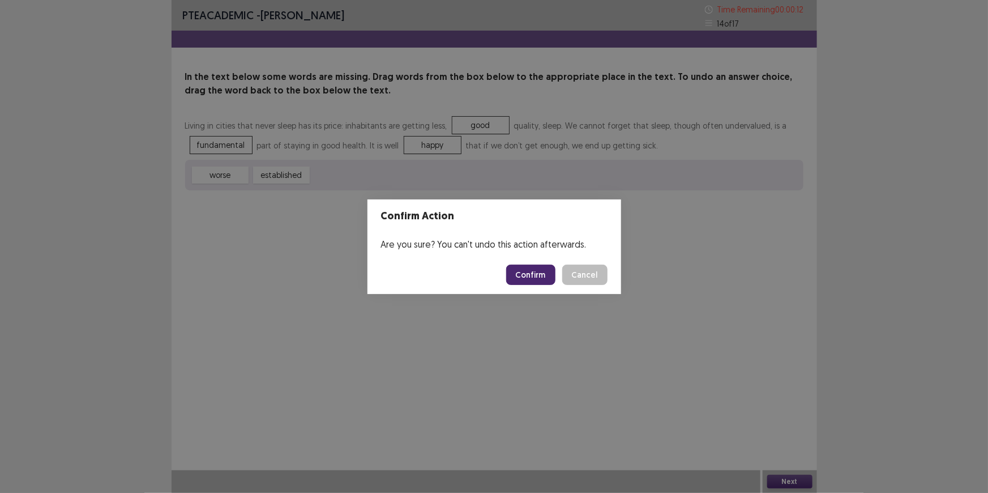
click at [532, 285] on button "Confirm" at bounding box center [530, 274] width 49 height 20
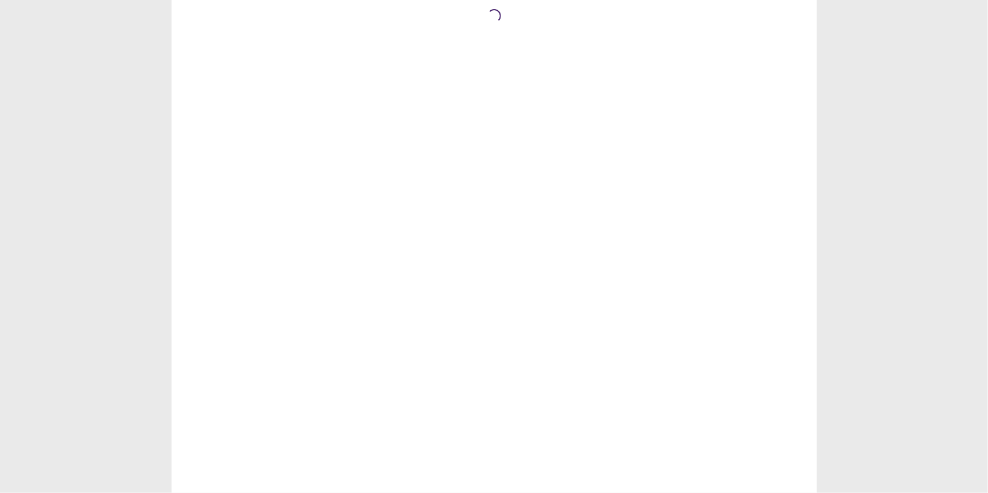
click at [531, 281] on html "Loading... PTE Academic Mock — Flowy by FastFlowUp Sep 12 2025, 10:00 AM" at bounding box center [494, 246] width 988 height 493
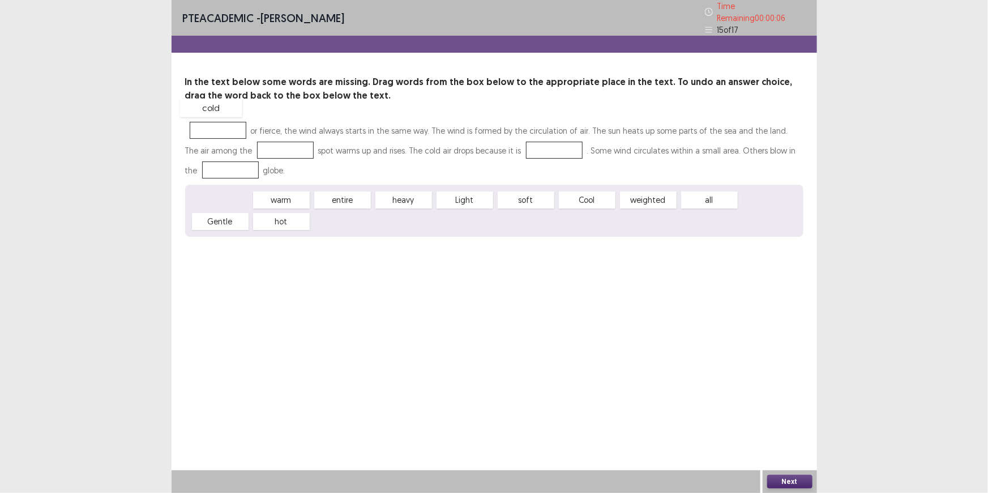
drag, startPoint x: 231, startPoint y: 245, endPoint x: 228, endPoint y: 153, distance: 92.4
drag, startPoint x: 404, startPoint y: 248, endPoint x: 399, endPoint y: 187, distance: 61.4
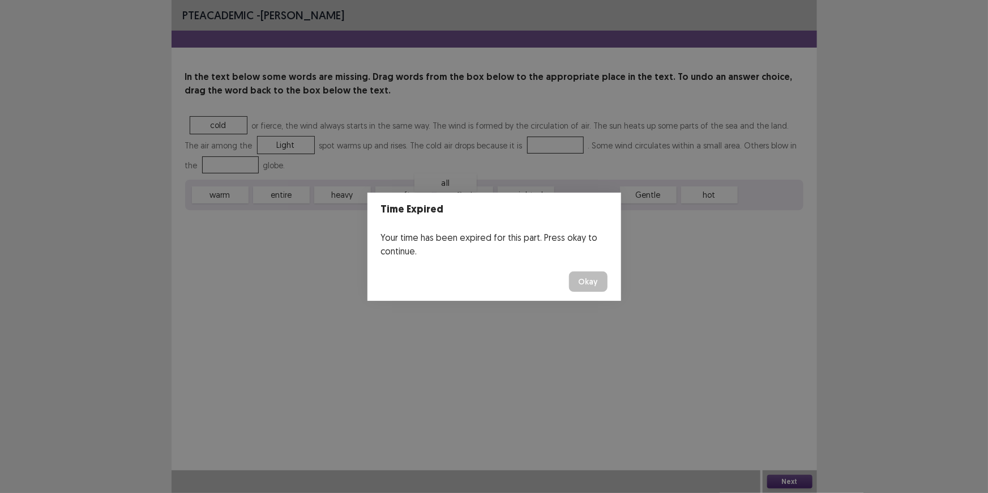
drag, startPoint x: 597, startPoint y: 245, endPoint x: 455, endPoint y: 219, distance: 144.6
click at [598, 283] on button "Okay" at bounding box center [588, 281] width 39 height 20
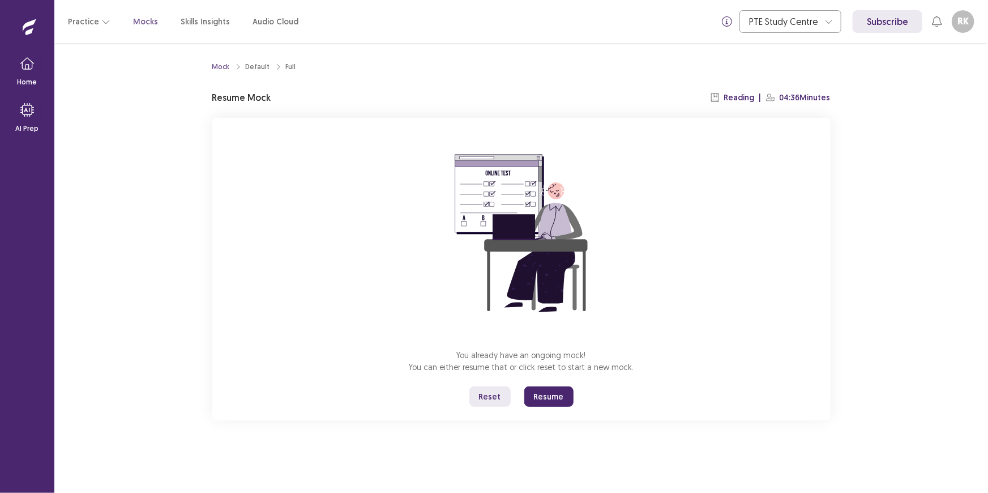
click at [539, 407] on button "Resume" at bounding box center [548, 396] width 49 height 20
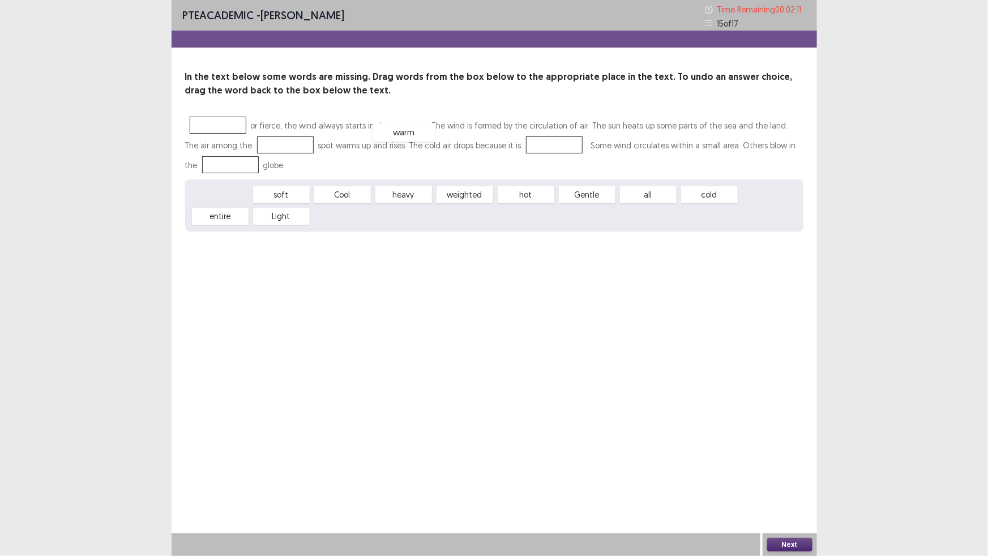
drag, startPoint x: 241, startPoint y: 245, endPoint x: 425, endPoint y: 183, distance: 194.3
drag, startPoint x: 372, startPoint y: 243, endPoint x: 736, endPoint y: 184, distance: 368.8
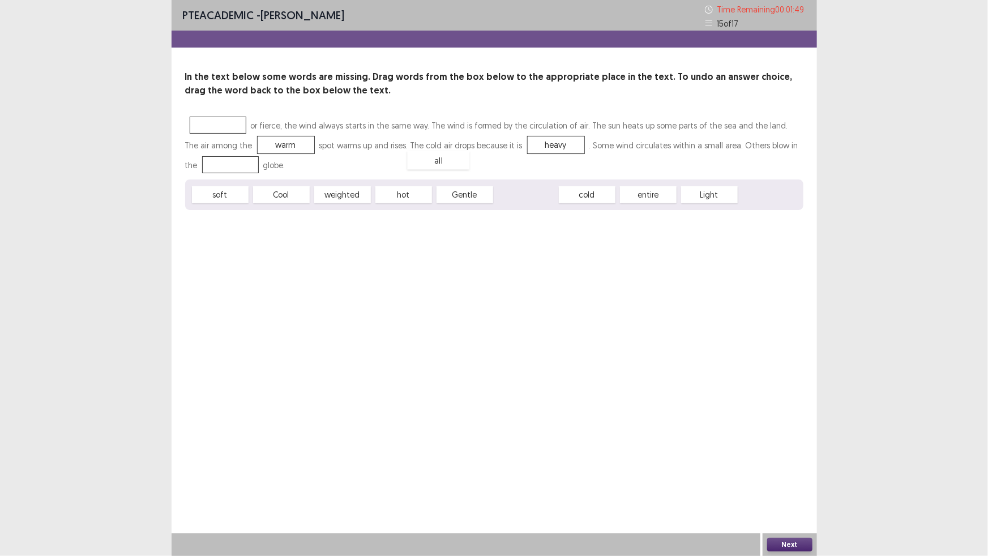
drag, startPoint x: 535, startPoint y: 246, endPoint x: 447, endPoint y: 211, distance: 94.3
drag, startPoint x: 466, startPoint y: 243, endPoint x: 217, endPoint y: 153, distance: 264.6
click at [803, 492] on button "Next" at bounding box center [789, 545] width 45 height 14
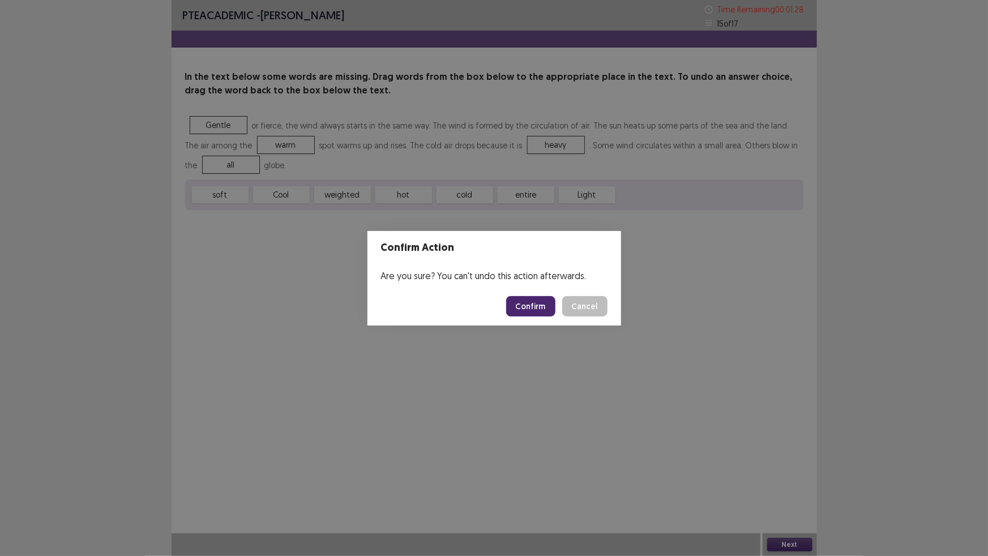
click at [555, 302] on button "Confirm" at bounding box center [530, 306] width 49 height 20
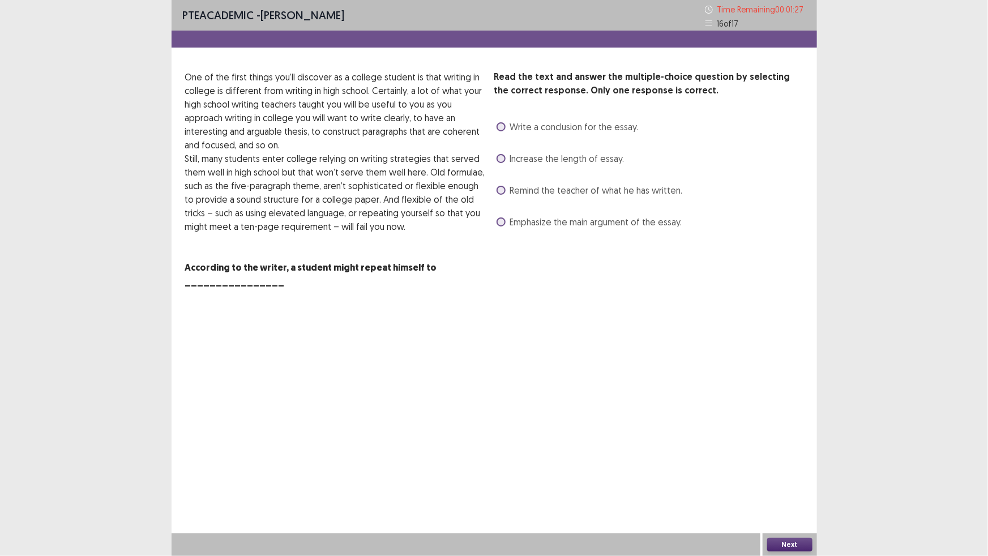
click at [508, 165] on label "Increase the length of essay." at bounding box center [561, 159] width 128 height 14
click at [509, 229] on label "Emphasize the main argument of the essay." at bounding box center [590, 222] width 186 height 14
click at [493, 176] on div "Read the text and answer the multiple-choice question by selecting the correct …" at bounding box center [495, 179] width 646 height 219
click at [505, 131] on span at bounding box center [501, 126] width 9 height 9
click at [788, 492] on button "Next" at bounding box center [789, 545] width 45 height 14
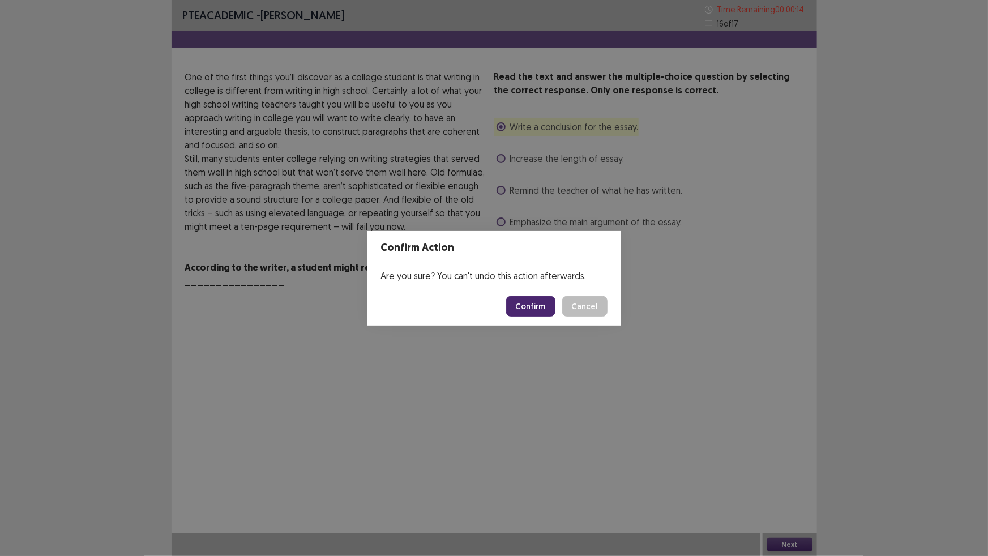
click at [548, 305] on button "Confirm" at bounding box center [530, 306] width 49 height 20
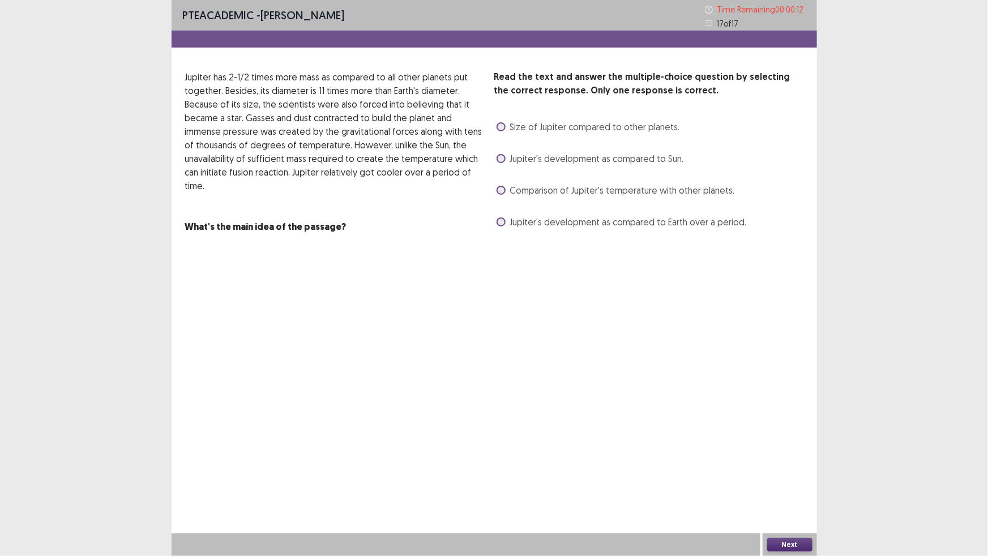
click at [499, 163] on span at bounding box center [501, 158] width 9 height 9
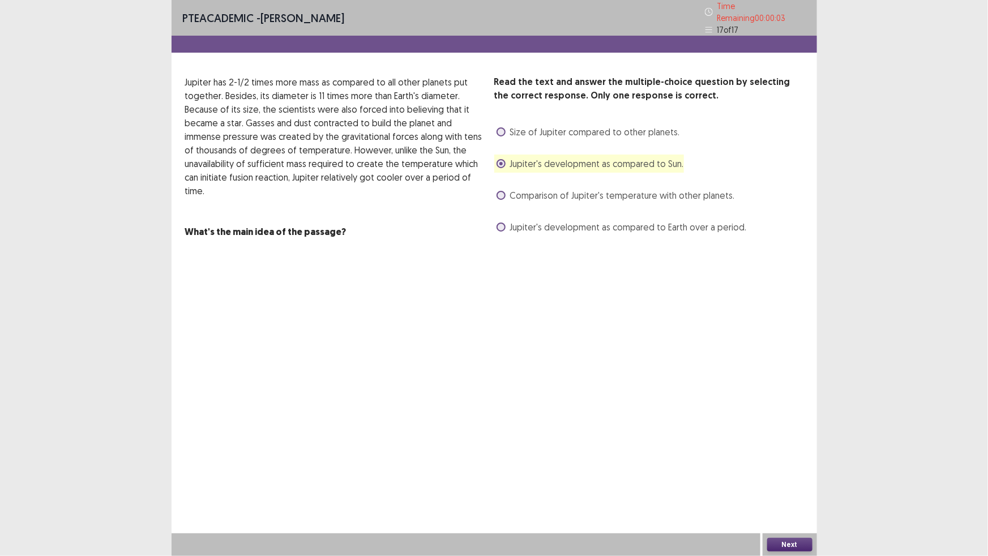
click at [501, 200] on span at bounding box center [501, 195] width 9 height 9
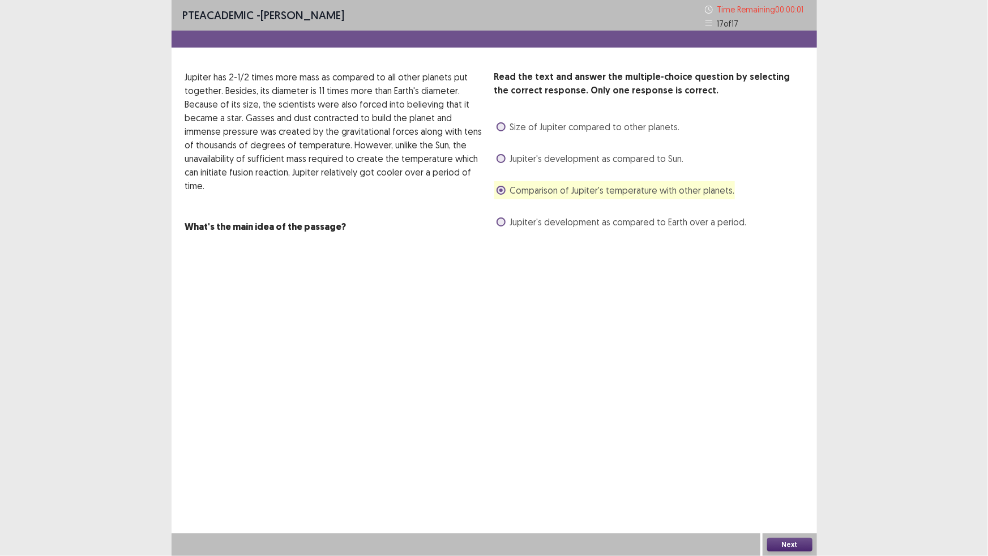
click at [499, 163] on span at bounding box center [501, 158] width 9 height 9
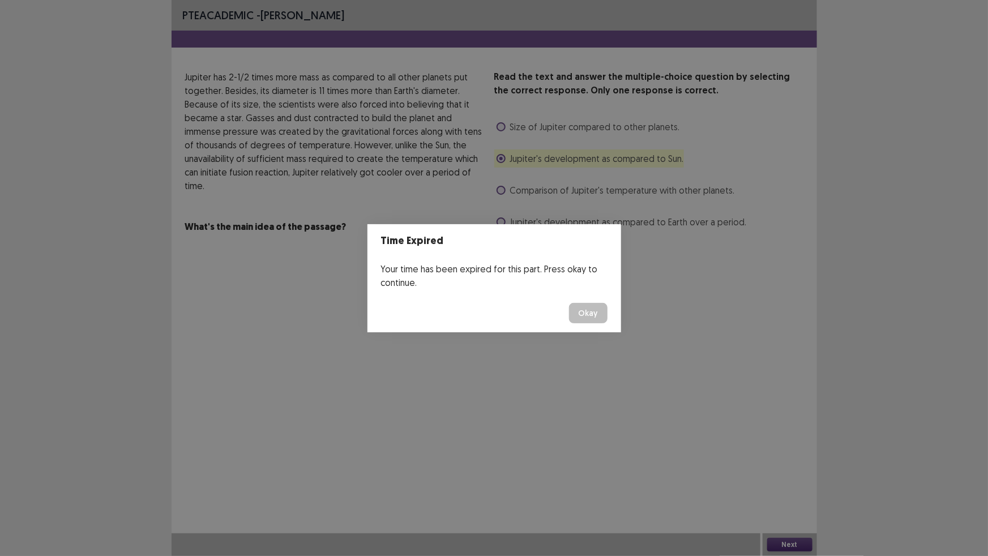
click at [608, 320] on button "Okay" at bounding box center [588, 313] width 39 height 20
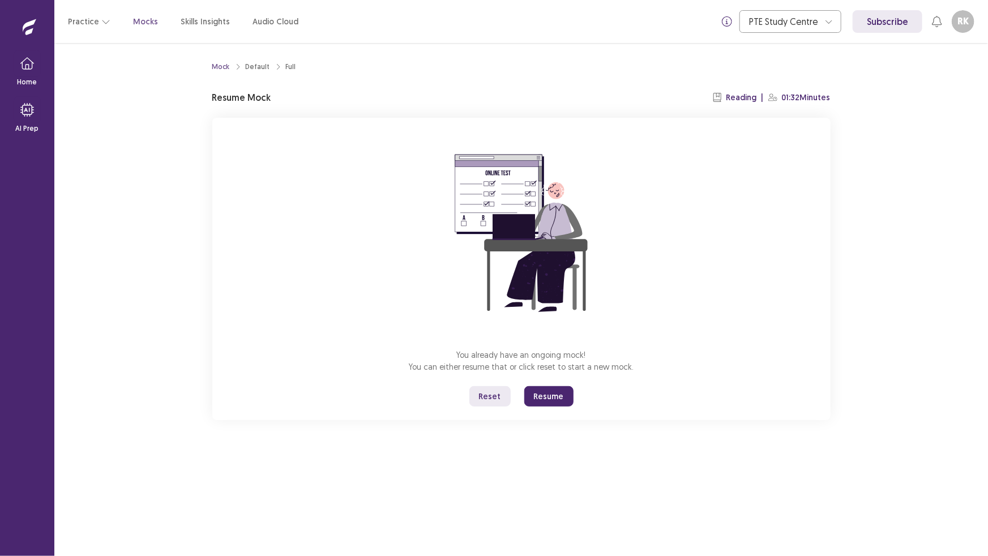
click at [554, 407] on button "Resume" at bounding box center [548, 396] width 49 height 20
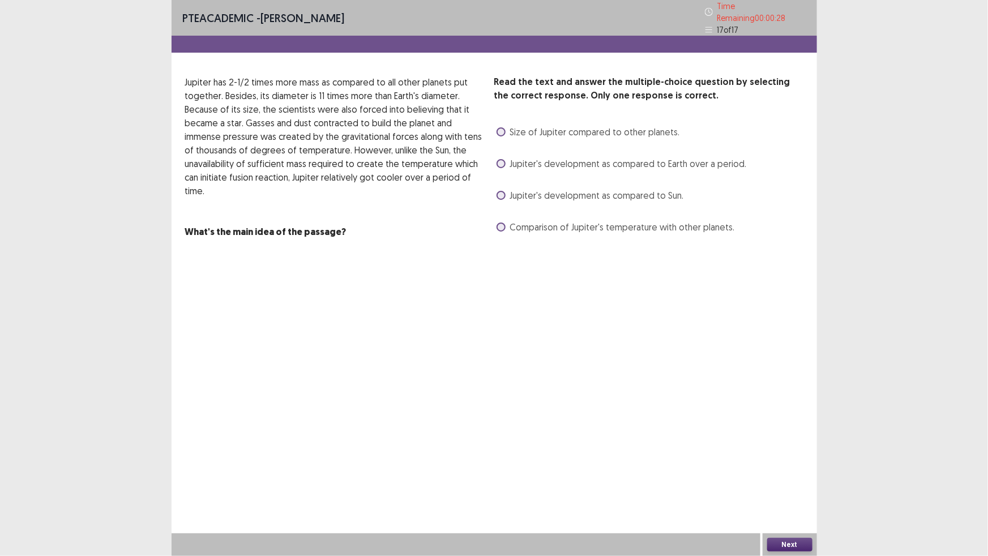
click at [506, 232] on span at bounding box center [501, 227] width 9 height 9
click at [775, 492] on button "Next" at bounding box center [789, 545] width 45 height 14
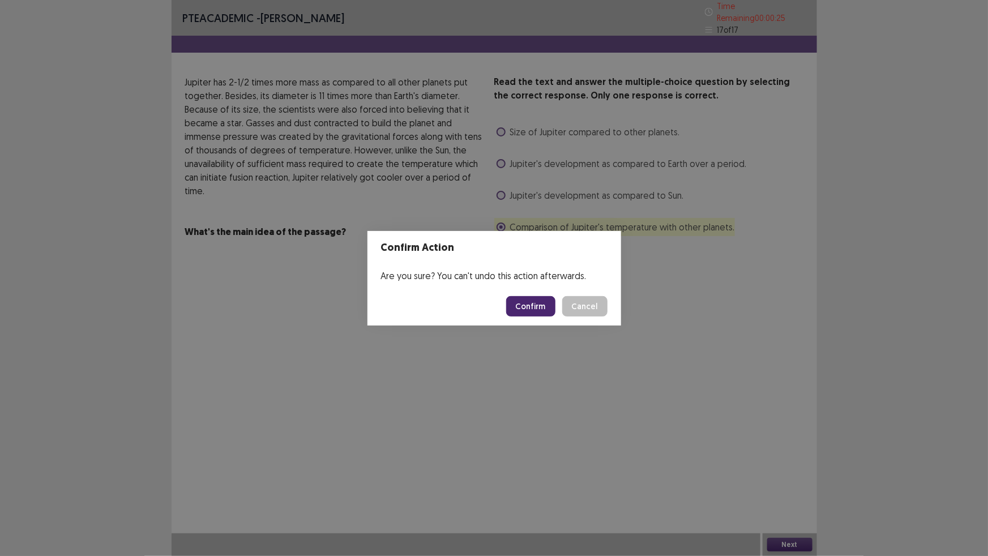
click at [553, 314] on button "Confirm" at bounding box center [530, 306] width 49 height 20
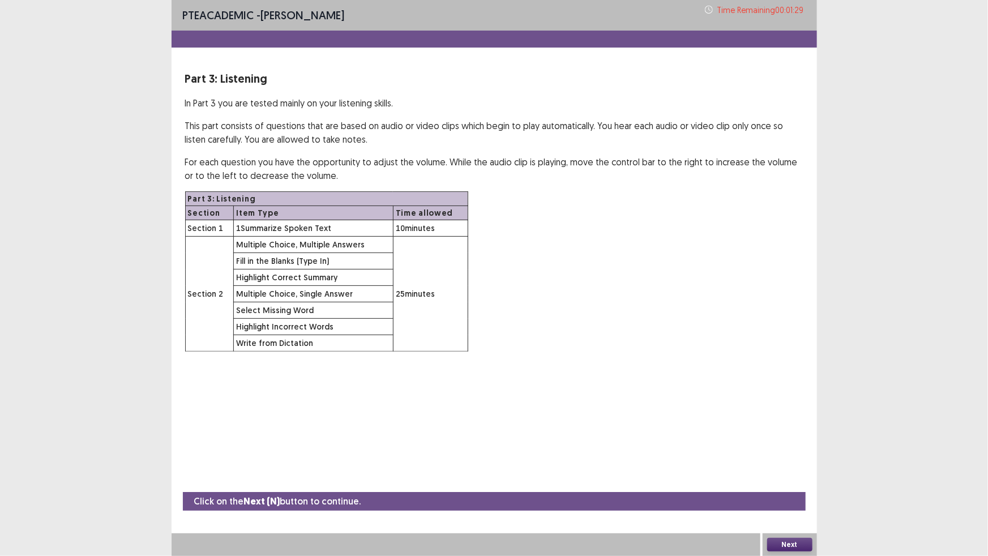
click at [792, 492] on button "Next" at bounding box center [789, 545] width 45 height 14
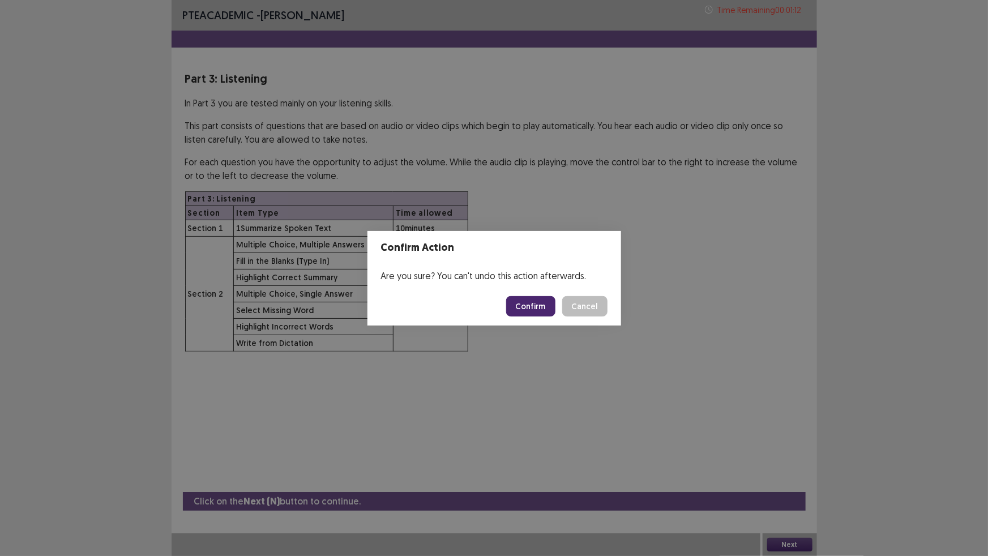
click at [546, 310] on button "Confirm" at bounding box center [530, 306] width 49 height 20
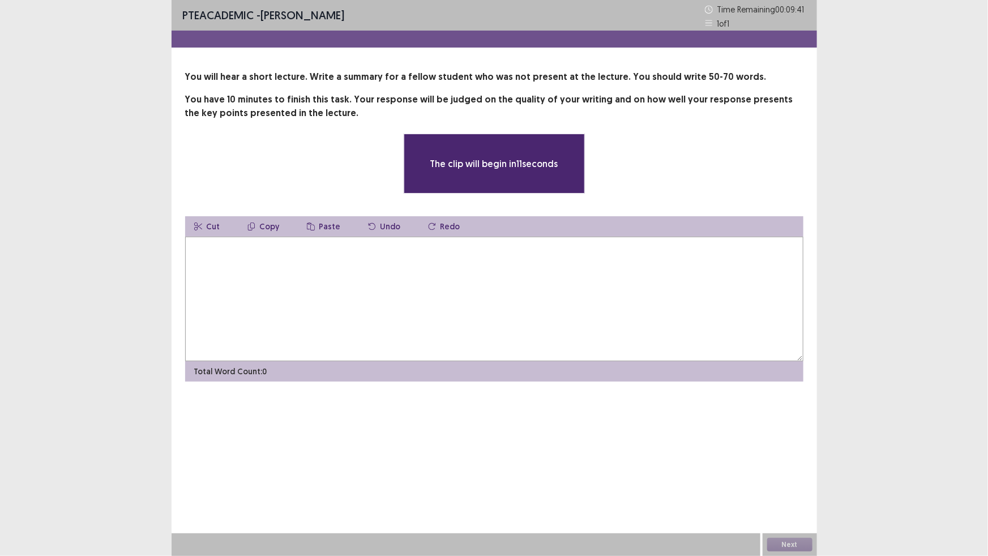
click at [524, 361] on textarea at bounding box center [494, 299] width 618 height 125
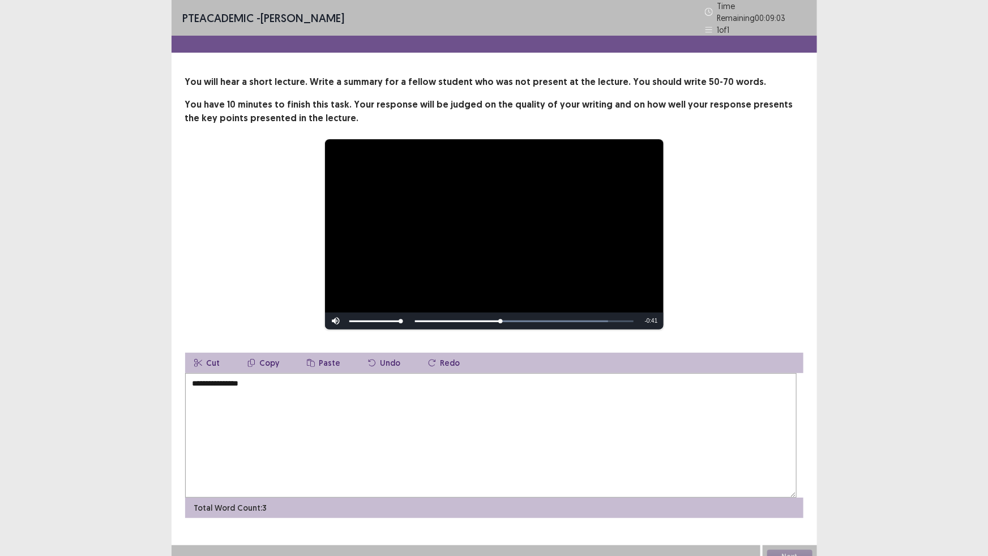
drag, startPoint x: 497, startPoint y: 365, endPoint x: 447, endPoint y: 379, distance: 52.3
click at [449, 381] on div "**********" at bounding box center [495, 296] width 646 height 443
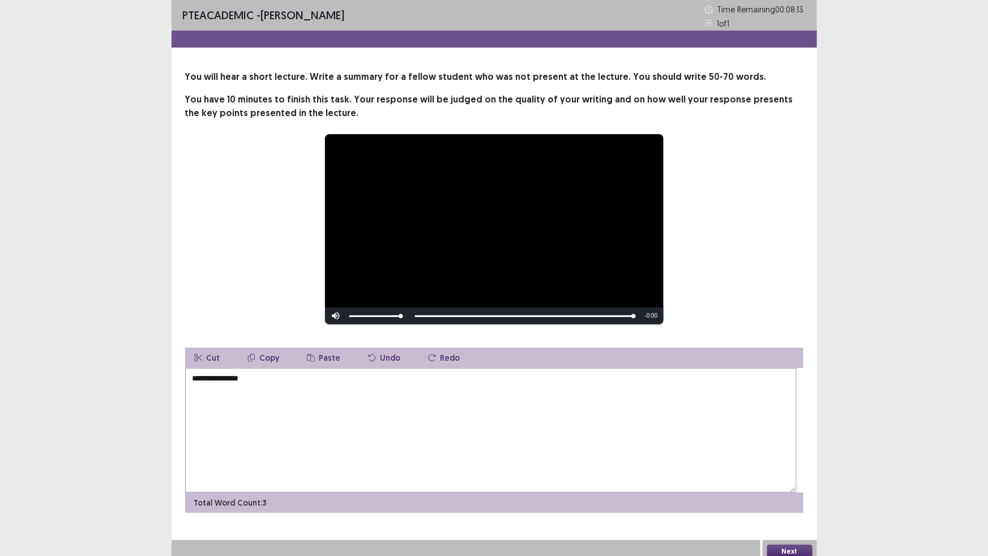
click at [284, 450] on textarea "**********" at bounding box center [491, 430] width 612 height 125
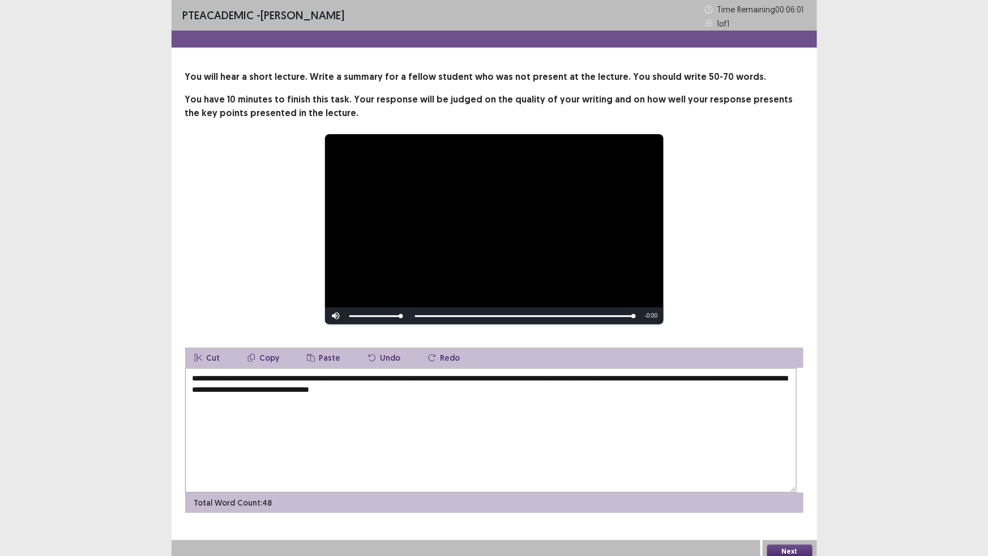
click at [625, 438] on textarea "**********" at bounding box center [491, 430] width 612 height 125
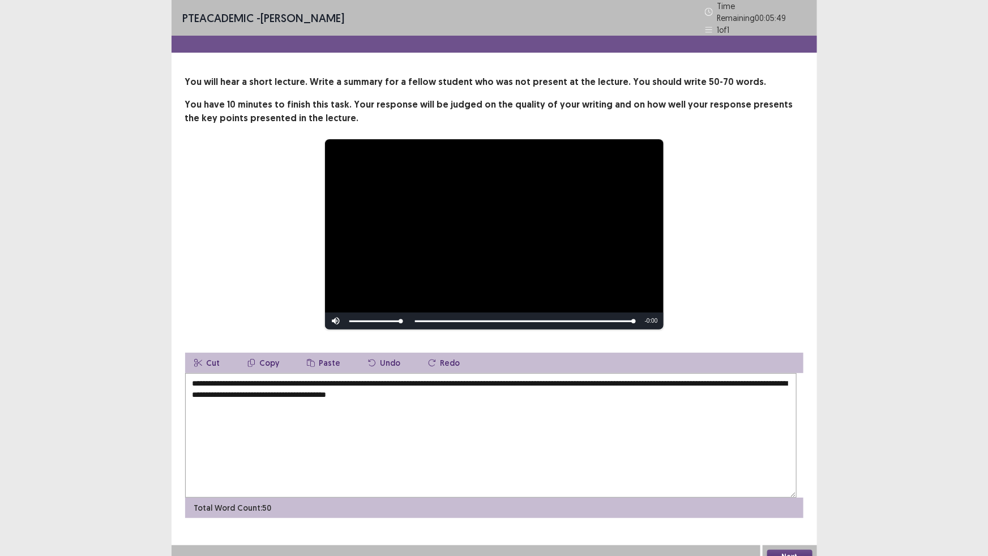
click at [238, 451] on textarea "**********" at bounding box center [491, 435] width 612 height 125
click at [427, 441] on textarea "**********" at bounding box center [491, 435] width 612 height 125
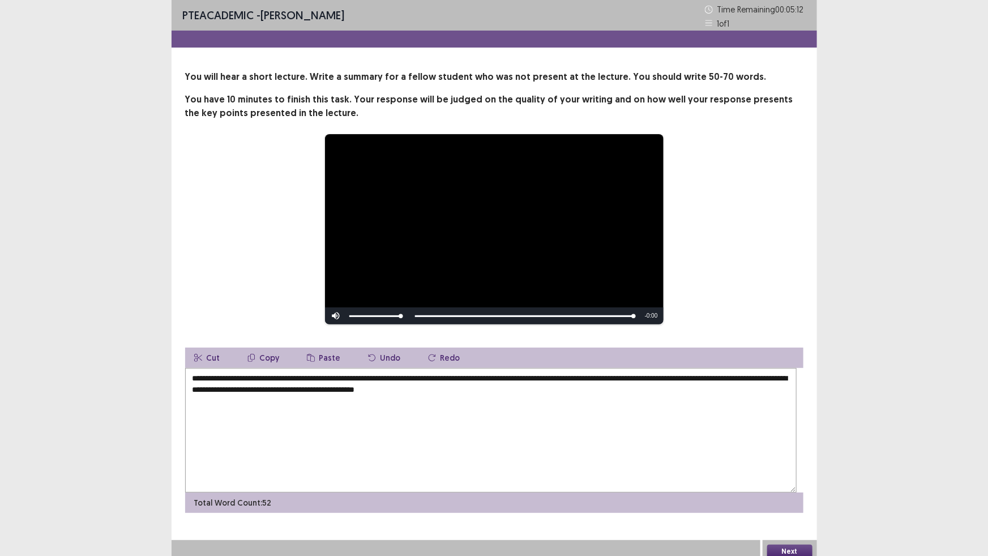
click at [553, 438] on textarea "**********" at bounding box center [491, 430] width 612 height 125
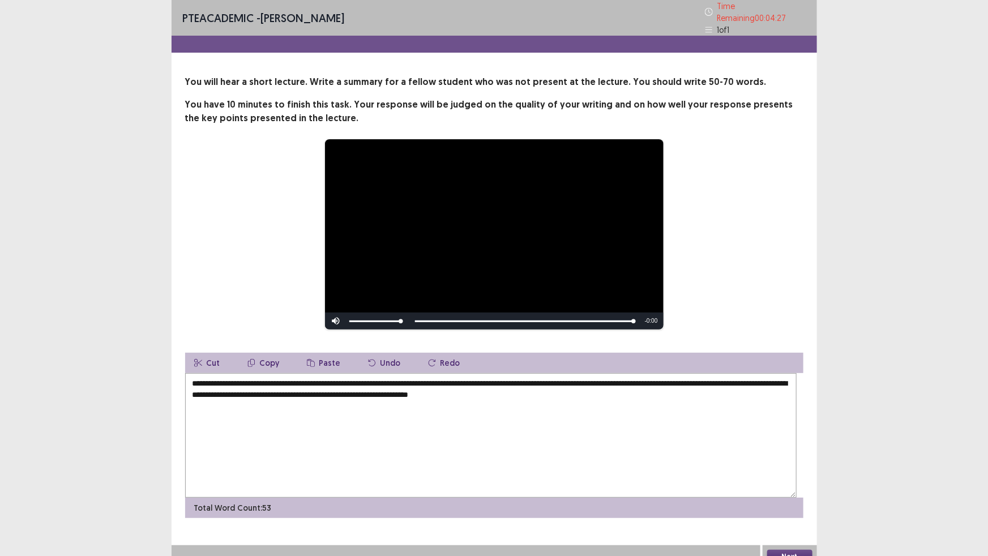
click at [244, 450] on textarea "**********" at bounding box center [491, 435] width 612 height 125
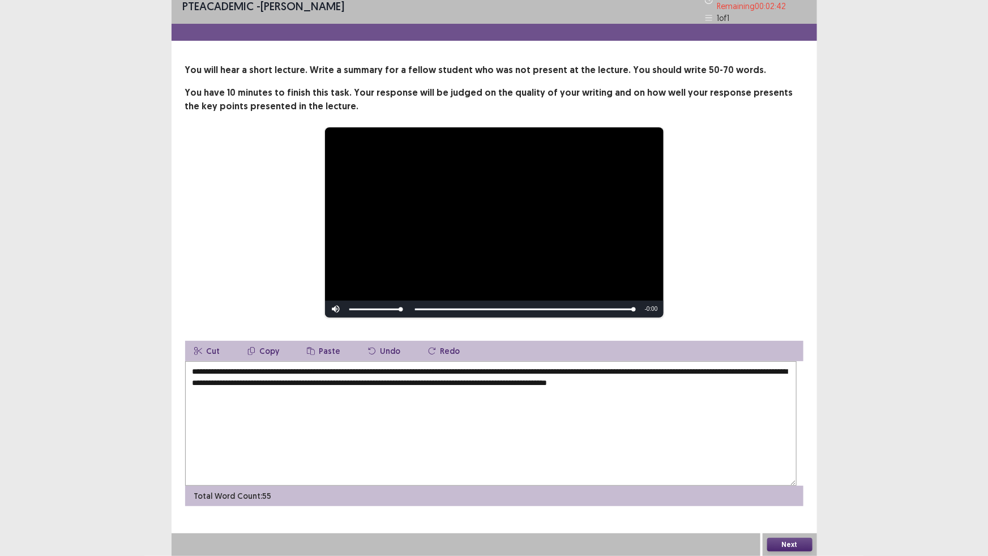
scroll to position [74, 0]
type textarea "**********"
click at [790, 492] on button "Next" at bounding box center [789, 545] width 45 height 14
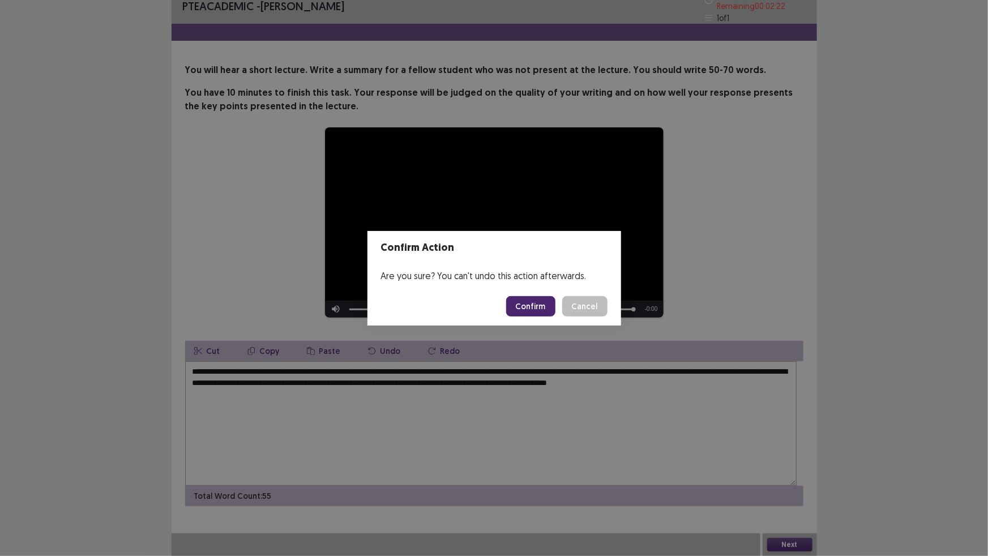
click at [555, 313] on button "Confirm" at bounding box center [530, 306] width 49 height 20
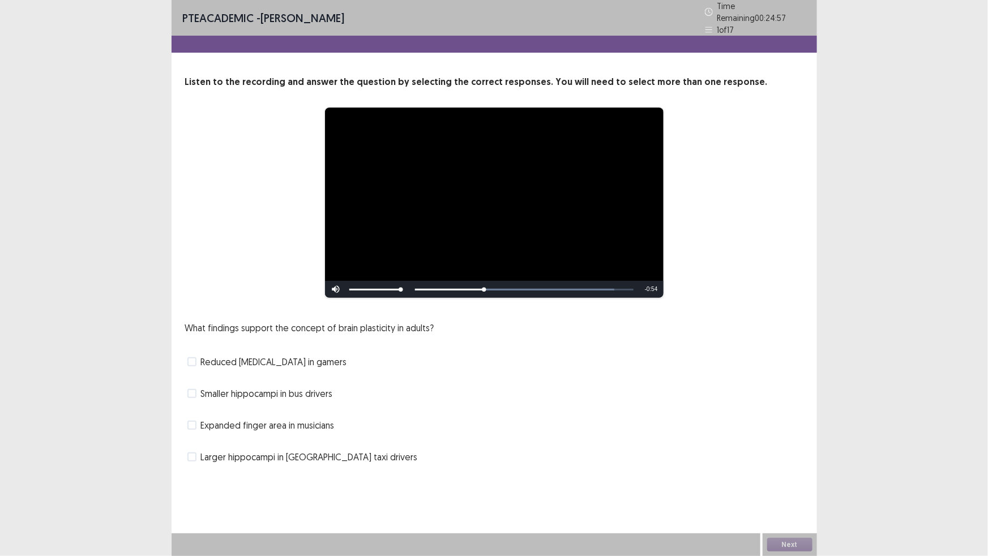
scroll to position [50, 0]
click at [190, 366] on div "Reduced motor cortex in gamers" at bounding box center [494, 362] width 618 height 18
click at [193, 366] on span at bounding box center [191, 361] width 9 height 9
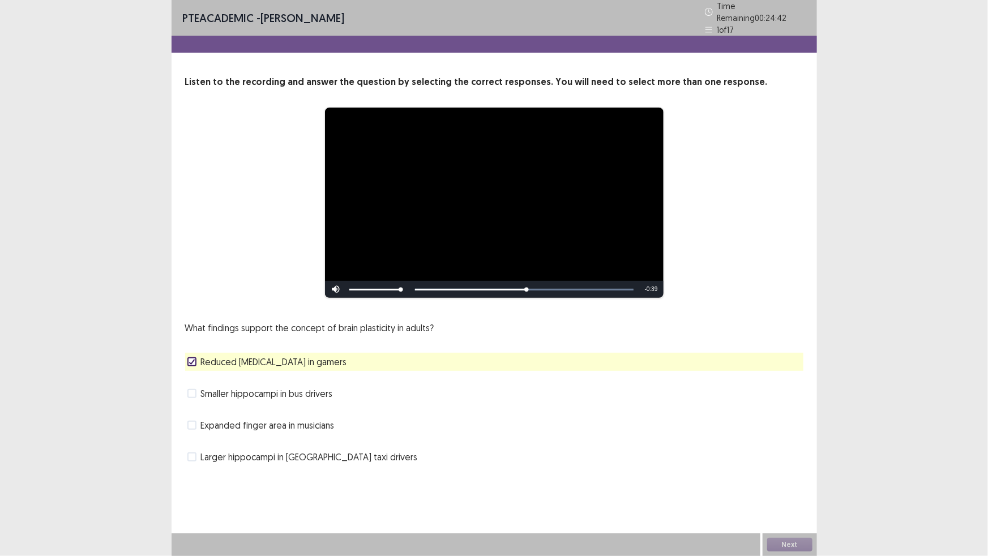
click at [196, 398] on span at bounding box center [191, 393] width 9 height 9
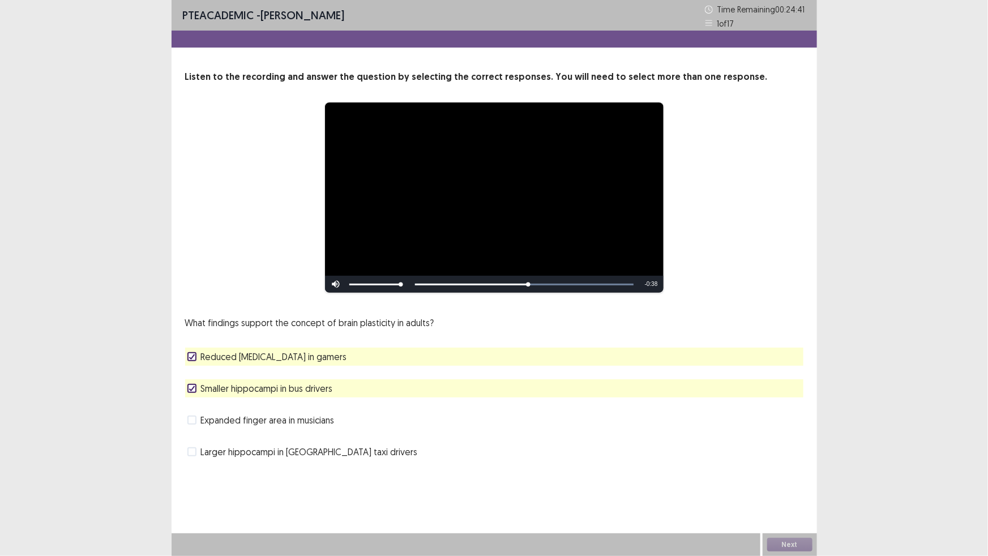
click at [194, 359] on polyline at bounding box center [191, 356] width 5 height 5
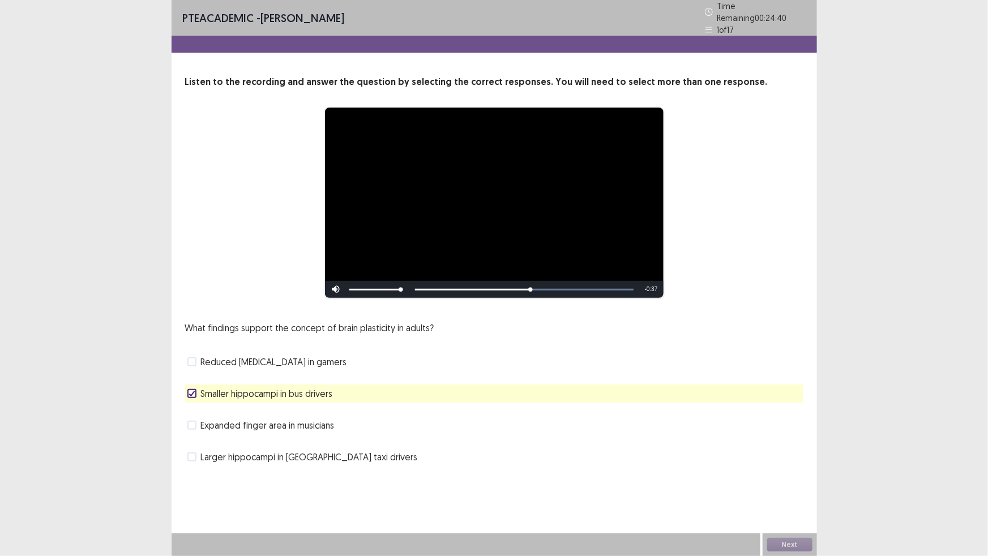
click at [195, 396] on icon at bounding box center [192, 394] width 7 height 6
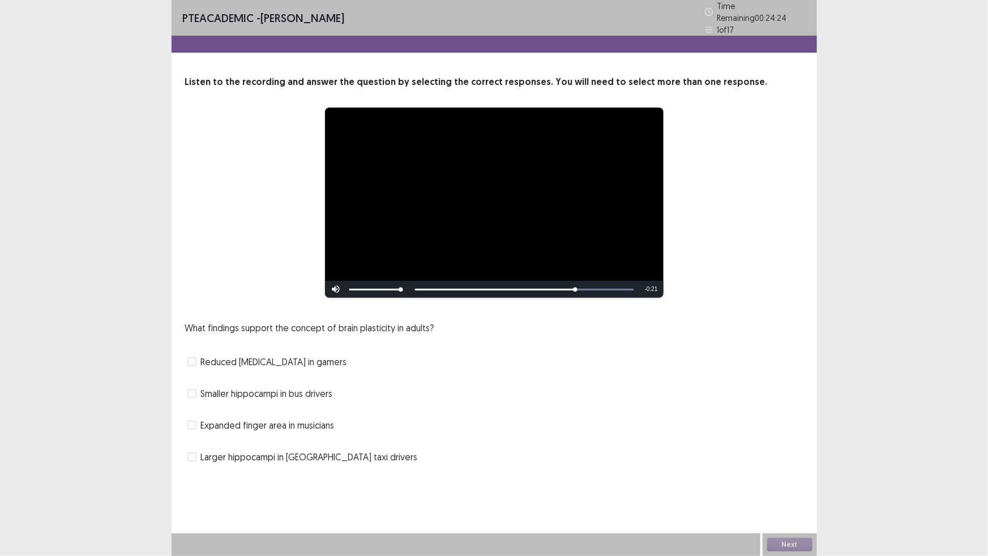
click at [204, 400] on label "Smaller hippocampi in bus drivers" at bounding box center [260, 394] width 146 height 14
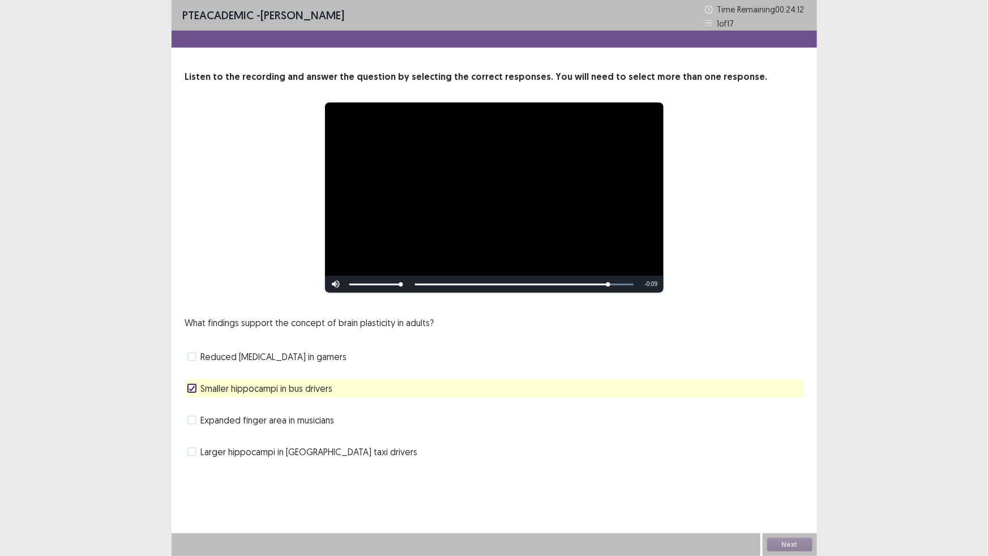
click at [196, 425] on span at bounding box center [191, 420] width 9 height 9
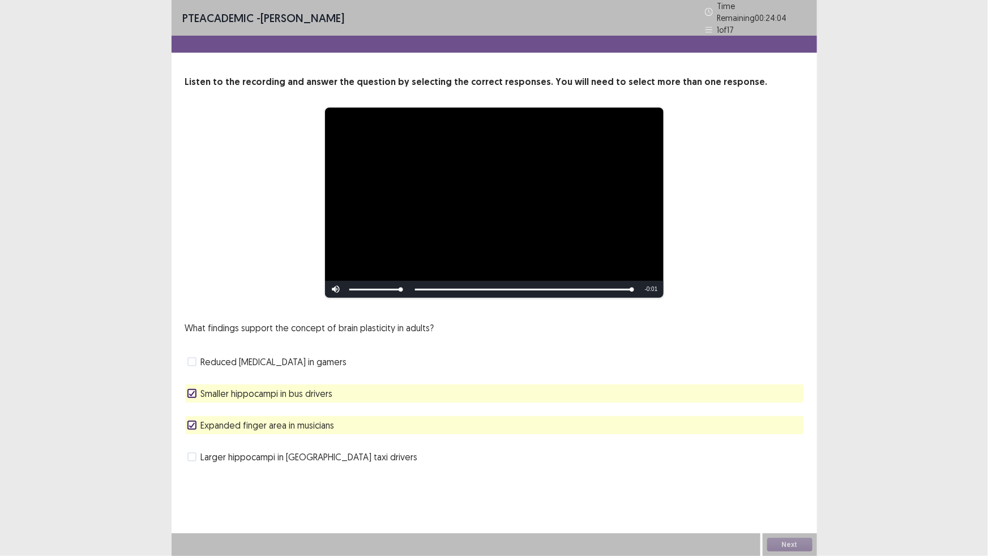
click at [193, 396] on icon at bounding box center [192, 394] width 7 height 6
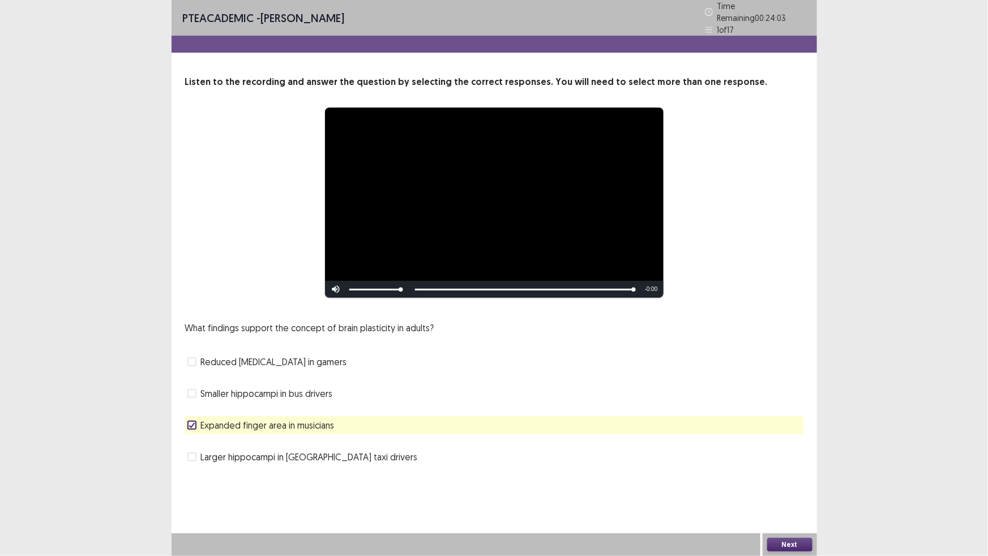
click at [196, 461] on span at bounding box center [191, 456] width 9 height 9
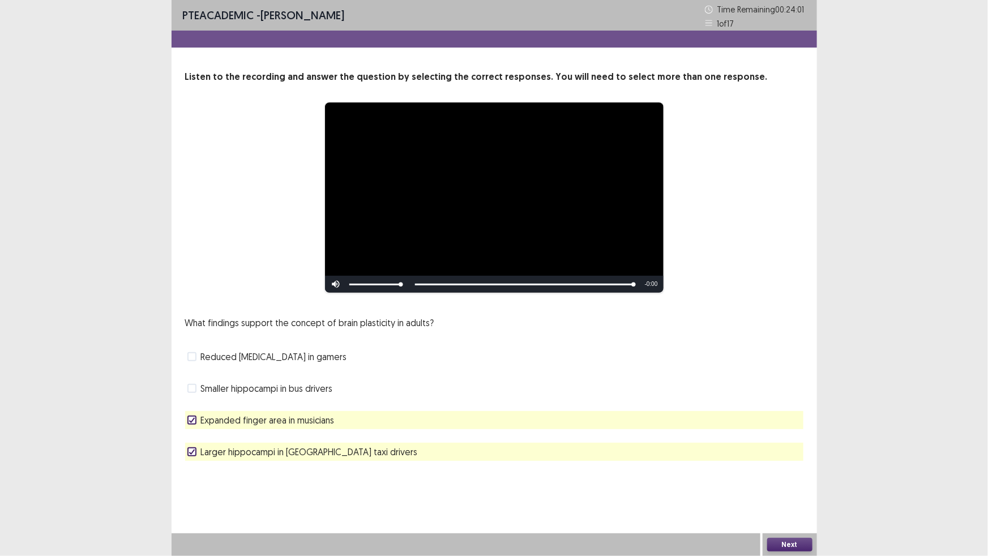
click at [784, 492] on button "Next" at bounding box center [789, 545] width 45 height 14
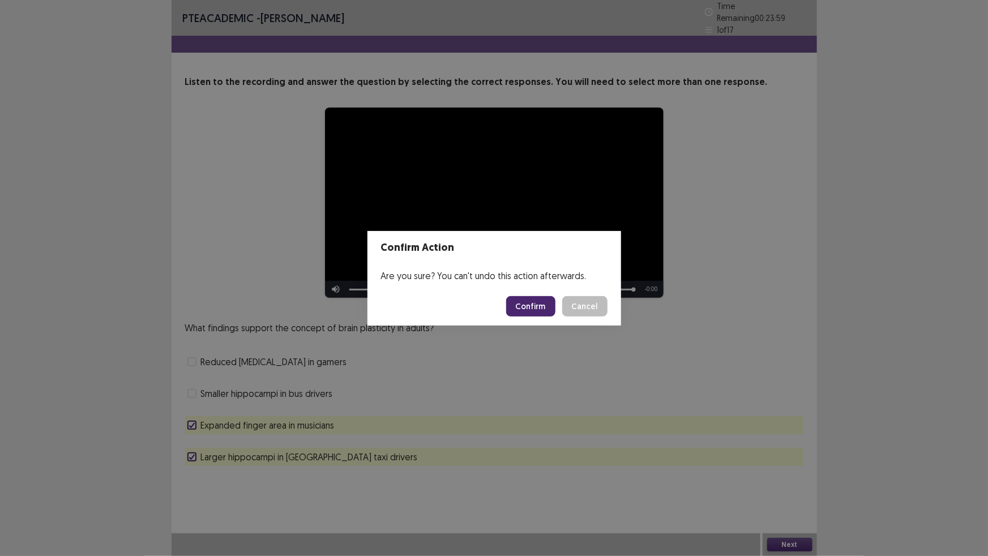
click at [555, 317] on button "Confirm" at bounding box center [530, 306] width 49 height 20
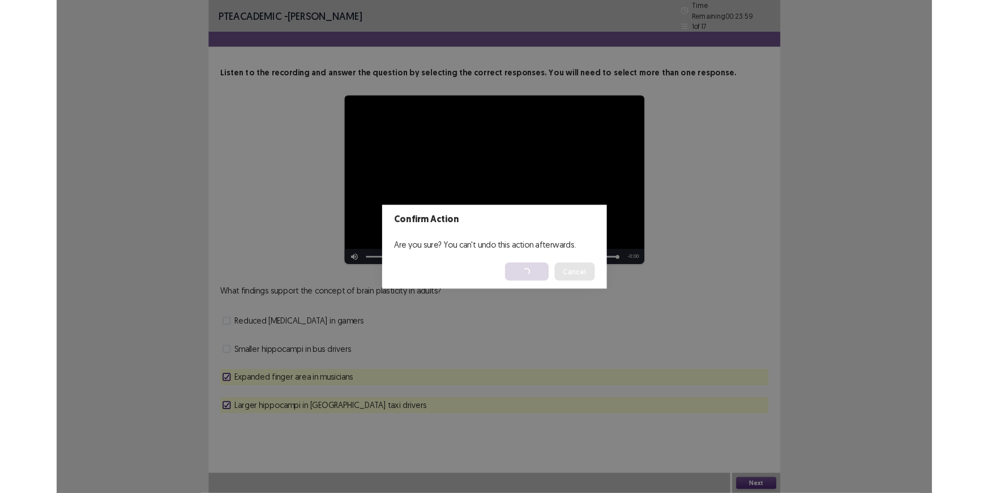
scroll to position [0, 0]
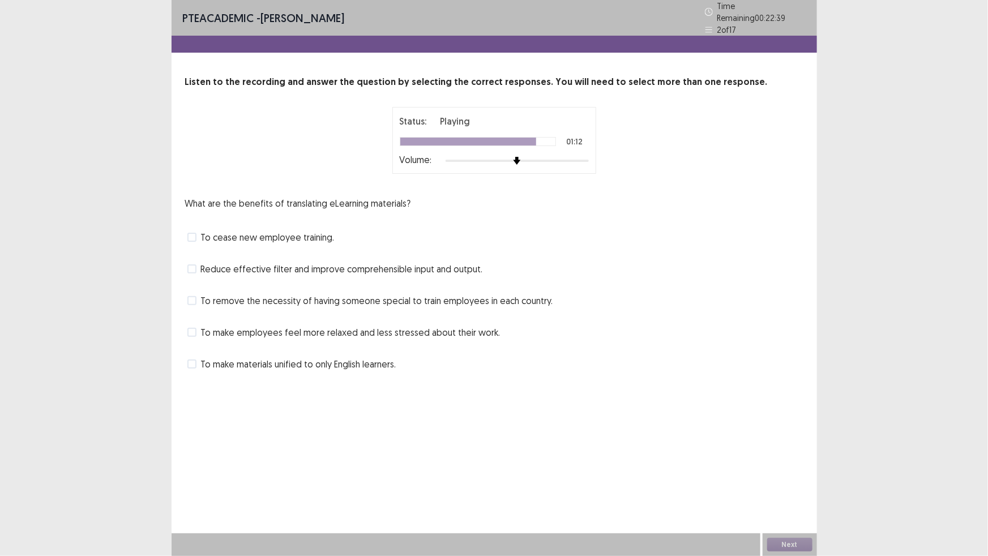
click at [196, 242] on span at bounding box center [191, 237] width 9 height 9
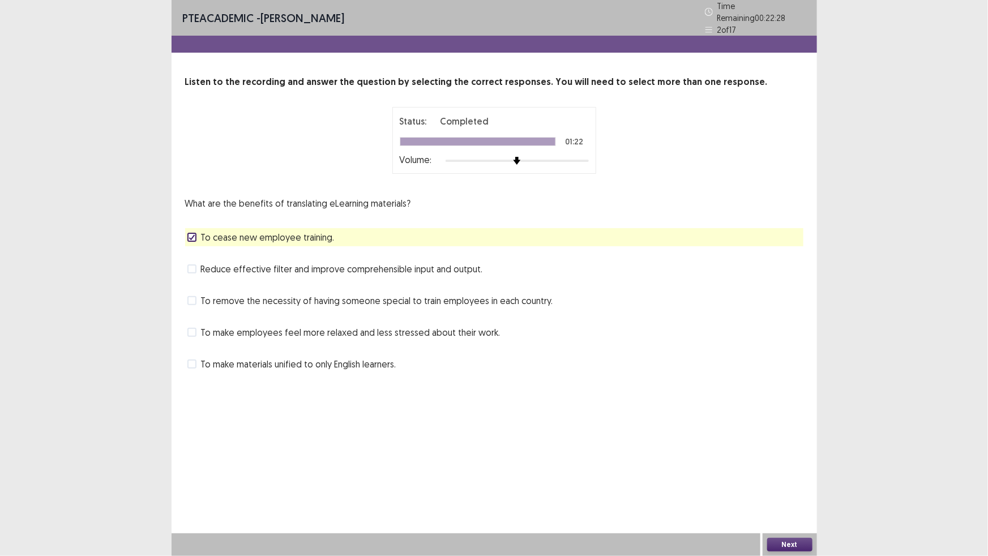
click at [776, 492] on button "Next" at bounding box center [789, 545] width 45 height 14
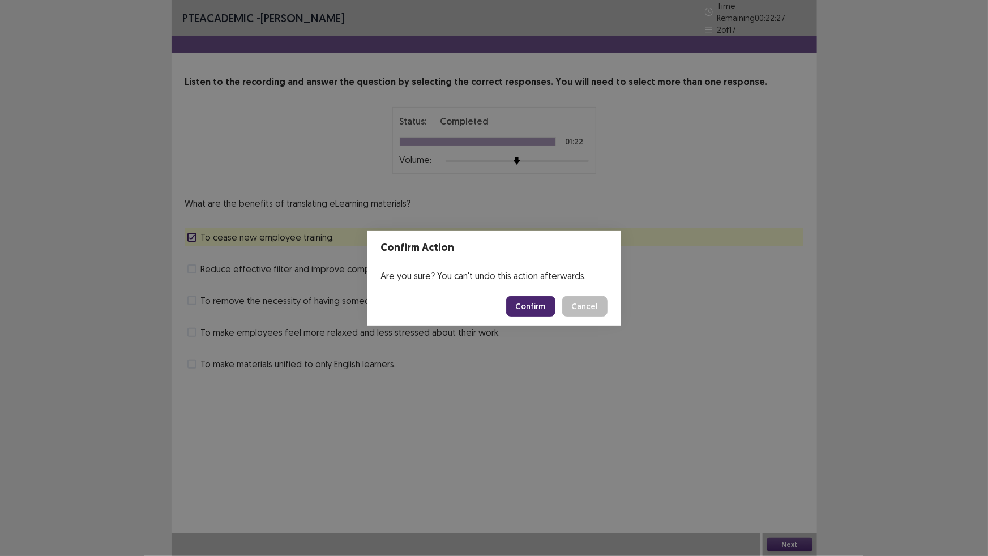
click at [540, 316] on button "Confirm" at bounding box center [530, 306] width 49 height 20
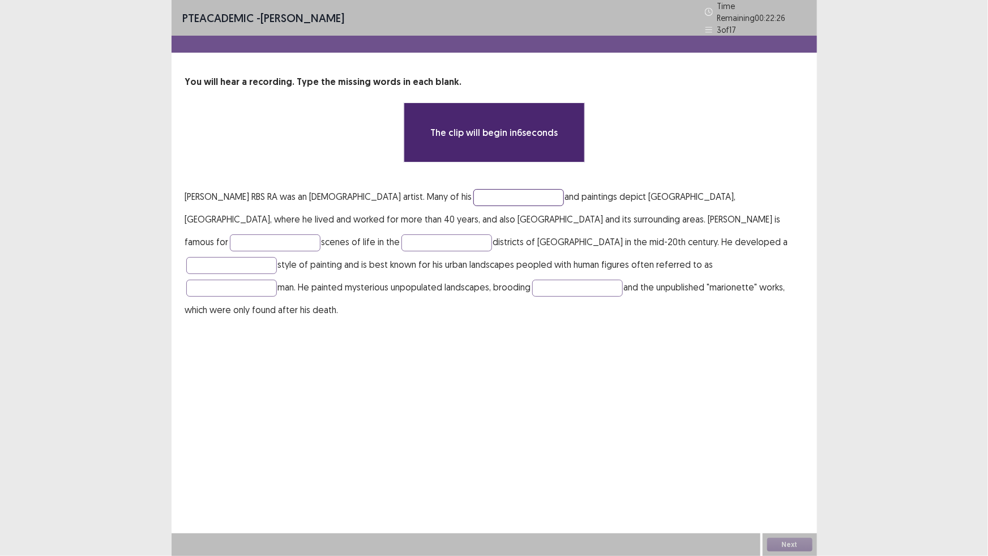
click at [550, 206] on input "text" at bounding box center [518, 197] width 91 height 17
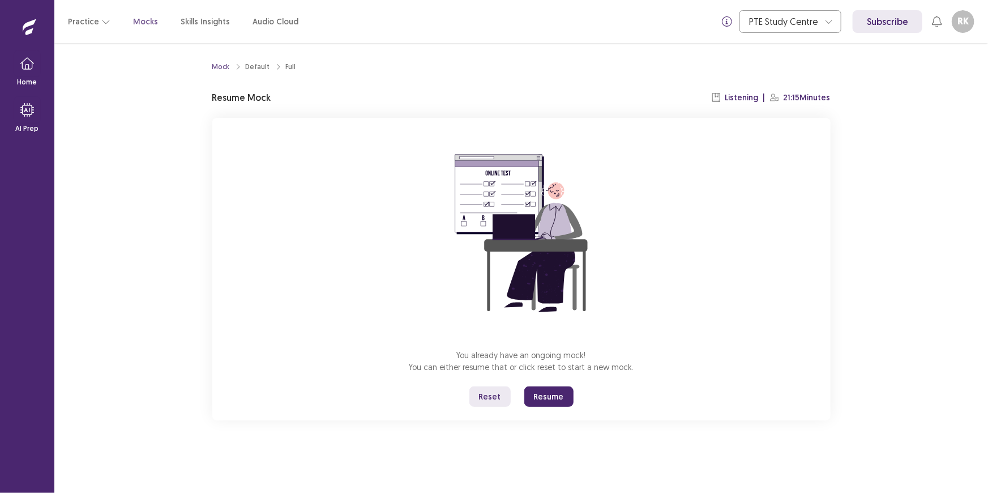
click at [552, 407] on button "Resume" at bounding box center [548, 396] width 49 height 20
click at [558, 407] on button "Resume" at bounding box center [548, 396] width 49 height 20
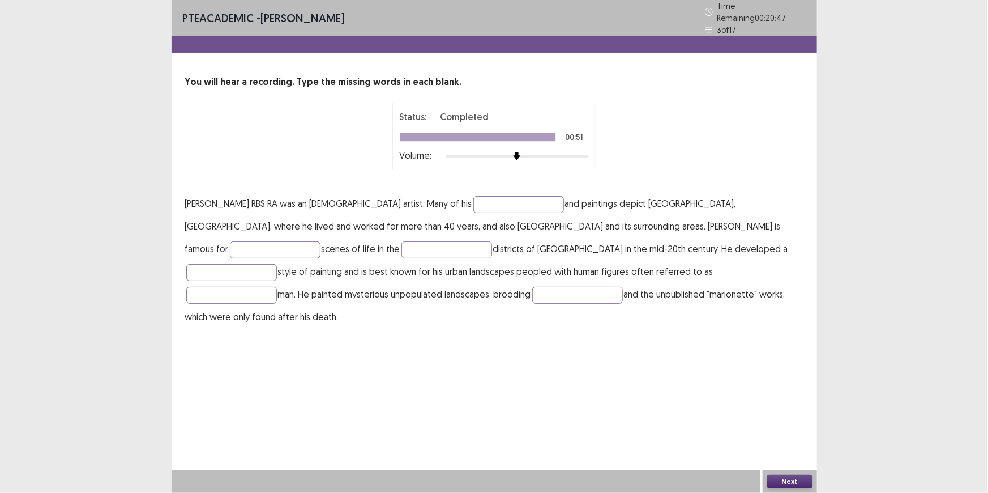
click at [588, 260] on p "[PERSON_NAME] RBS RA was an [DEMOGRAPHIC_DATA] artist. Many of his and painting…" at bounding box center [494, 260] width 618 height 136
click at [564, 213] on input "text" at bounding box center [518, 204] width 91 height 17
type input "*******"
click at [301, 305] on p "[PERSON_NAME] RBS RA was an [DEMOGRAPHIC_DATA] artist. Many of his ******* and …" at bounding box center [494, 260] width 618 height 136
click at [277, 258] on input "text" at bounding box center [275, 249] width 91 height 17
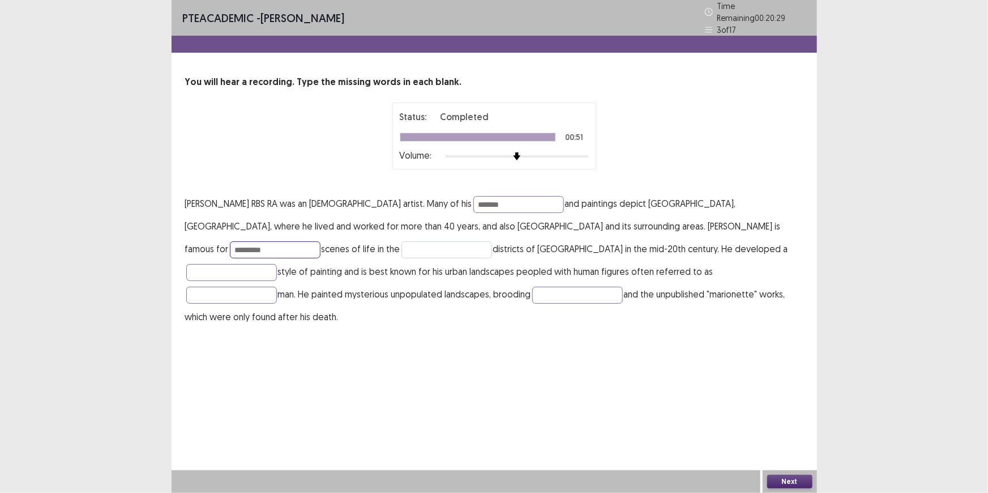
type input "*********"
click at [433, 258] on input "text" at bounding box center [446, 249] width 91 height 17
click at [454, 258] on input "text" at bounding box center [446, 249] width 91 height 17
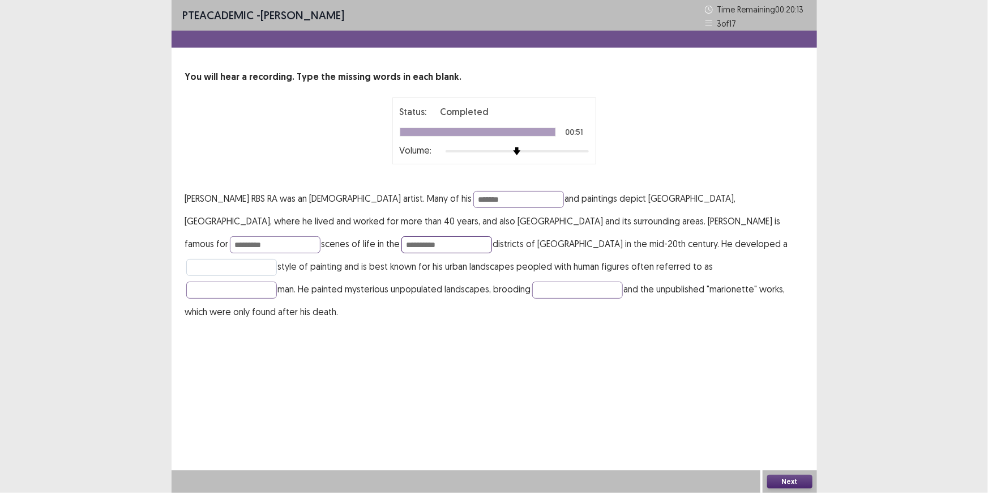
type input "**********"
click at [277, 276] on input "text" at bounding box center [231, 267] width 91 height 17
type input "*********"
click at [623, 298] on input "text" at bounding box center [577, 289] width 91 height 17
click at [277, 298] on input "text" at bounding box center [231, 289] width 91 height 17
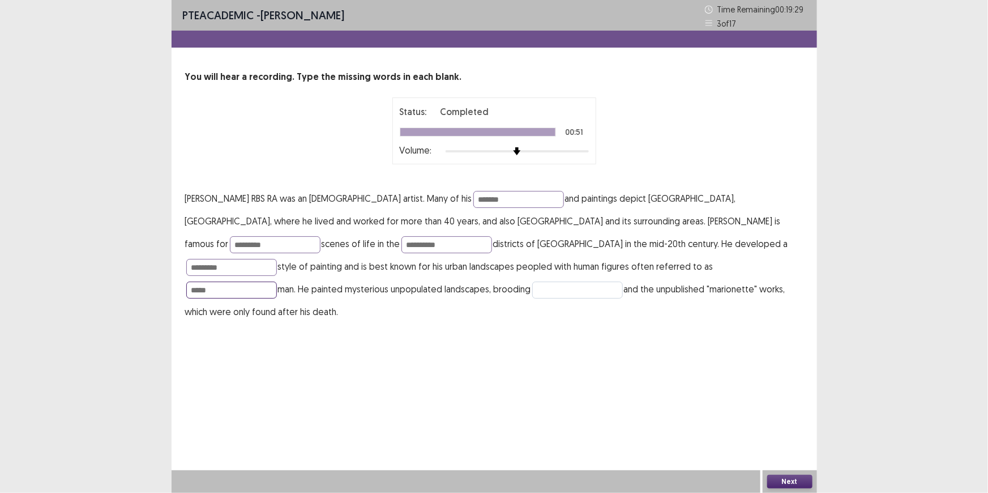
type input "****"
click at [623, 298] on input "text" at bounding box center [577, 289] width 91 height 17
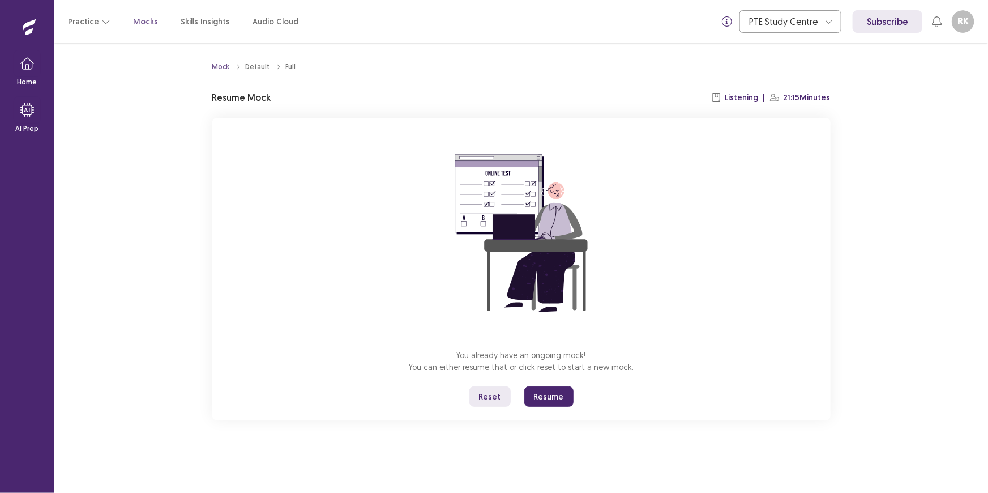
click at [557, 407] on button "Resume" at bounding box center [548, 396] width 49 height 20
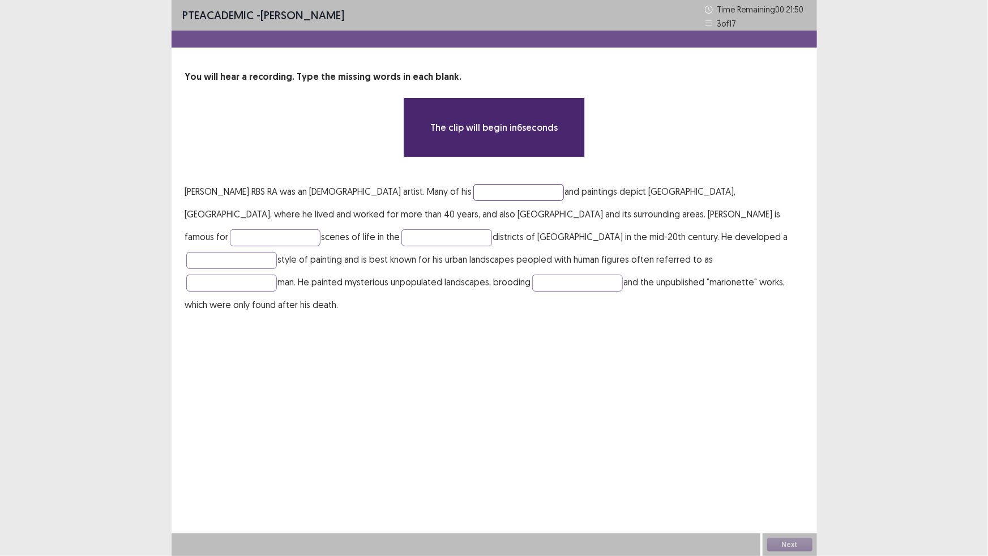
click at [535, 201] on input "text" at bounding box center [518, 192] width 91 height 17
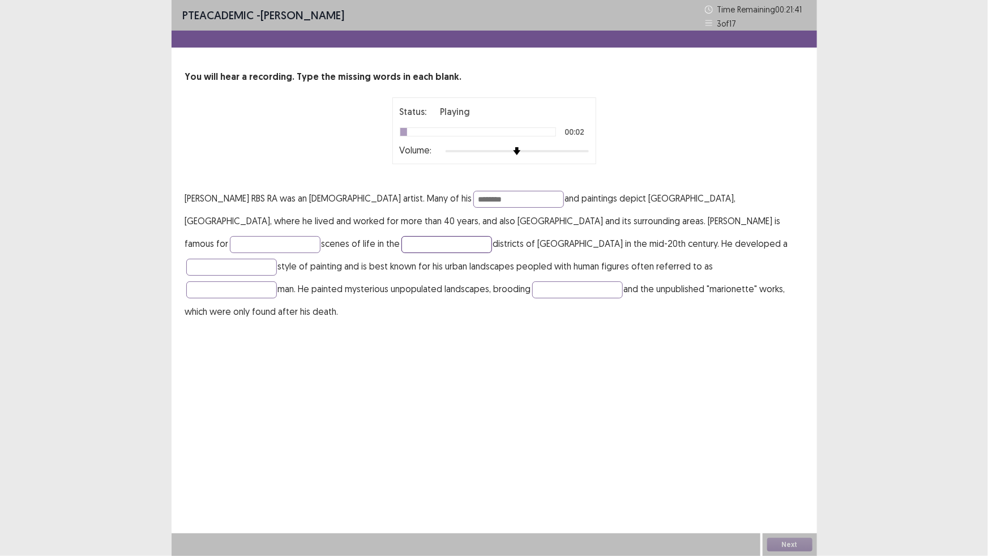
click at [446, 253] on input "text" at bounding box center [446, 244] width 91 height 17
click at [287, 253] on input "text" at bounding box center [275, 244] width 91 height 17
click at [561, 208] on input "********" at bounding box center [518, 199] width 91 height 17
type input "*"
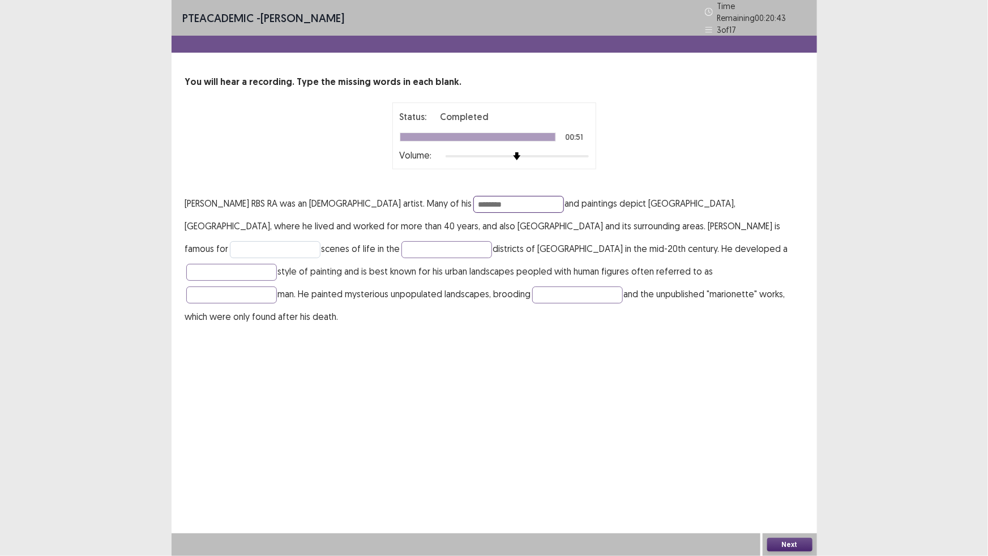
type input "********"
click at [270, 258] on input "text" at bounding box center [275, 249] width 91 height 17
type input "**********"
click at [443, 258] on input "text" at bounding box center [446, 249] width 91 height 17
type input "**********"
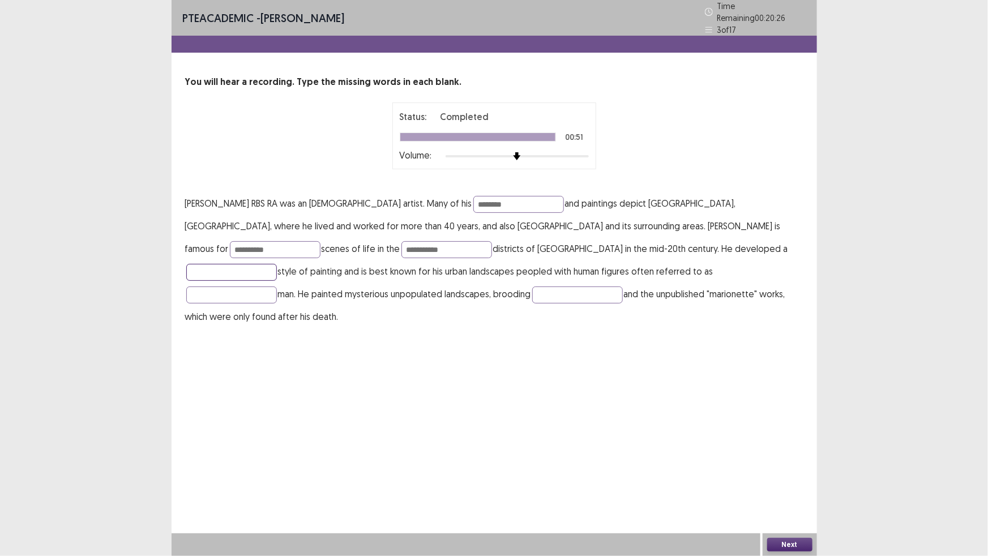
click at [277, 281] on input "text" at bounding box center [231, 272] width 91 height 17
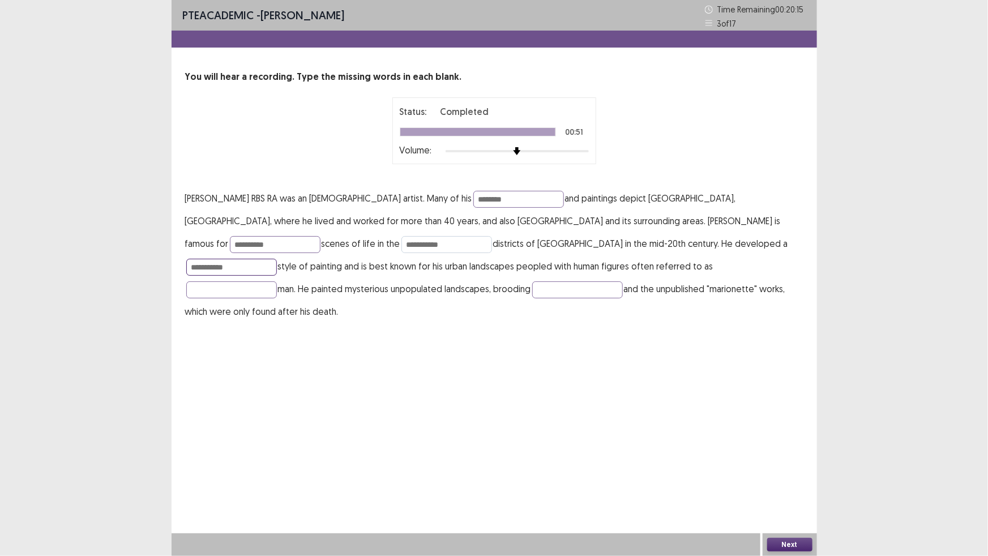
type input "**********"
click at [447, 253] on input "**********" at bounding box center [446, 244] width 91 height 17
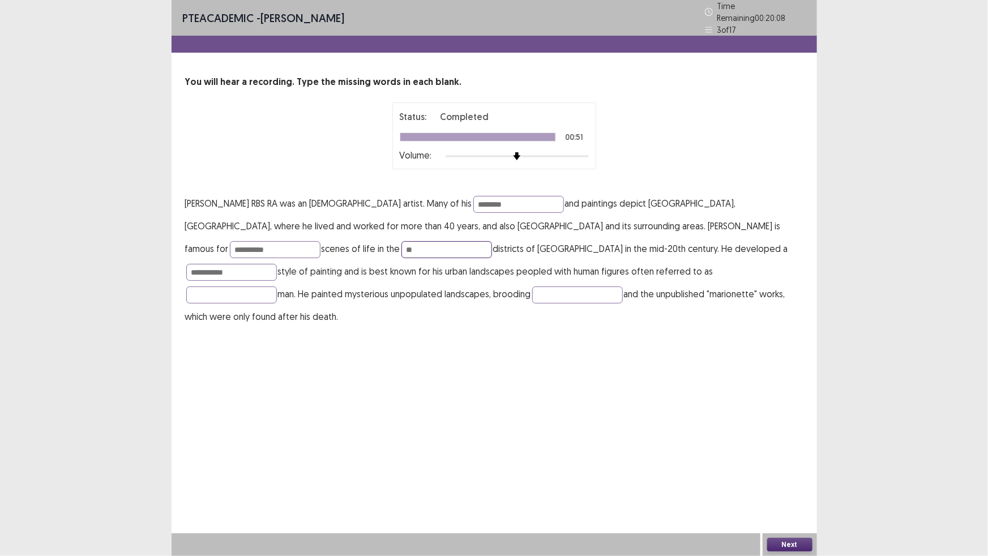
type input "*"
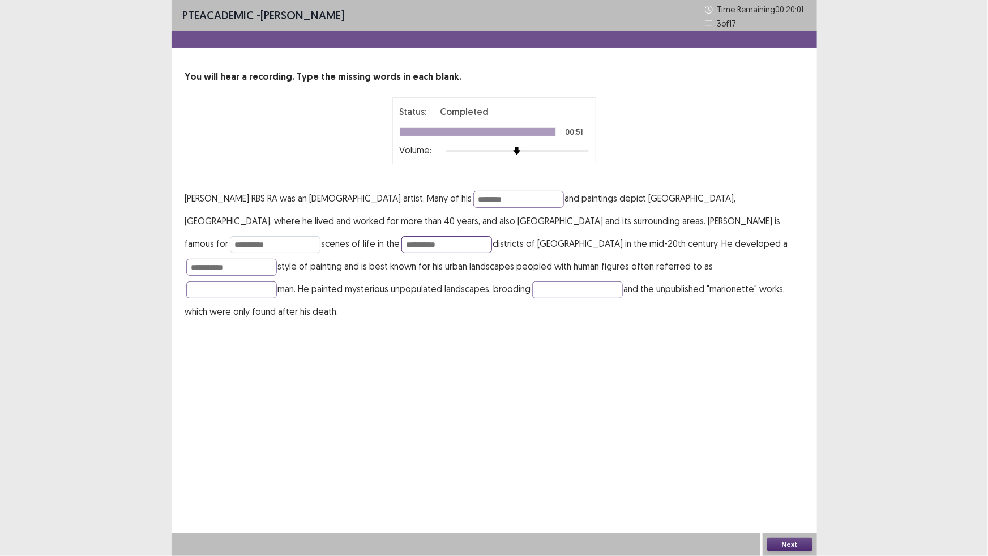
type input "**********"
click at [260, 253] on input "**********" at bounding box center [275, 244] width 91 height 17
type input "*"
type input "*********"
click at [277, 298] on input "text" at bounding box center [231, 289] width 91 height 17
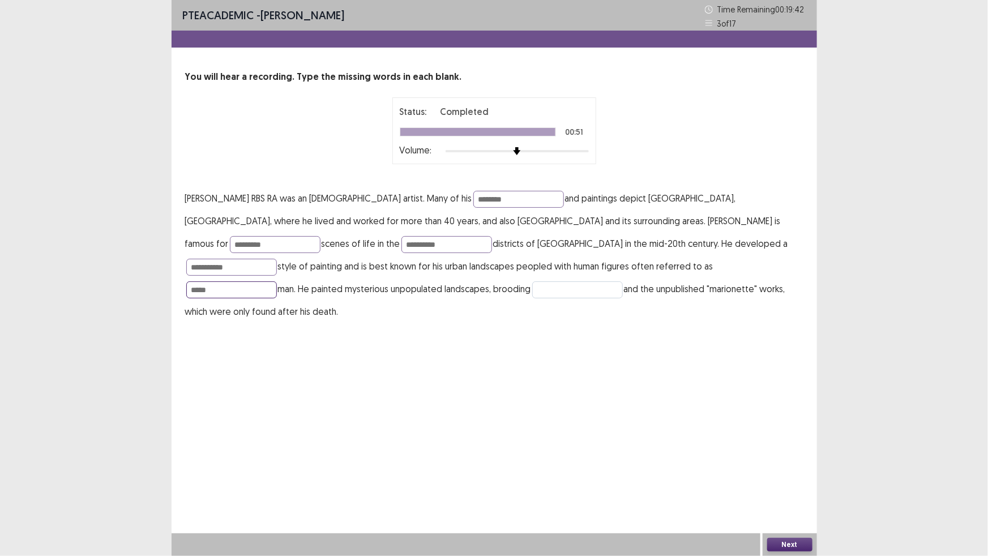
type input "****"
click at [623, 298] on input "text" at bounding box center [577, 289] width 91 height 17
type input "********"
click at [784, 492] on button "Next" at bounding box center [789, 545] width 45 height 14
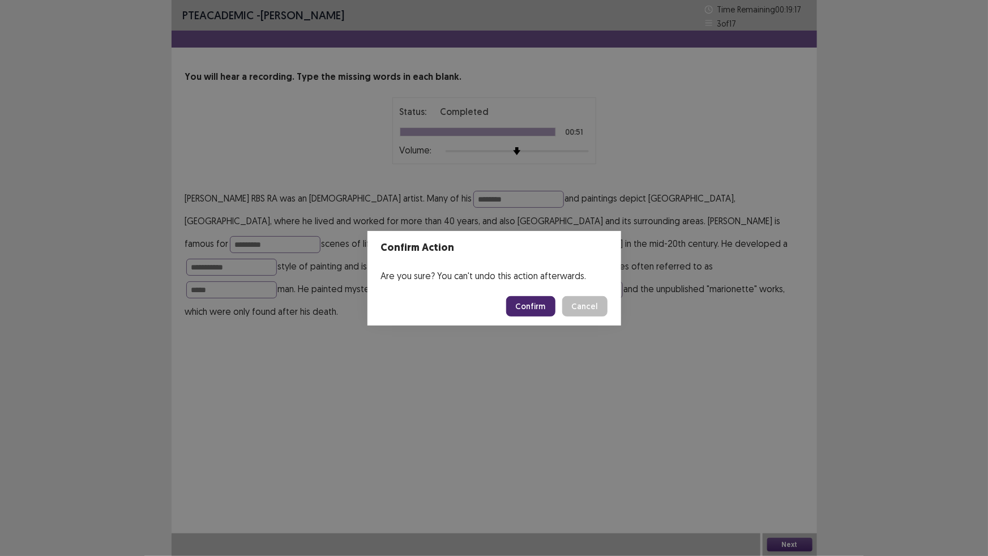
click at [545, 317] on button "Confirm" at bounding box center [530, 306] width 49 height 20
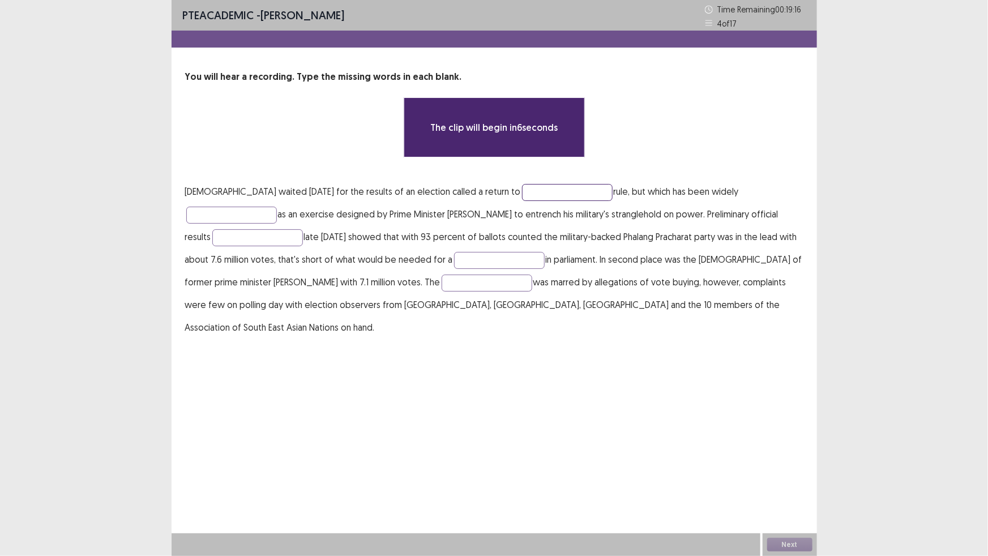
click at [526, 201] on input "text" at bounding box center [567, 192] width 91 height 17
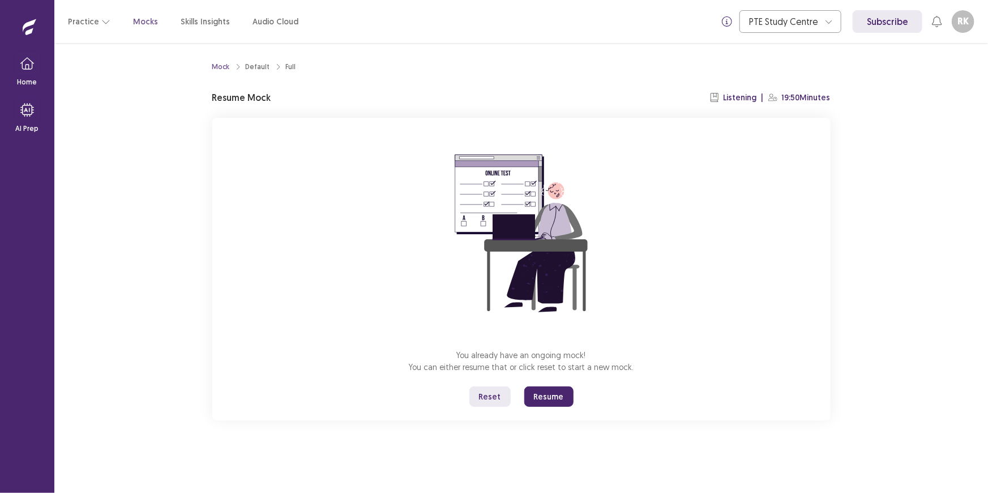
click at [555, 407] on button "Resume" at bounding box center [548, 396] width 49 height 20
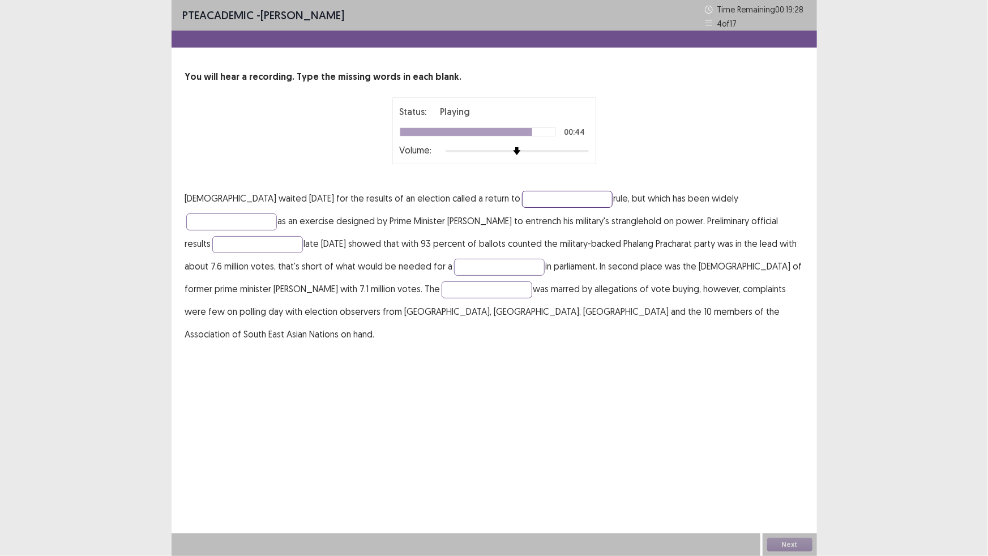
click at [552, 208] on input "text" at bounding box center [567, 199] width 91 height 17
click at [570, 208] on input "**********" at bounding box center [567, 199] width 91 height 17
type input "**********"
click at [258, 266] on p "**********" at bounding box center [494, 266] width 618 height 159
click at [259, 230] on input "text" at bounding box center [231, 221] width 91 height 17
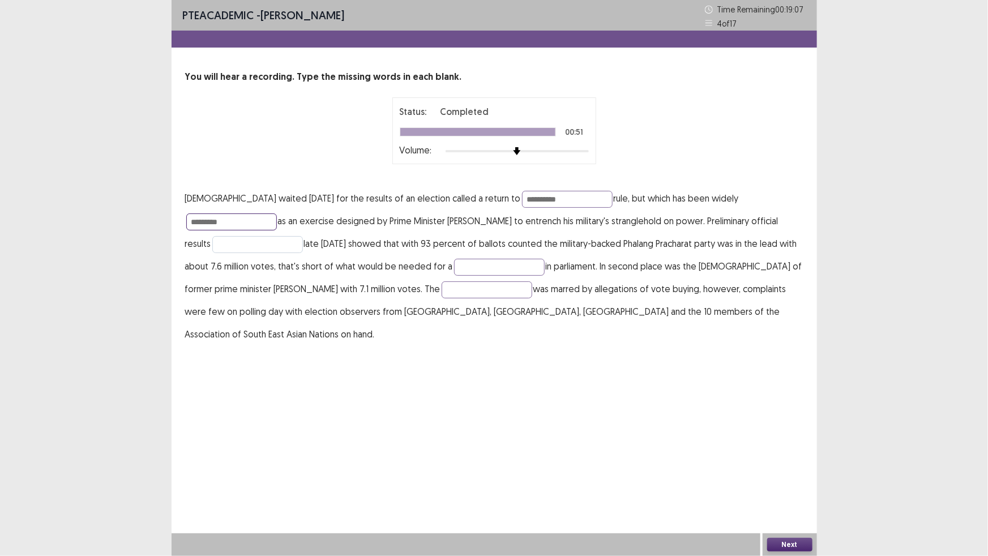
type input "*********"
click at [303, 253] on input "text" at bounding box center [257, 244] width 91 height 17
type input "********"
click at [454, 276] on input "text" at bounding box center [499, 267] width 91 height 17
type input "********"
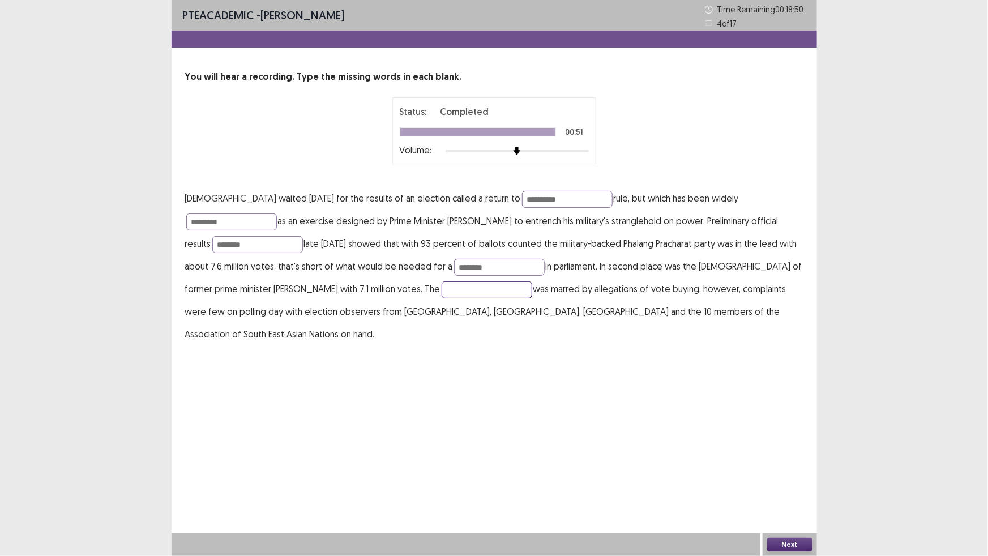
click at [442, 298] on input "text" at bounding box center [487, 289] width 91 height 17
type input "********"
click at [777, 492] on button "Next" at bounding box center [789, 545] width 45 height 14
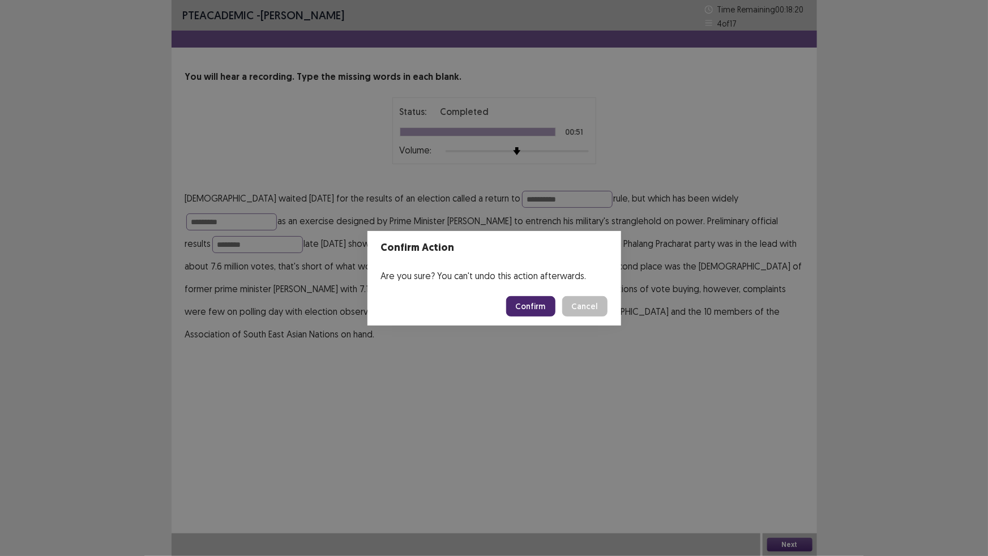
click at [537, 307] on button "Confirm" at bounding box center [530, 306] width 49 height 20
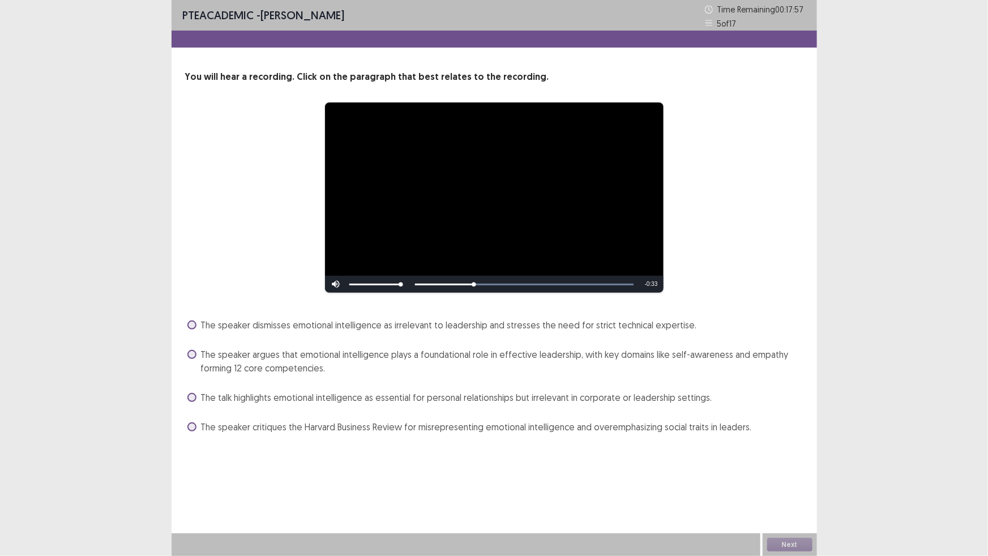
click at [521, 293] on div "Skip Backward Skip Forward Mute Current Time 0:11 / Duration 0:44 Loaded : 100.…" at bounding box center [494, 284] width 339 height 17
click at [521, 293] on div "Skip Backward Skip Forward Mute Current Time 0:12 / Duration 0:44 Loaded : 100.…" at bounding box center [494, 284] width 339 height 17
drag, startPoint x: 481, startPoint y: 313, endPoint x: 543, endPoint y: 314, distance: 61.7
click at [543, 293] on div "Skip Backward Skip Forward Mute Current Time 0:14 / Duration 0:44 Loaded : 100.…" at bounding box center [494, 284] width 339 height 17
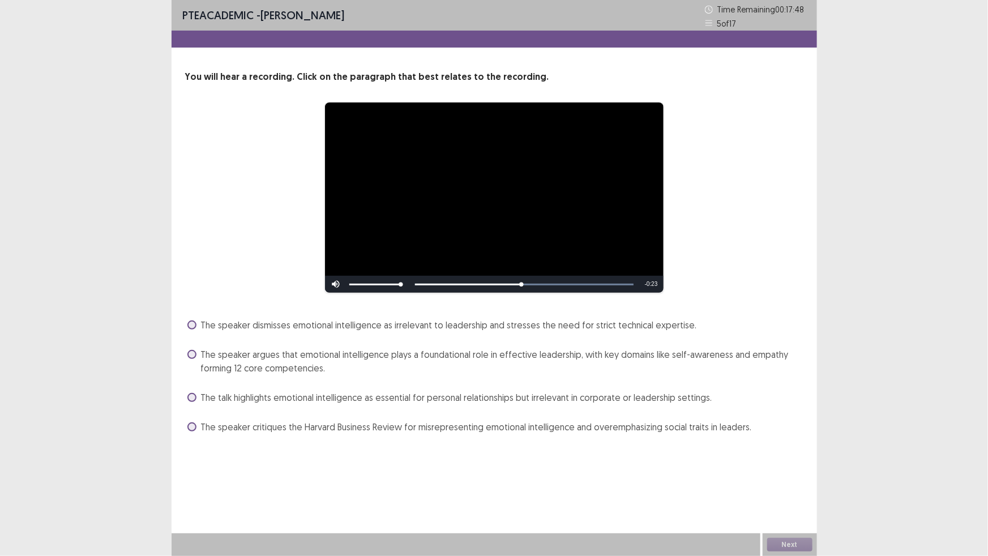
click at [194, 359] on span at bounding box center [191, 354] width 9 height 9
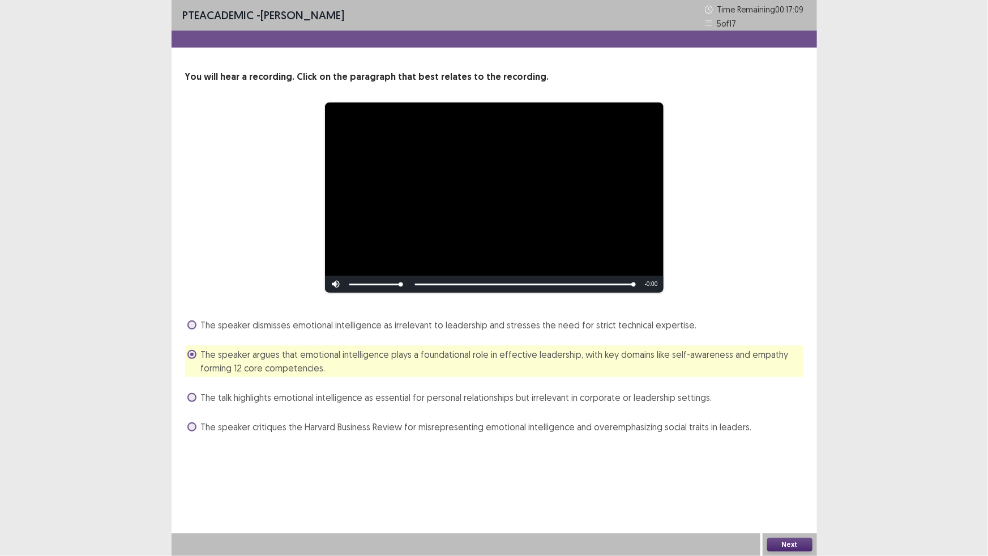
click at [788, 492] on button "Next" at bounding box center [789, 545] width 45 height 14
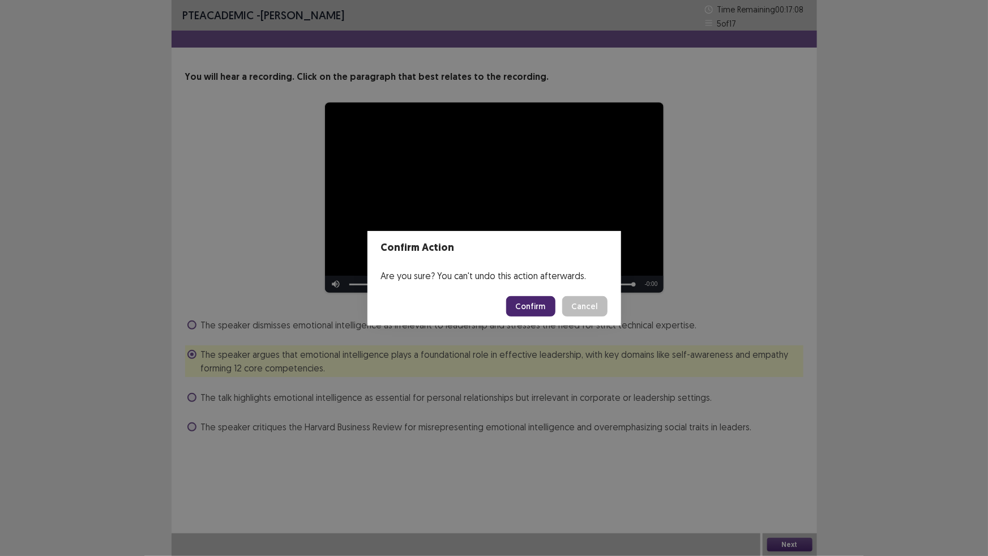
click at [520, 306] on button "Confirm" at bounding box center [530, 306] width 49 height 20
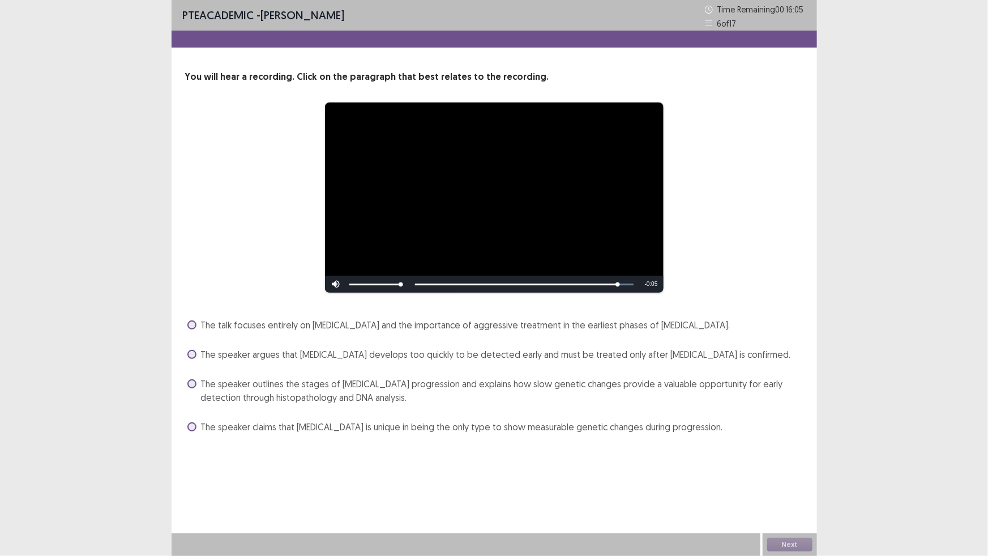
scroll to position [36, 0]
click at [193, 359] on span at bounding box center [191, 354] width 9 height 9
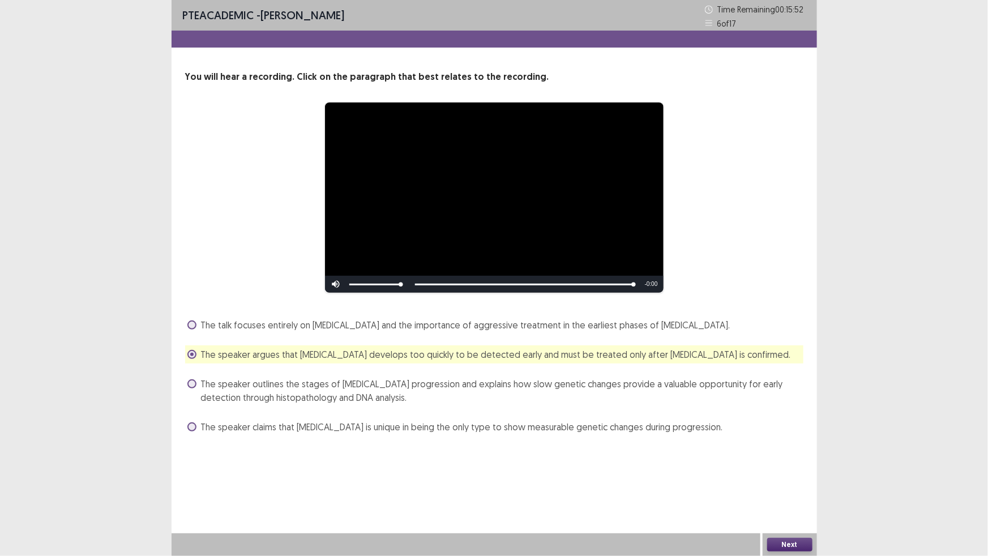
click at [194, 388] on span at bounding box center [191, 383] width 9 height 9
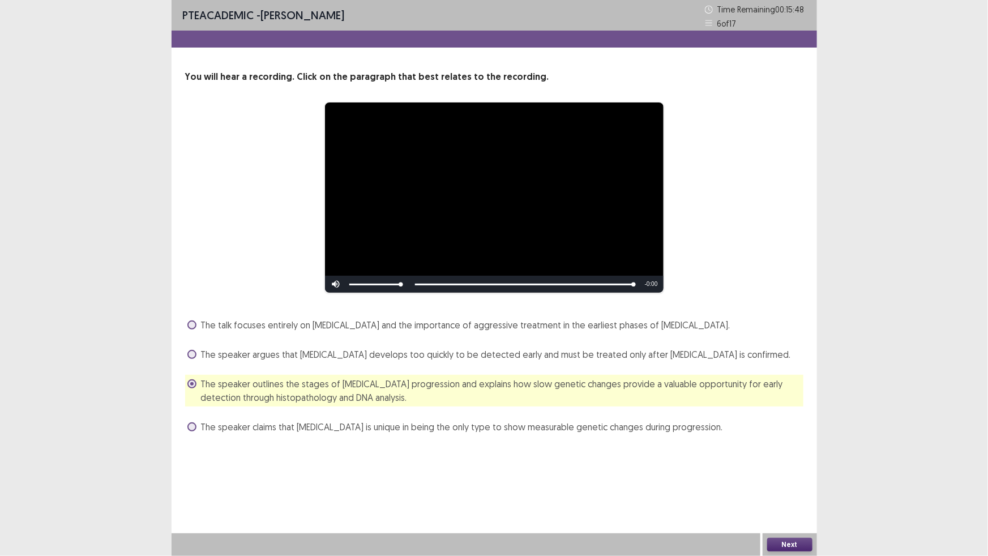
click at [785, 492] on button "Next" at bounding box center [789, 545] width 45 height 14
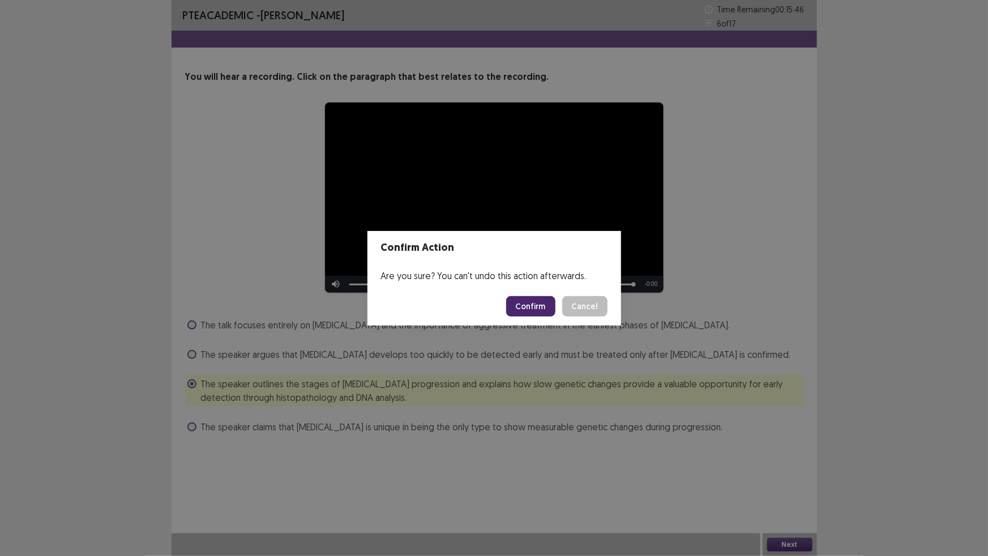
click at [541, 307] on button "Confirm" at bounding box center [530, 306] width 49 height 20
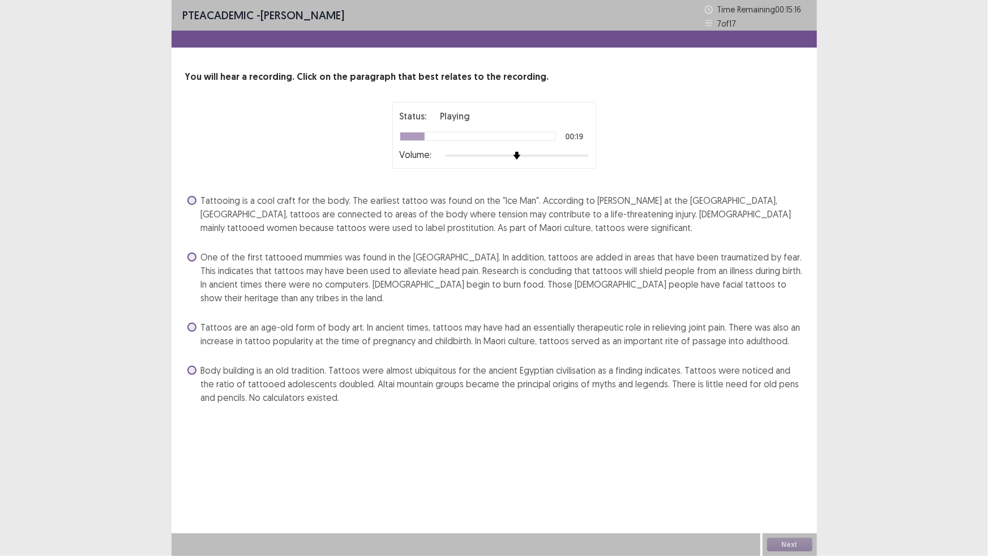
scroll to position [46, 0]
click at [196, 262] on span at bounding box center [191, 257] width 9 height 9
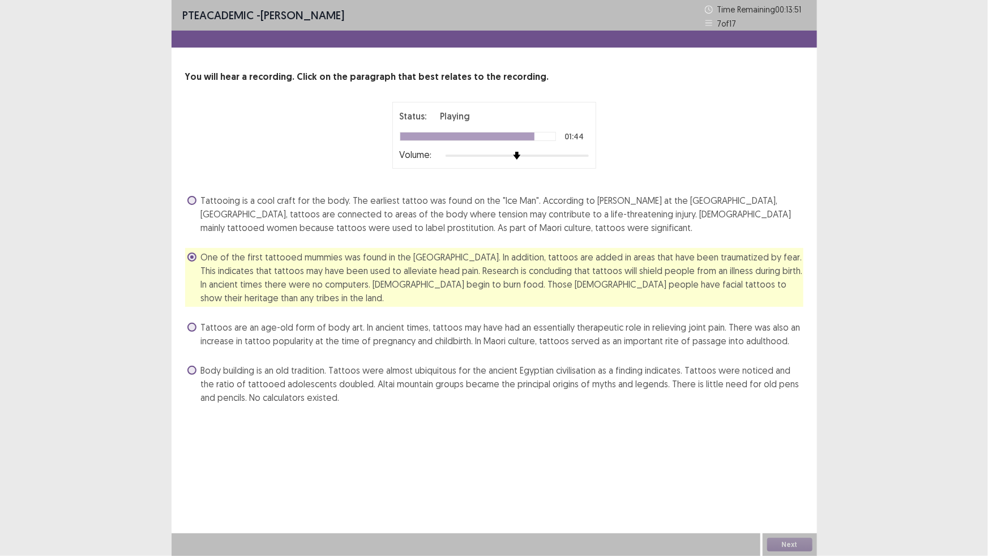
click at [196, 375] on span at bounding box center [191, 370] width 9 height 9
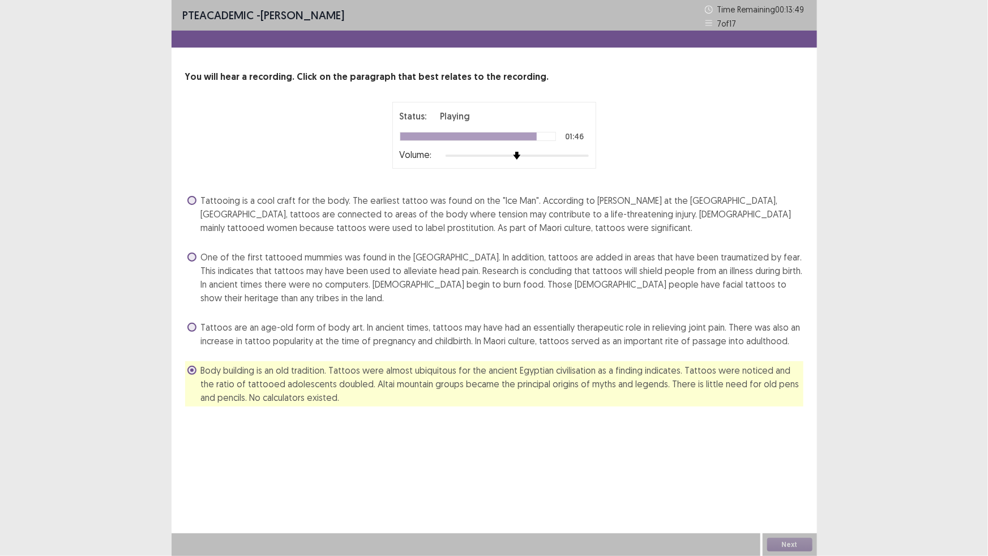
click at [196, 262] on span at bounding box center [191, 257] width 9 height 9
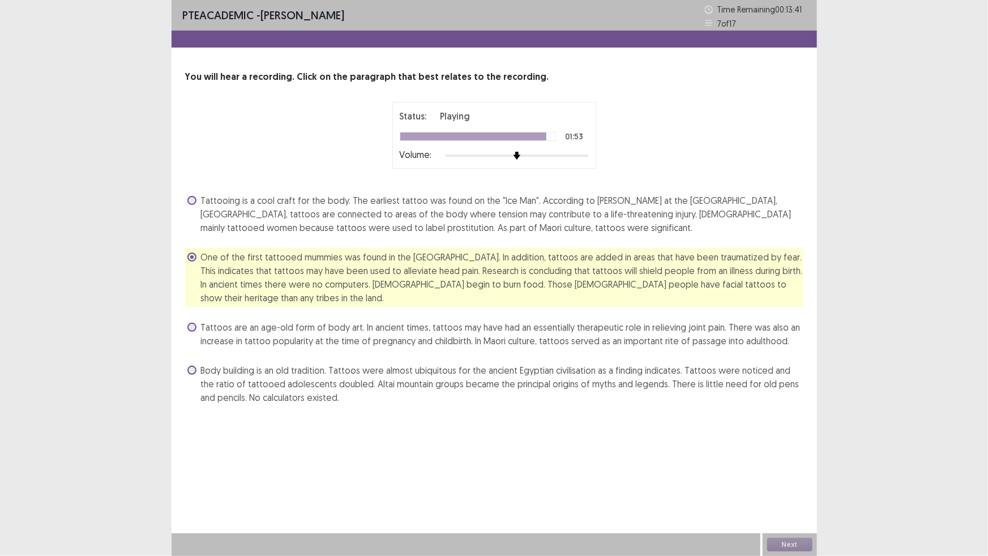
click at [204, 348] on label "Tattoos are an age-old form of body art. In ancient times, tattoos may have had…" at bounding box center [495, 333] width 616 height 27
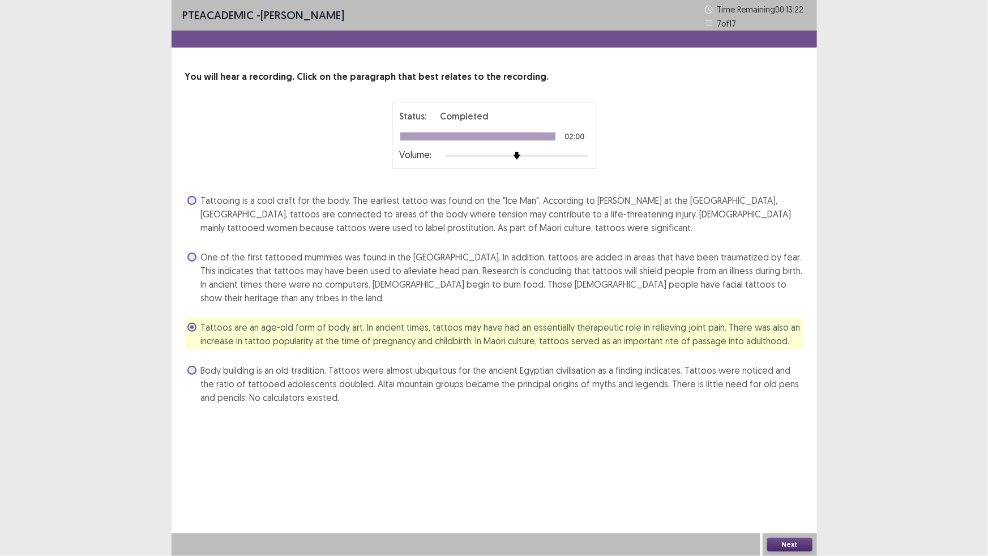
click at [194, 262] on span at bounding box center [191, 257] width 9 height 9
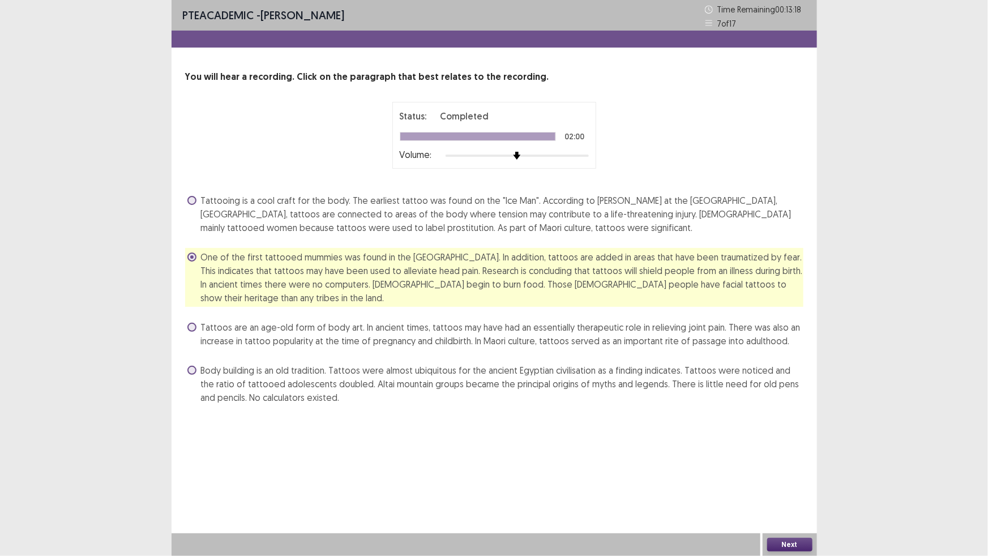
click at [778, 492] on div "Next" at bounding box center [790, 544] width 54 height 23
click at [781, 492] on button "Next" at bounding box center [789, 545] width 45 height 14
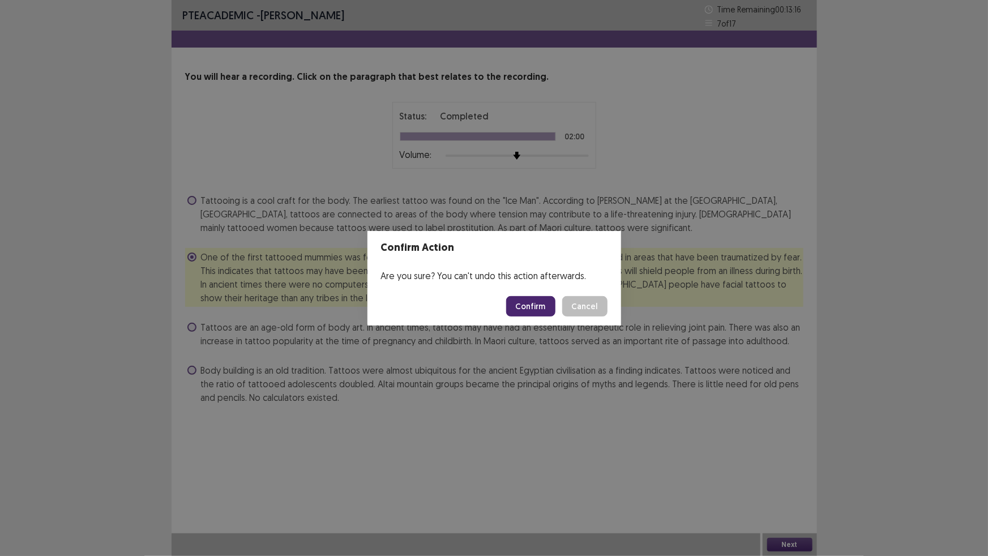
click at [538, 317] on button "Confirm" at bounding box center [530, 306] width 49 height 20
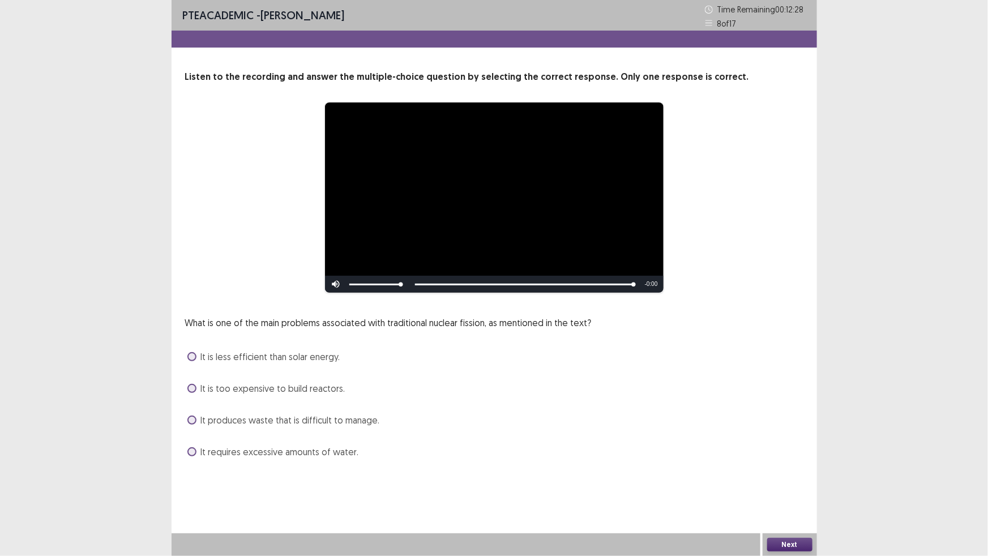
scroll to position [50, 0]
click at [196, 361] on span at bounding box center [191, 356] width 9 height 9
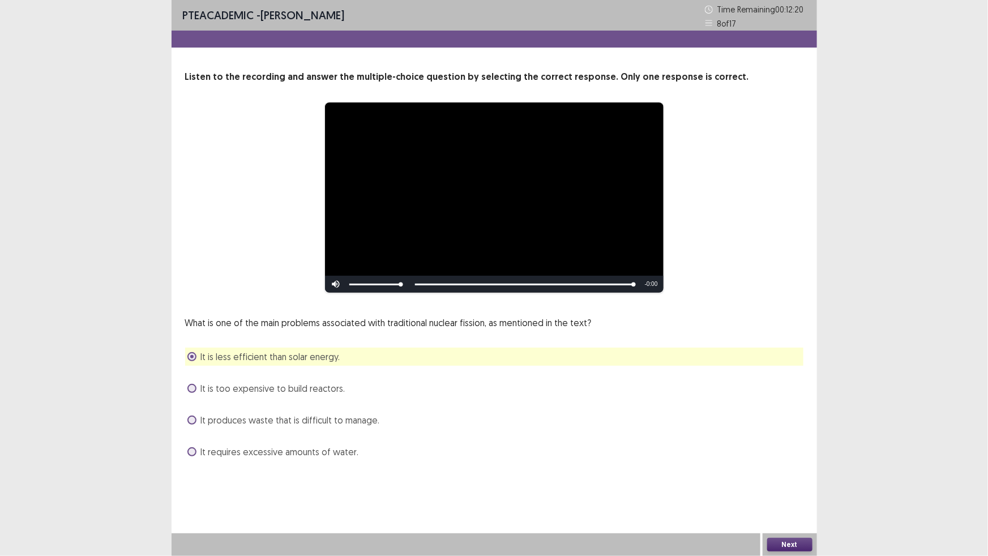
click at [772, 492] on button "Next" at bounding box center [789, 545] width 45 height 14
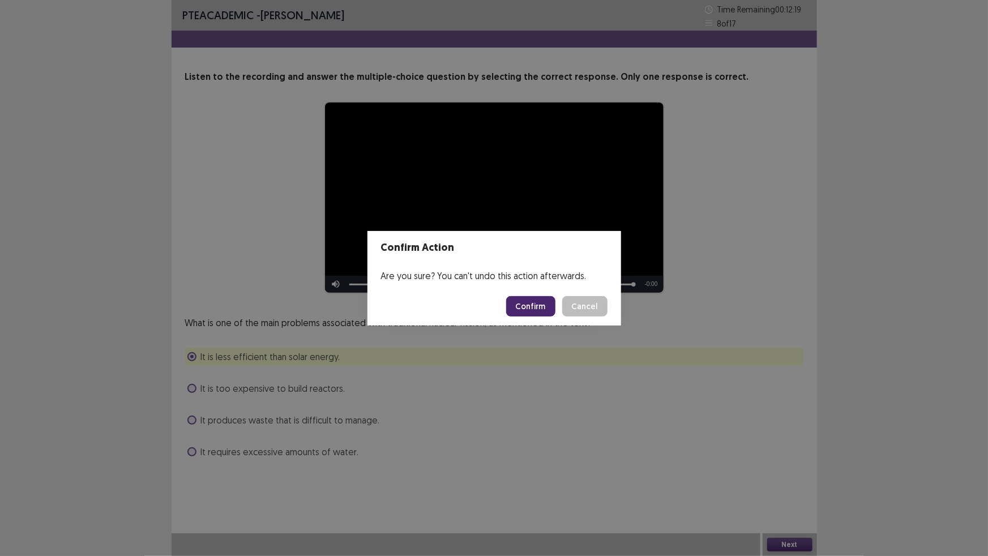
click at [552, 313] on button "Confirm" at bounding box center [530, 306] width 49 height 20
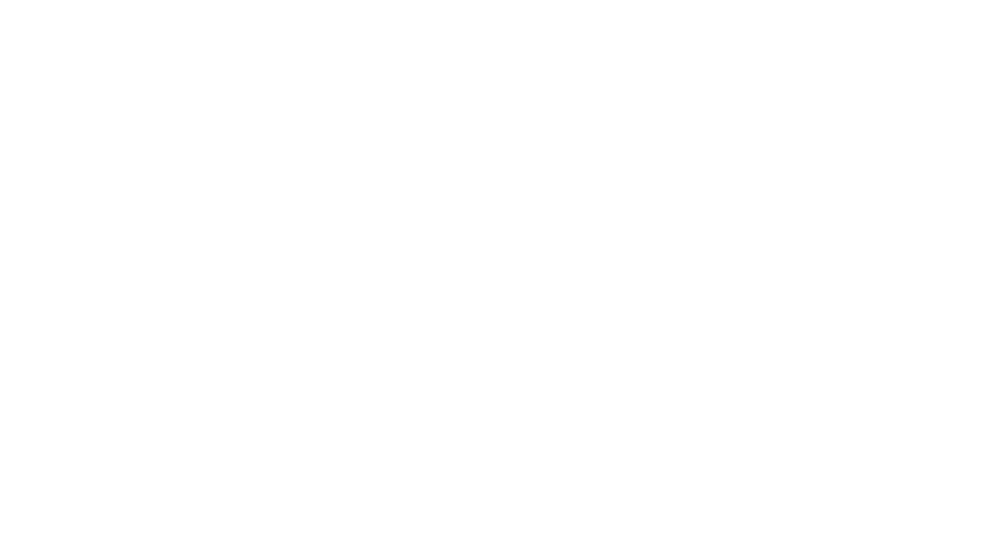
scroll to position [0, 0]
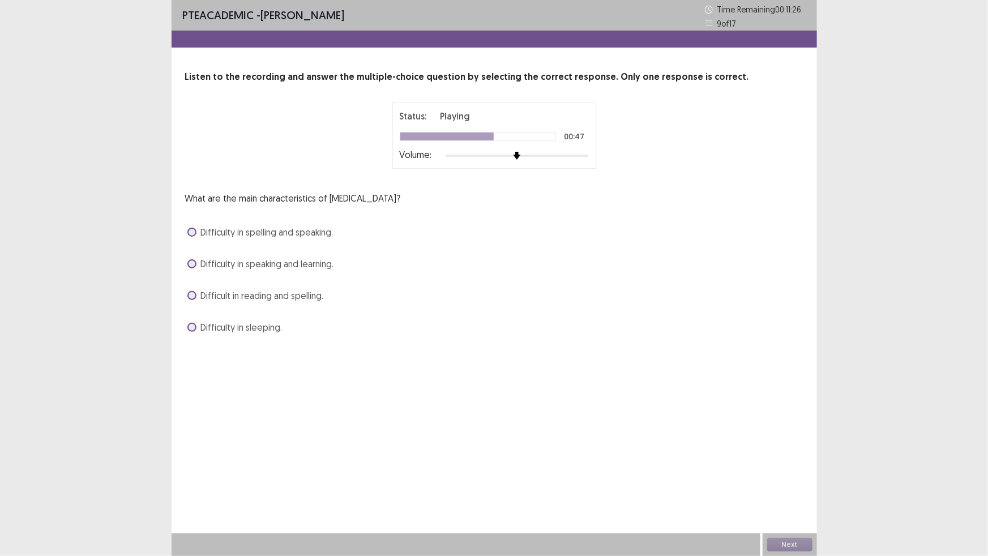
click at [196, 300] on span at bounding box center [191, 295] width 9 height 9
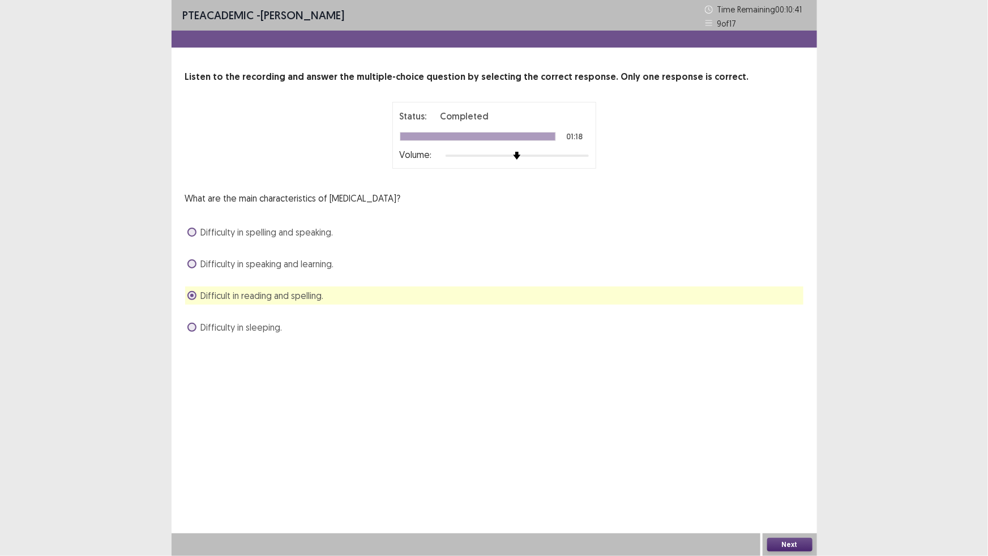
click at [779, 492] on button "Next" at bounding box center [789, 545] width 45 height 14
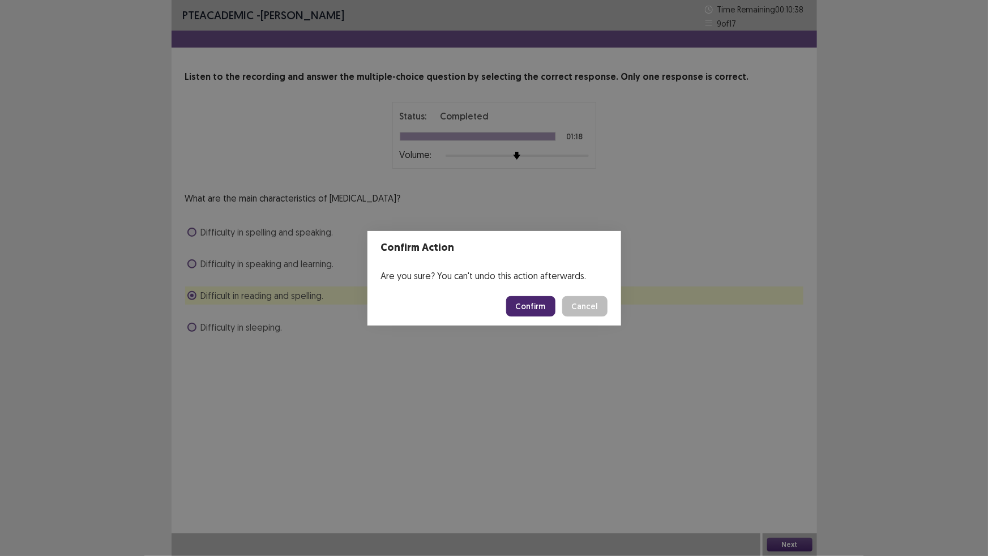
click at [528, 312] on button "Confirm" at bounding box center [530, 306] width 49 height 20
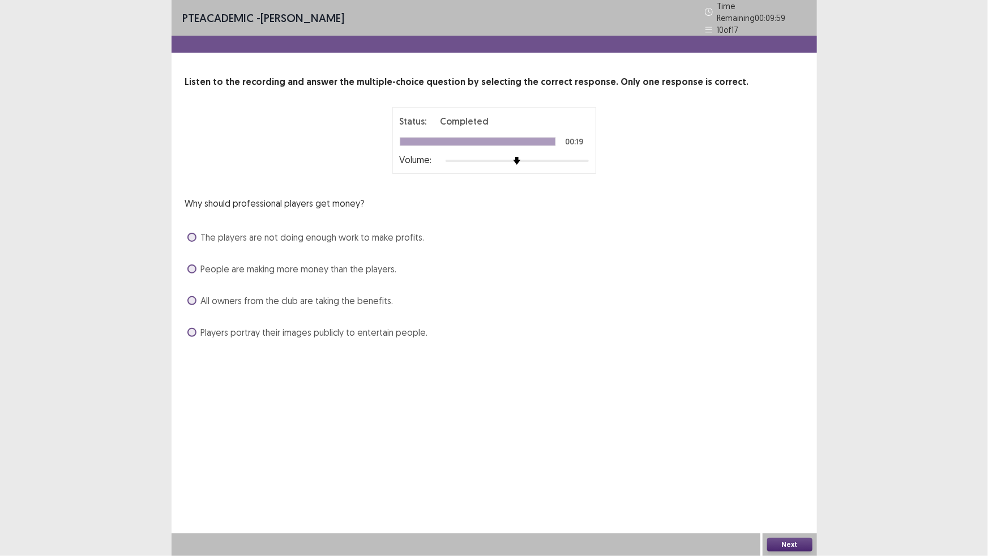
click at [207, 307] on label "All owners from the club are taking the benefits." at bounding box center [290, 301] width 206 height 14
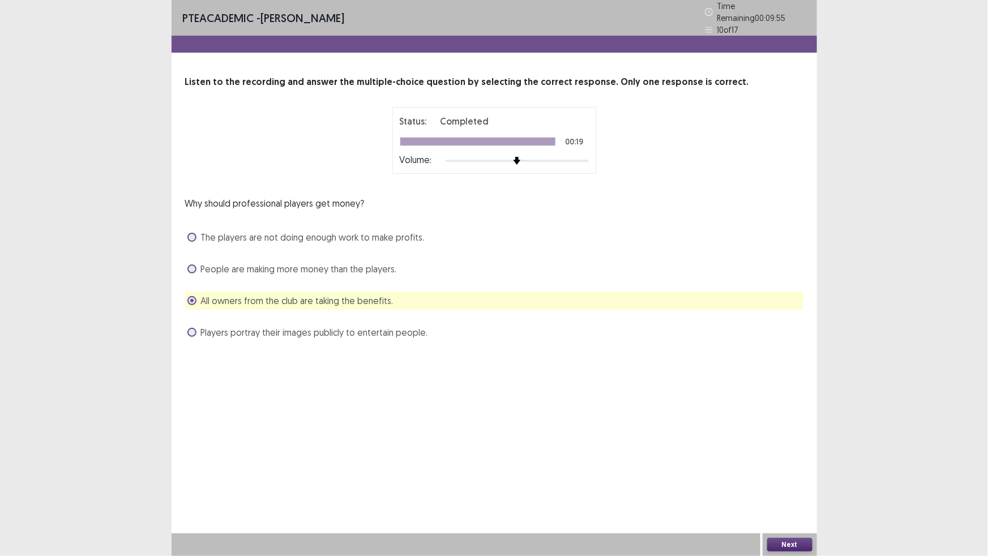
click at [781, 492] on button "Next" at bounding box center [789, 545] width 45 height 14
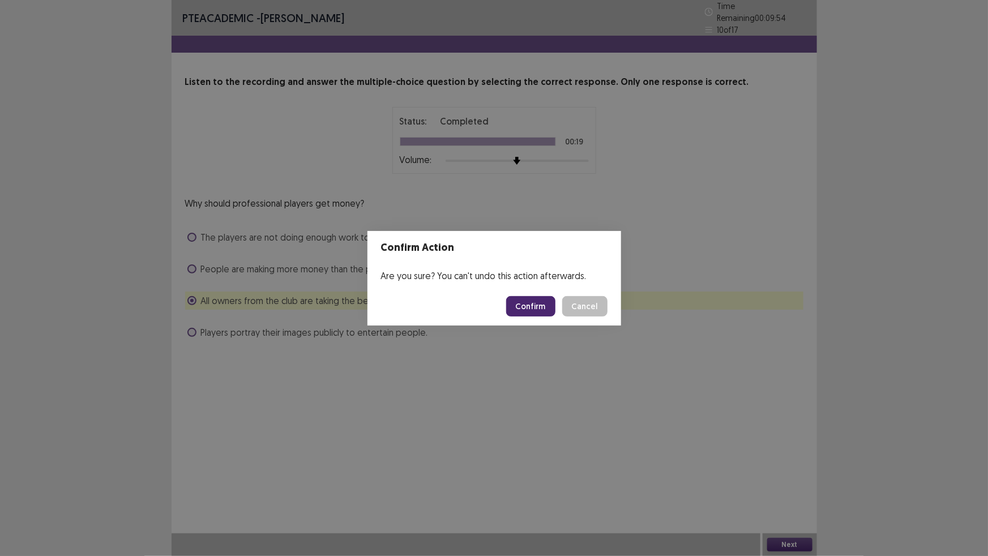
click at [547, 317] on button "Confirm" at bounding box center [530, 306] width 49 height 20
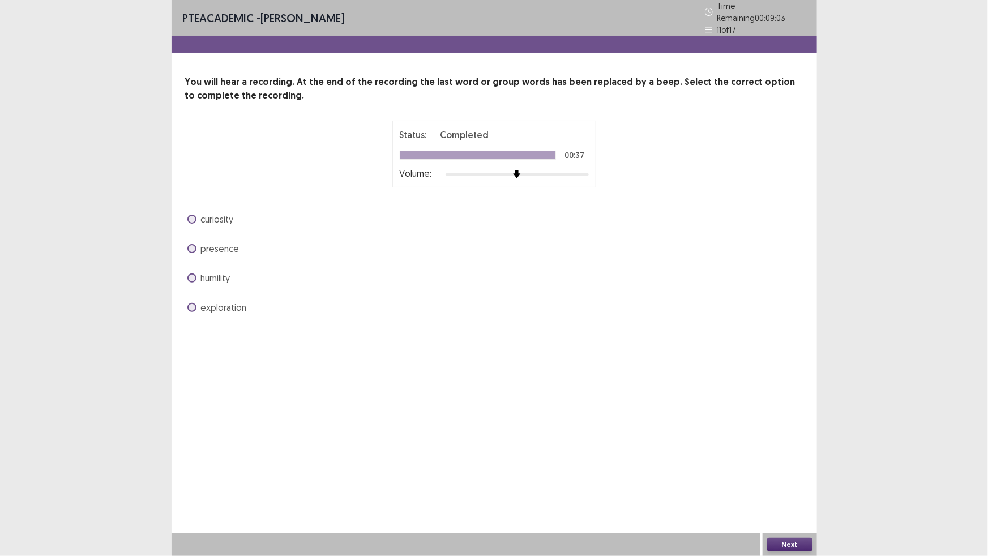
click at [193, 224] on span at bounding box center [191, 219] width 9 height 9
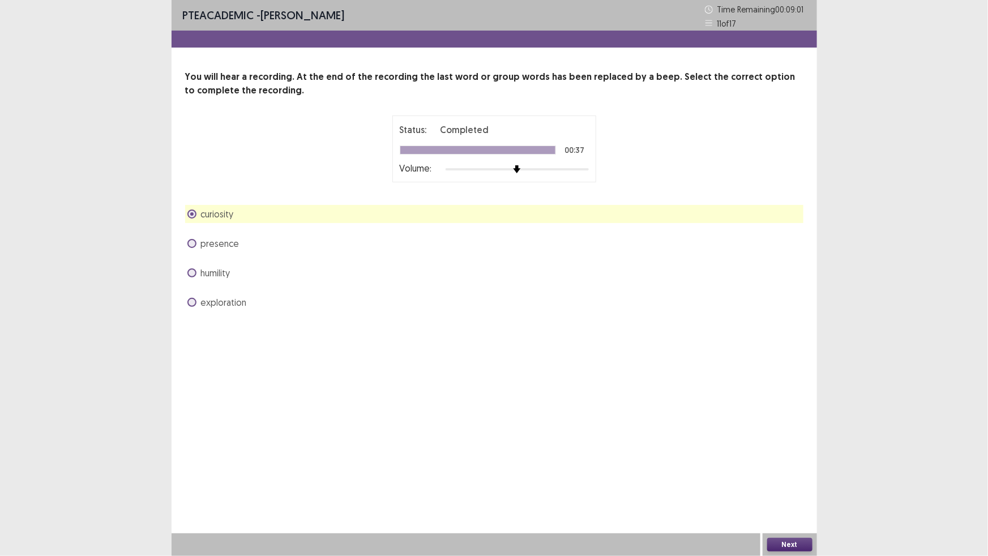
click at [780, 492] on button "Next" at bounding box center [789, 545] width 45 height 14
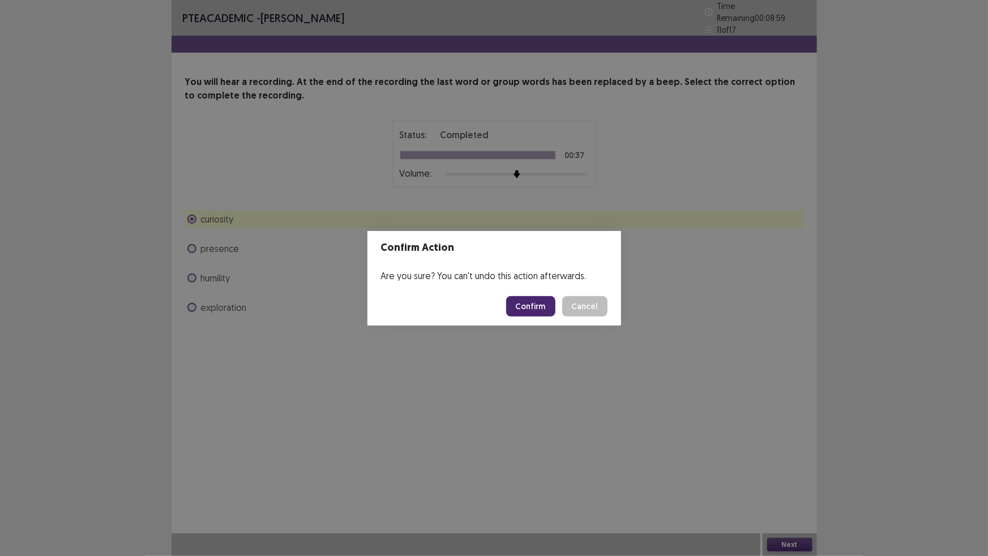
click at [526, 317] on button "Confirm" at bounding box center [530, 306] width 49 height 20
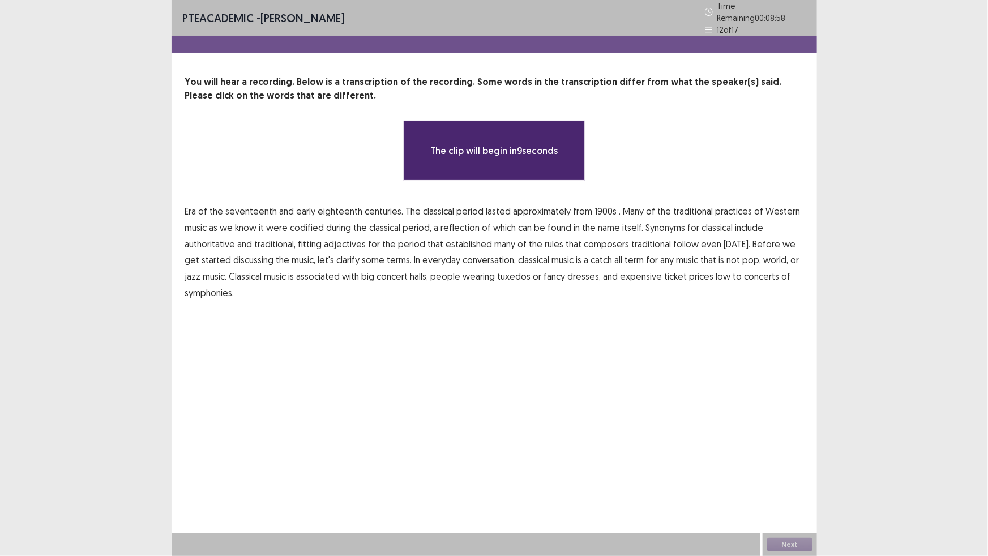
click at [367, 287] on p "Era of the seventeenth and early eighteenth centuries. The classical period las…" at bounding box center [494, 252] width 618 height 98
click at [363, 218] on span "eighteenth" at bounding box center [340, 211] width 45 height 14
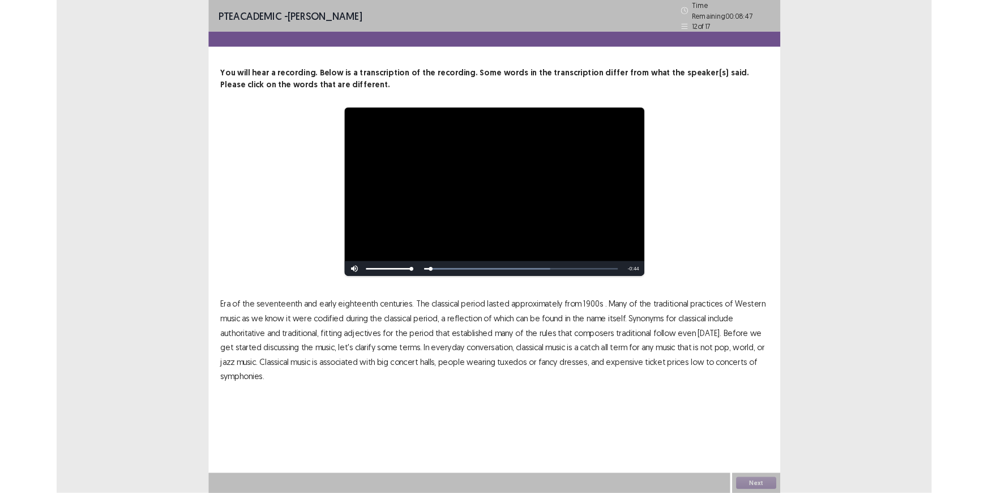
scroll to position [11, 0]
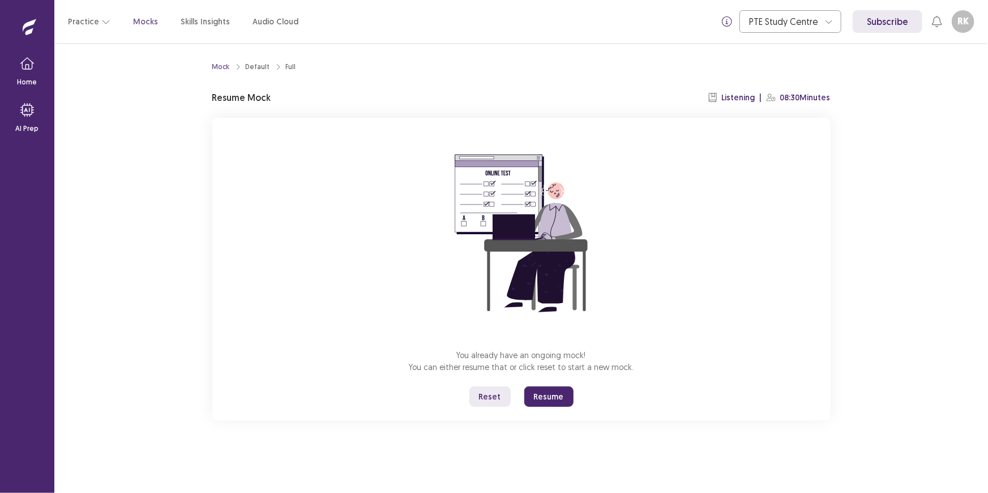
drag, startPoint x: 539, startPoint y: 427, endPoint x: 540, endPoint y: 489, distance: 62.3
click at [540, 407] on button "Resume" at bounding box center [548, 396] width 49 height 20
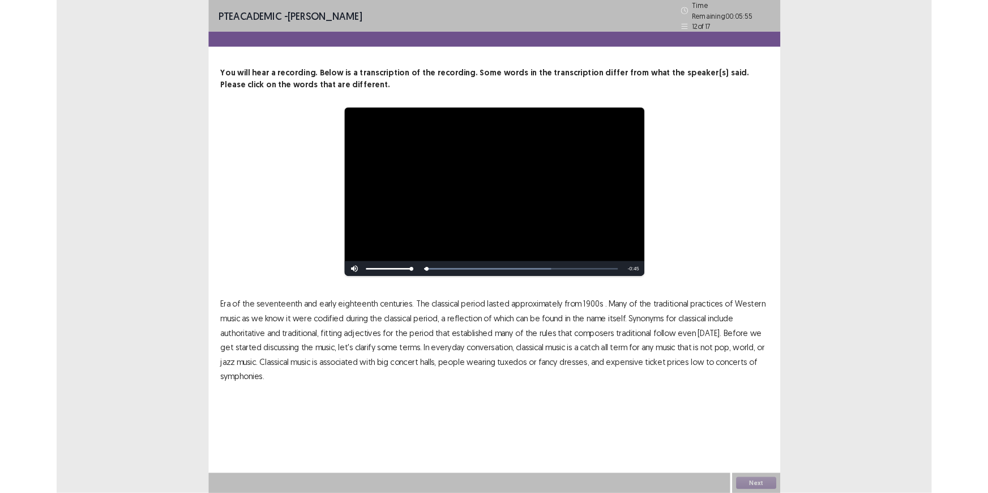
scroll to position [11, 0]
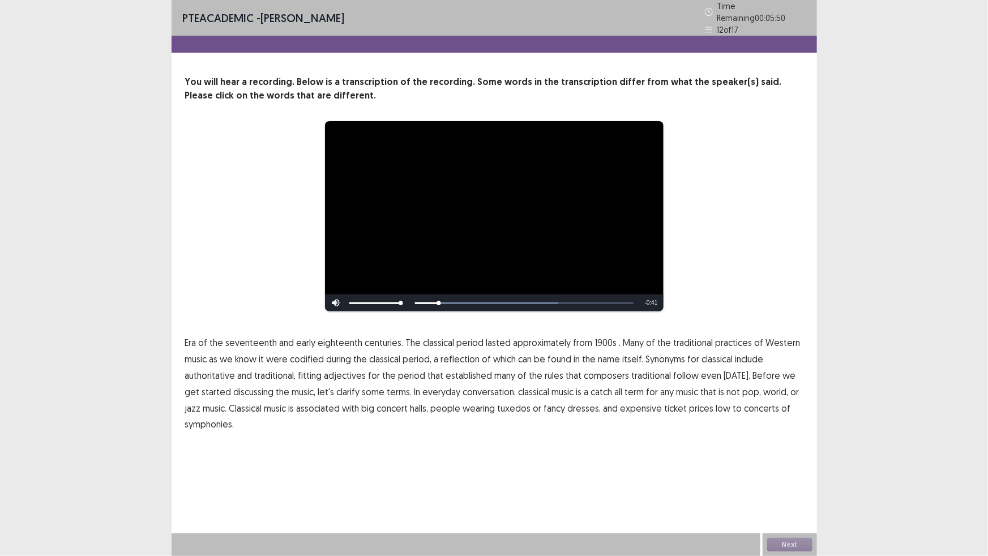
click at [205, 368] on p "Era of the seventeenth and early eighteenth centuries. The classical period las…" at bounding box center [494, 384] width 618 height 98
click at [196, 349] on span "Era" at bounding box center [190, 343] width 11 height 14
click at [617, 349] on span "1900s" at bounding box center [606, 343] width 22 height 14
click at [366, 382] on span "adjectives" at bounding box center [345, 376] width 42 height 14
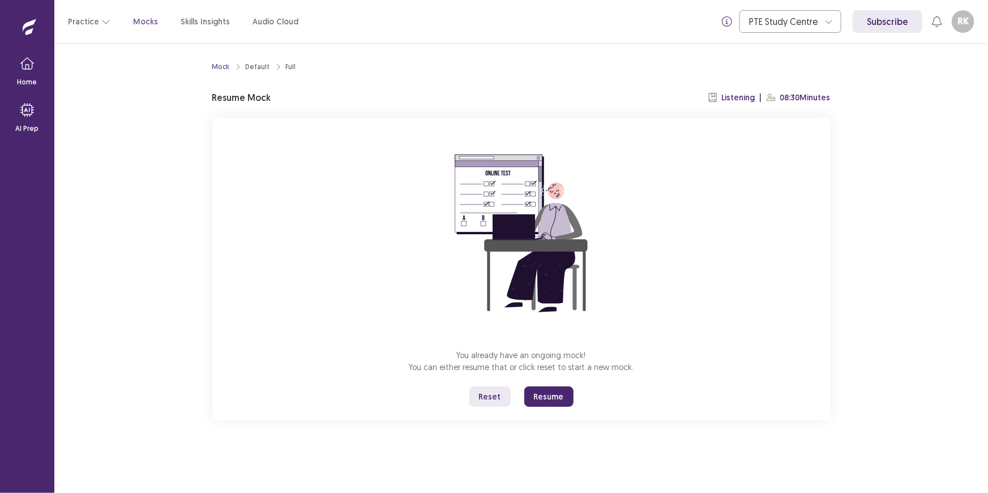
click at [564, 407] on button "Resume" at bounding box center [548, 396] width 49 height 20
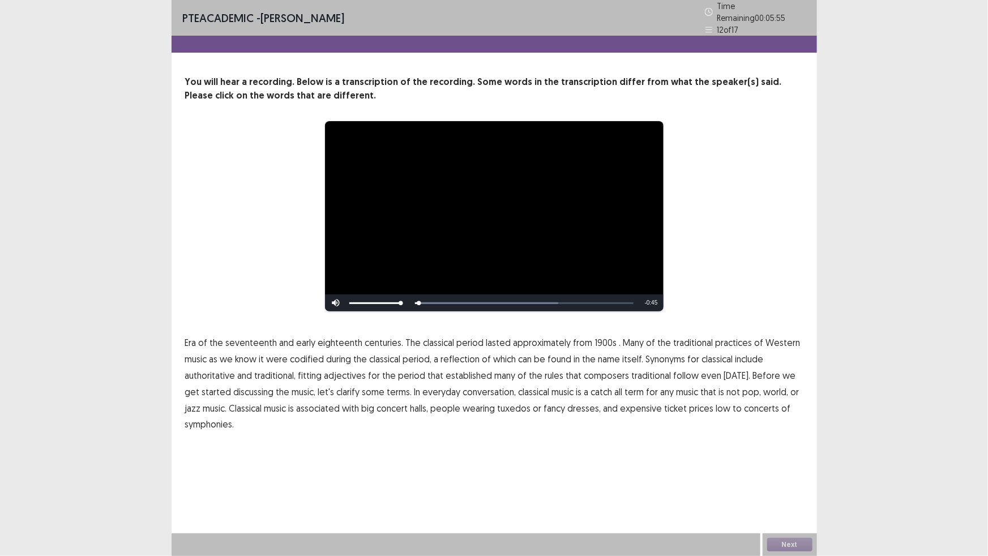
click at [196, 349] on span "Era" at bounding box center [190, 343] width 11 height 14
click at [617, 349] on span "1900s" at bounding box center [606, 343] width 22 height 14
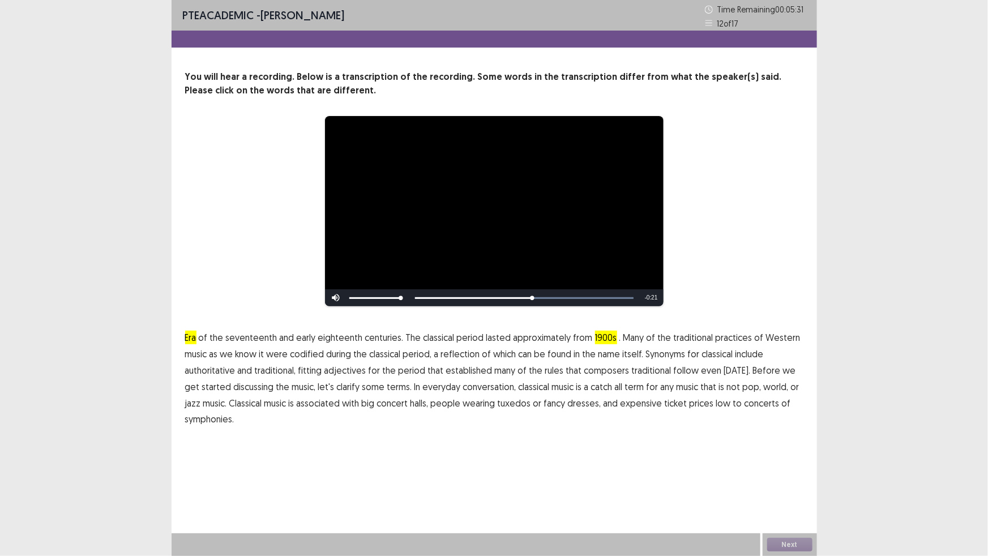
click at [632, 377] on span "traditional" at bounding box center [652, 371] width 40 height 14
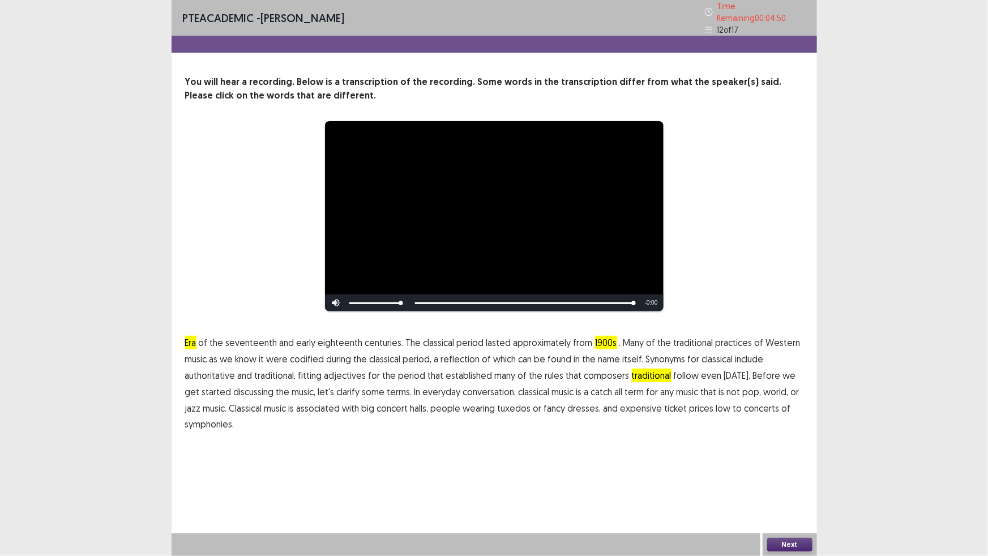
scroll to position [11, 0]
click at [382, 433] on p "Era of the seventeenth and early eighteenth centuries. The classical period las…" at bounding box center [494, 384] width 618 height 98
click at [380, 433] on p "Era of the seventeenth and early eighteenth centuries. The classical period las…" at bounding box center [494, 384] width 618 height 98
click at [234, 431] on span "symphonies." at bounding box center [209, 424] width 49 height 14
click at [785, 492] on button "Next" at bounding box center [789, 545] width 45 height 14
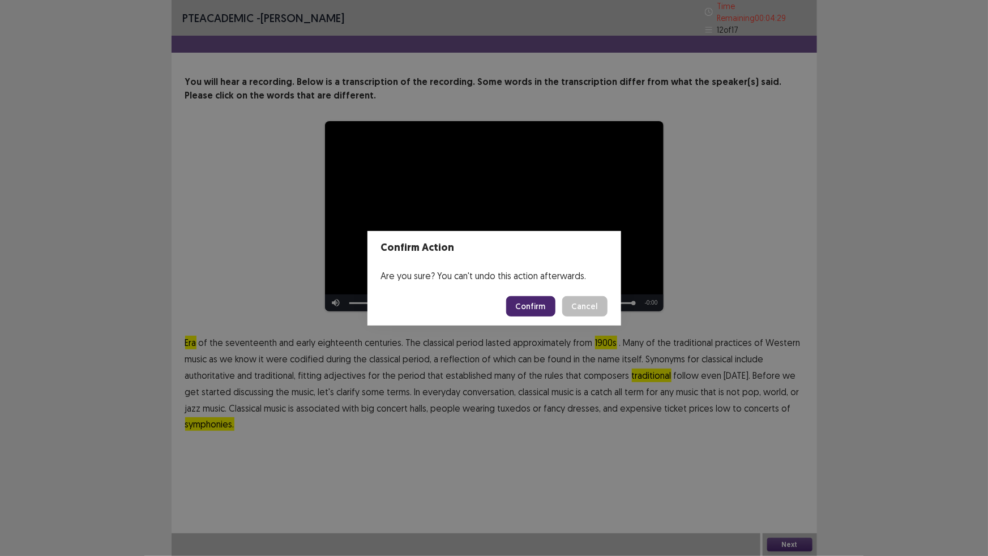
click at [544, 314] on button "Confirm" at bounding box center [530, 306] width 49 height 20
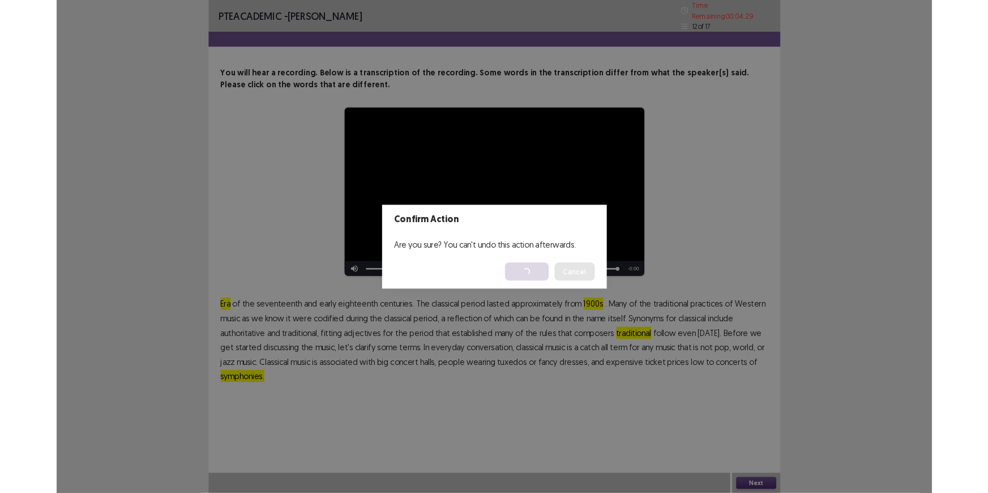
scroll to position [0, 0]
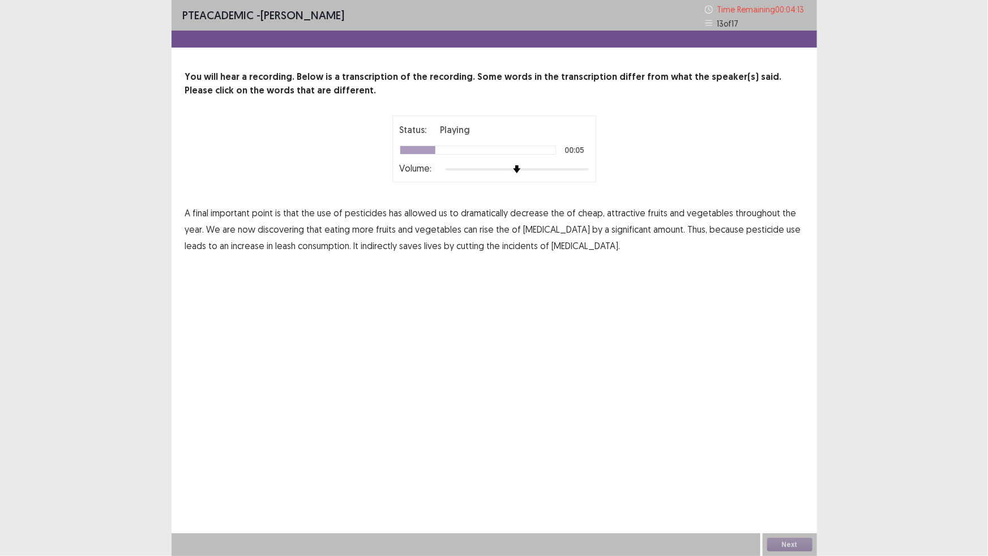
click at [549, 220] on span "decrease" at bounding box center [530, 213] width 39 height 14
click at [565, 220] on span "the" at bounding box center [559, 213] width 14 height 14
click at [605, 220] on span "cheap," at bounding box center [592, 213] width 27 height 14
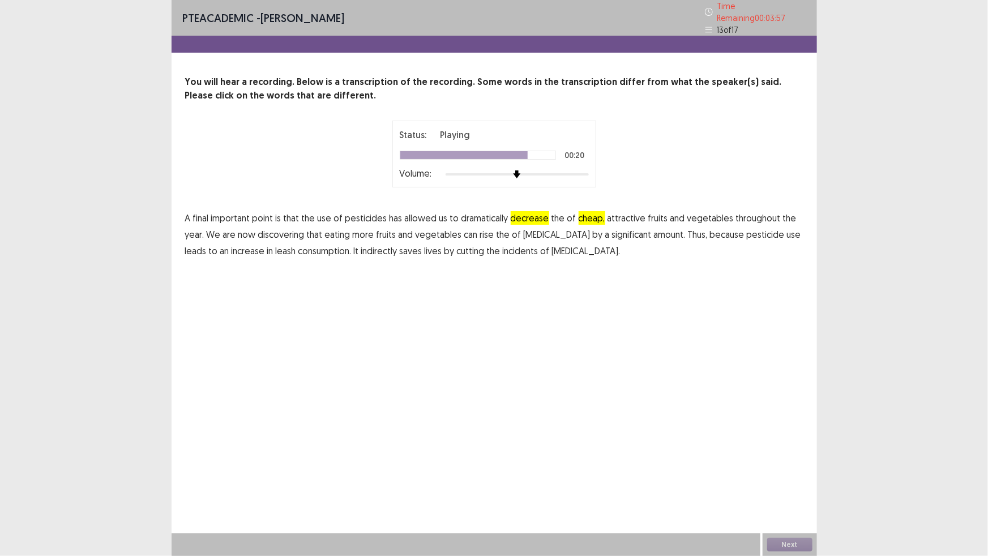
click at [296, 258] on span "leash" at bounding box center [286, 251] width 20 height 14
click at [780, 492] on button "Next" at bounding box center [789, 545] width 45 height 14
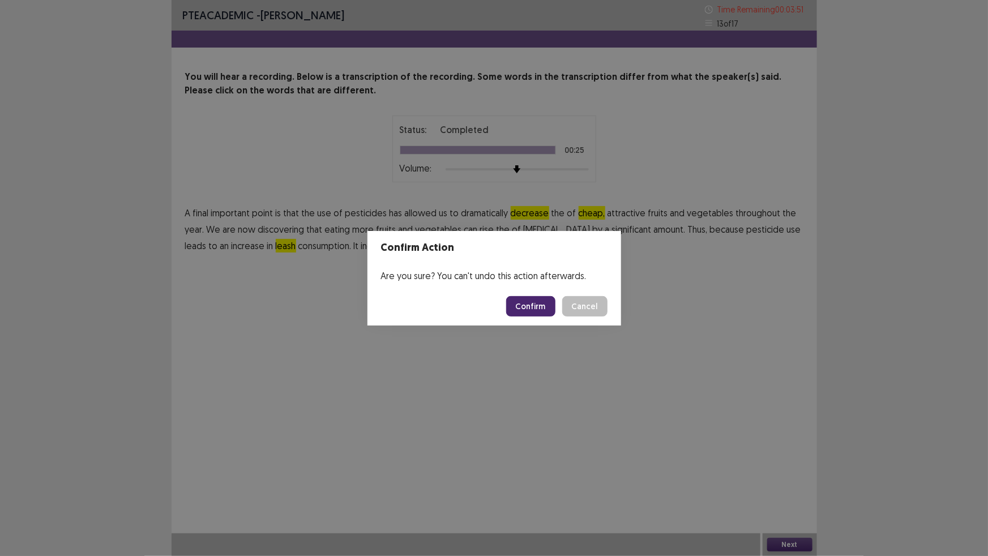
click at [555, 315] on button "Confirm" at bounding box center [530, 306] width 49 height 20
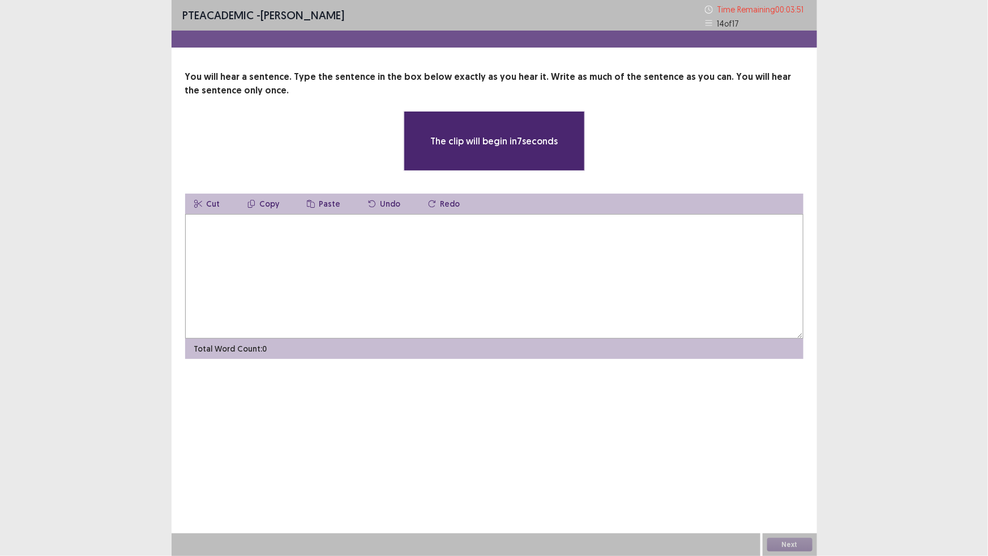
click at [486, 324] on textarea at bounding box center [494, 276] width 618 height 125
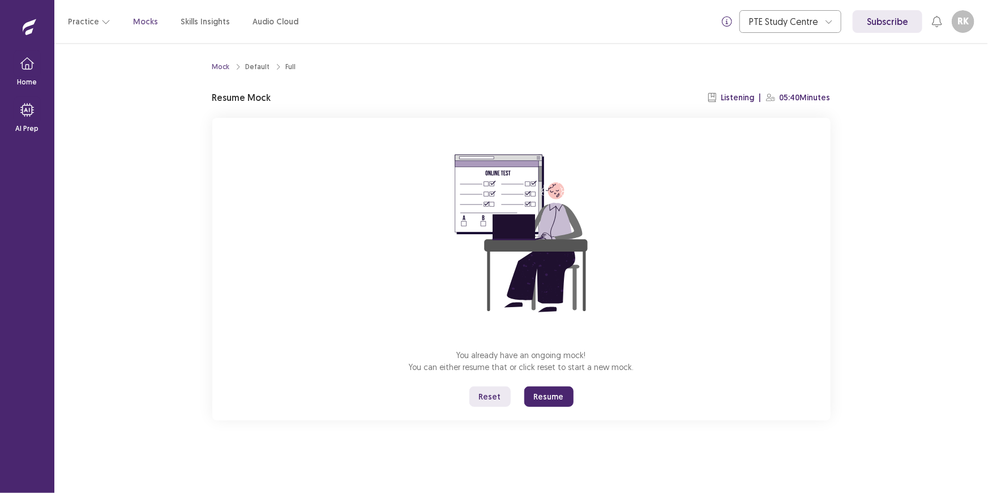
click at [550, 407] on button "Resume" at bounding box center [548, 396] width 49 height 20
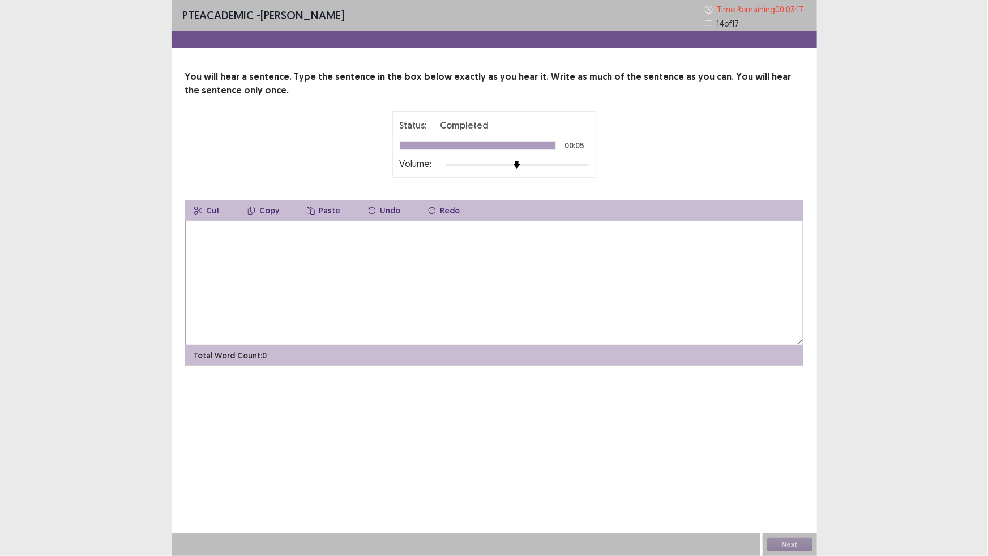
drag, startPoint x: 508, startPoint y: 311, endPoint x: 507, endPoint y: 322, distance: 11.4
click at [508, 310] on textarea at bounding box center [494, 283] width 618 height 125
type textarea "**********"
click at [806, 492] on button "Next" at bounding box center [789, 545] width 45 height 14
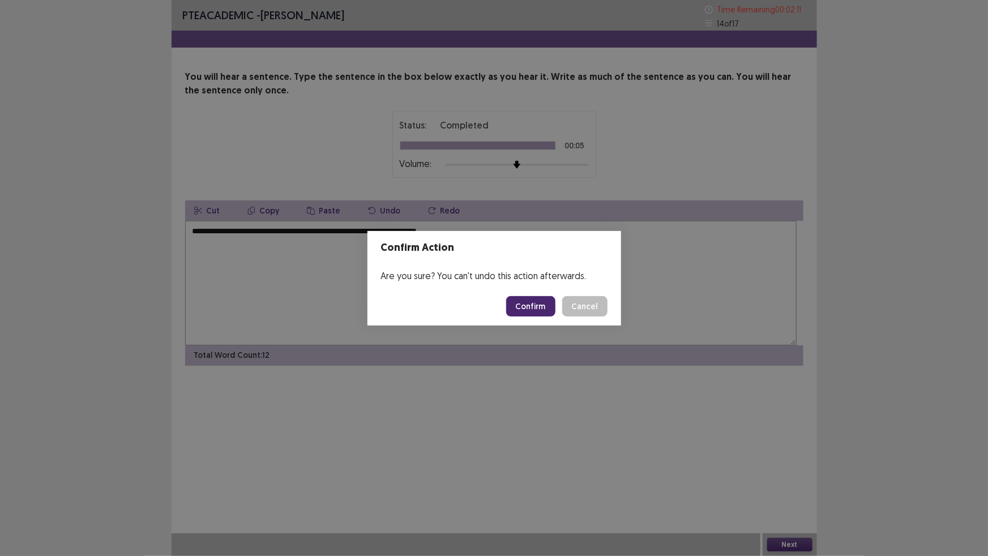
click at [552, 309] on button "Confirm" at bounding box center [530, 306] width 49 height 20
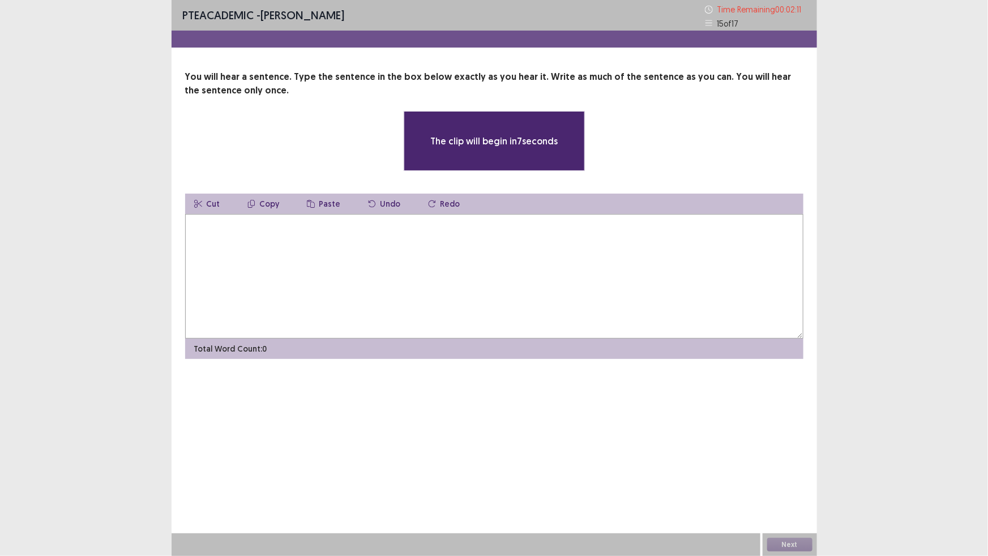
click at [536, 312] on textarea at bounding box center [494, 276] width 618 height 125
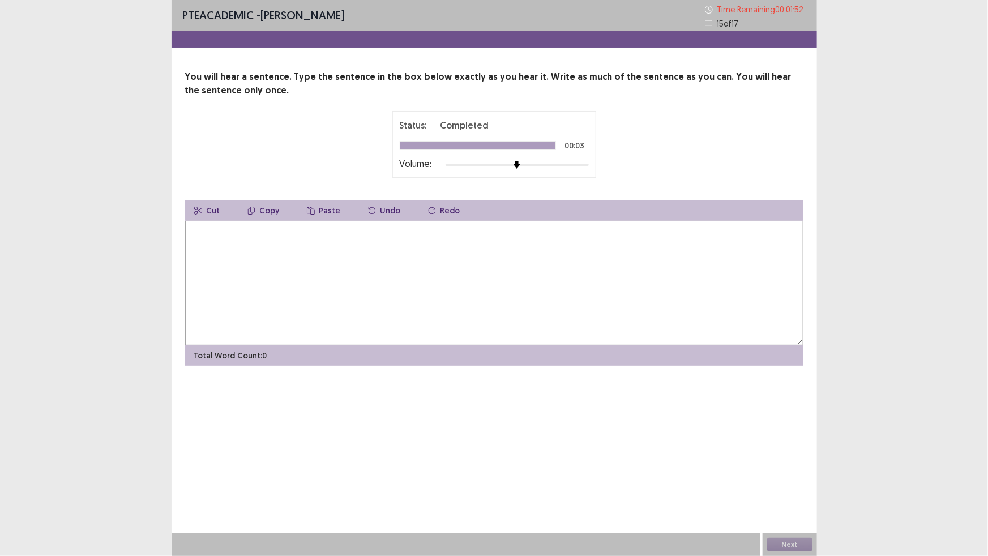
click at [519, 327] on textarea at bounding box center [494, 283] width 618 height 125
type textarea "**********"
click at [793, 492] on button "Next" at bounding box center [789, 545] width 45 height 14
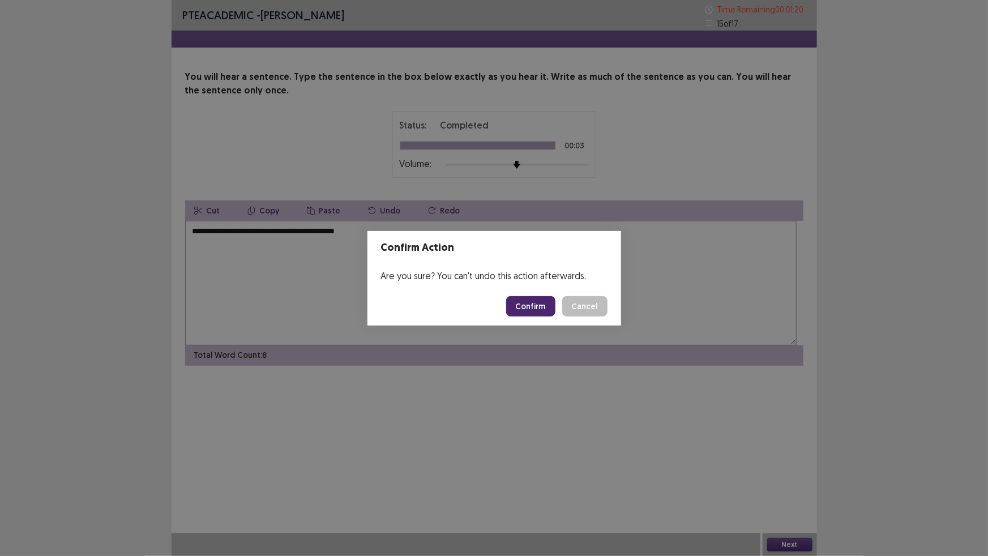
click at [555, 311] on button "Confirm" at bounding box center [530, 306] width 49 height 20
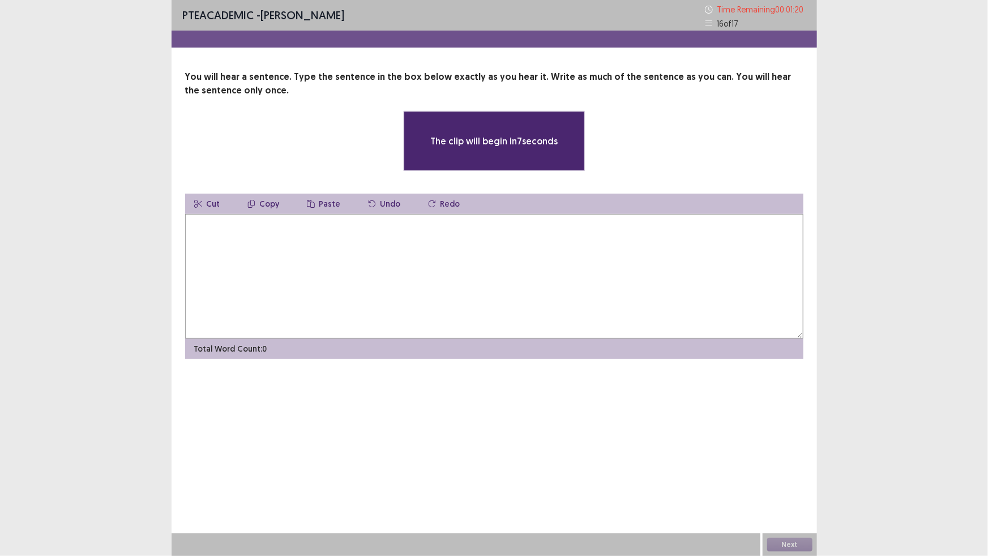
click at [420, 312] on textarea at bounding box center [494, 276] width 618 height 125
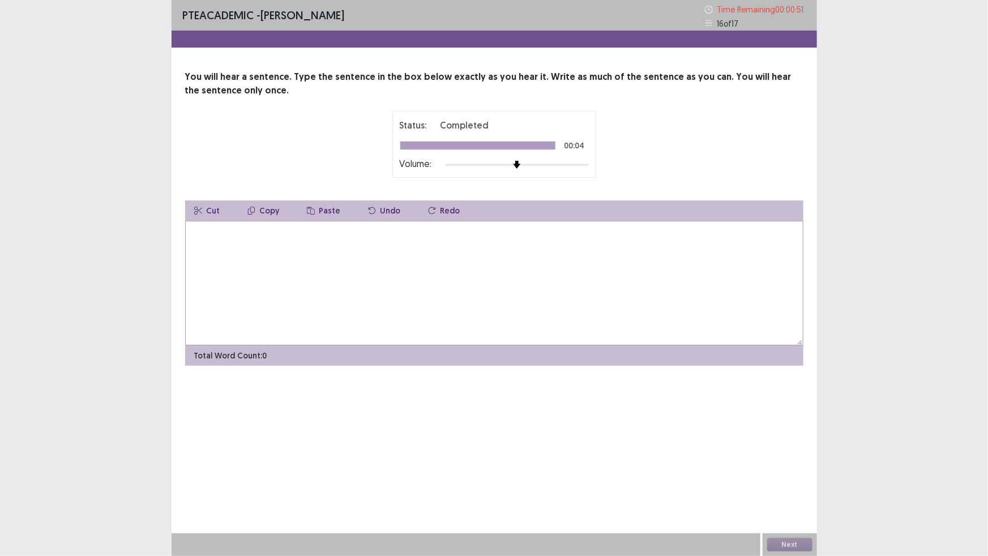
click at [420, 312] on textarea at bounding box center [494, 283] width 618 height 125
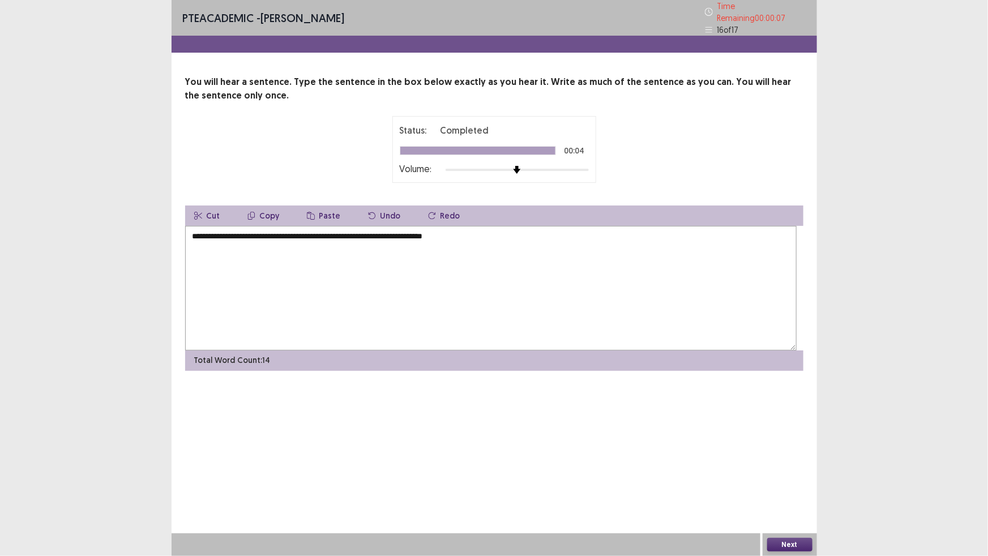
click at [800, 492] on button "Next" at bounding box center [789, 545] width 45 height 14
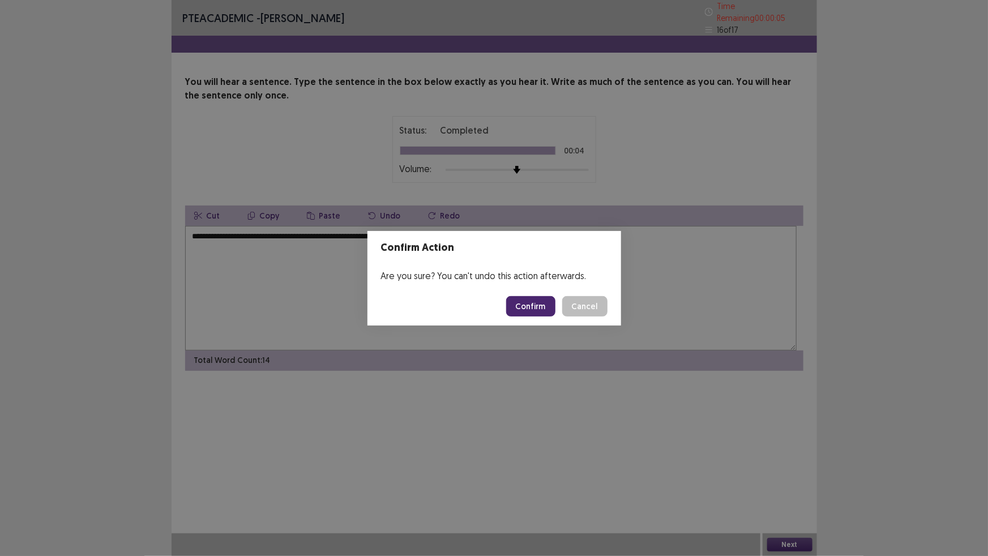
click at [603, 310] on button "Cancel" at bounding box center [584, 306] width 45 height 20
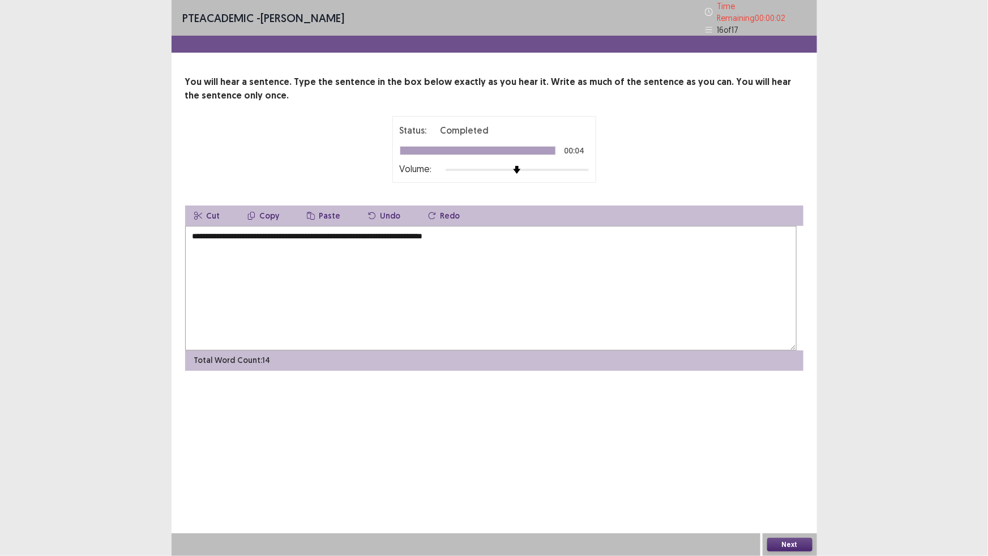
click at [313, 285] on textarea "**********" at bounding box center [491, 288] width 612 height 125
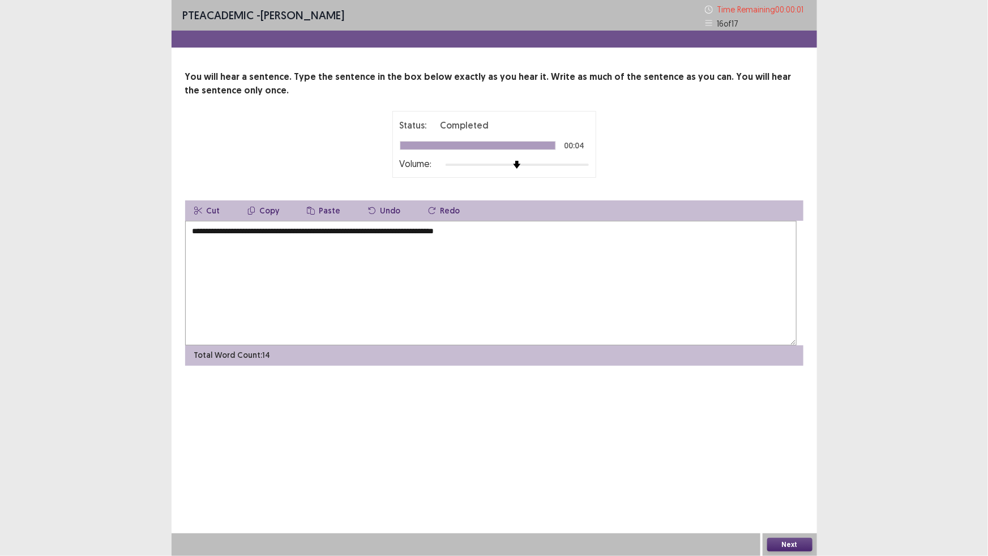
type textarea "**********"
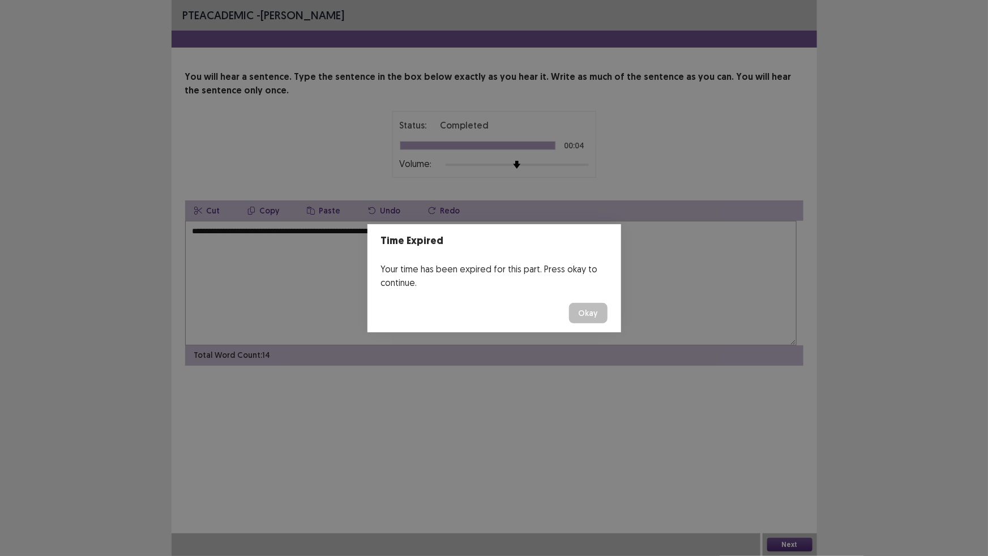
click at [608, 323] on button "Okay" at bounding box center [588, 313] width 39 height 20
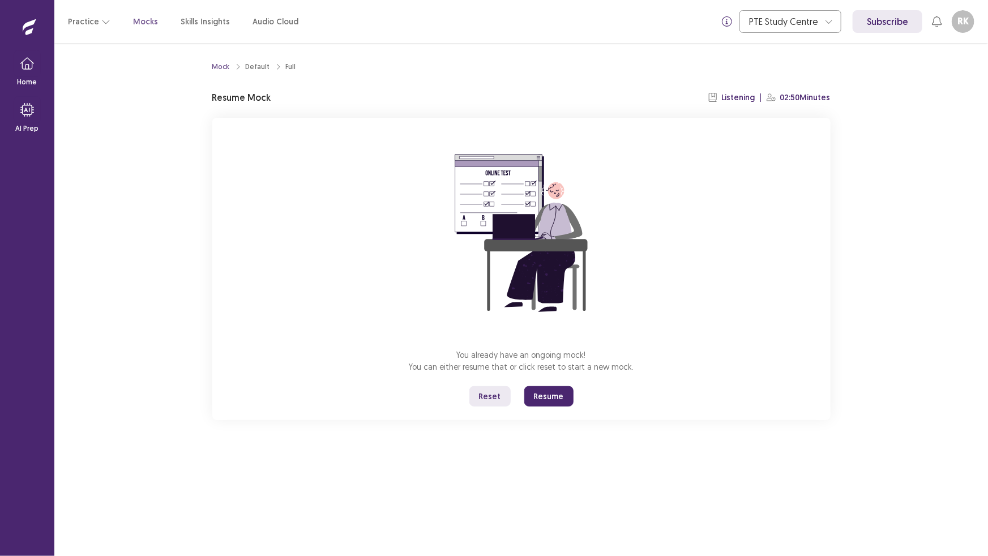
click at [566, 407] on button "Resume" at bounding box center [548, 396] width 49 height 20
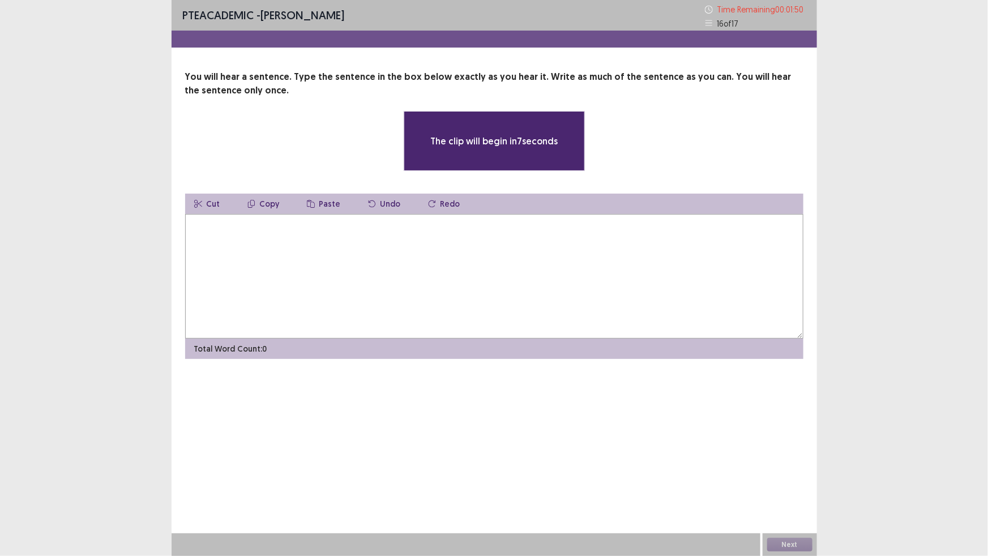
click at [354, 319] on textarea at bounding box center [494, 276] width 618 height 125
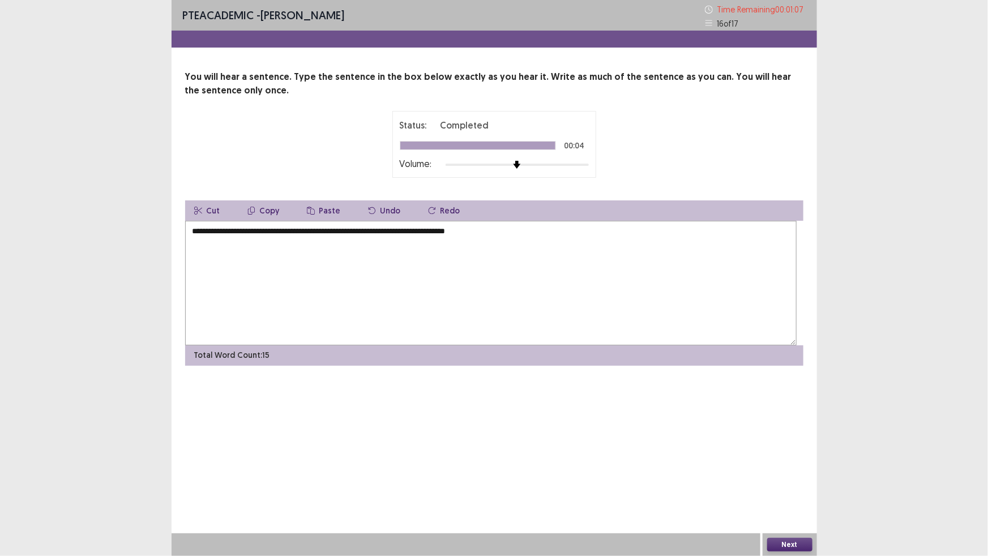
type textarea "**********"
click at [789, 492] on button "Next" at bounding box center [789, 545] width 45 height 14
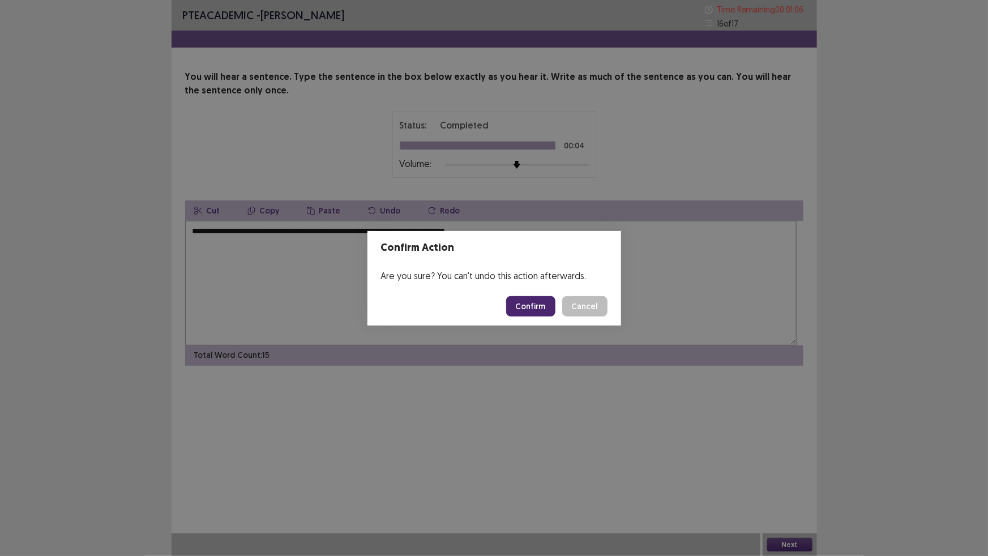
click at [552, 317] on button "Confirm" at bounding box center [530, 306] width 49 height 20
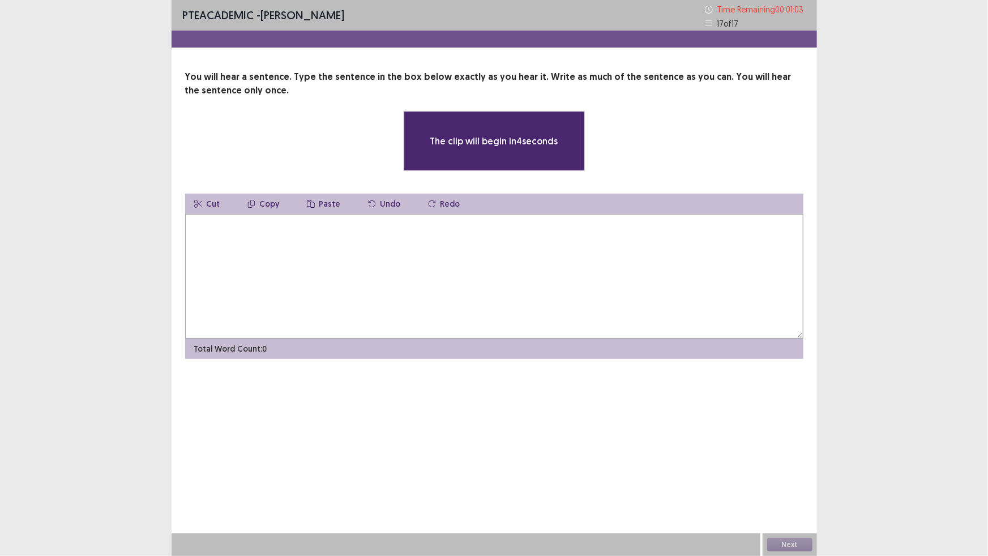
click at [548, 339] on textarea at bounding box center [494, 276] width 618 height 125
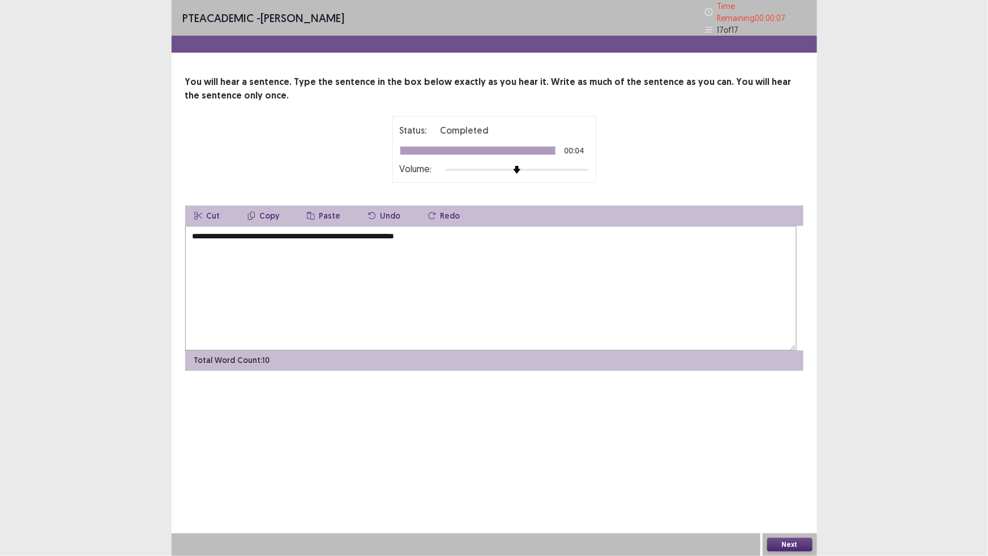
click at [401, 289] on textarea "**********" at bounding box center [491, 288] width 612 height 125
type textarea "**********"
click at [798, 492] on button "Next" at bounding box center [789, 545] width 45 height 14
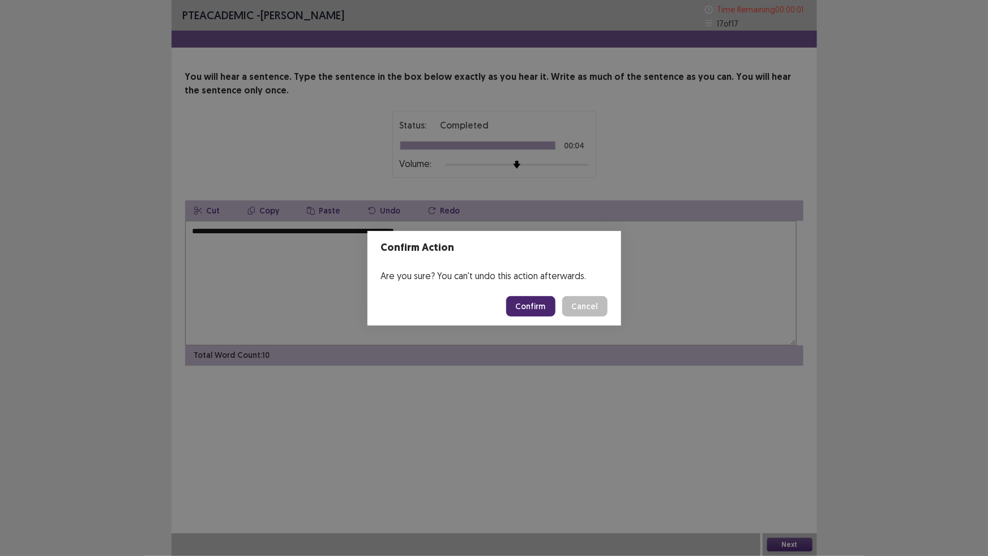
click at [541, 311] on button "Confirm" at bounding box center [530, 306] width 49 height 20
